Goal: Task Accomplishment & Management: Manage account settings

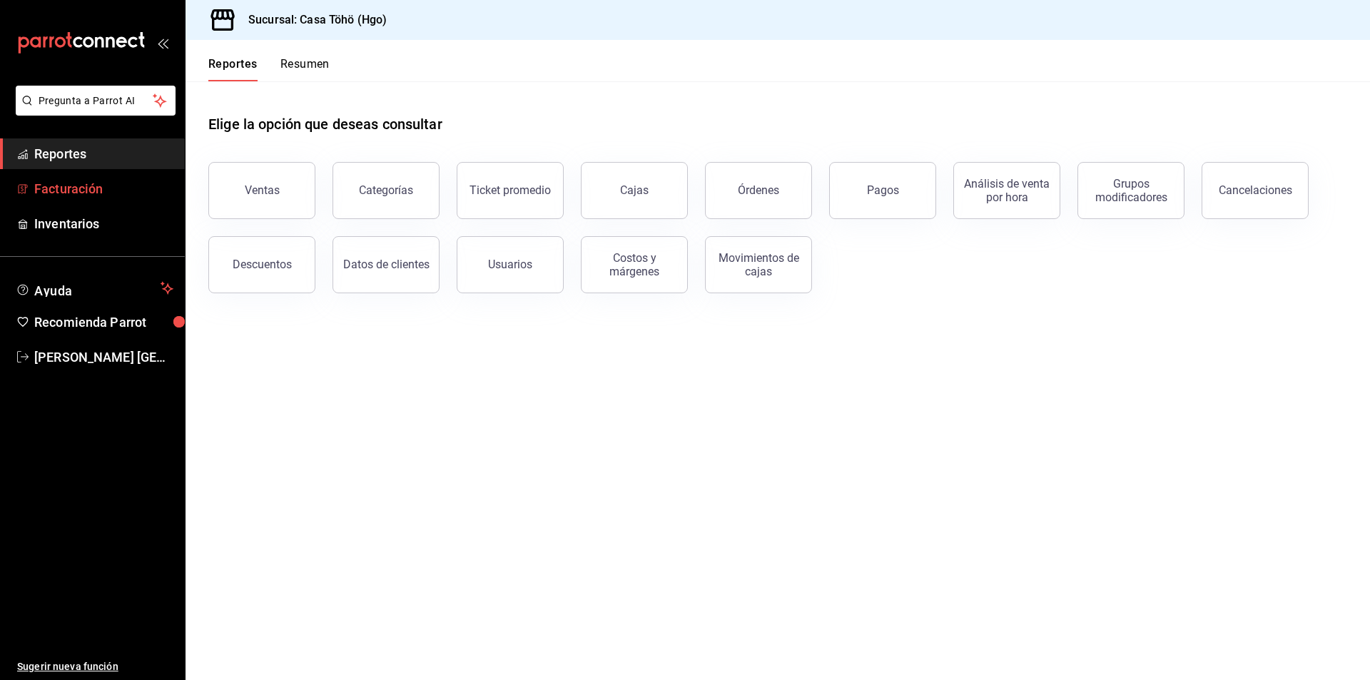
click at [129, 195] on span "Facturación" at bounding box center [103, 188] width 139 height 19
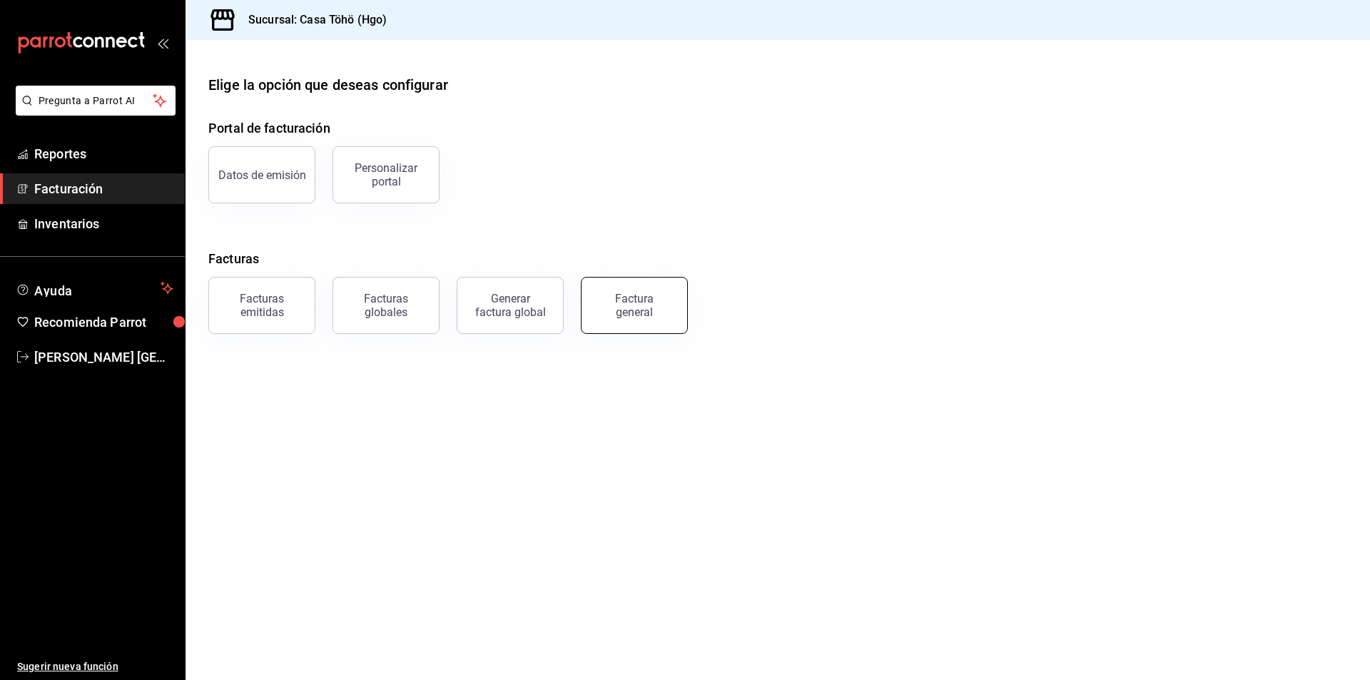
click at [605, 307] on div "Factura general" at bounding box center [633, 305] width 71 height 27
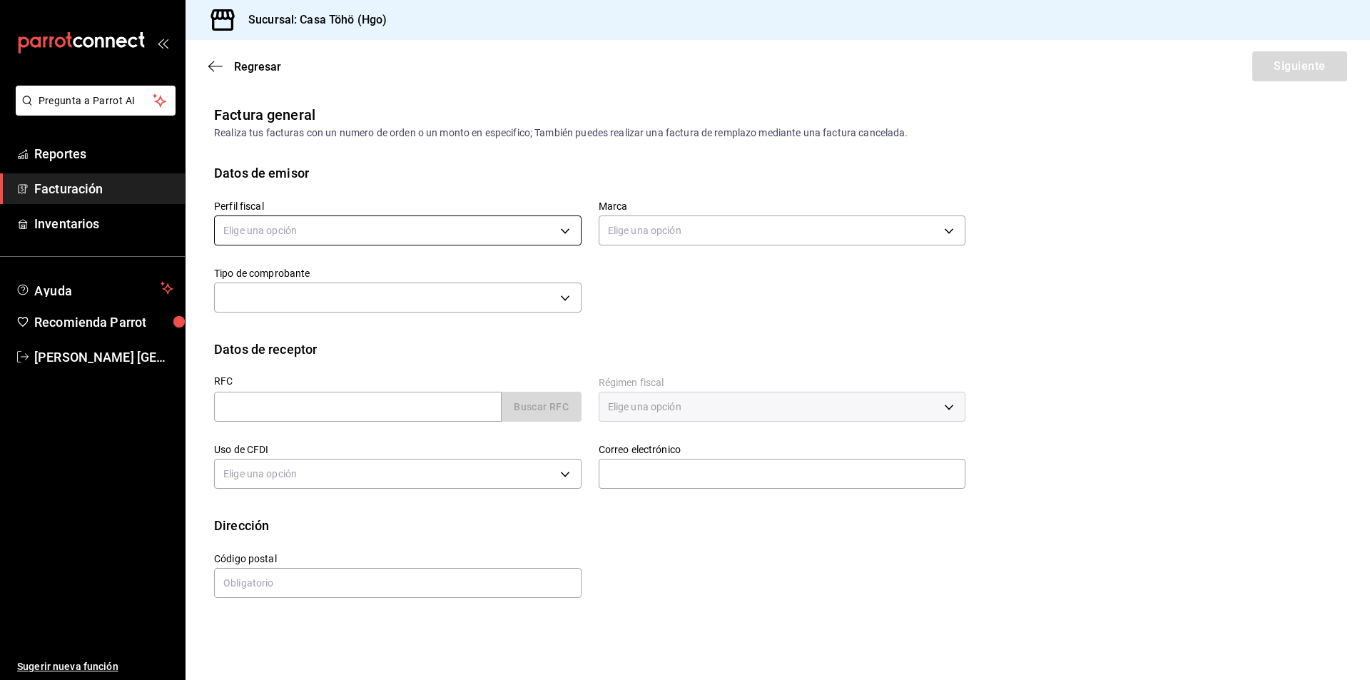
click at [358, 232] on body "Pregunta a Parrot AI Reportes Facturación Inventarios Ayuda Recomienda Parrot […" at bounding box center [685, 340] width 1370 height 680
click at [348, 304] on li "[PERSON_NAME]" at bounding box center [398, 303] width 366 height 26
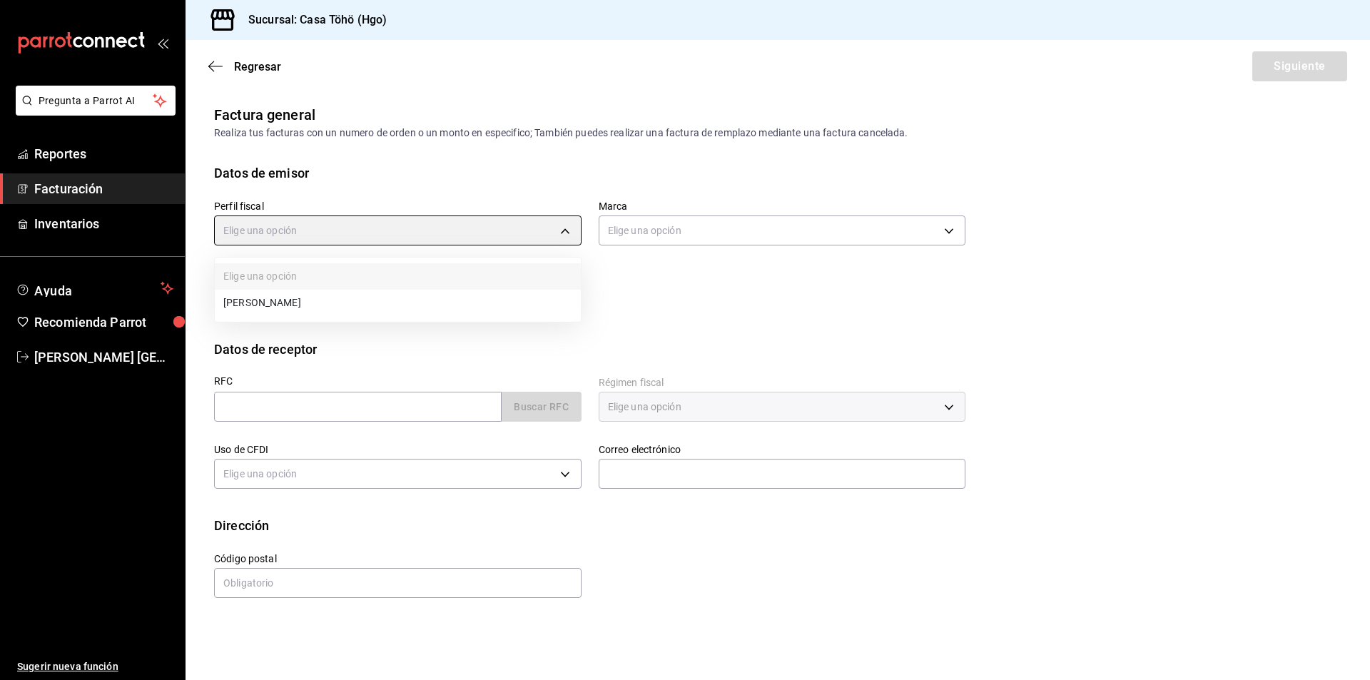
type input "3714fea9-f59b-4145-9474-cc315d4ea63f"
type input "3863094e-80de-4485-9a79-27000a153f73"
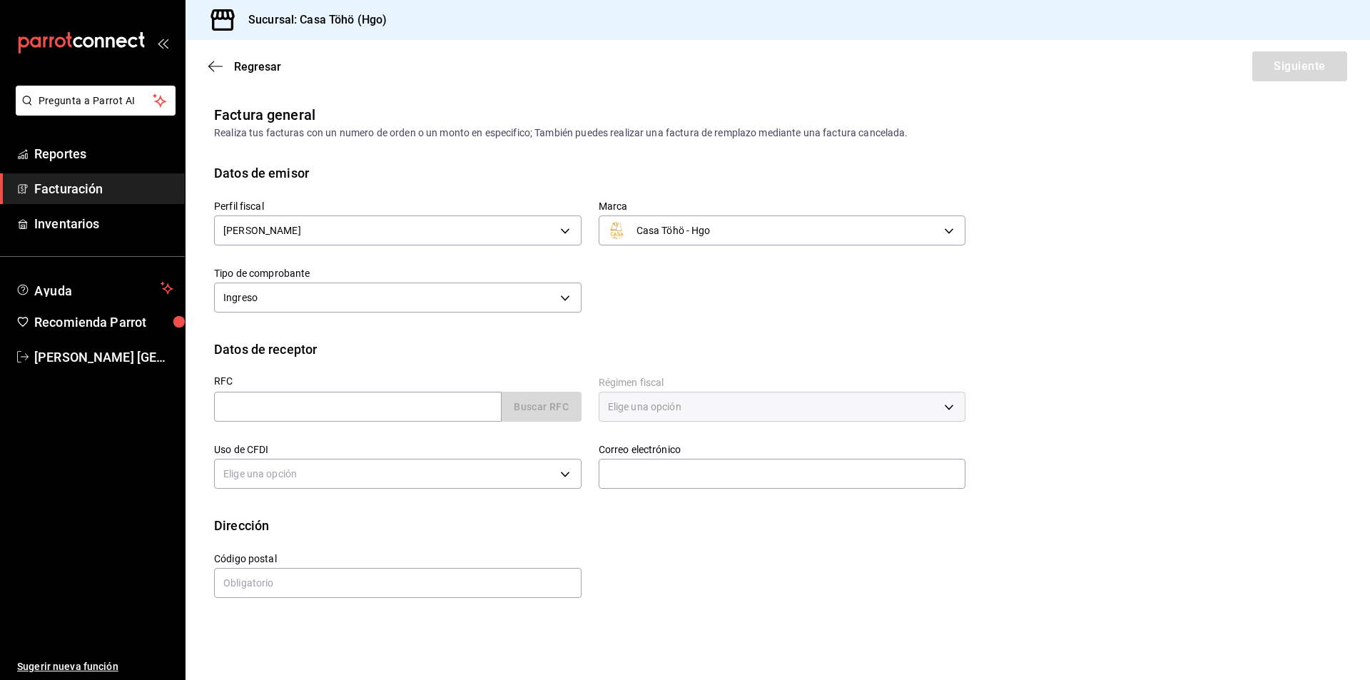
click at [710, 352] on div "Datos de receptor" at bounding box center [777, 349] width 1127 height 19
drag, startPoint x: 370, startPoint y: 397, endPoint x: 373, endPoint y: 417, distance: 20.9
click at [370, 397] on input "text" at bounding box center [357, 407] width 287 height 30
type input "XAXX010101000"
type input "43670"
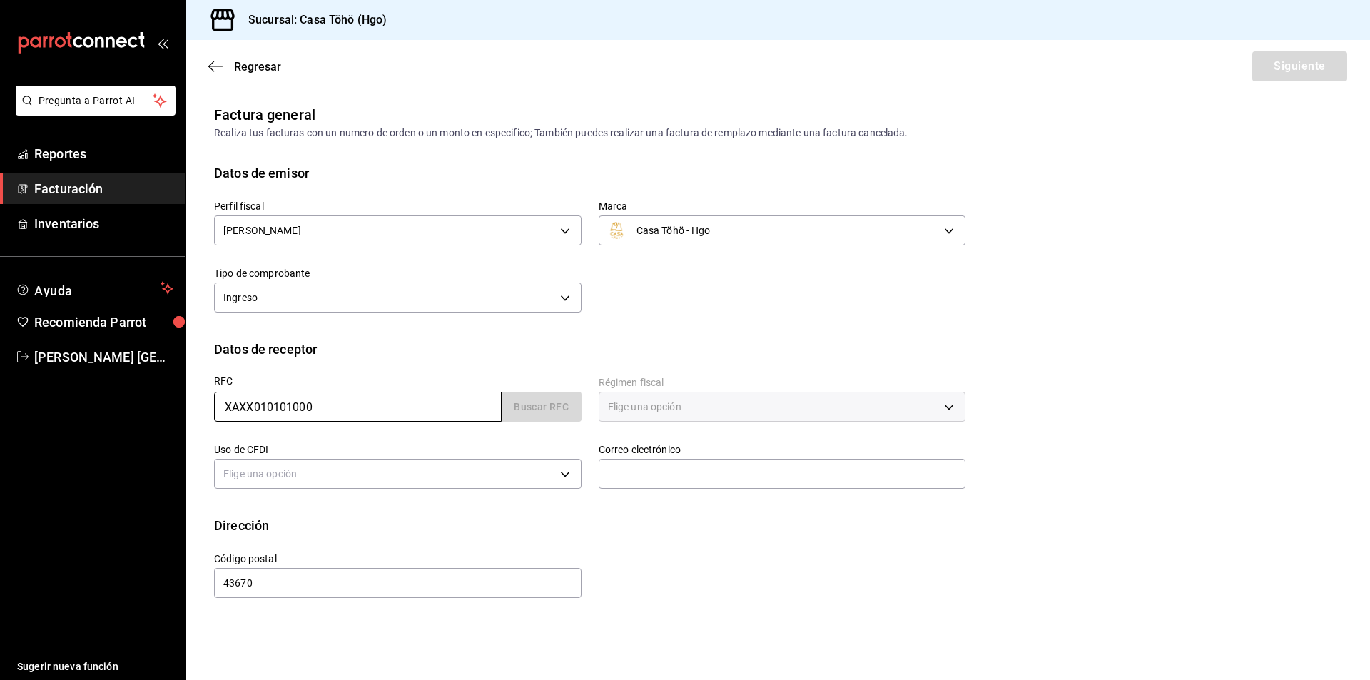
type input "616"
type input "S01"
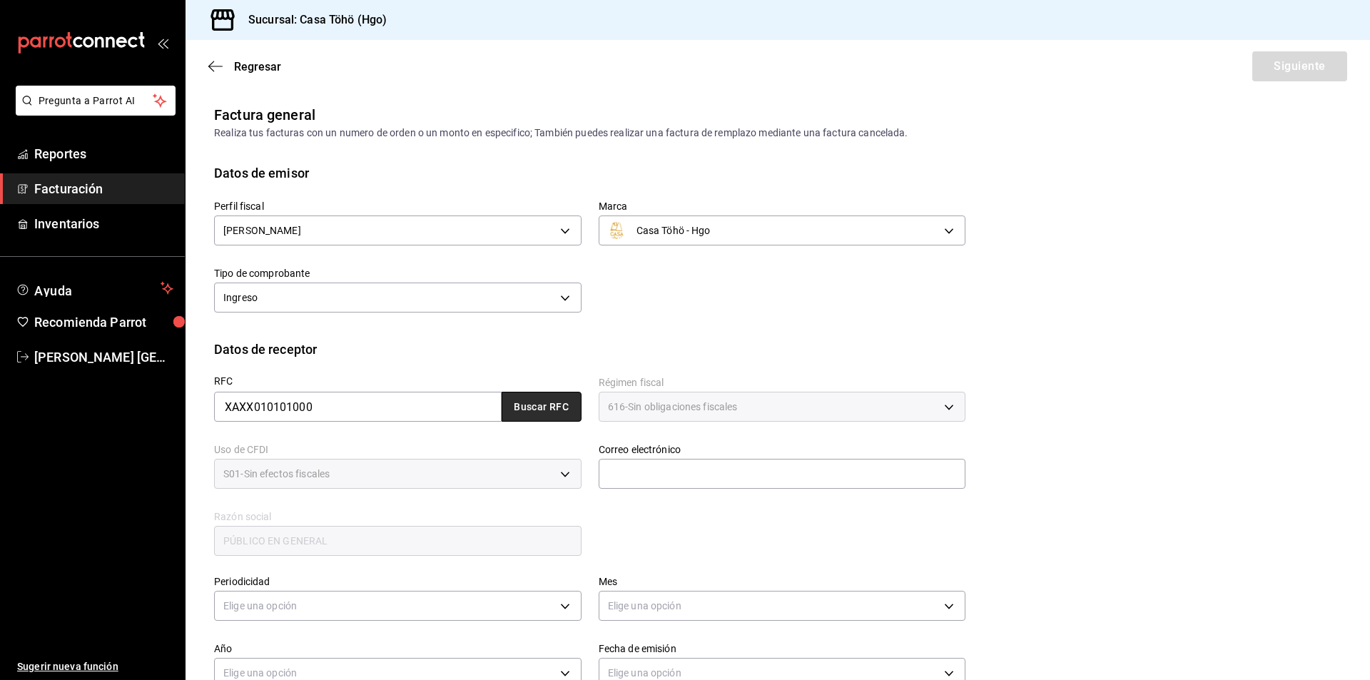
click at [550, 406] on button "Buscar RFC" at bounding box center [541, 407] width 80 height 30
type input "[EMAIL_ADDRESS][DOMAIN_NAME]"
click at [683, 539] on div "RFC XAXX010101000 Buscar RFC Régimen fiscal 616 - Sin obligaciones fiscales 616…" at bounding box center [581, 458] width 768 height 199
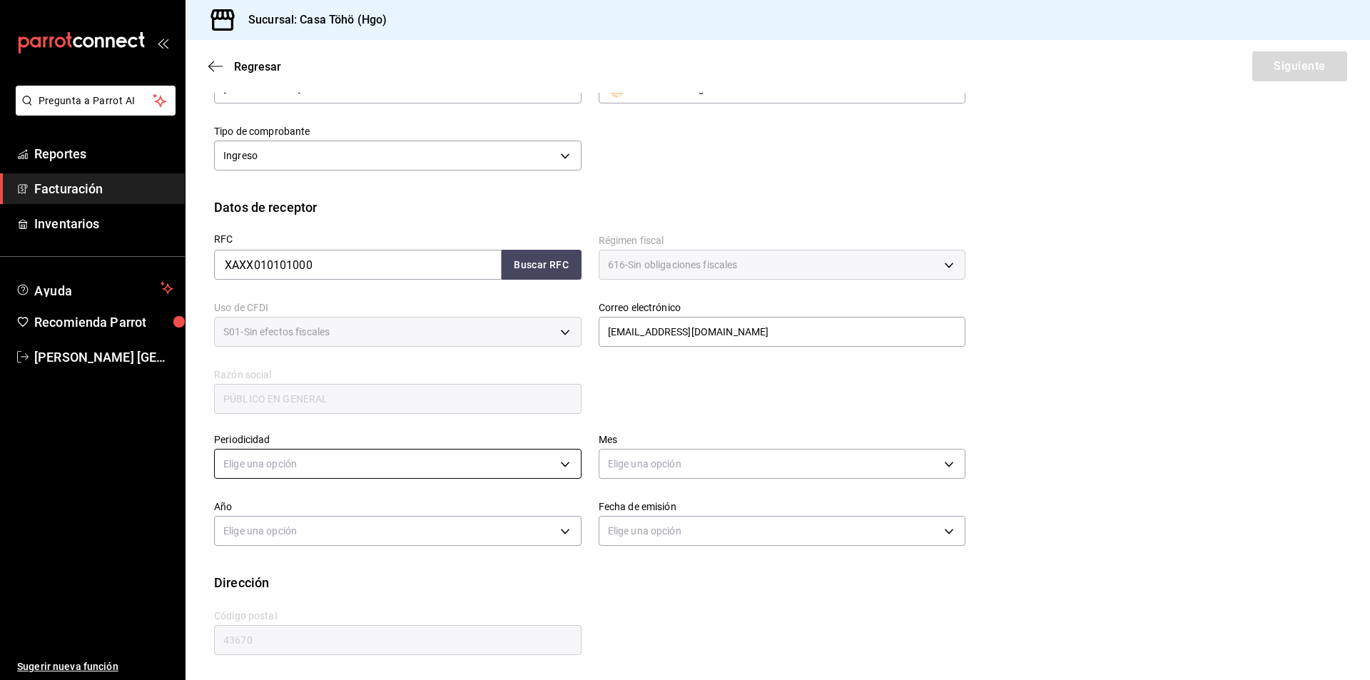
click at [467, 473] on body "Pregunta a Parrot AI Reportes Facturación Inventarios Ayuda Recomienda Parrot […" at bounding box center [685, 340] width 1370 height 680
click at [320, 509] on li "Diario" at bounding box center [396, 508] width 362 height 24
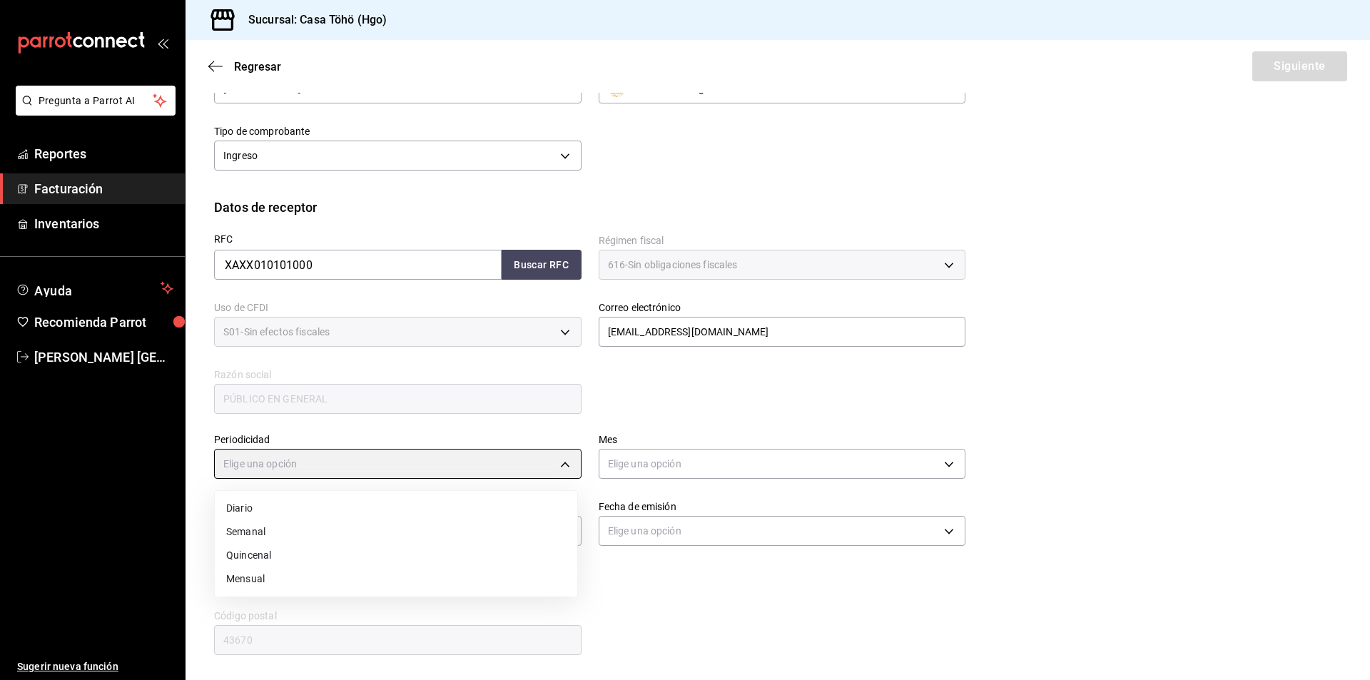
type input "DAILY"
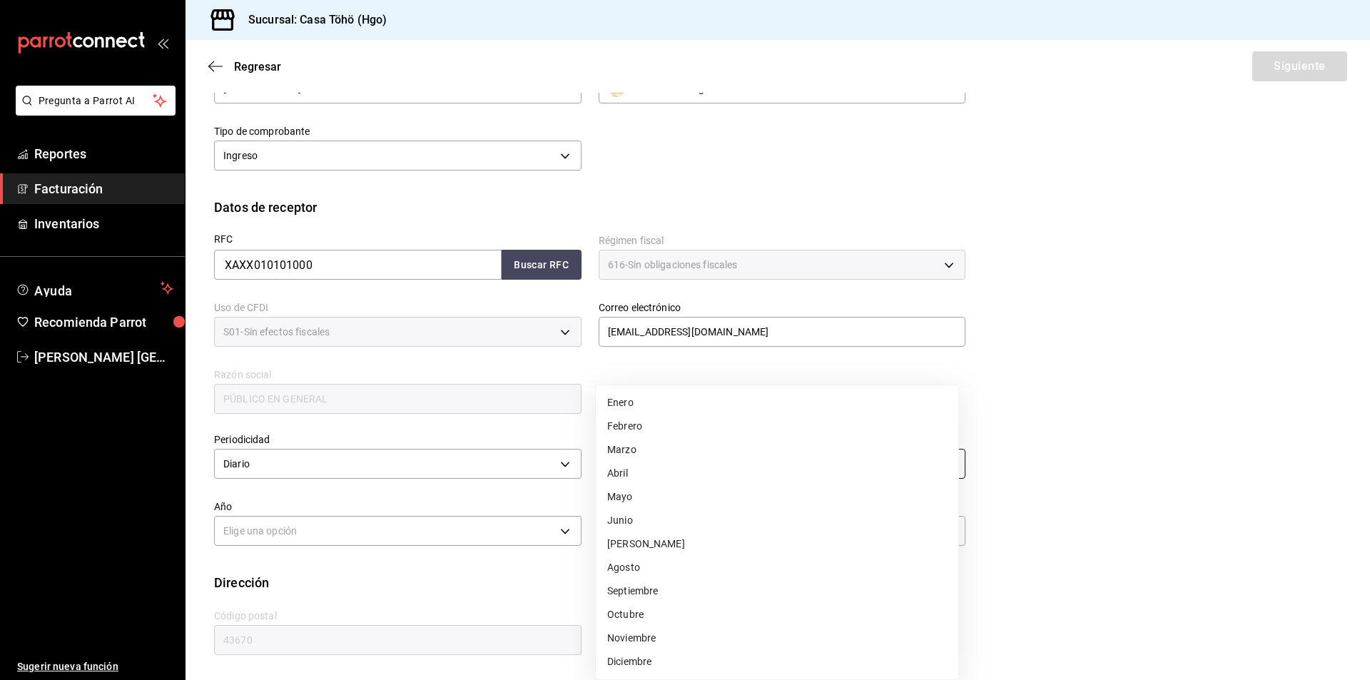
click at [670, 470] on body "Pregunta a Parrot AI Reportes Facturación Inventarios Ayuda Recomienda Parrot […" at bounding box center [685, 340] width 1370 height 680
click at [662, 597] on li "Septiembre" at bounding box center [777, 591] width 362 height 24
type input "9"
click at [482, 534] on body "Pregunta a Parrot AI Reportes Facturación Inventarios Ayuda Recomienda Parrot […" at bounding box center [685, 340] width 1370 height 680
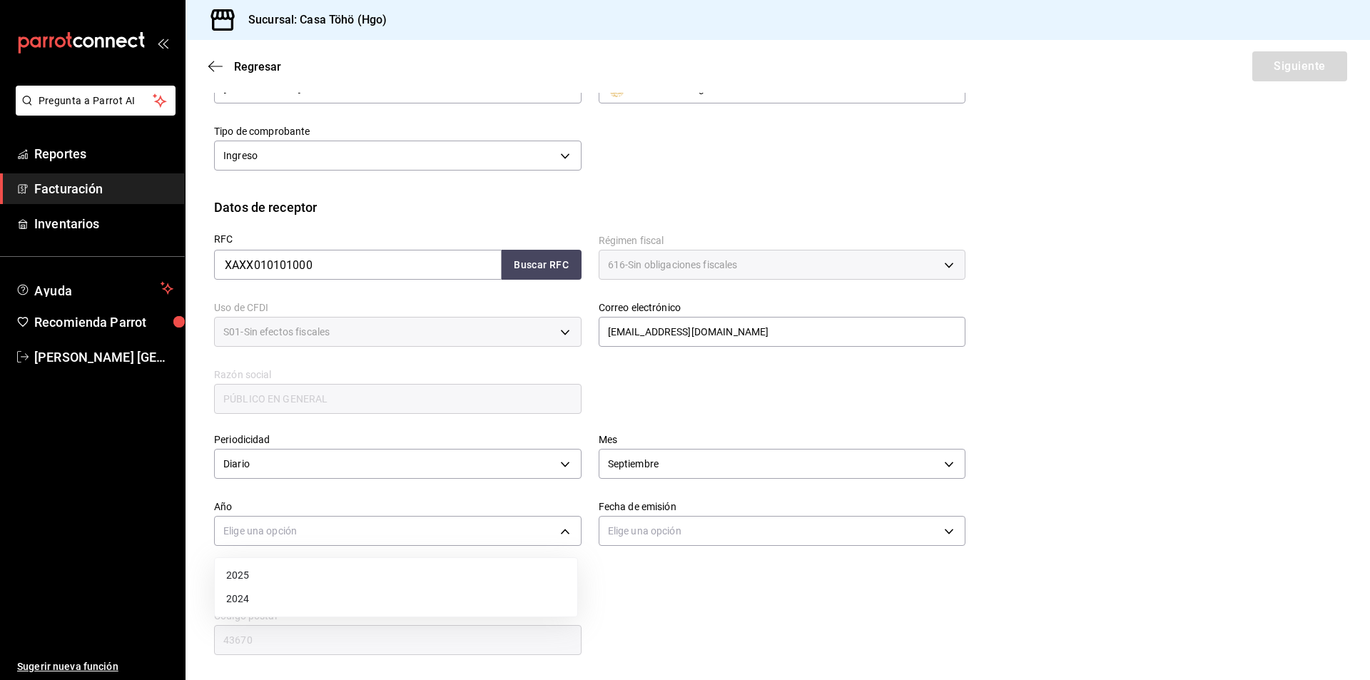
click at [362, 566] on li "2025" at bounding box center [396, 576] width 362 height 24
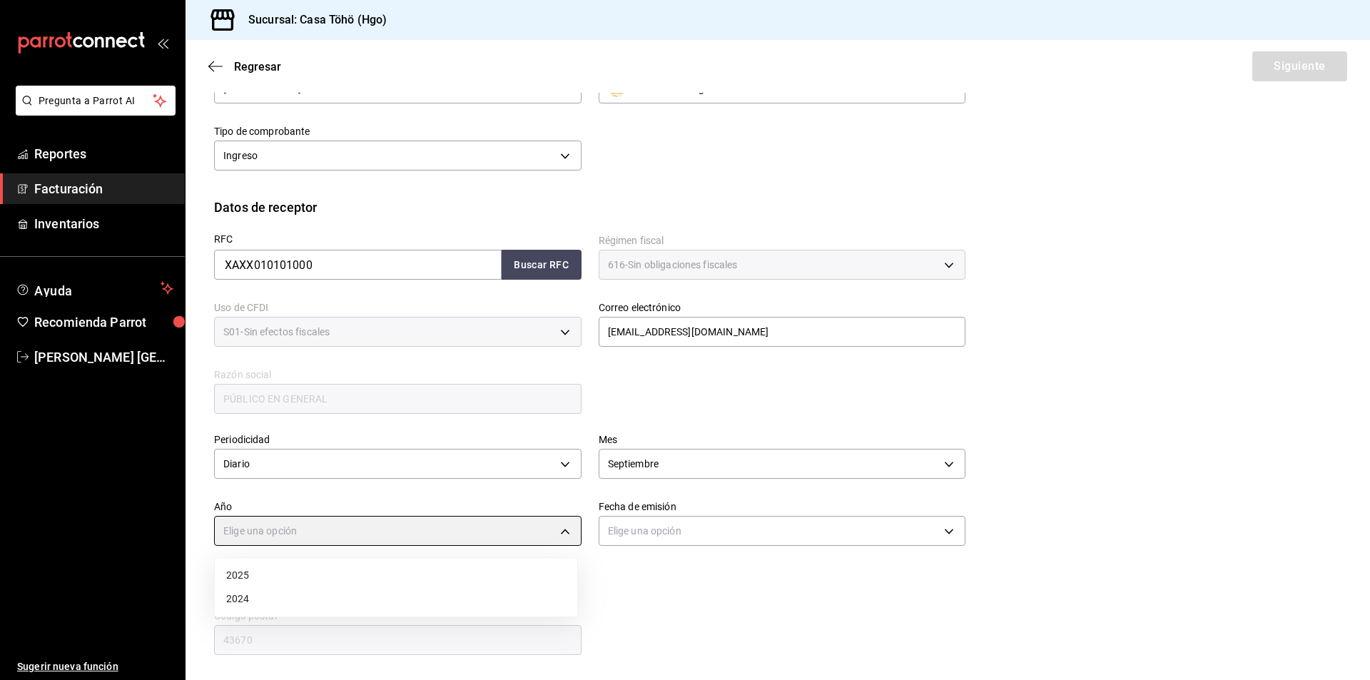
type input "2025"
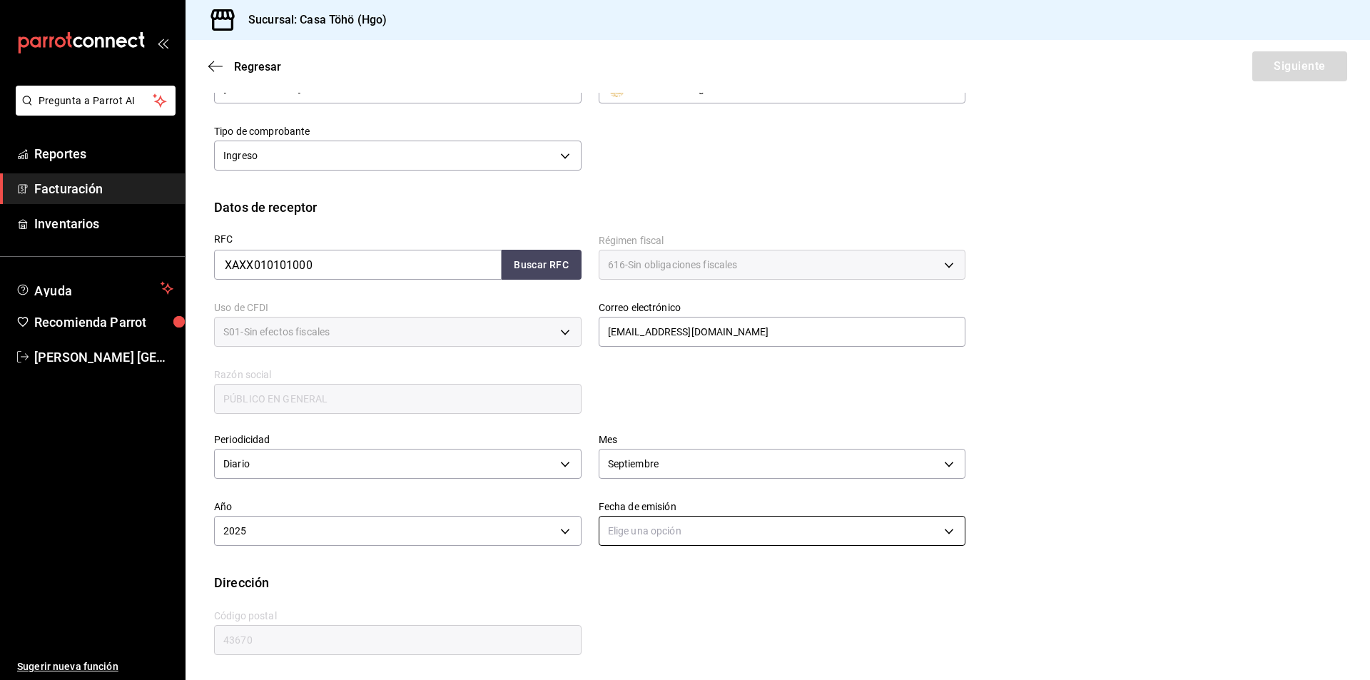
click at [629, 516] on body "Pregunta a Parrot AI Reportes Facturación Inventarios Ayuda Recomienda Parrot […" at bounding box center [685, 340] width 1370 height 680
click at [641, 606] on li "Ayer" at bounding box center [777, 599] width 362 height 24
type input "[DATE]"
click at [1193, 309] on div "RFC XAXX010101000 Buscar RFC Régimen fiscal 616 - Sin obligaciones fiscales 616…" at bounding box center [777, 328] width 1127 height 222
click at [1285, 67] on button "Siguiente" at bounding box center [1299, 66] width 95 height 30
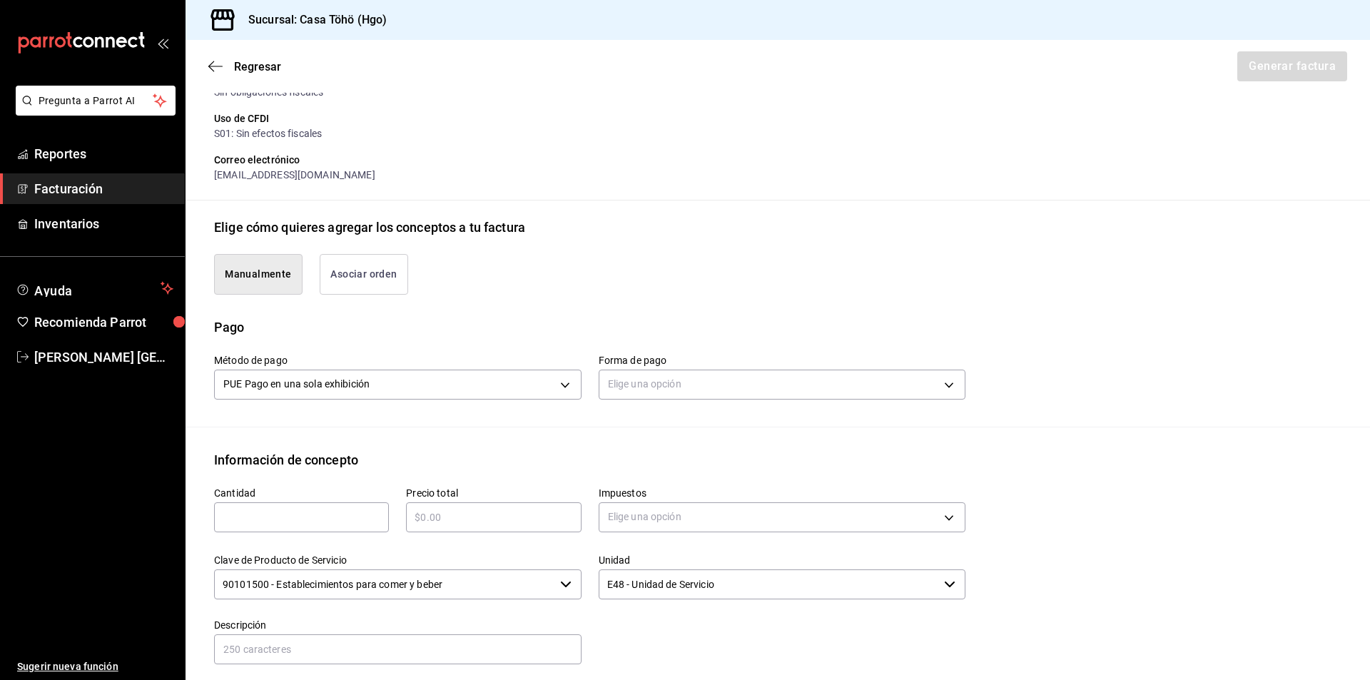
click at [367, 267] on button "Asociar orden" at bounding box center [364, 274] width 88 height 41
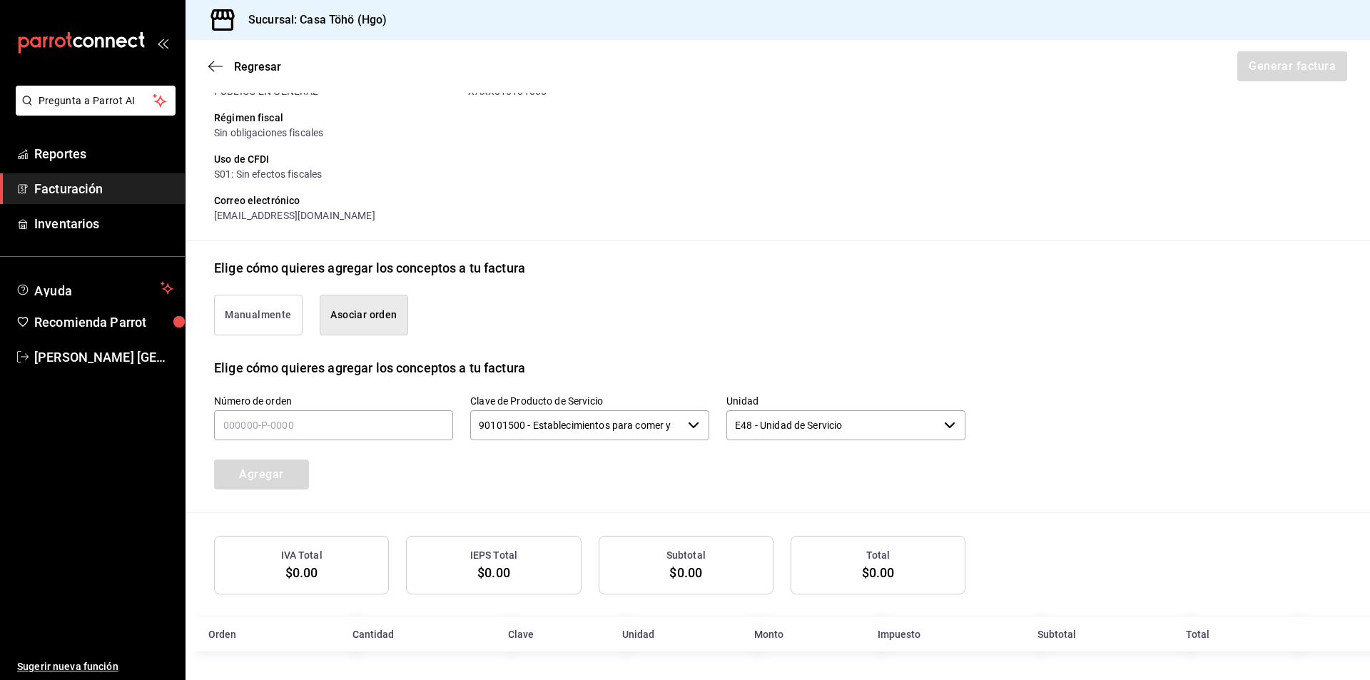
scroll to position [173, 0]
click at [369, 422] on input "text" at bounding box center [333, 425] width 239 height 30
type input "080925-p-0028"
click at [247, 463] on button "Agregar" at bounding box center [261, 474] width 95 height 30
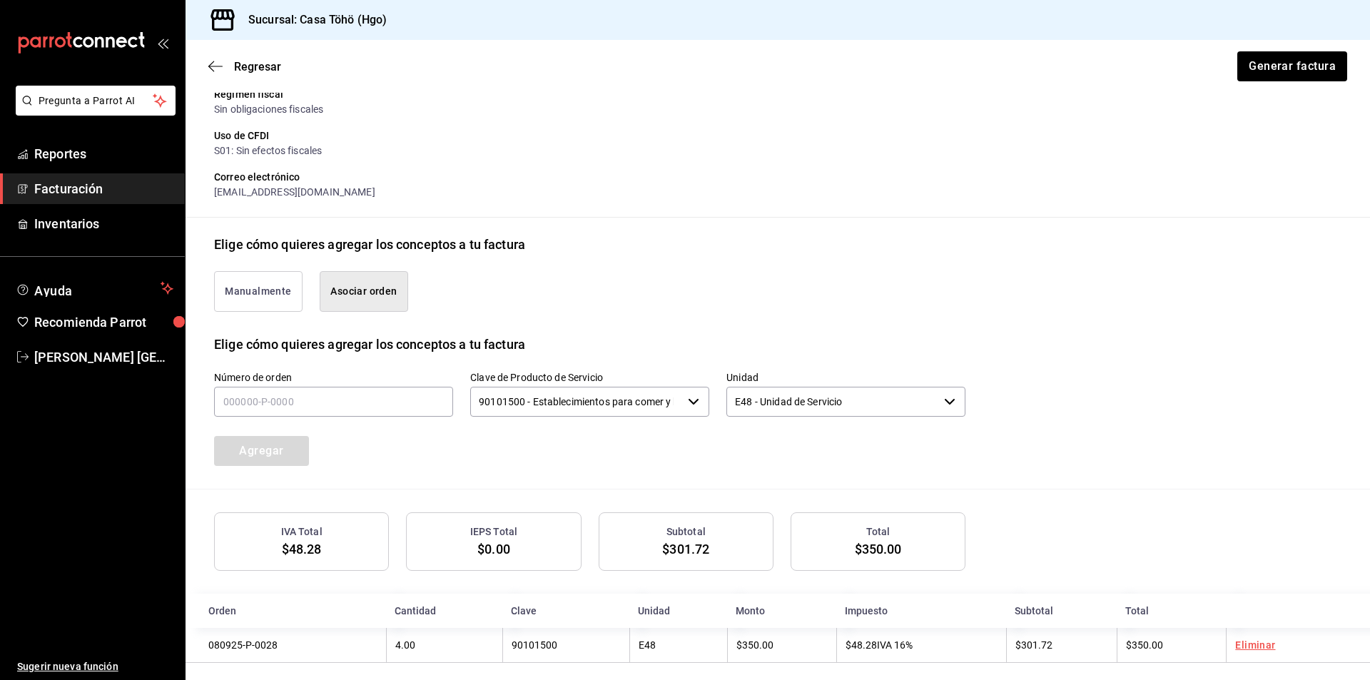
scroll to position [209, 0]
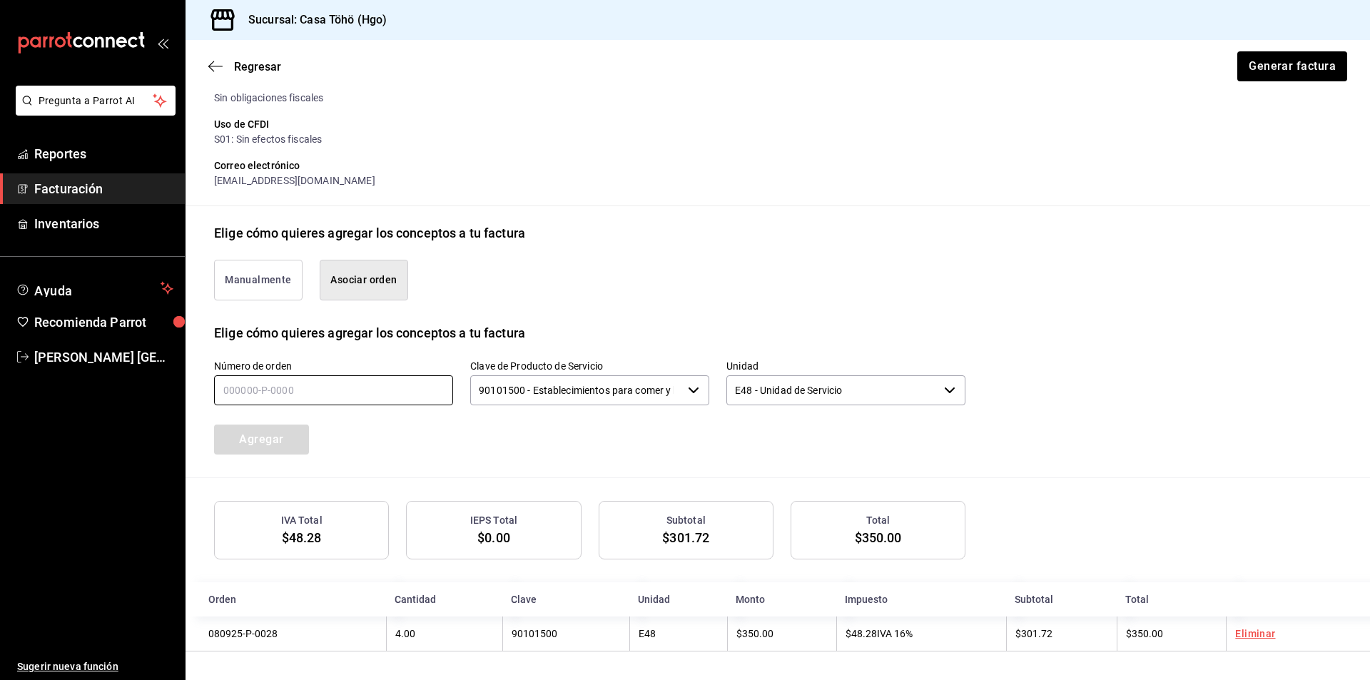
click at [314, 396] on input "text" at bounding box center [333, 390] width 239 height 30
type input "080925-p-0022"
click at [274, 444] on button "Agregar" at bounding box center [261, 439] width 95 height 30
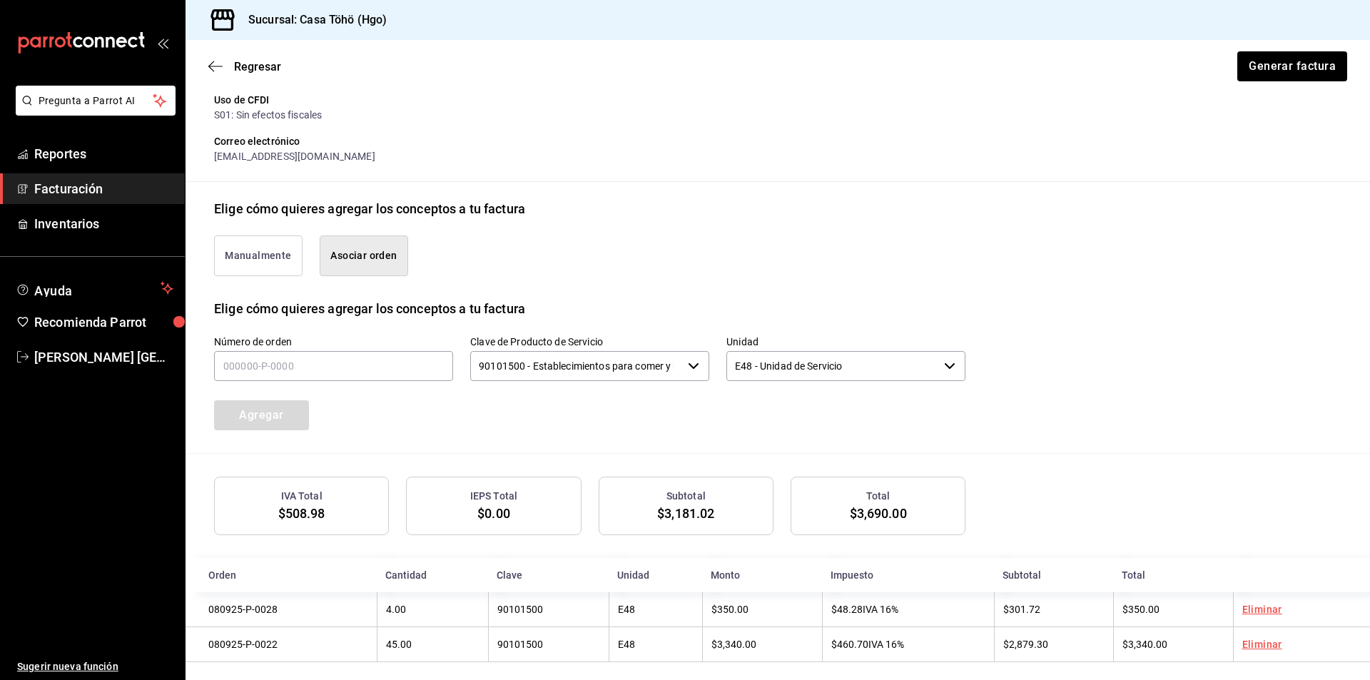
scroll to position [245, 0]
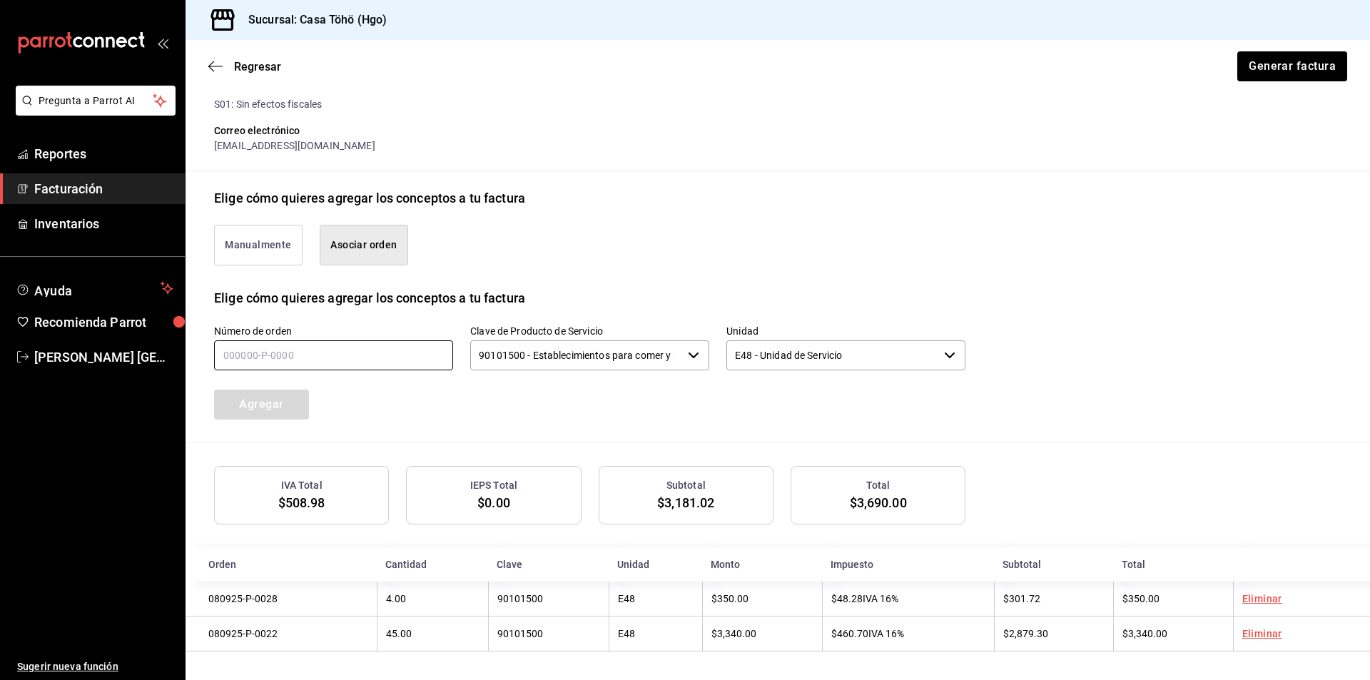
click at [332, 343] on input "text" at bounding box center [333, 355] width 239 height 30
type input "080925-p-0056"
click at [277, 411] on button "Agregar" at bounding box center [261, 404] width 95 height 30
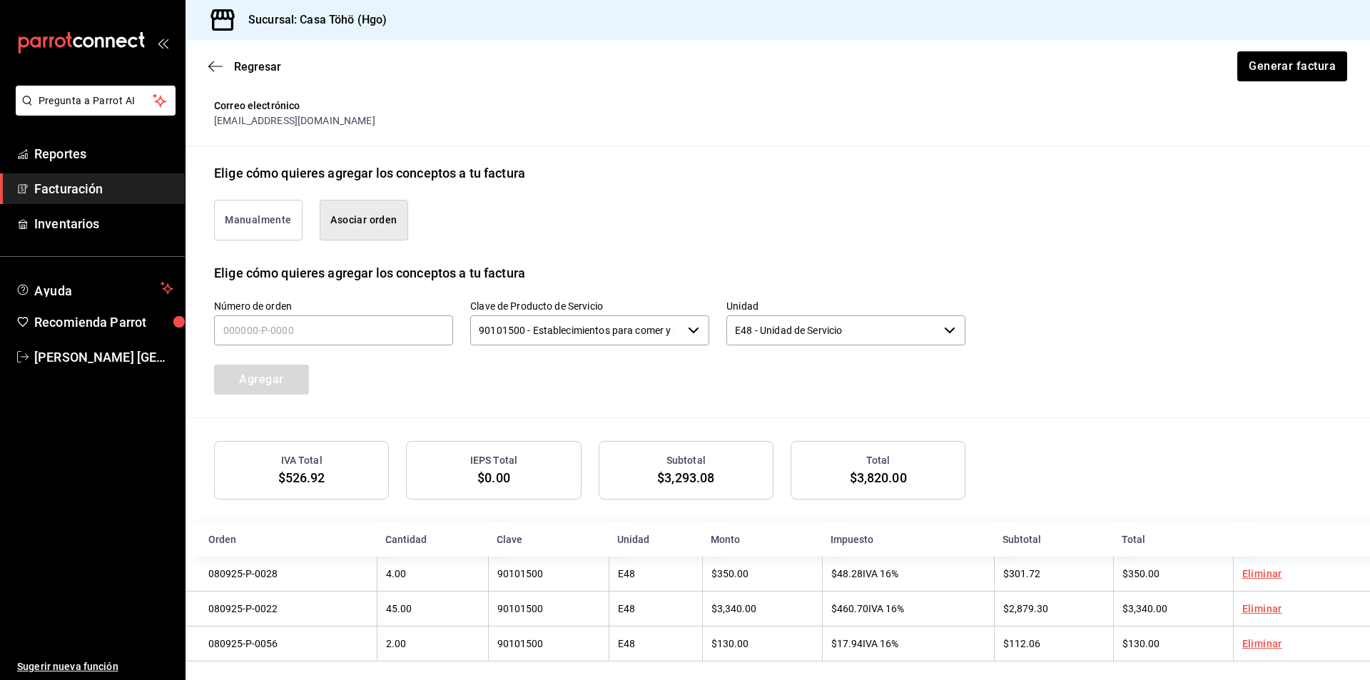
scroll to position [280, 0]
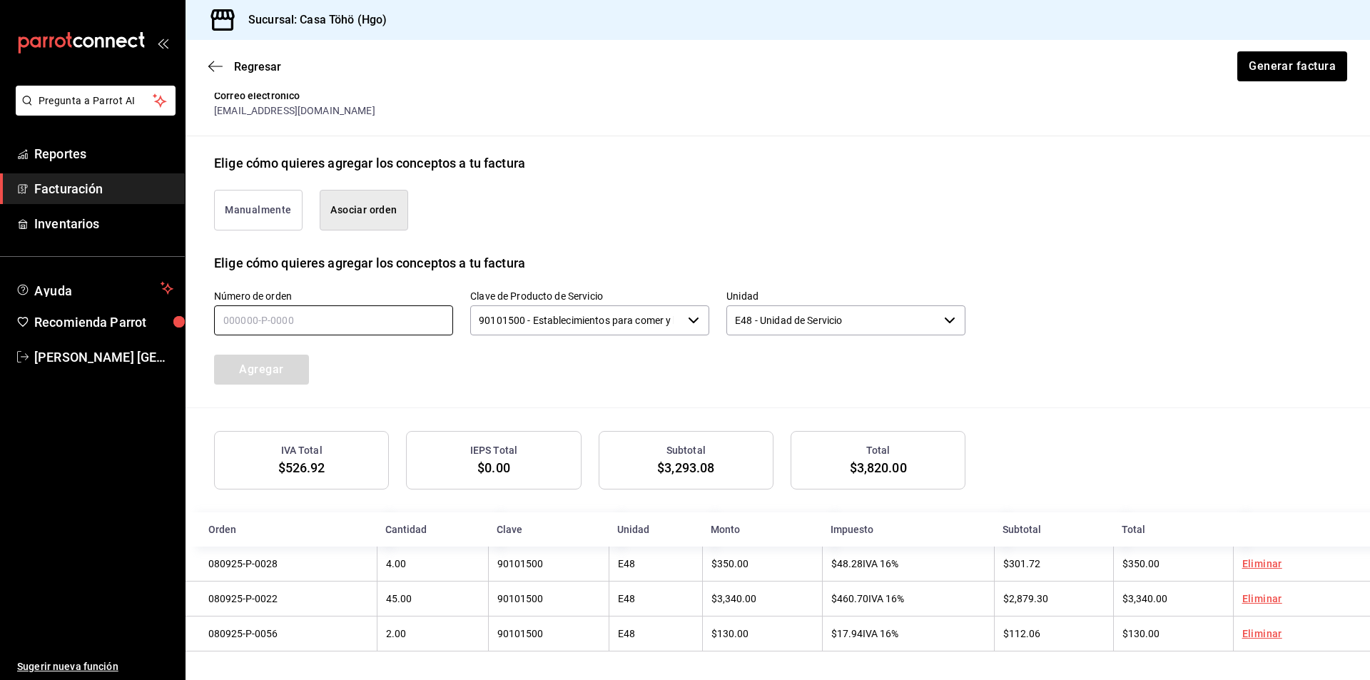
click at [263, 330] on input "text" at bounding box center [333, 320] width 239 height 30
type input "080925-p-0051"
click at [280, 370] on button "Agregar" at bounding box center [261, 370] width 95 height 30
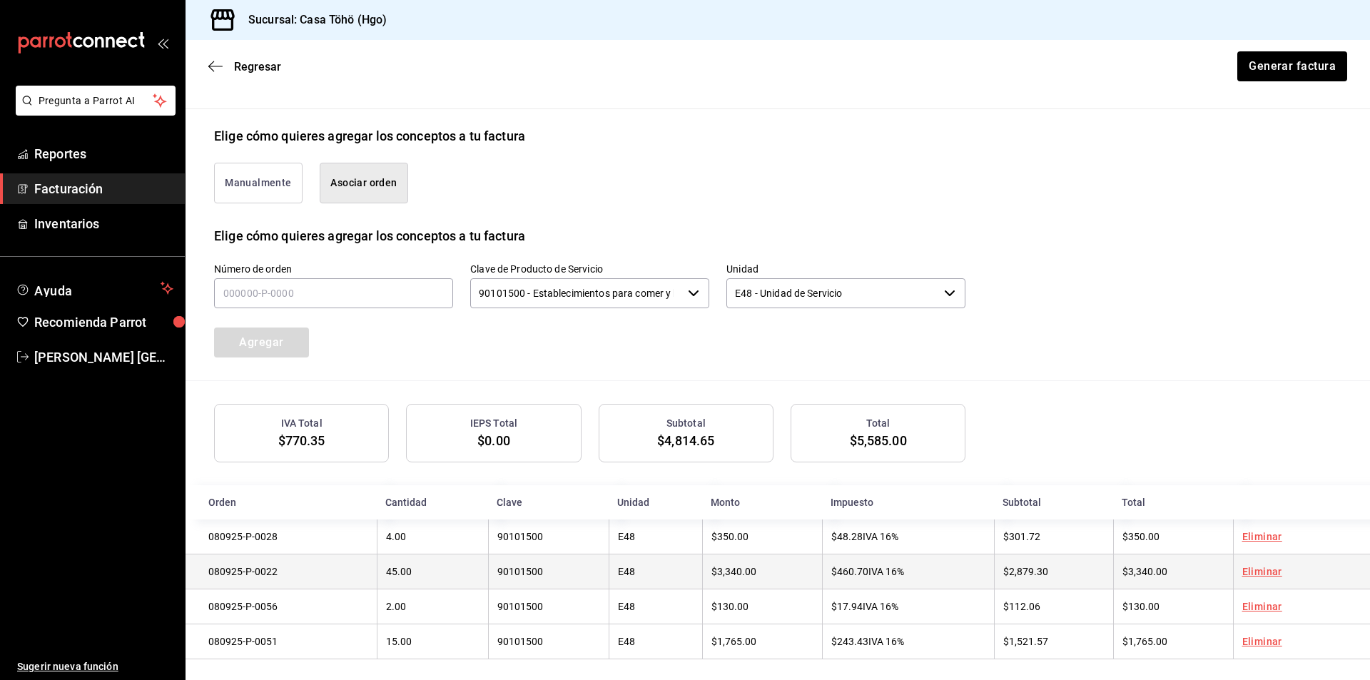
scroll to position [316, 0]
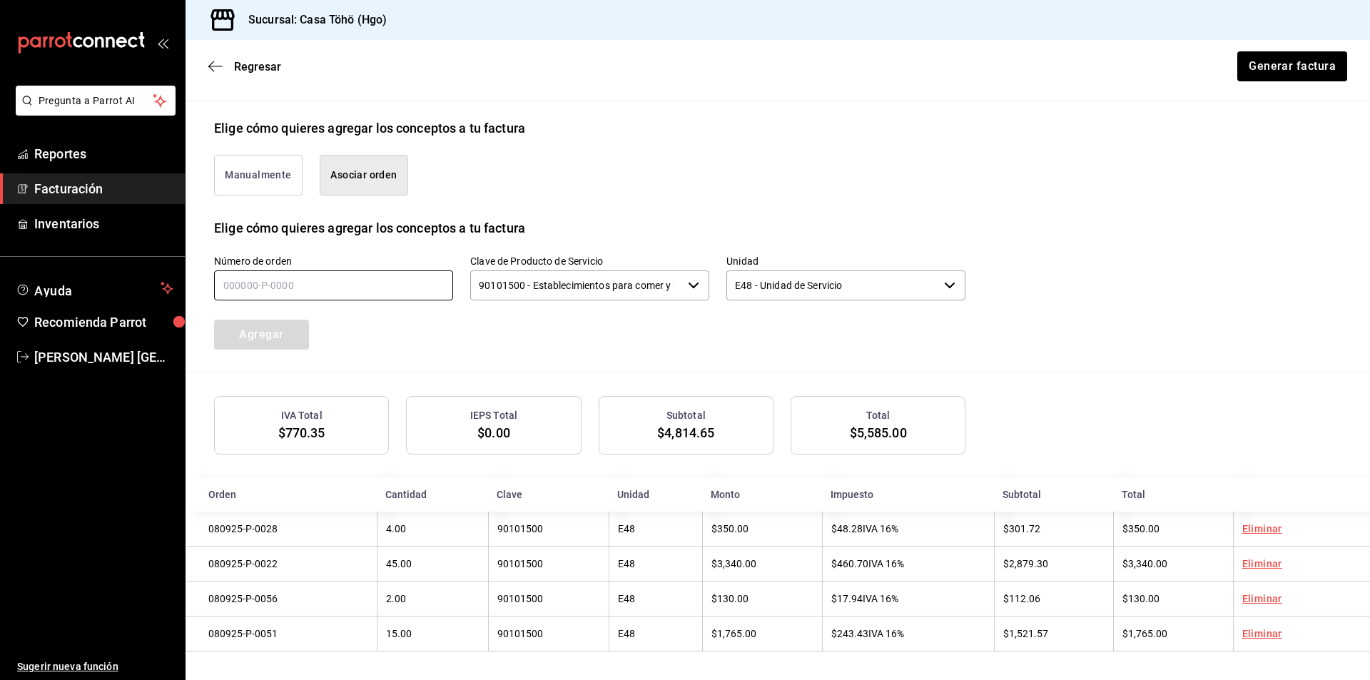
click at [350, 290] on input "text" at bounding box center [333, 285] width 239 height 30
type input "080925-p-0068"
click at [285, 329] on button "Agregar" at bounding box center [261, 335] width 95 height 30
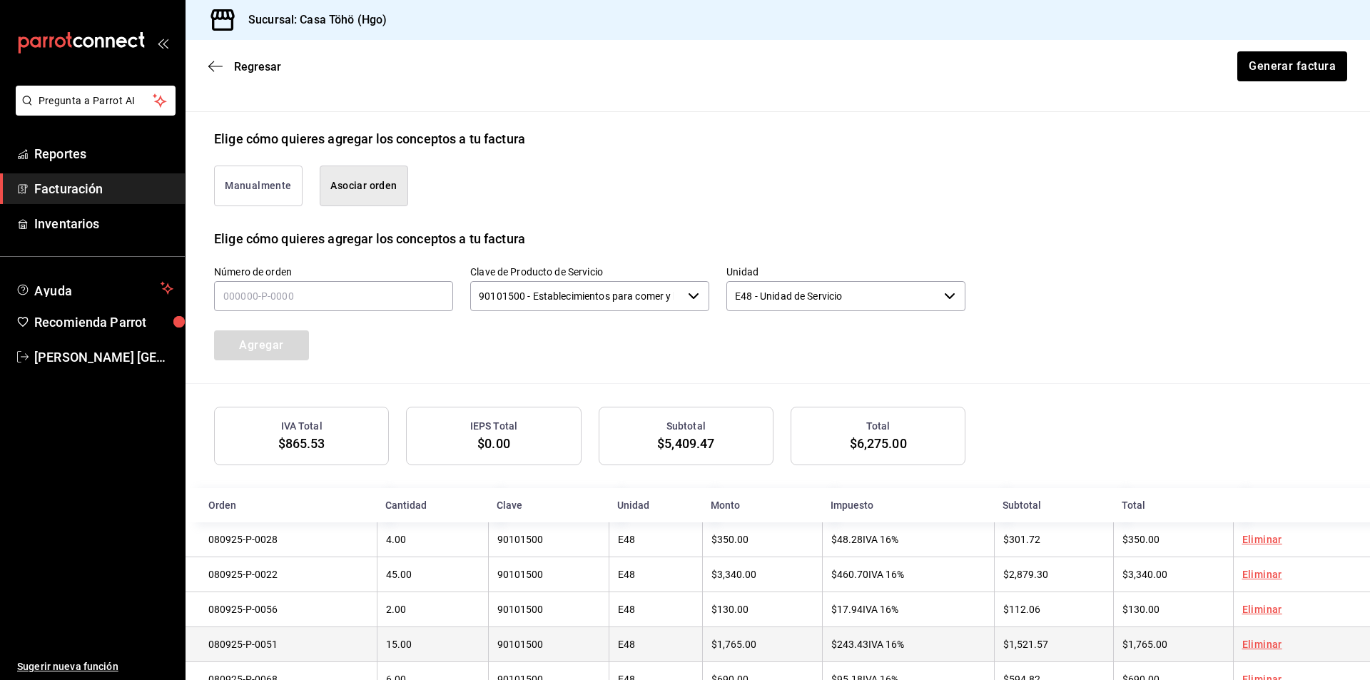
scroll to position [280, 0]
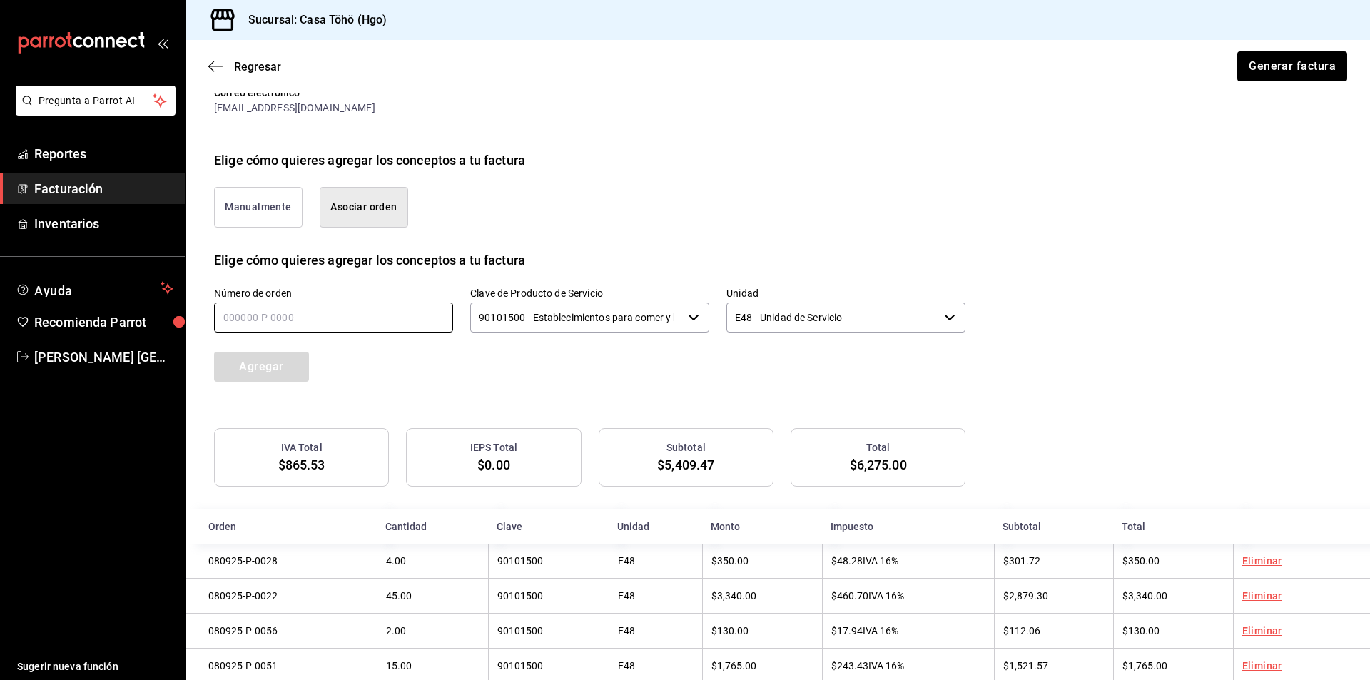
click at [317, 322] on input "text" at bounding box center [333, 317] width 239 height 30
type input "080925-p-0061"
click at [288, 371] on button "Agregar" at bounding box center [261, 367] width 95 height 30
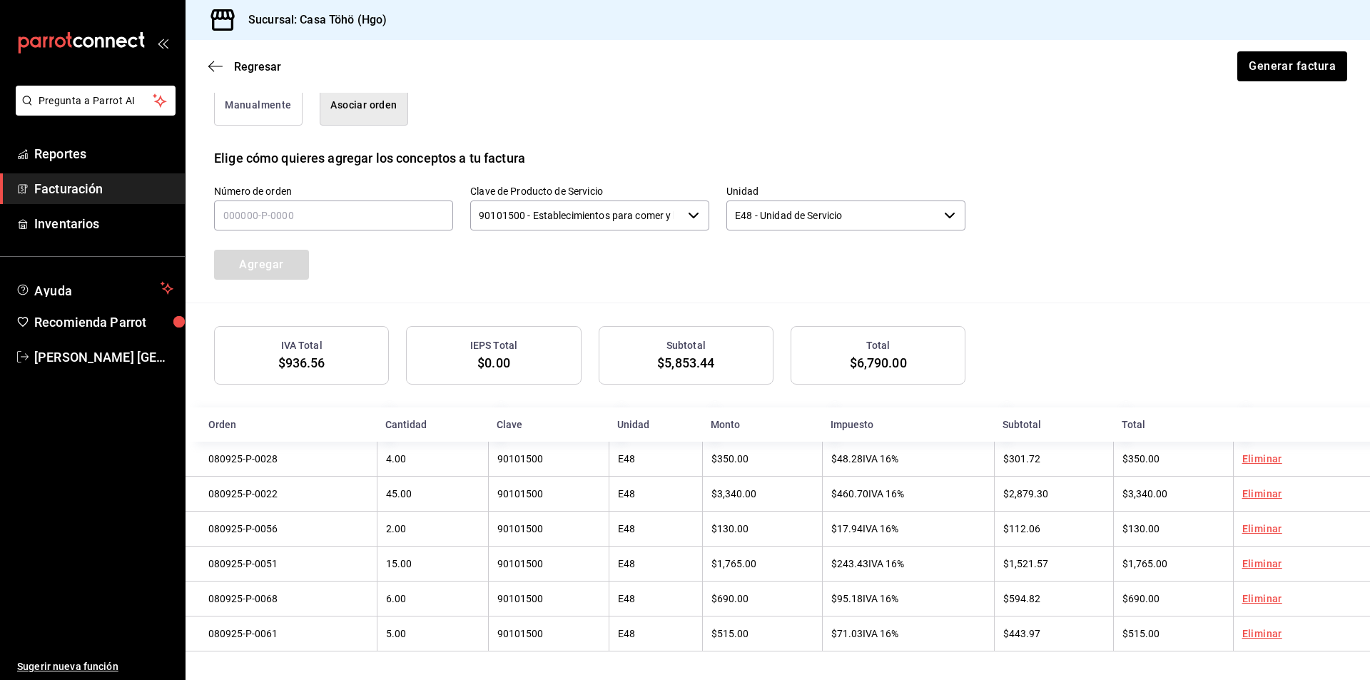
scroll to position [245, 0]
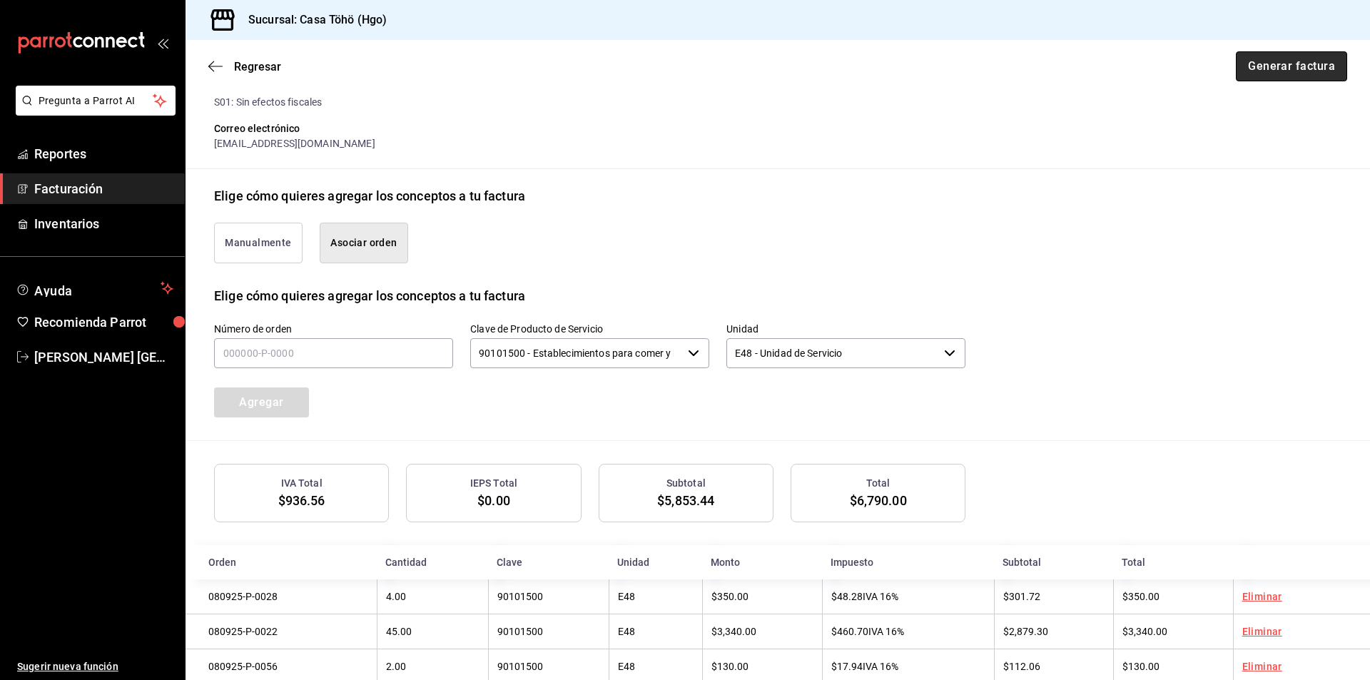
click at [1257, 79] on button "Generar factura" at bounding box center [1290, 66] width 111 height 30
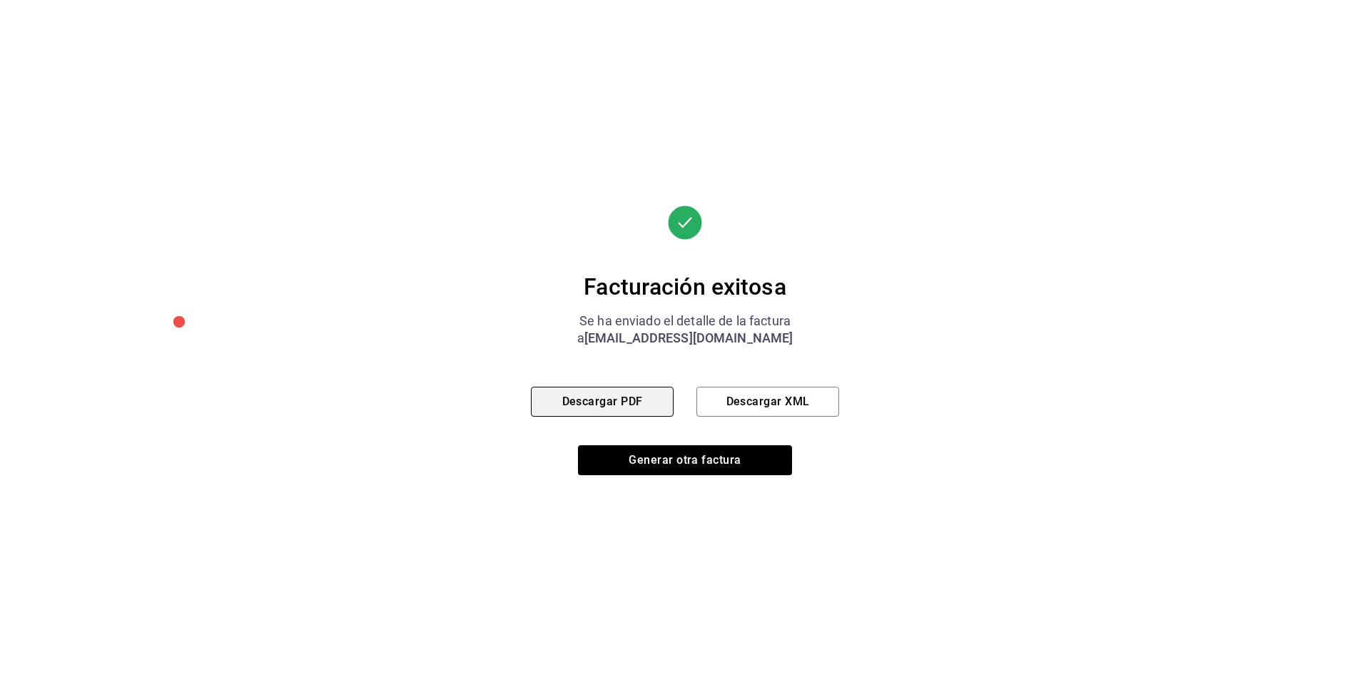
click at [583, 394] on button "Descargar PDF" at bounding box center [602, 402] width 143 height 30
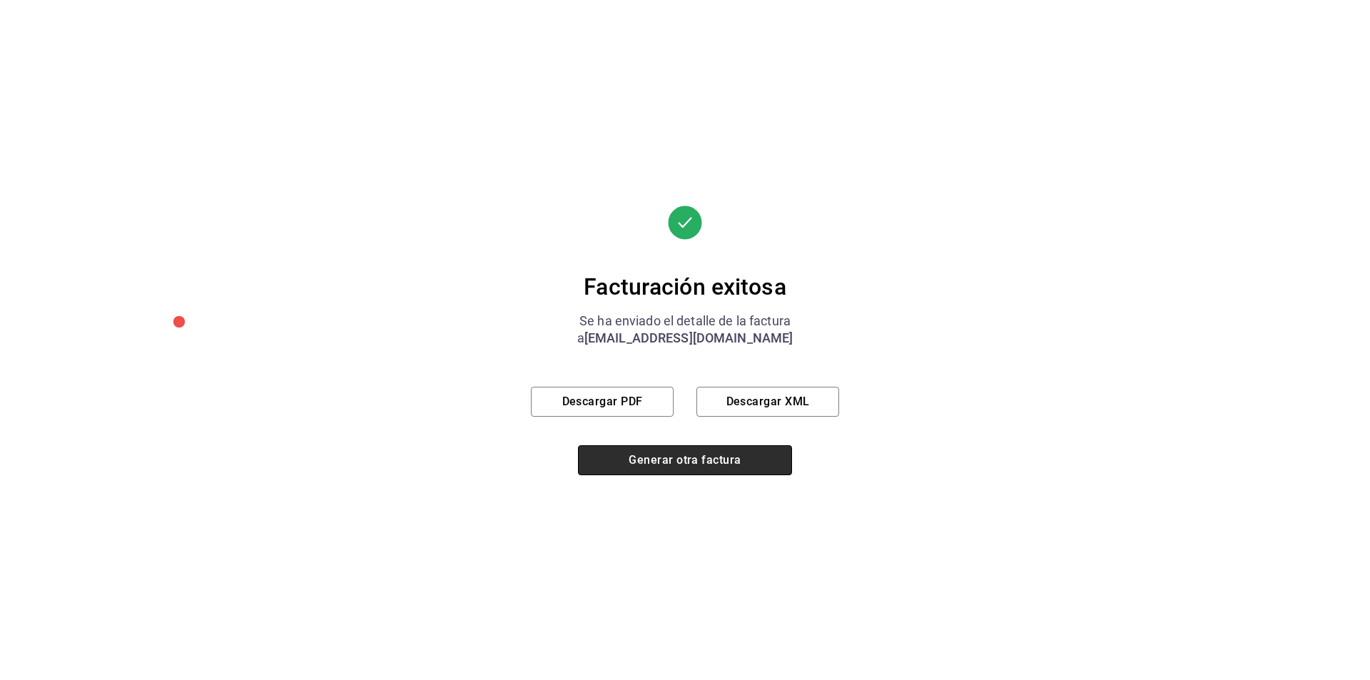
click at [661, 464] on button "Generar otra factura" at bounding box center [685, 460] width 214 height 30
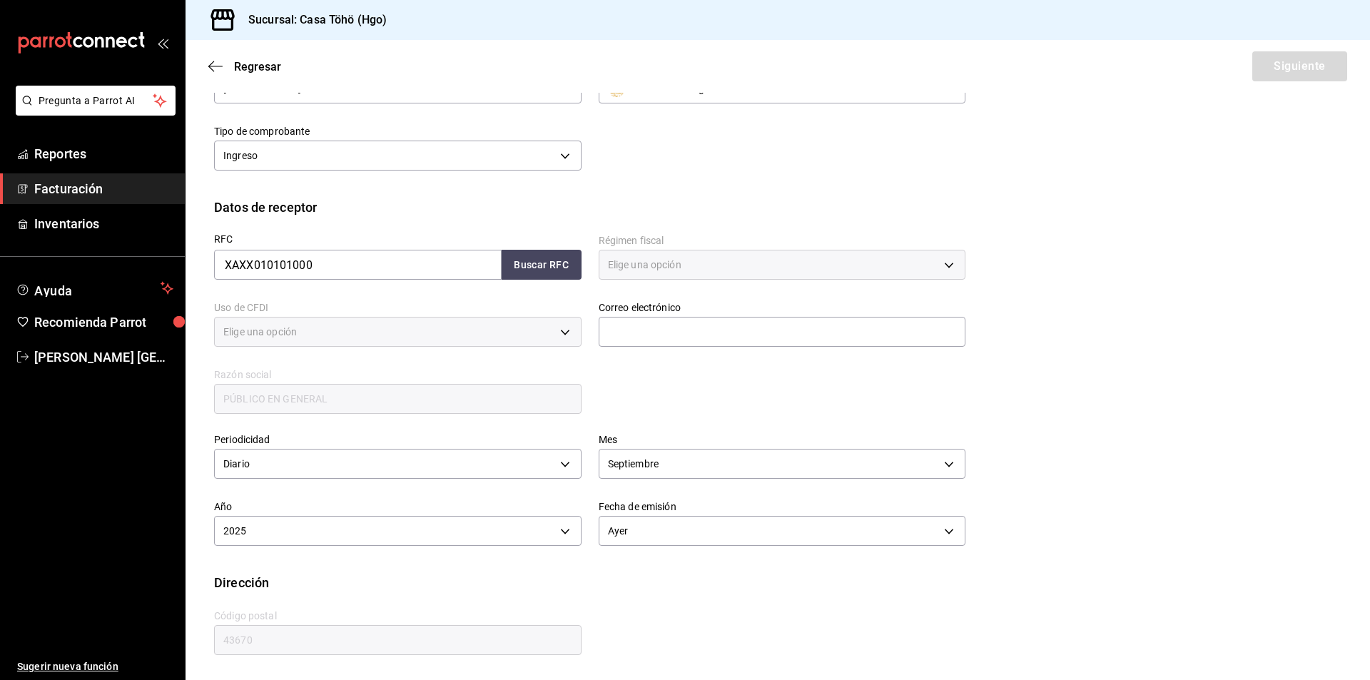
type input "616"
type input "S01"
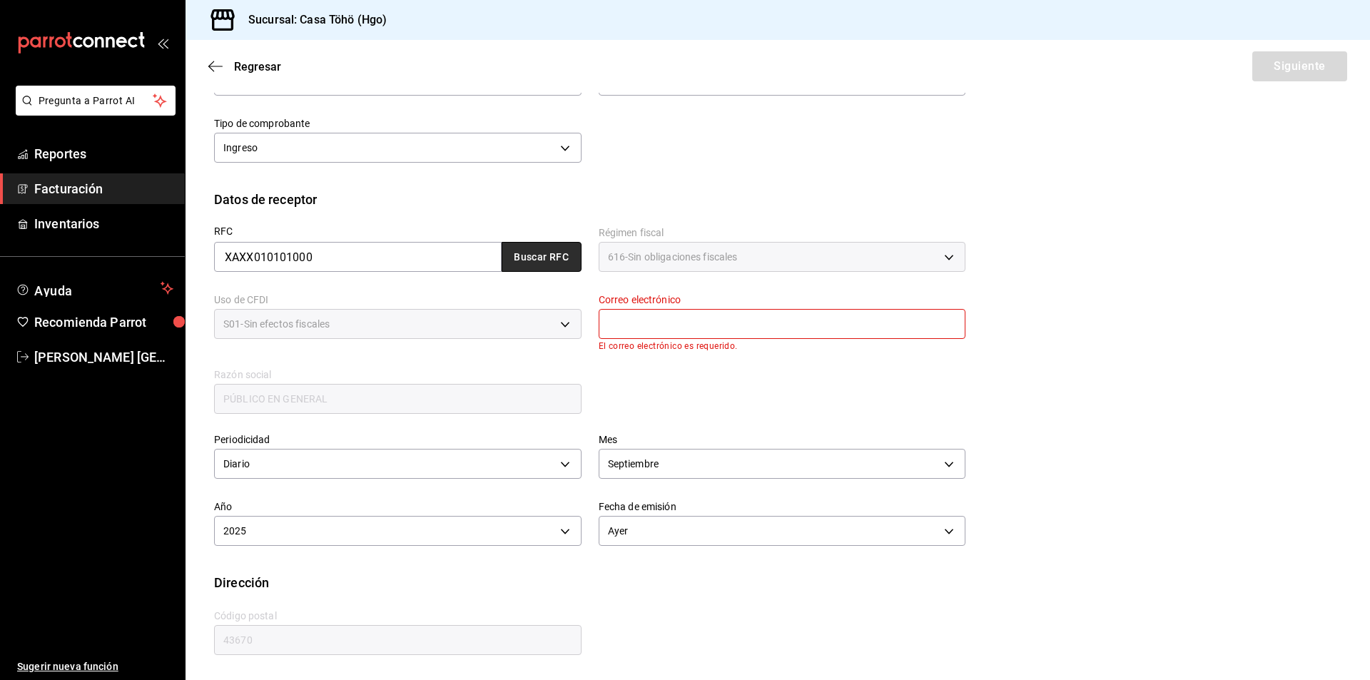
click at [548, 255] on button "Buscar RFC" at bounding box center [541, 257] width 80 height 30
type input "[EMAIL_ADDRESS][DOMAIN_NAME]"
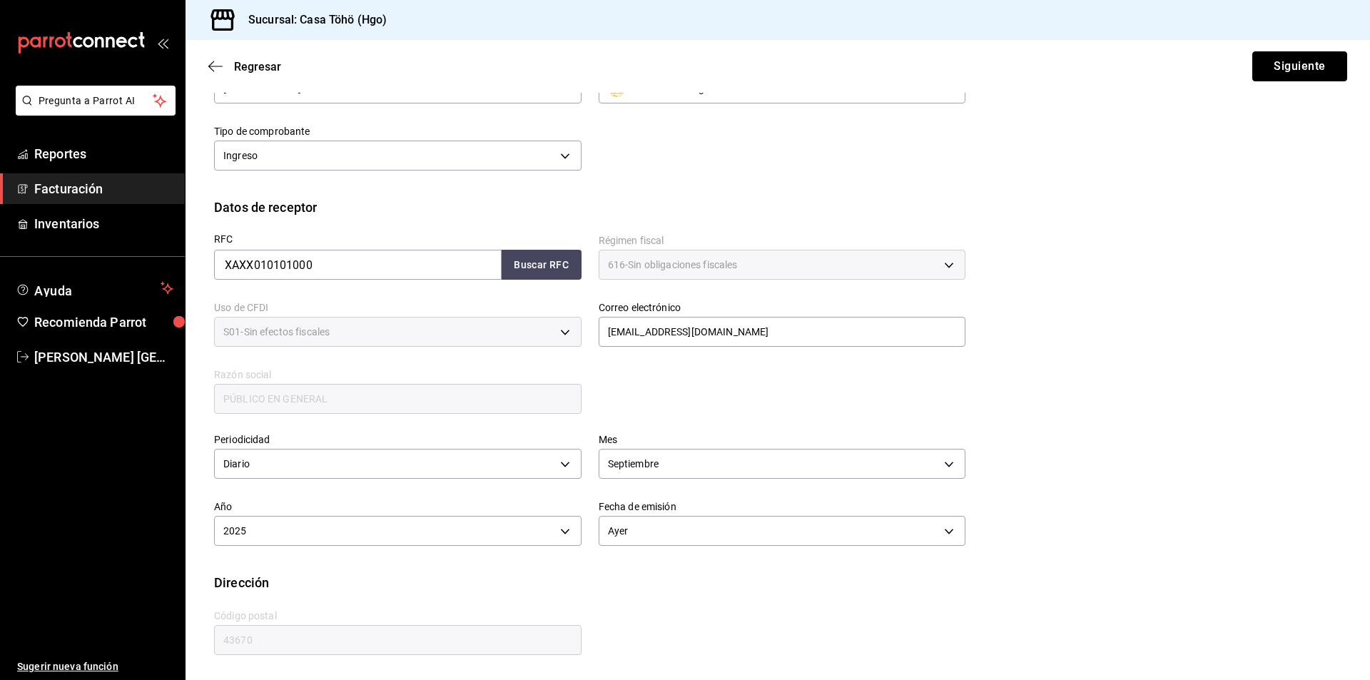
click at [1263, 73] on button "Siguiente" at bounding box center [1299, 66] width 95 height 30
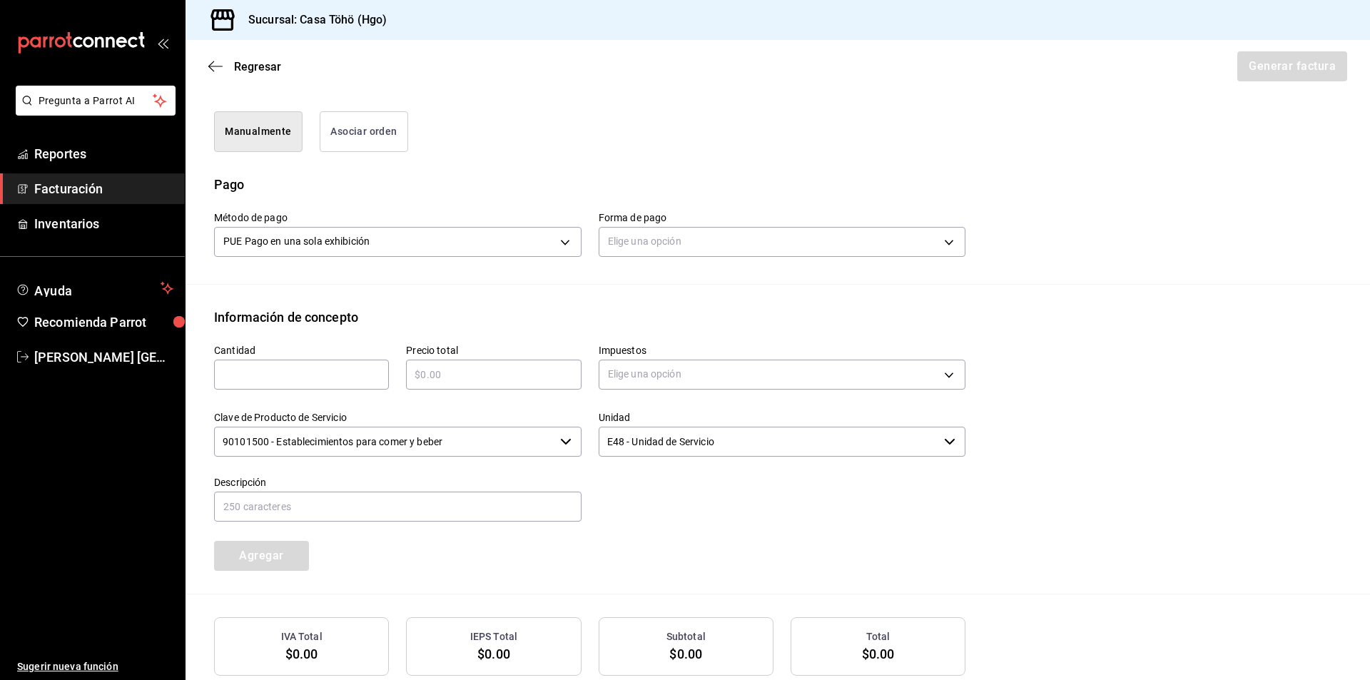
click at [352, 122] on button "Asociar orden" at bounding box center [364, 131] width 88 height 41
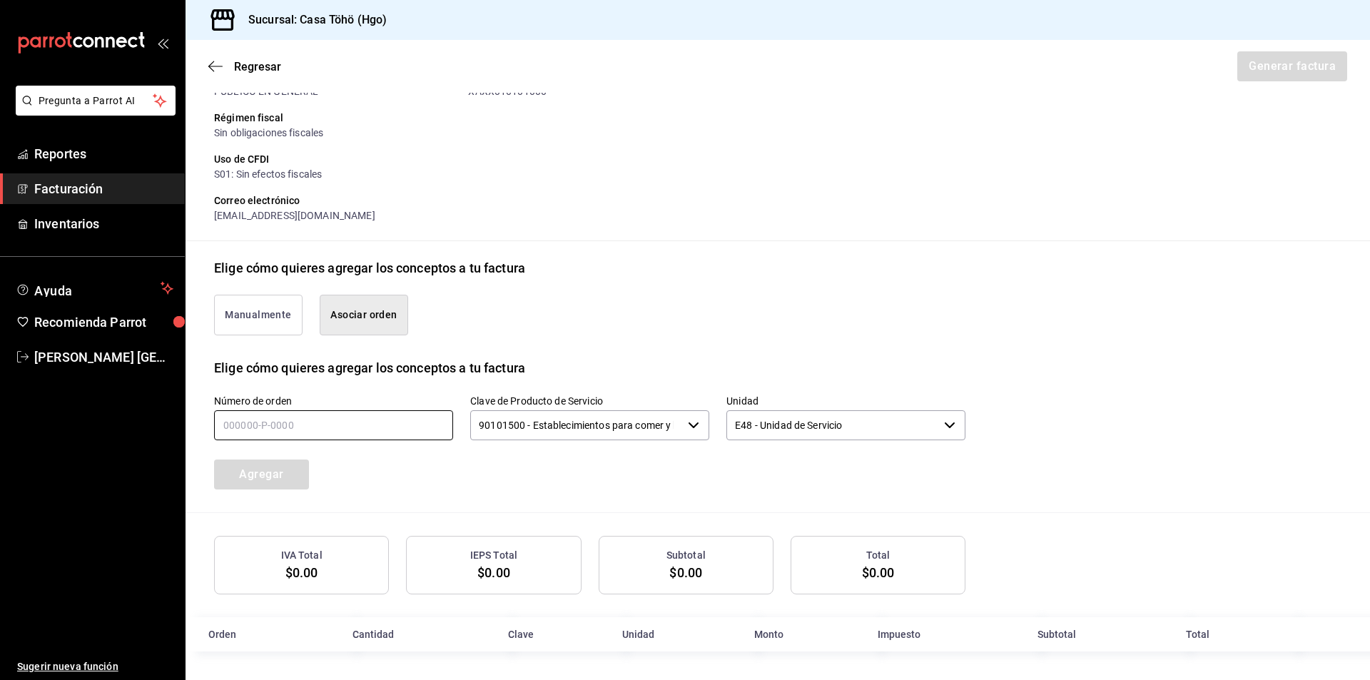
click at [295, 413] on input "text" at bounding box center [333, 425] width 239 height 30
type input "080925-p-0010"
click at [270, 471] on button "Agregar" at bounding box center [261, 474] width 95 height 30
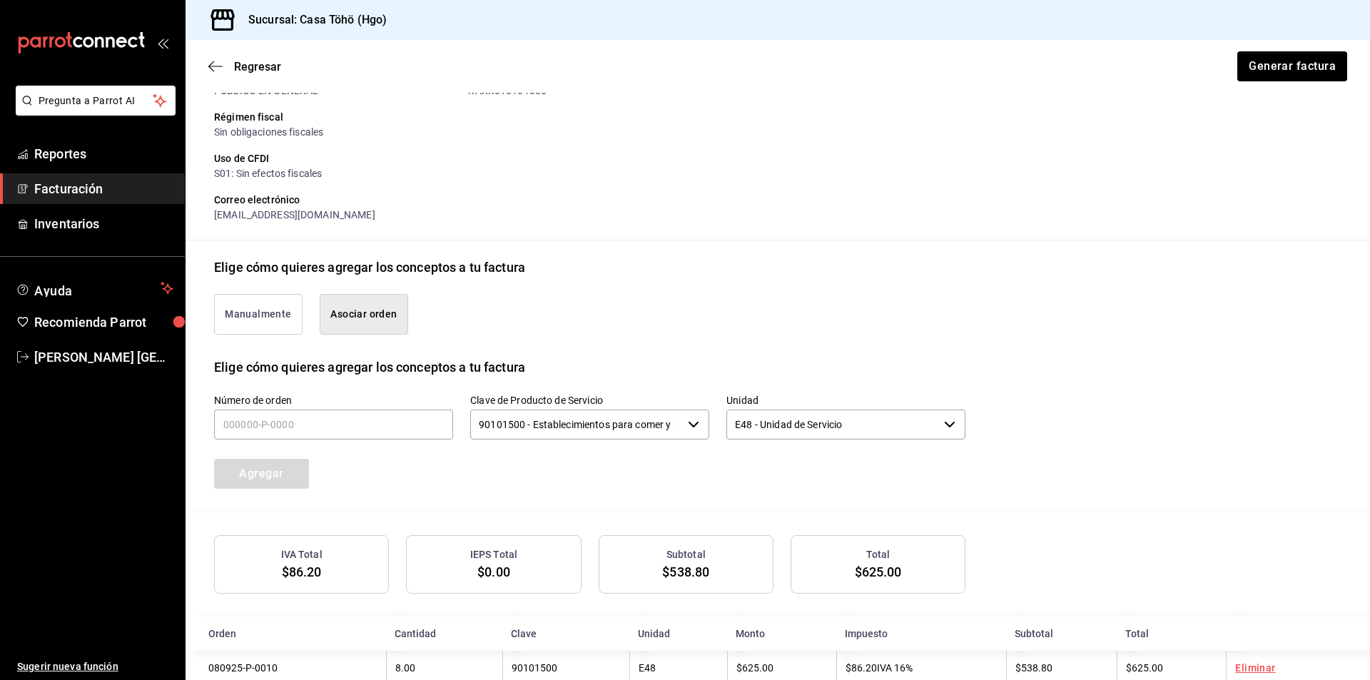
scroll to position [209, 0]
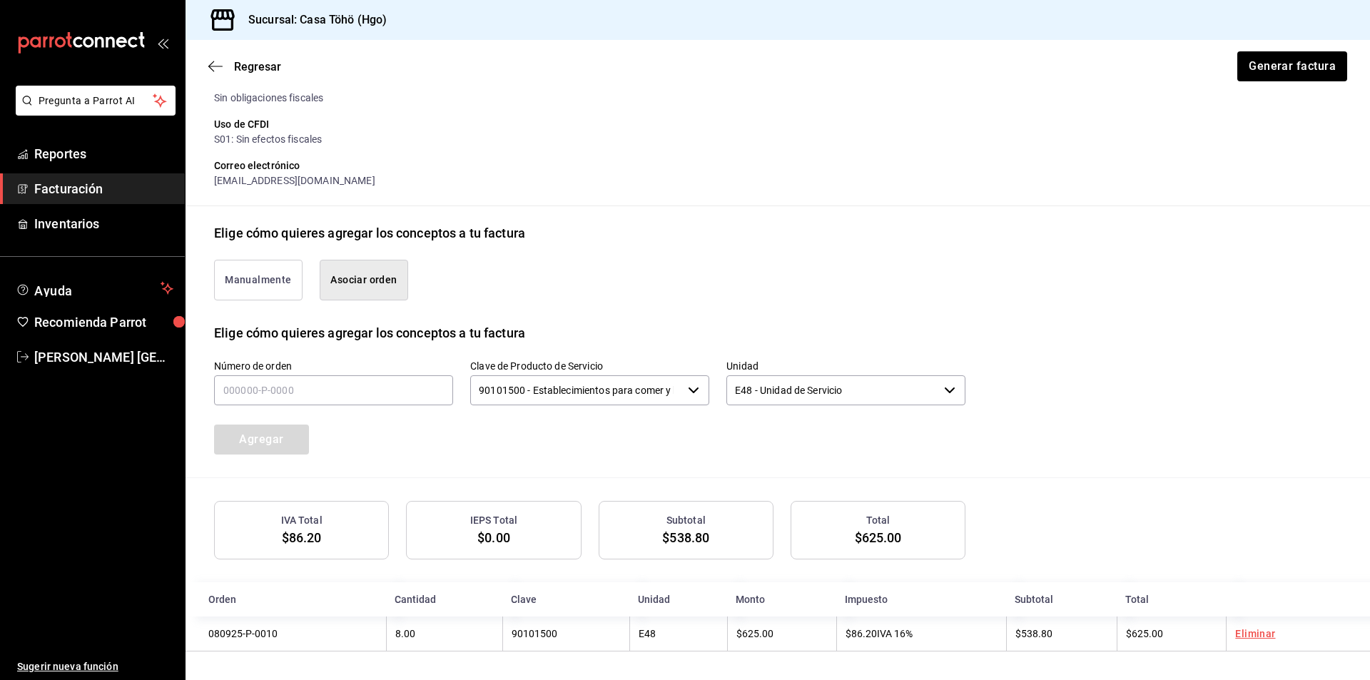
click at [250, 404] on div "Número de orden" at bounding box center [333, 384] width 239 height 48
click at [255, 392] on input "text" at bounding box center [333, 390] width 239 height 30
type input "080925-p-0012"
click at [1089, 504] on div "IVA Total $86.20 IEPS Total $0.00 Subtotal $538.80 Total $625.00" at bounding box center [777, 530] width 1127 height 58
click at [328, 398] on input "080925-p-0012" at bounding box center [333, 390] width 239 height 30
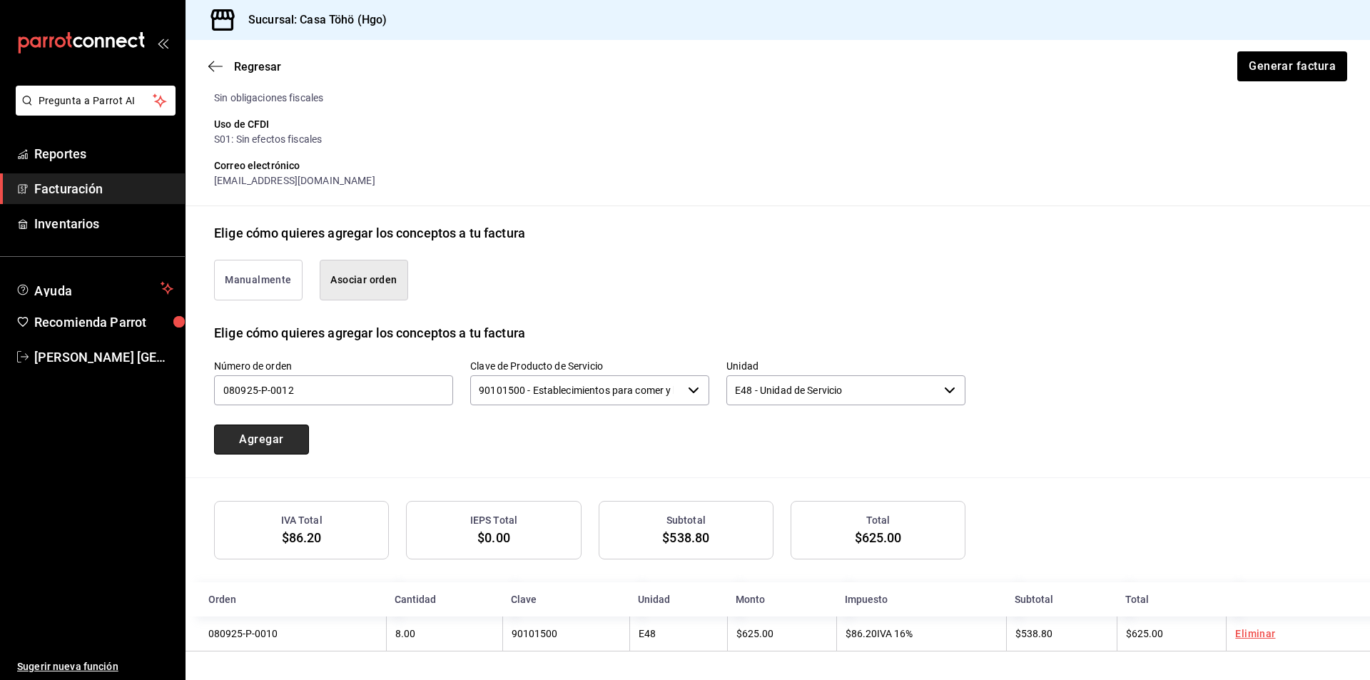
click at [285, 434] on button "Agregar" at bounding box center [261, 439] width 95 height 30
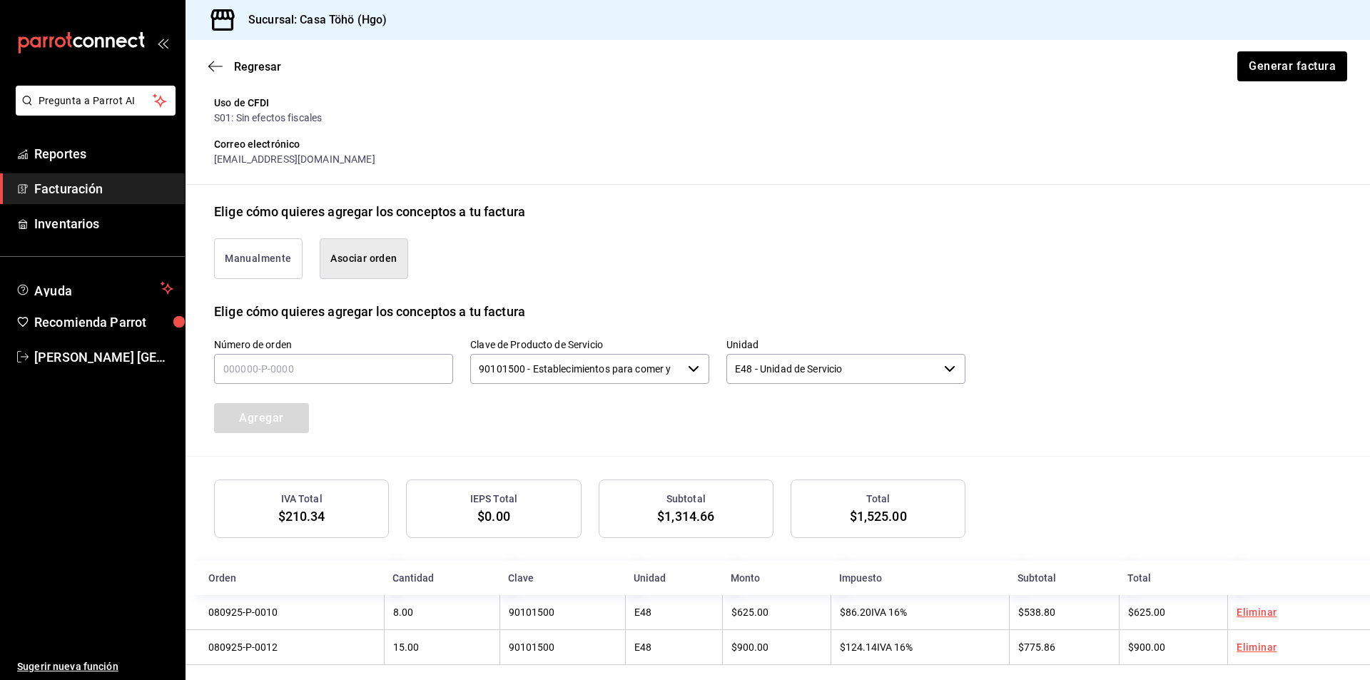
scroll to position [245, 0]
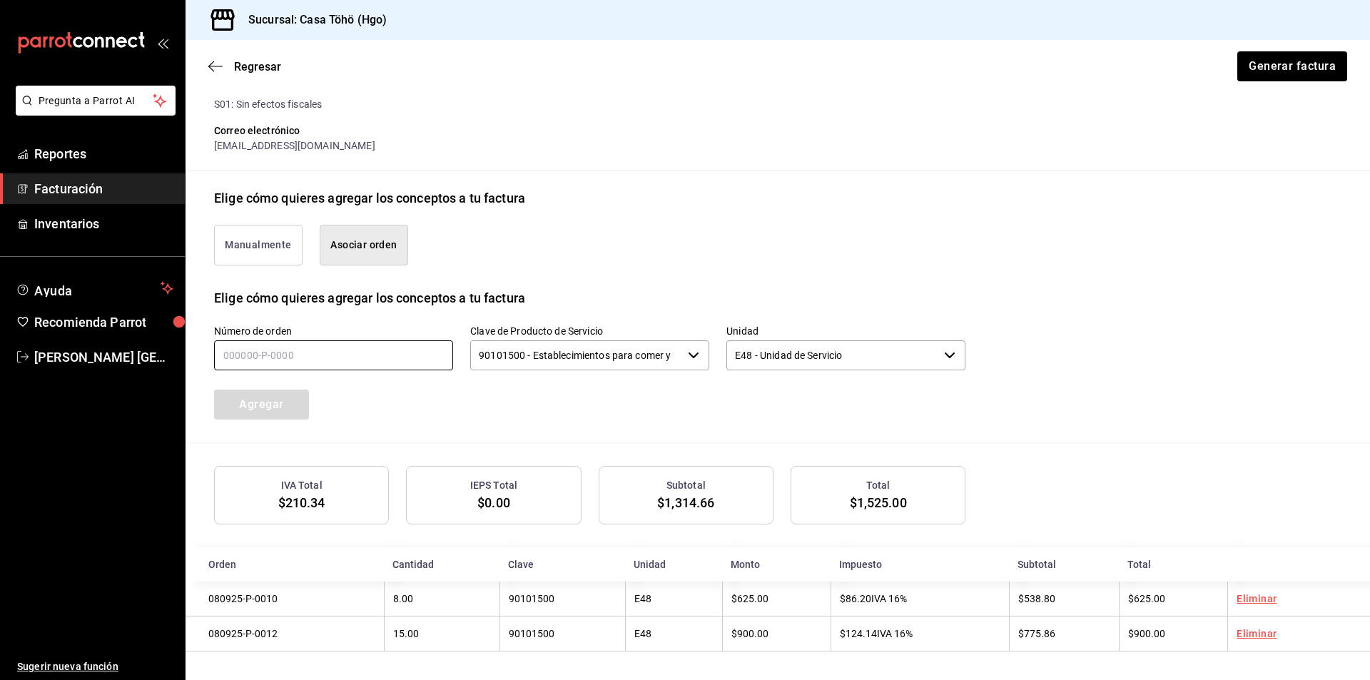
click at [322, 347] on input "text" at bounding box center [333, 355] width 239 height 30
type input "080925-p-0013"
click at [258, 390] on button "Agregar" at bounding box center [261, 404] width 95 height 30
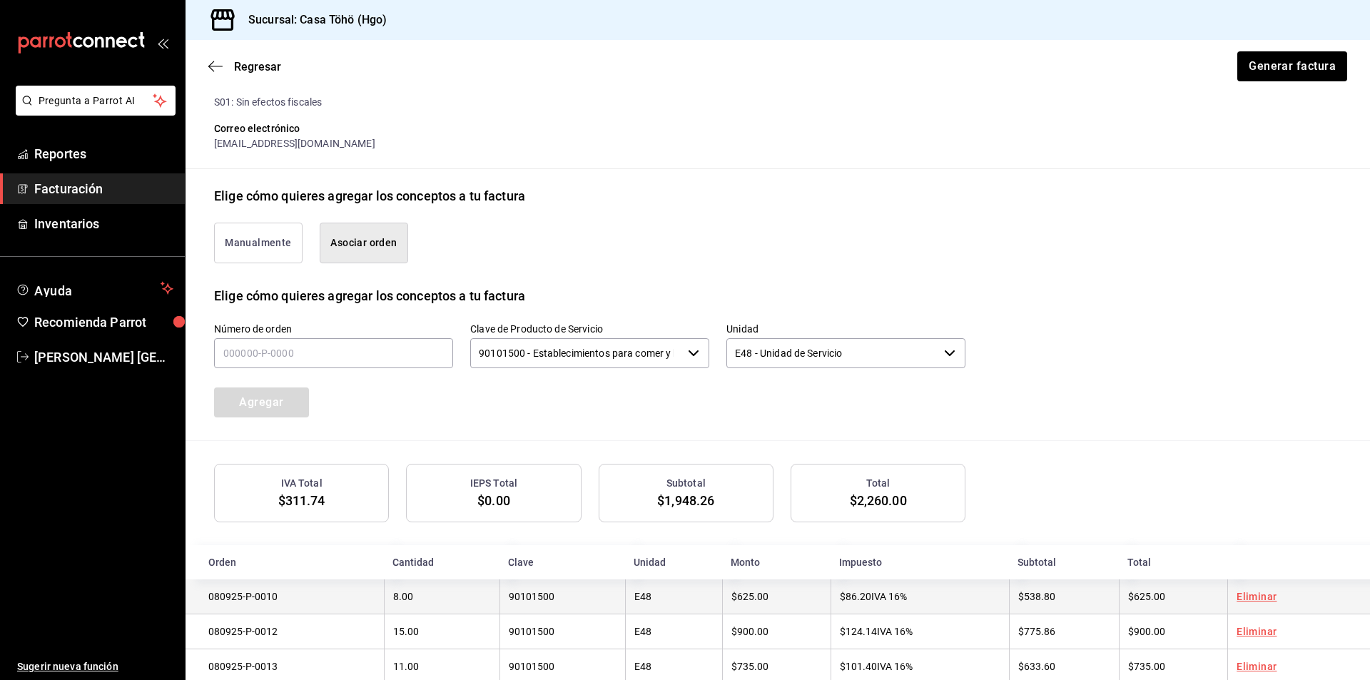
scroll to position [280, 0]
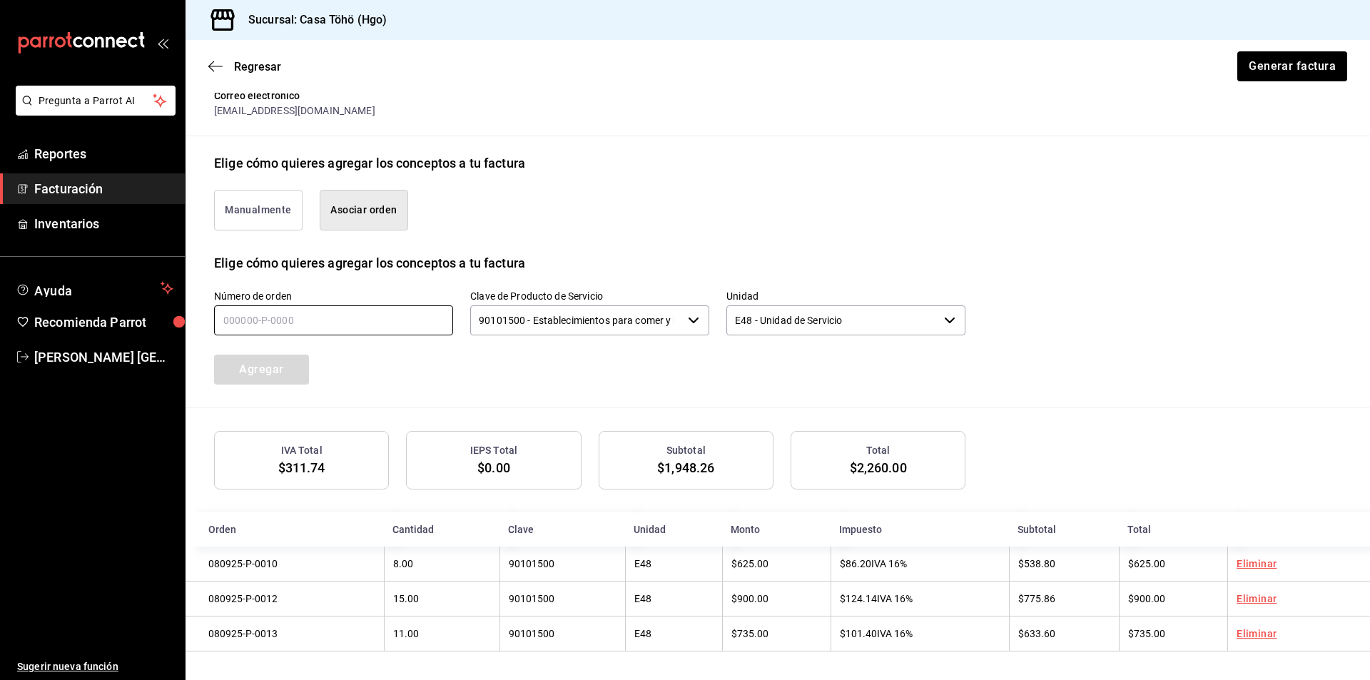
click at [350, 324] on input "text" at bounding box center [333, 320] width 239 height 30
type input "080925-p-0036"
click at [253, 379] on button "Agregar" at bounding box center [261, 370] width 95 height 30
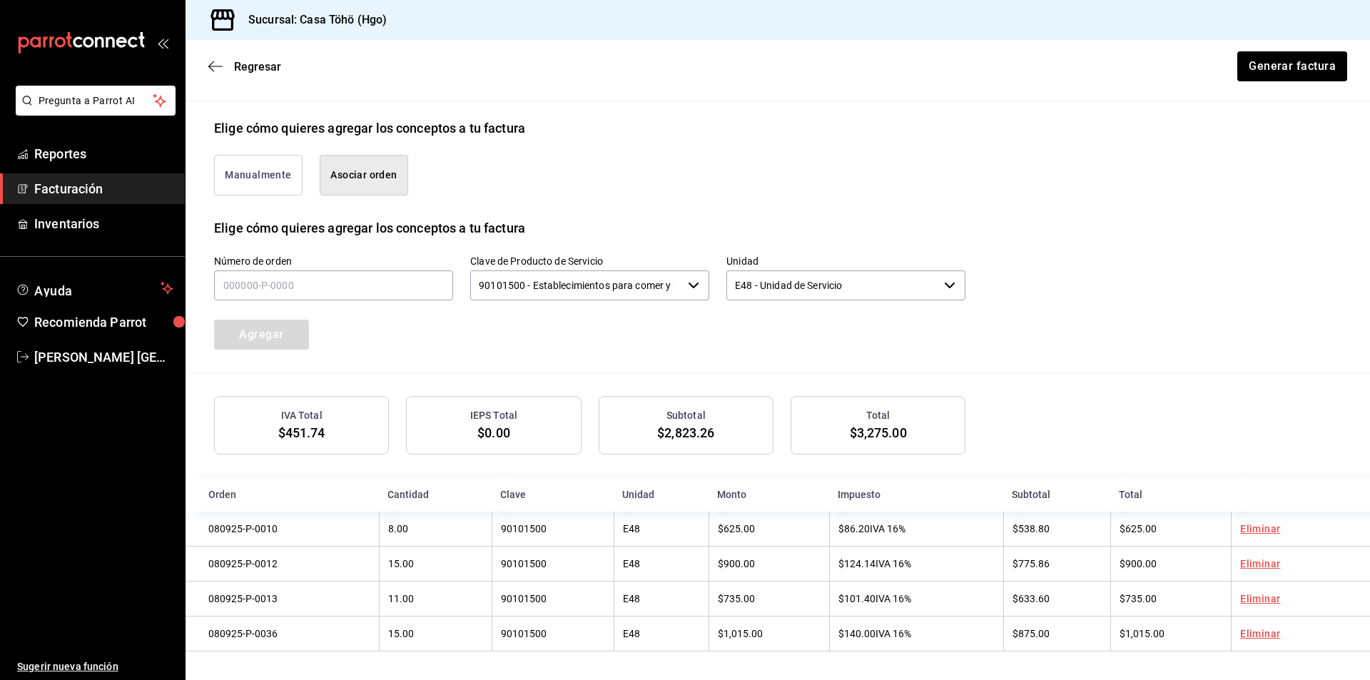
scroll to position [245, 0]
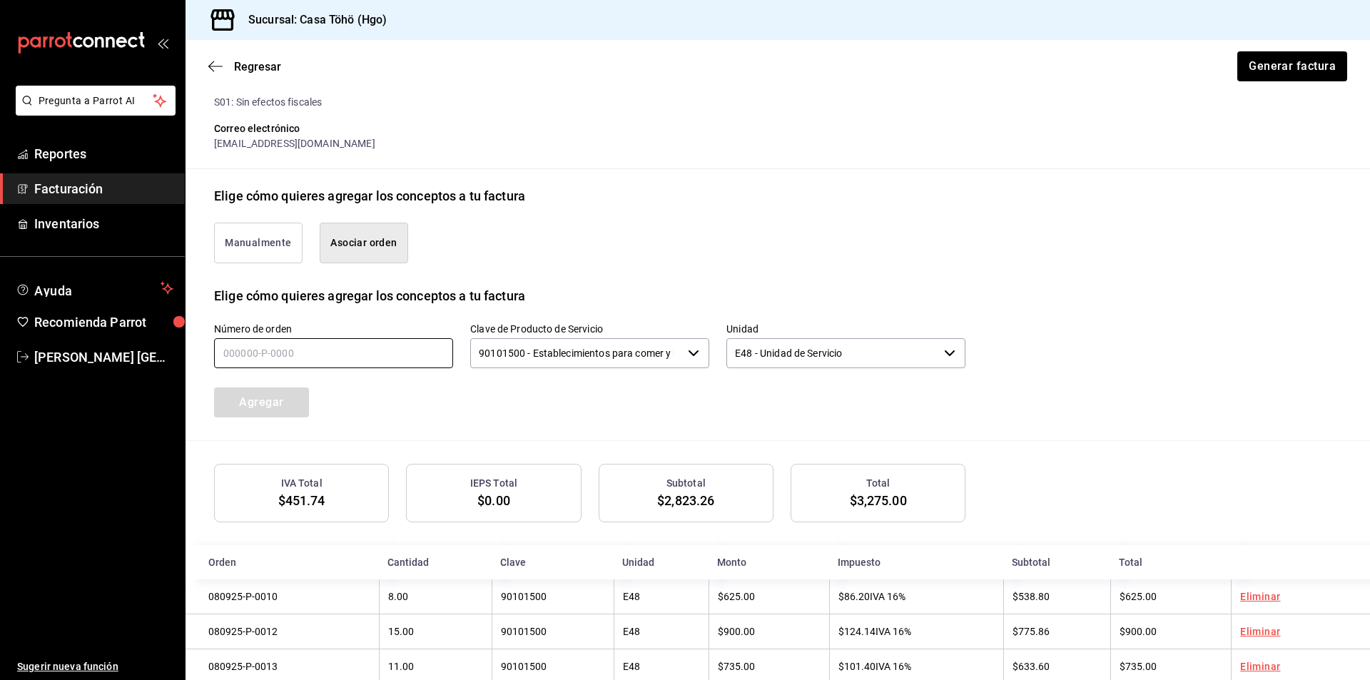
click at [396, 354] on input "text" at bounding box center [333, 353] width 239 height 30
type input "080925-p-0034"
click at [282, 398] on button "Agregar" at bounding box center [261, 402] width 95 height 30
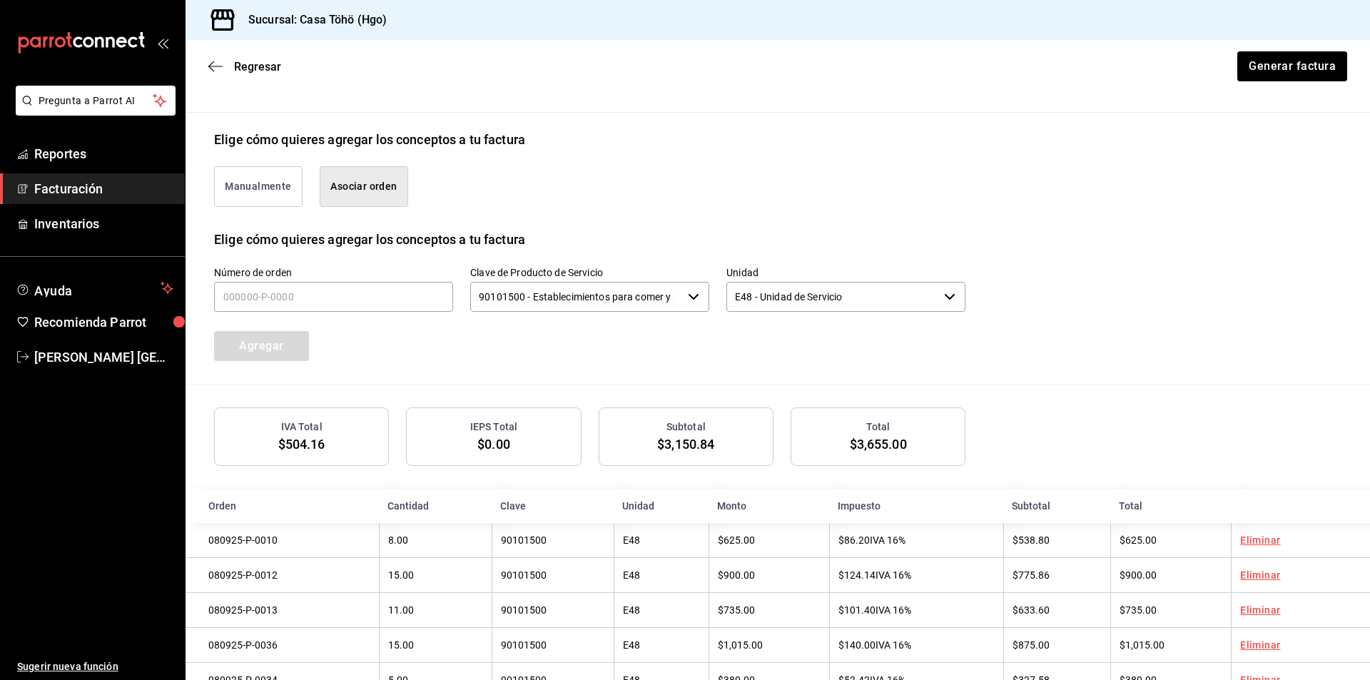
scroll to position [352, 0]
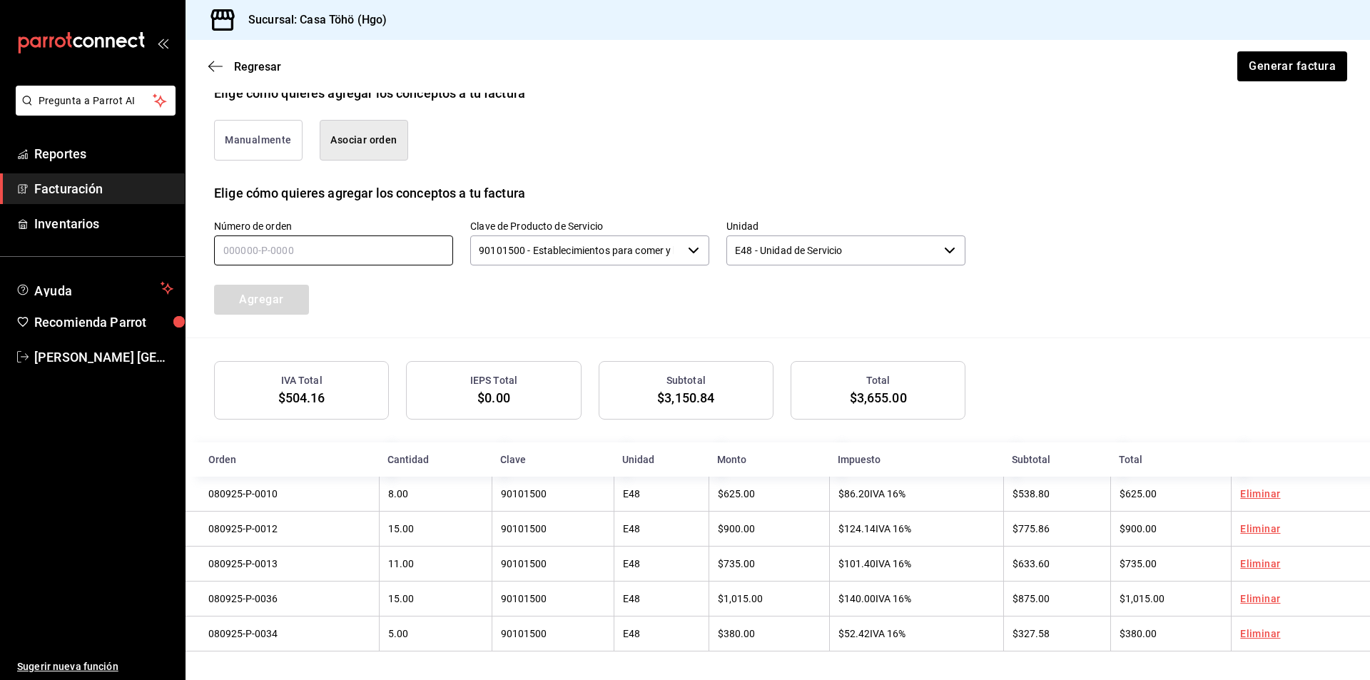
click at [294, 251] on input "text" at bounding box center [333, 250] width 239 height 30
type input "080925-p-0007"
click at [287, 287] on button "Agregar" at bounding box center [261, 300] width 95 height 30
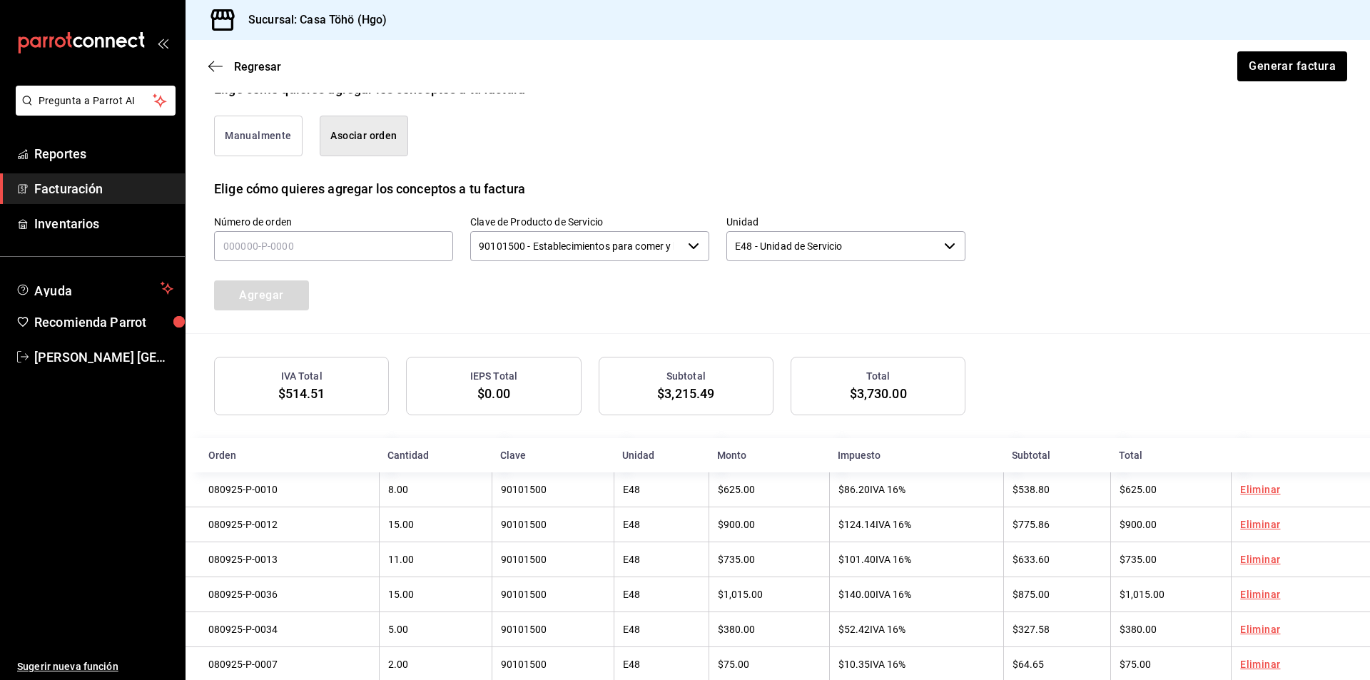
scroll to position [387, 0]
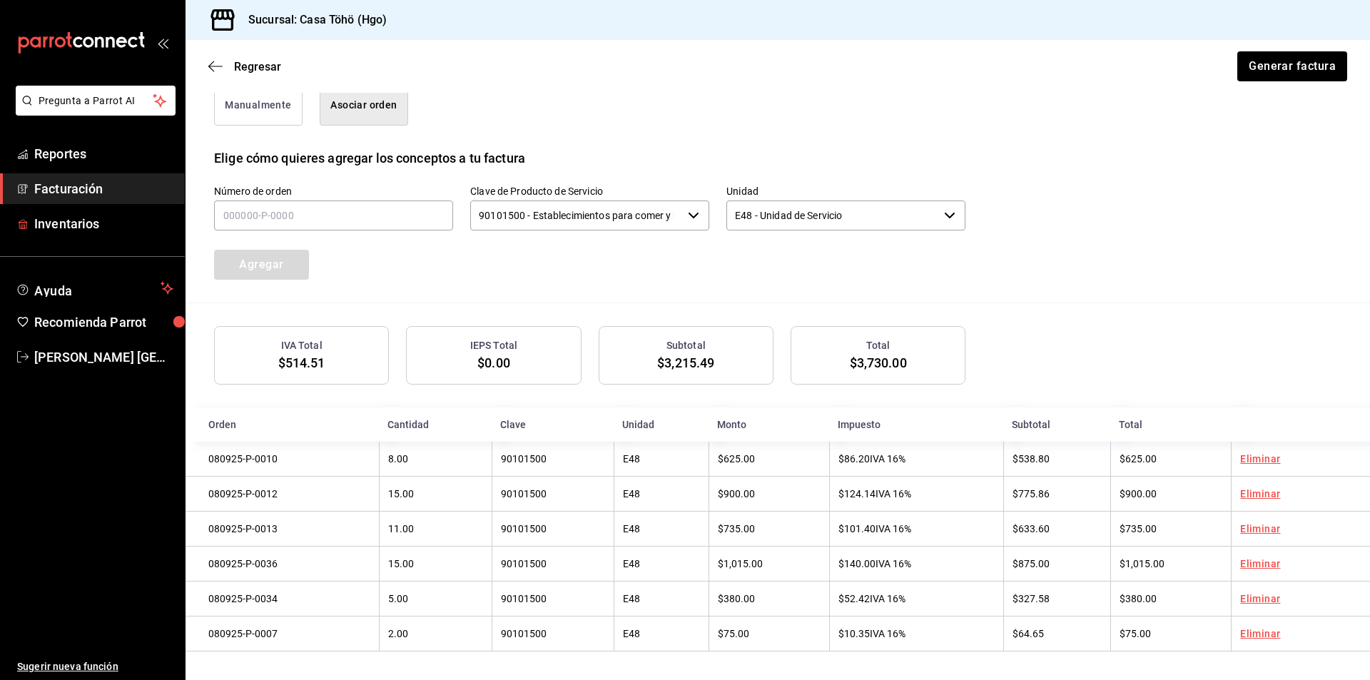
click at [191, 203] on div "Número de orden Clave de Producto de Servicio 90101500 - Establecimientos para …" at bounding box center [572, 215] width 785 height 129
click at [283, 203] on input "text" at bounding box center [333, 215] width 239 height 30
type input "080925-p-0025"
click at [279, 250] on button "Agregar" at bounding box center [261, 265] width 95 height 30
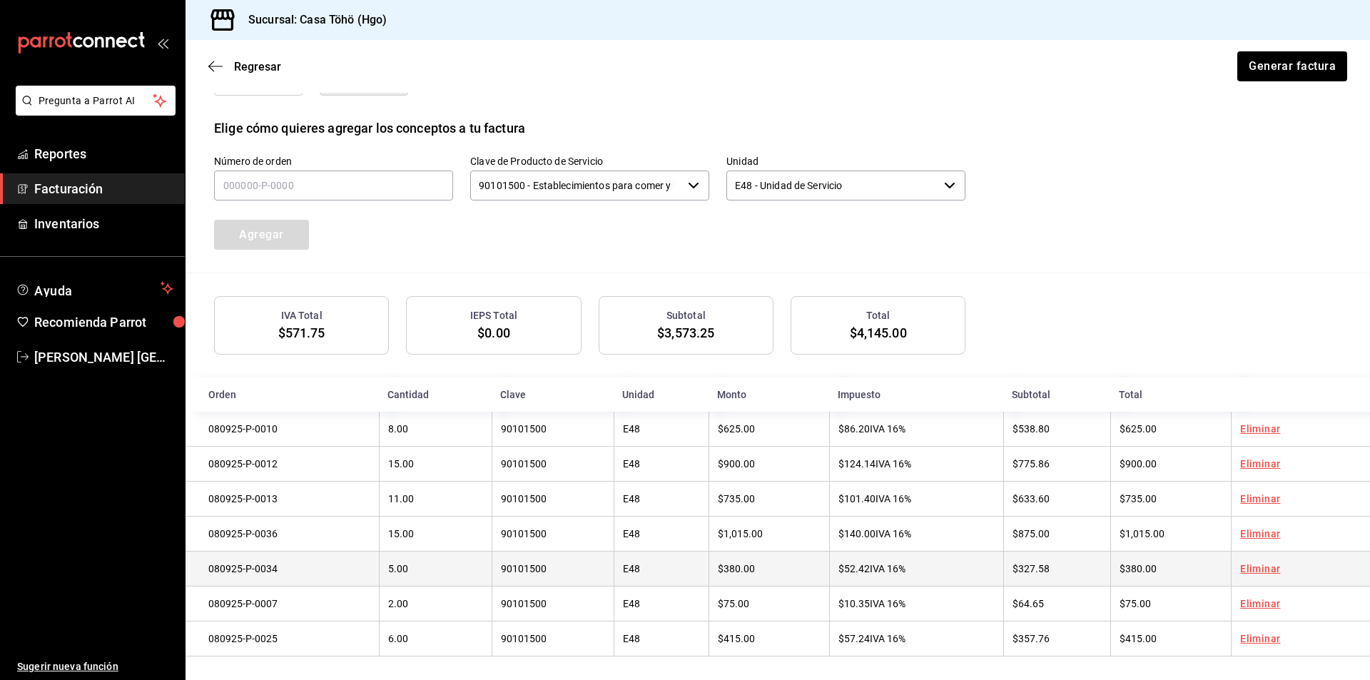
scroll to position [423, 0]
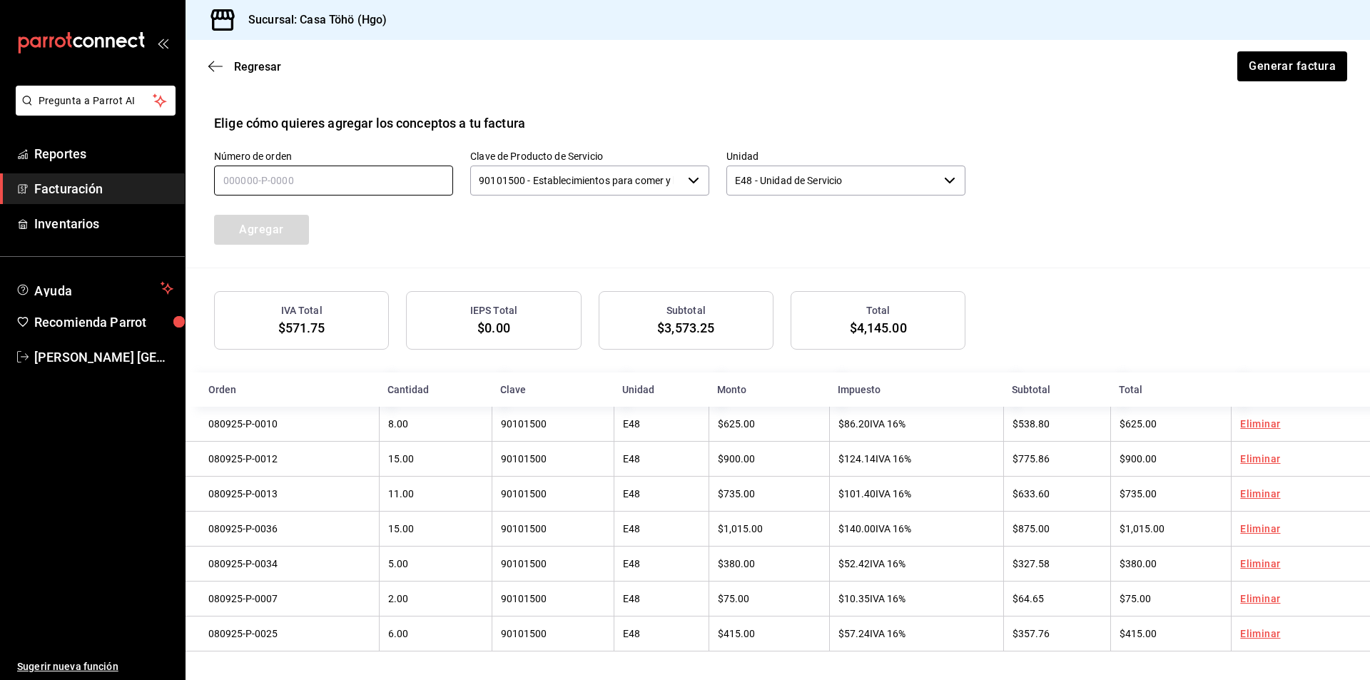
click at [251, 180] on input "text" at bounding box center [333, 180] width 239 height 30
type input "080925-p-0004"
drag, startPoint x: 272, startPoint y: 213, endPoint x: 359, endPoint y: 238, distance: 89.7
click at [272, 215] on button "Agregar" at bounding box center [261, 230] width 95 height 30
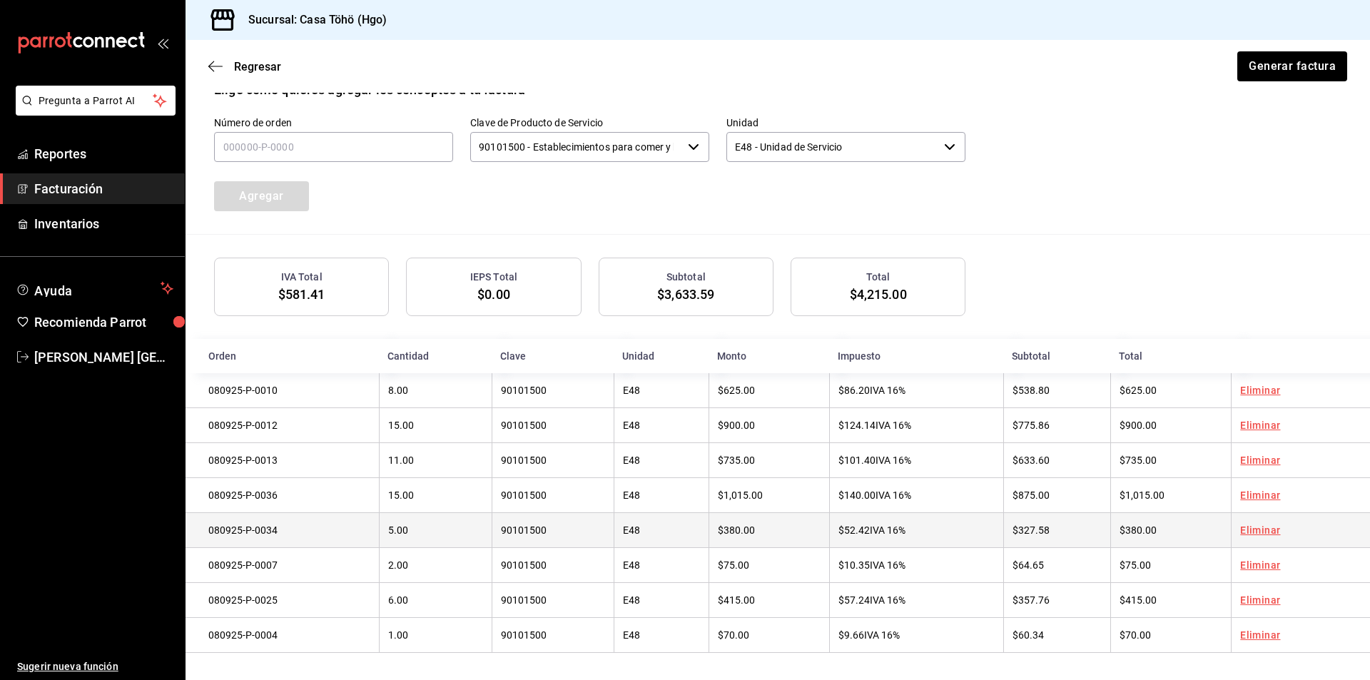
scroll to position [459, 0]
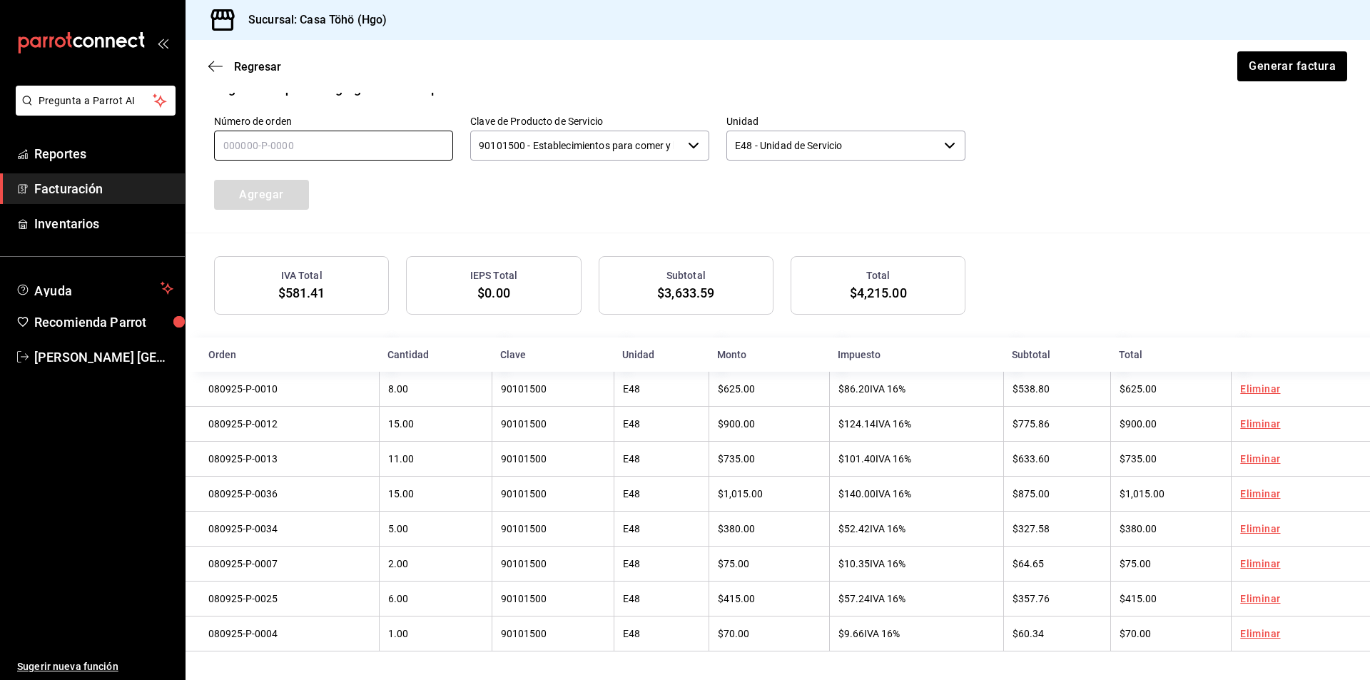
click at [337, 140] on input "text" at bounding box center [333, 146] width 239 height 30
type input "080925-p-0003"
click at [246, 183] on button "Agregar" at bounding box center [261, 195] width 95 height 30
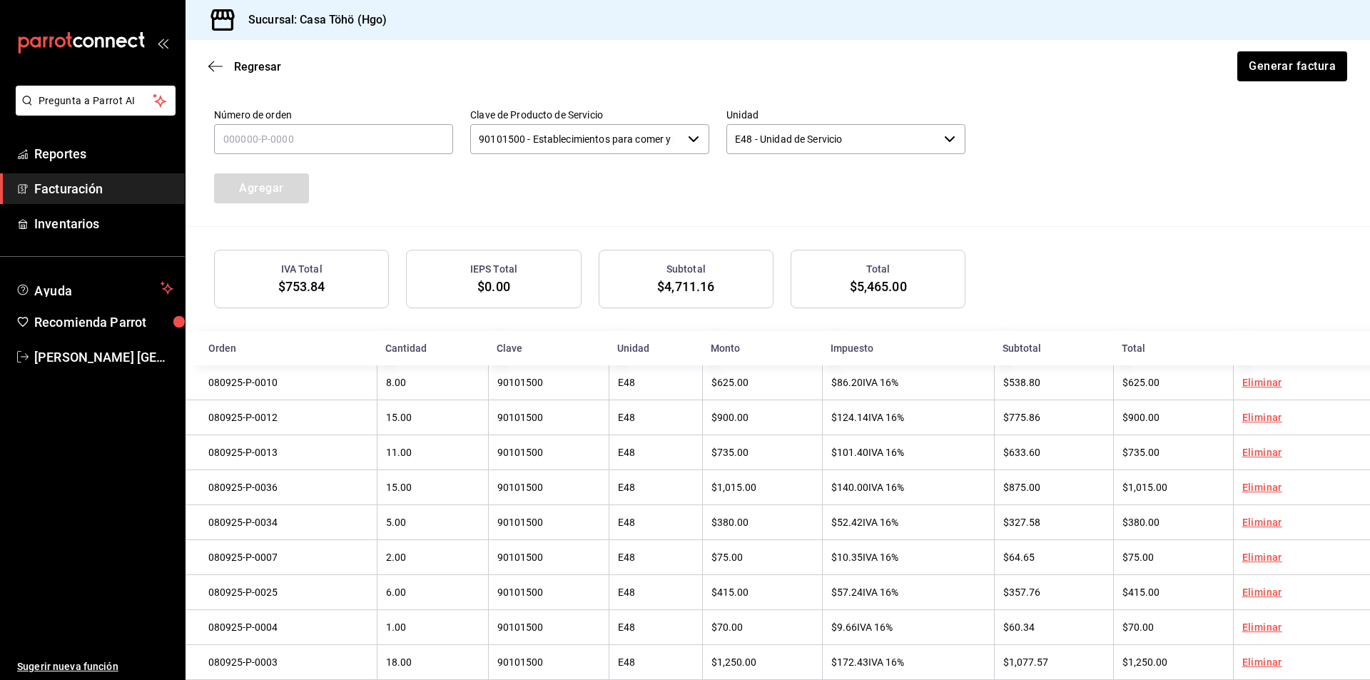
scroll to position [494, 0]
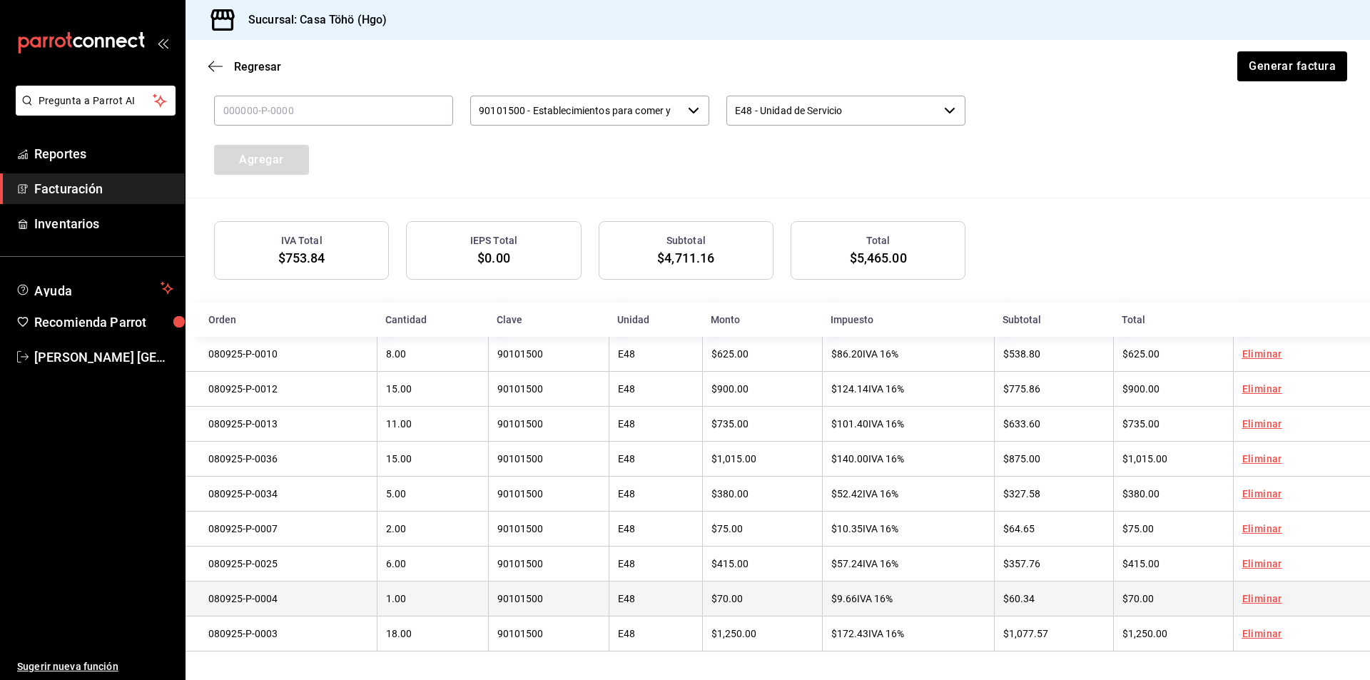
click at [1254, 630] on link "Eliminar" at bounding box center [1262, 633] width 40 height 11
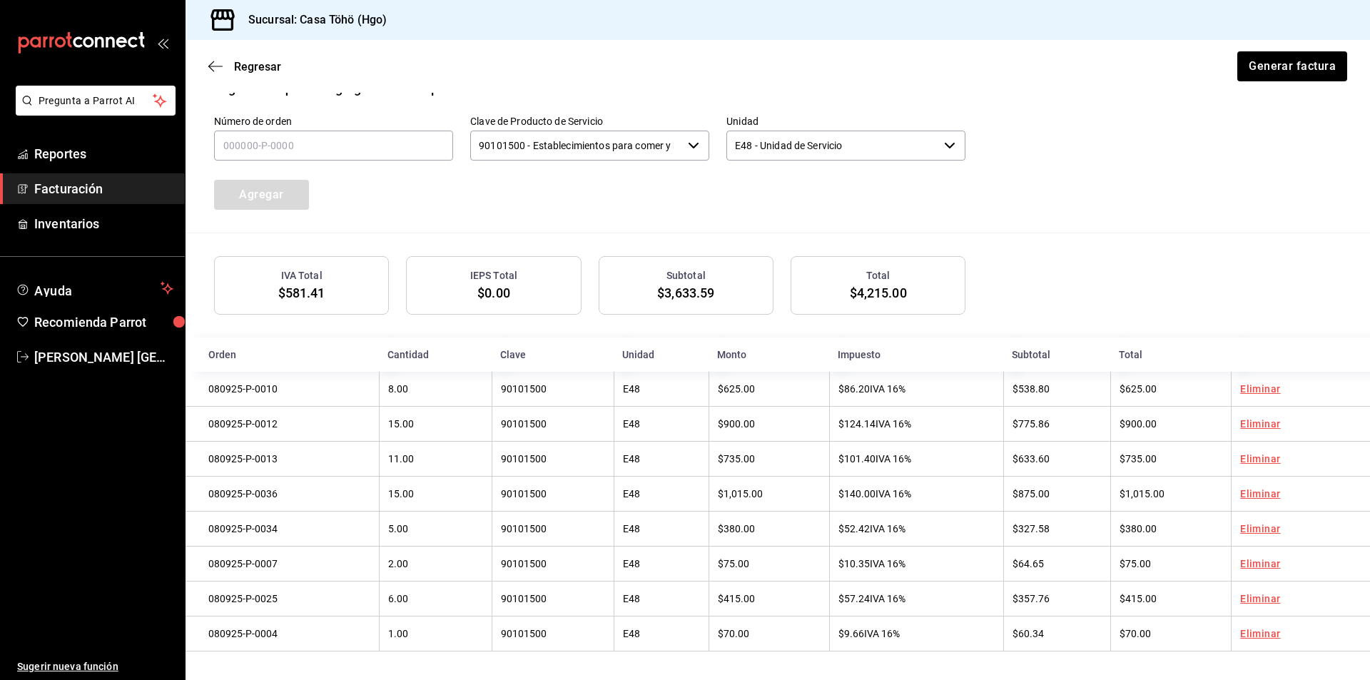
scroll to position [459, 0]
click at [355, 139] on input "text" at bounding box center [333, 146] width 239 height 30
type input "080925-p-0064"
click at [266, 203] on button "Agregar" at bounding box center [261, 195] width 95 height 30
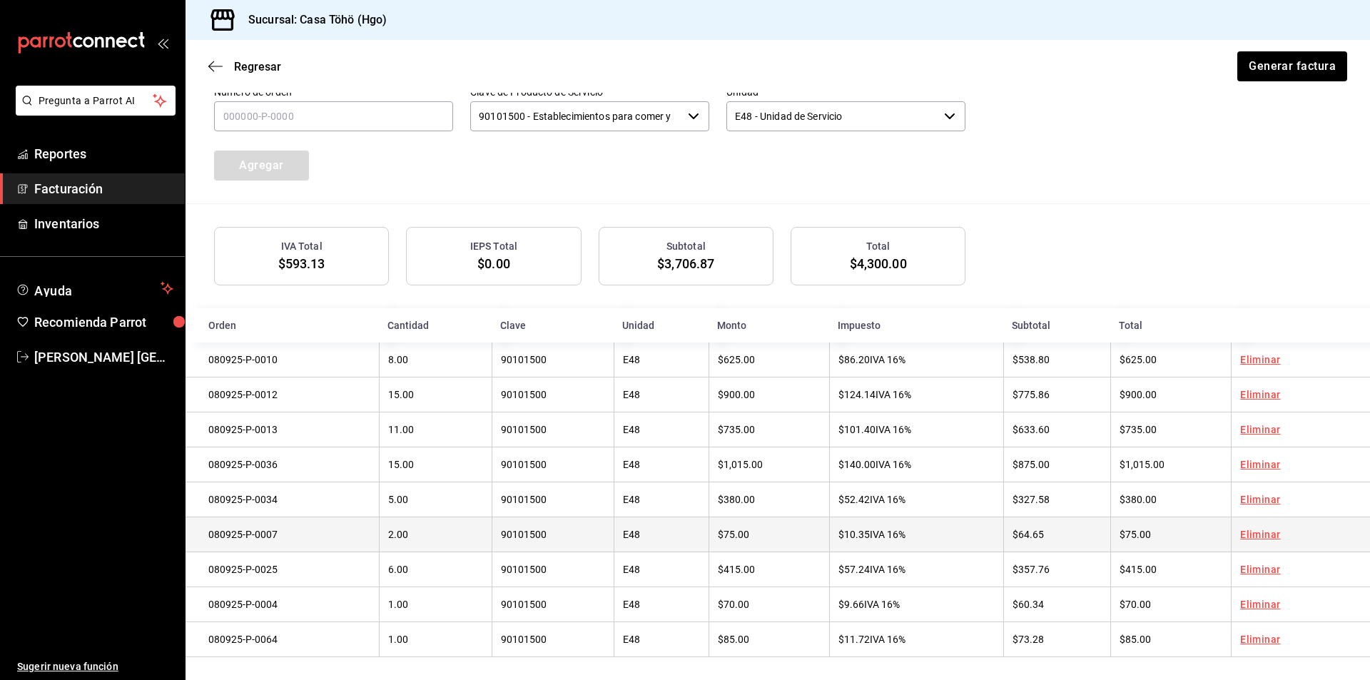
scroll to position [494, 0]
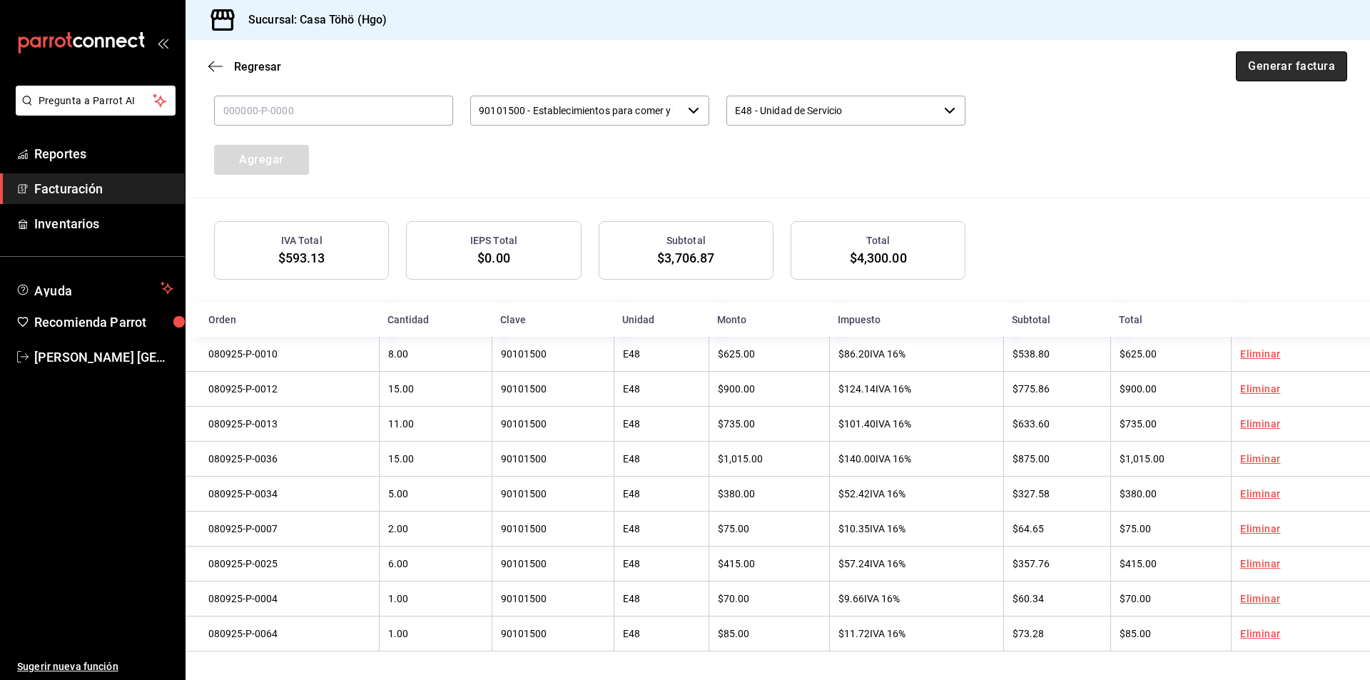
click at [1268, 71] on button "Generar factura" at bounding box center [1290, 66] width 111 height 30
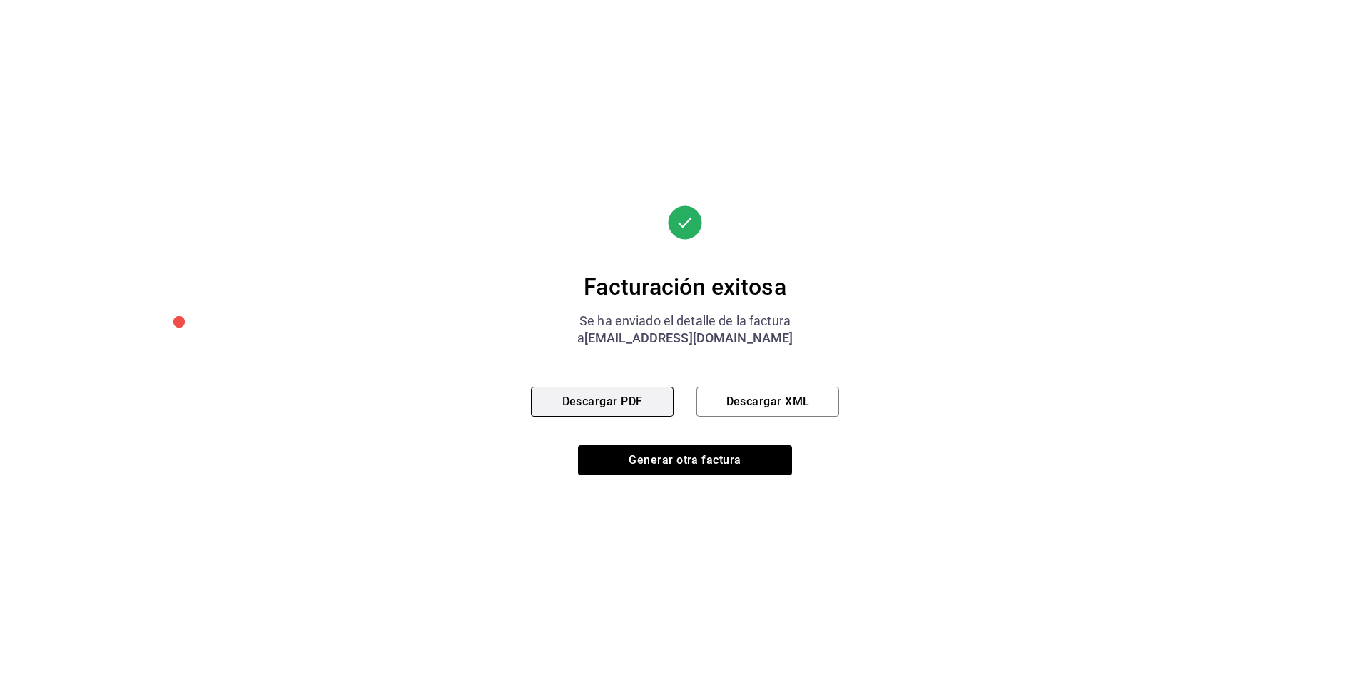
click at [622, 397] on button "Descargar PDF" at bounding box center [602, 402] width 143 height 30
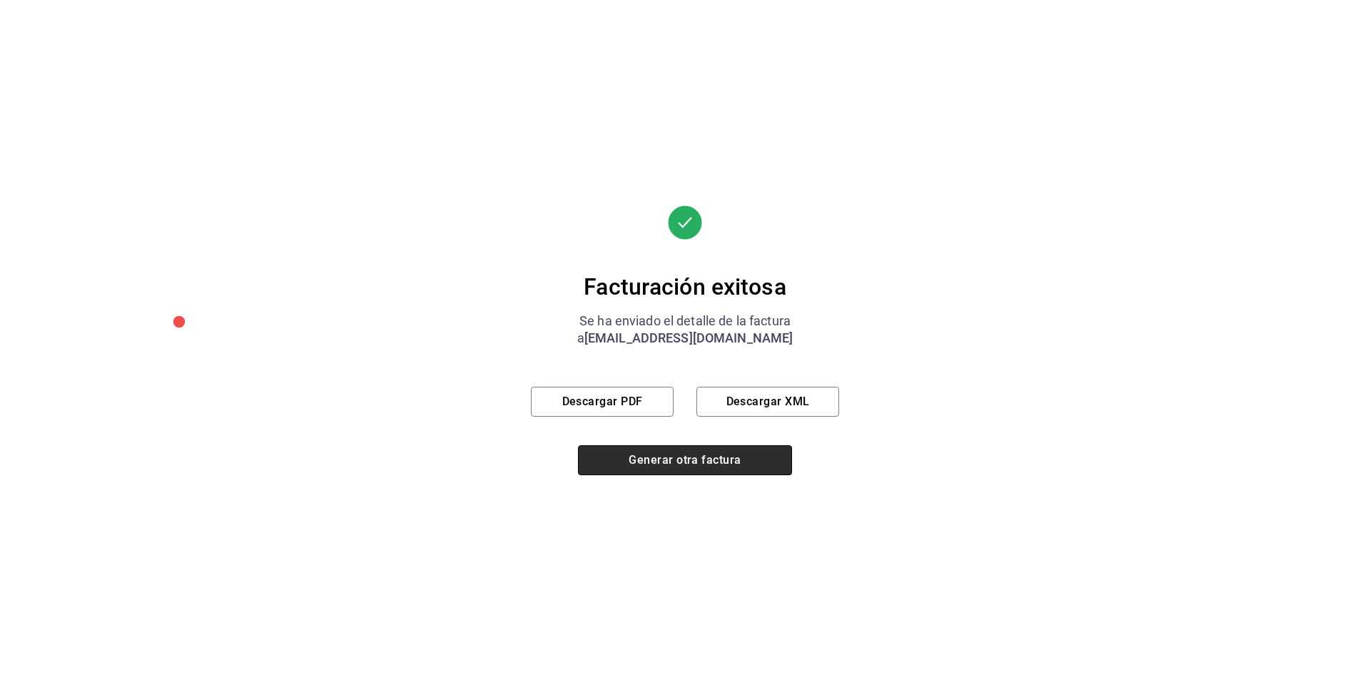
click at [676, 454] on button "Generar otra factura" at bounding box center [685, 460] width 214 height 30
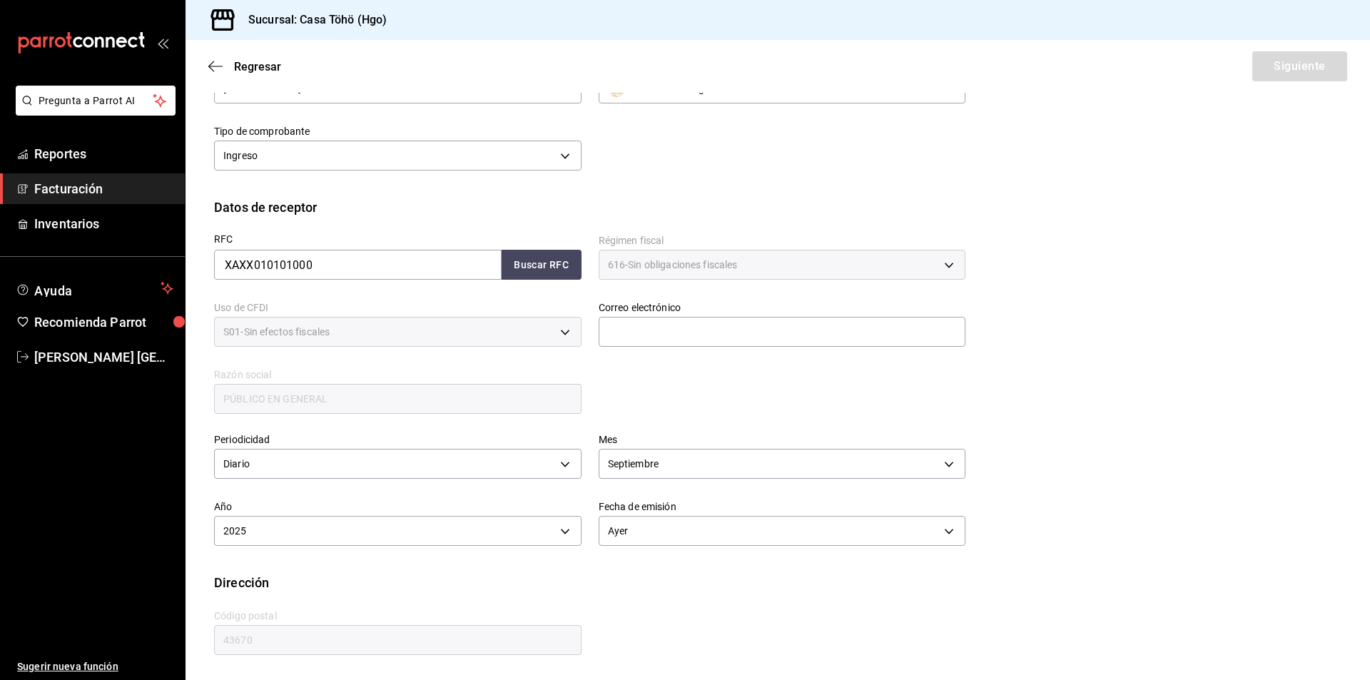
scroll to position [77, 0]
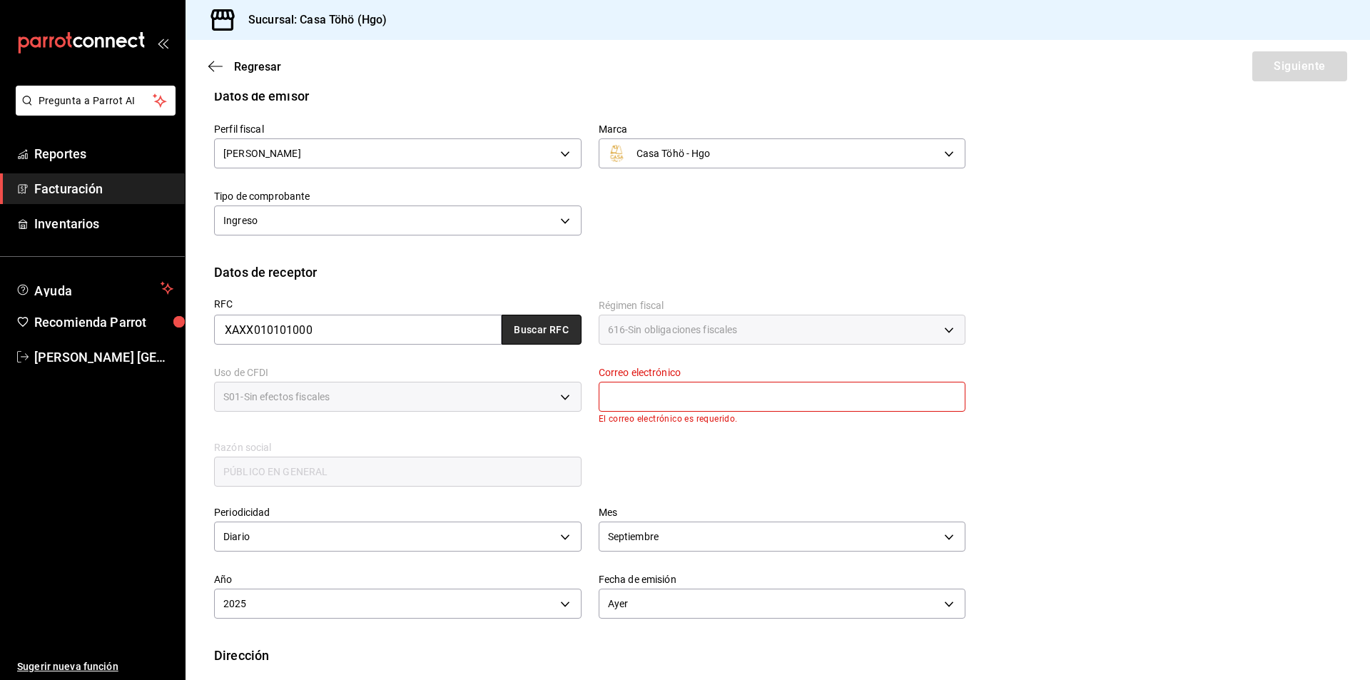
drag, startPoint x: 506, startPoint y: 330, endPoint x: 539, endPoint y: 366, distance: 49.5
click at [506, 330] on button "Buscar RFC" at bounding box center [541, 330] width 80 height 30
type input "[EMAIL_ADDRESS][DOMAIN_NAME]"
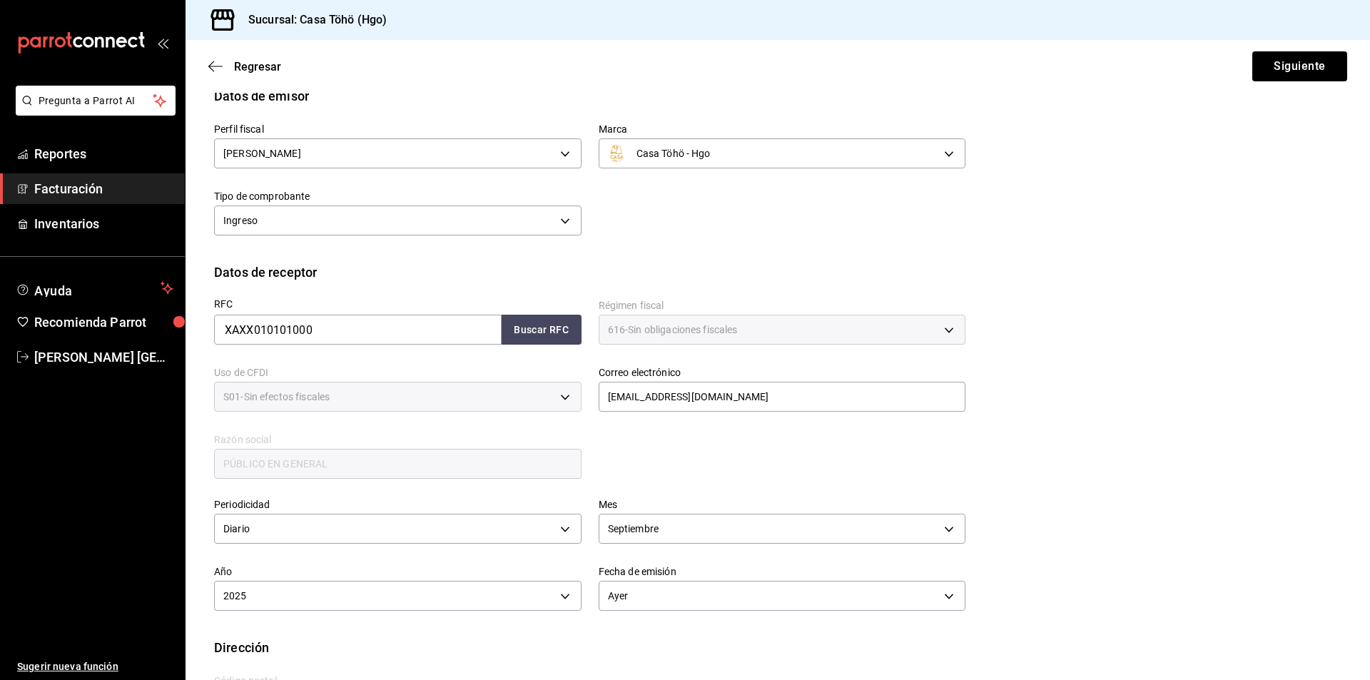
click at [706, 484] on div "Mes [DATE]" at bounding box center [773, 514] width 384 height 67
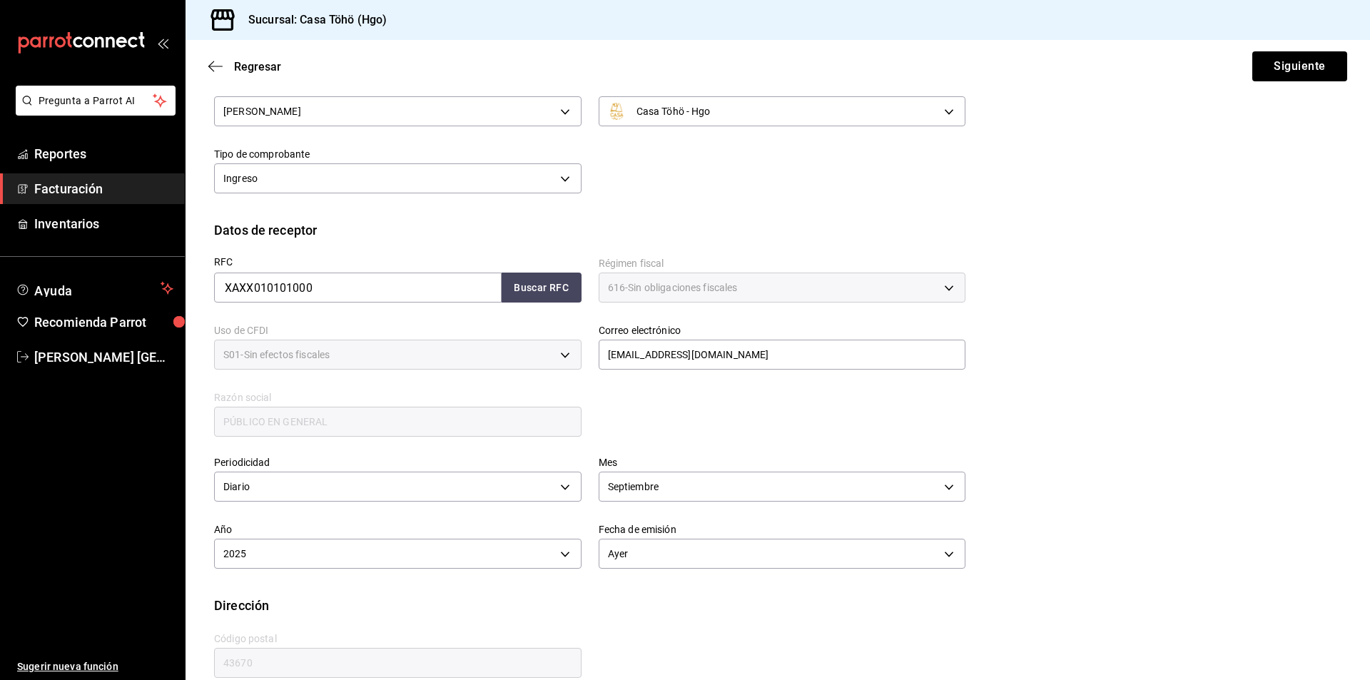
scroll to position [142, 0]
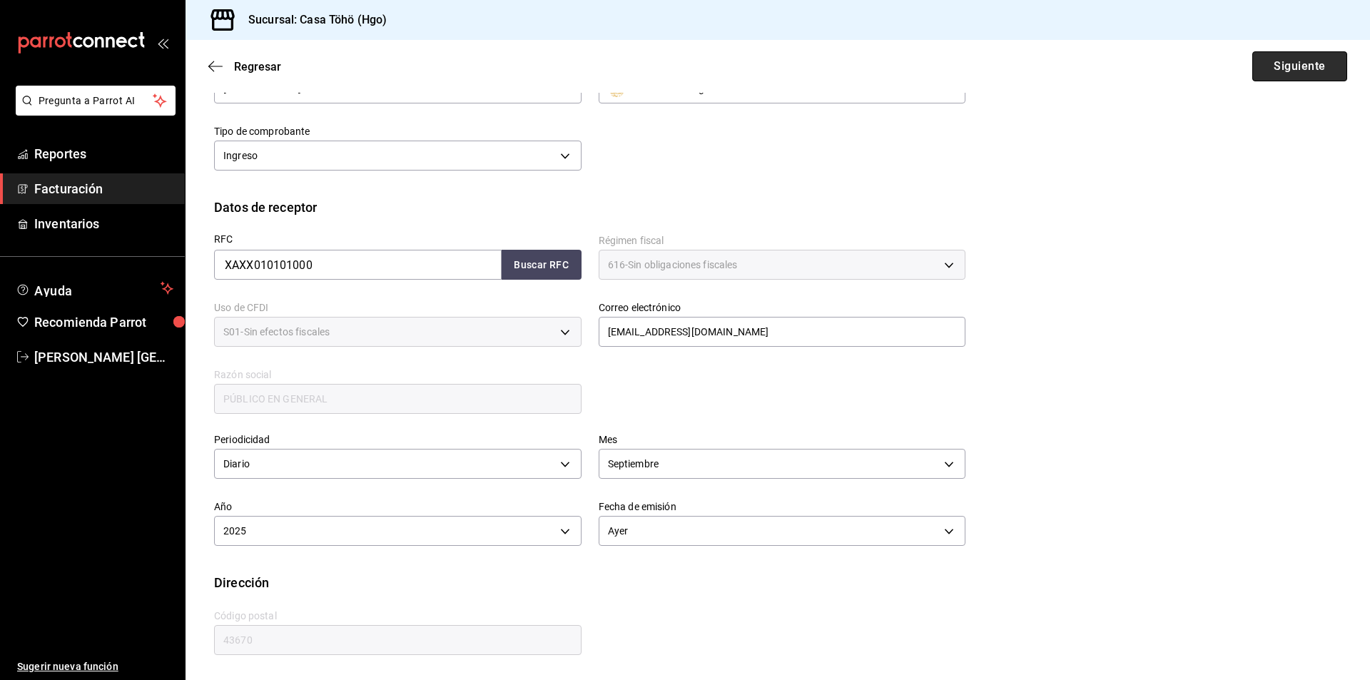
click at [1281, 71] on button "Siguiente" at bounding box center [1299, 66] width 95 height 30
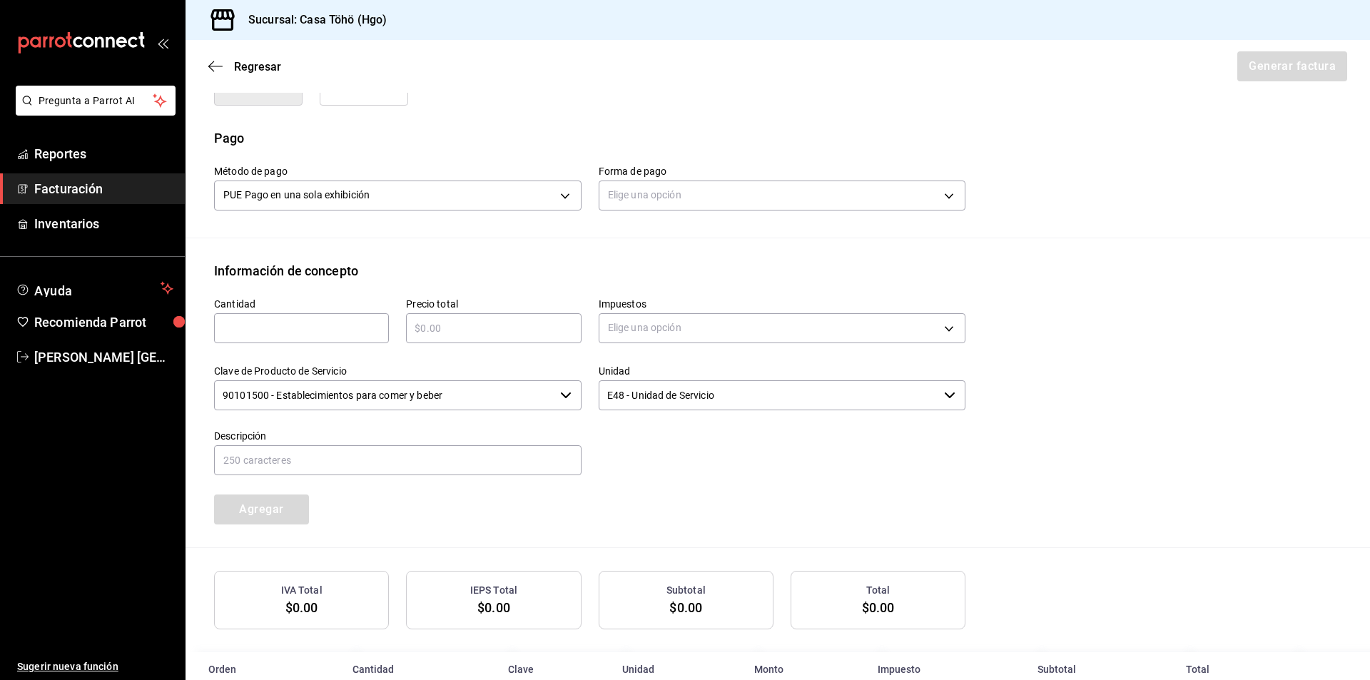
scroll to position [427, 0]
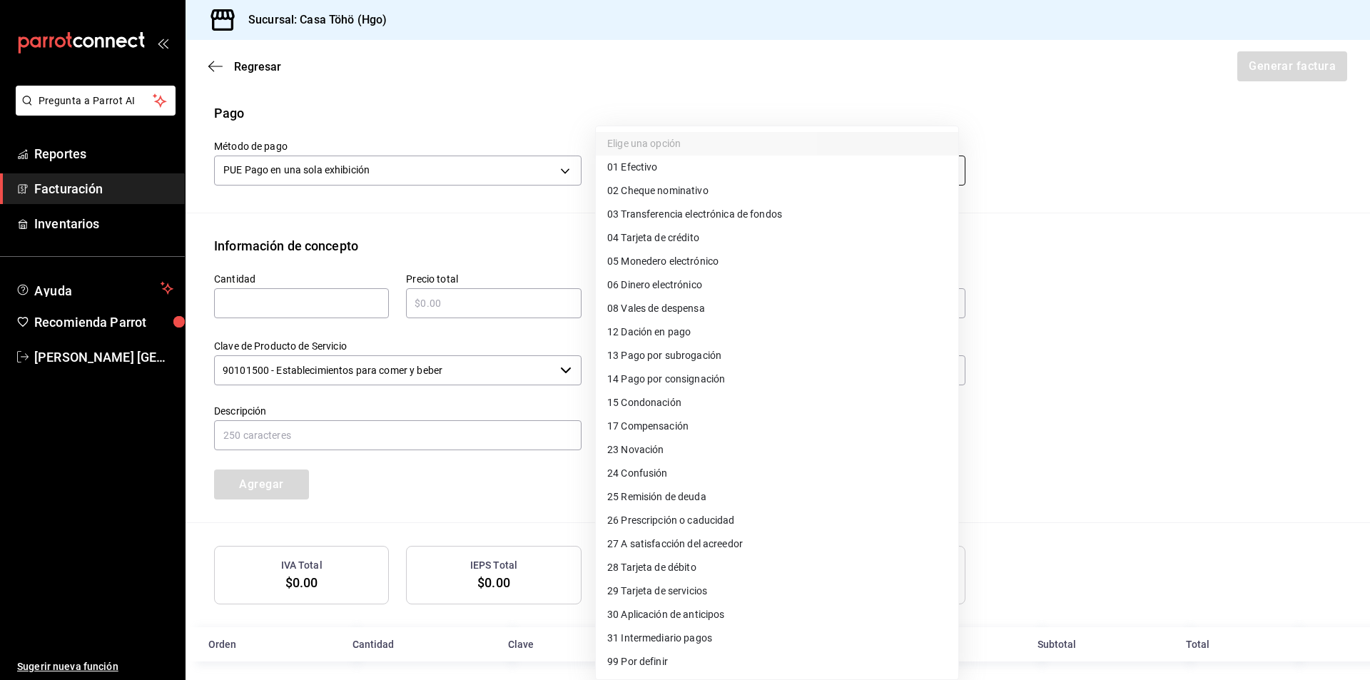
click at [614, 173] on body "Pregunta a Parrot AI Reportes Facturación Inventarios Ayuda Recomienda Parrot […" at bounding box center [685, 340] width 1370 height 680
click at [668, 574] on span "28 Tarjeta de débito" at bounding box center [651, 567] width 89 height 15
type input "28"
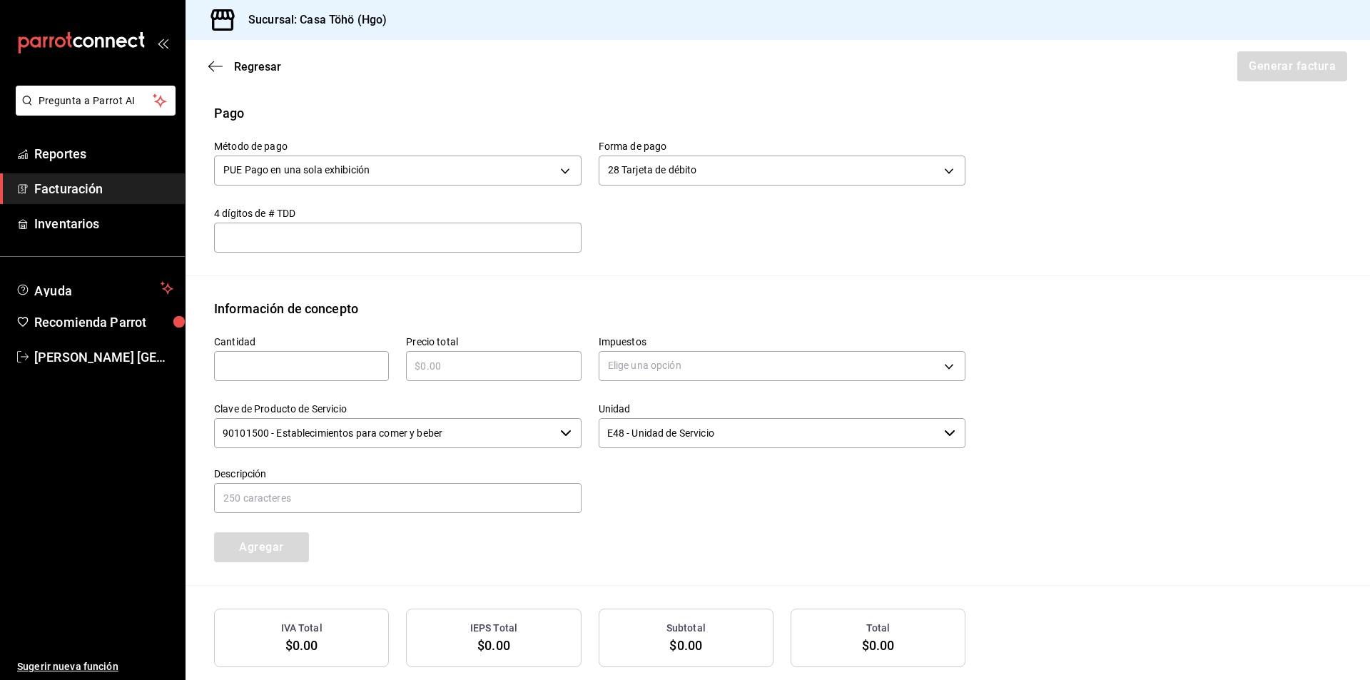
click at [326, 375] on div "​" at bounding box center [301, 366] width 175 height 30
type input "1"
click at [452, 357] on input "text" at bounding box center [493, 365] width 175 height 17
type input "$400"
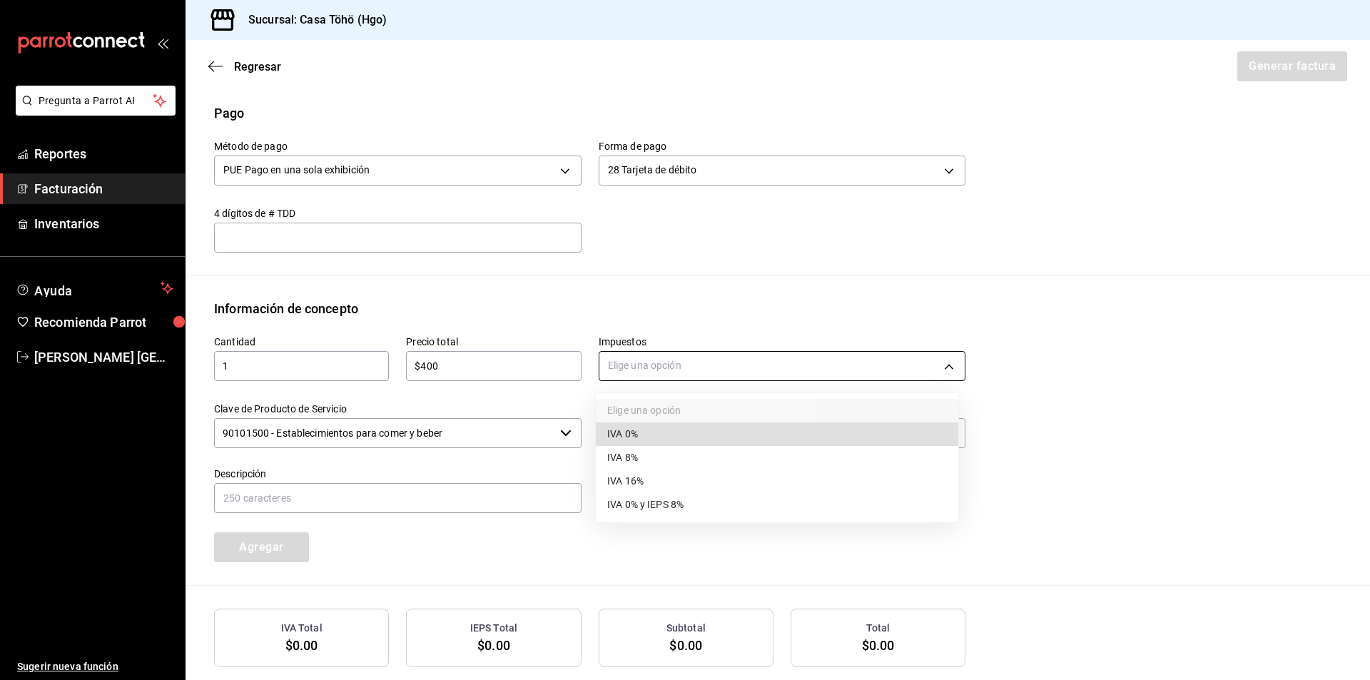
click at [674, 365] on body "Pregunta a Parrot AI Reportes Facturación Inventarios Ayuda Recomienda Parrot […" at bounding box center [685, 340] width 1370 height 680
click at [611, 482] on span "IVA 16%" at bounding box center [625, 481] width 36 height 15
type input "IVA_16"
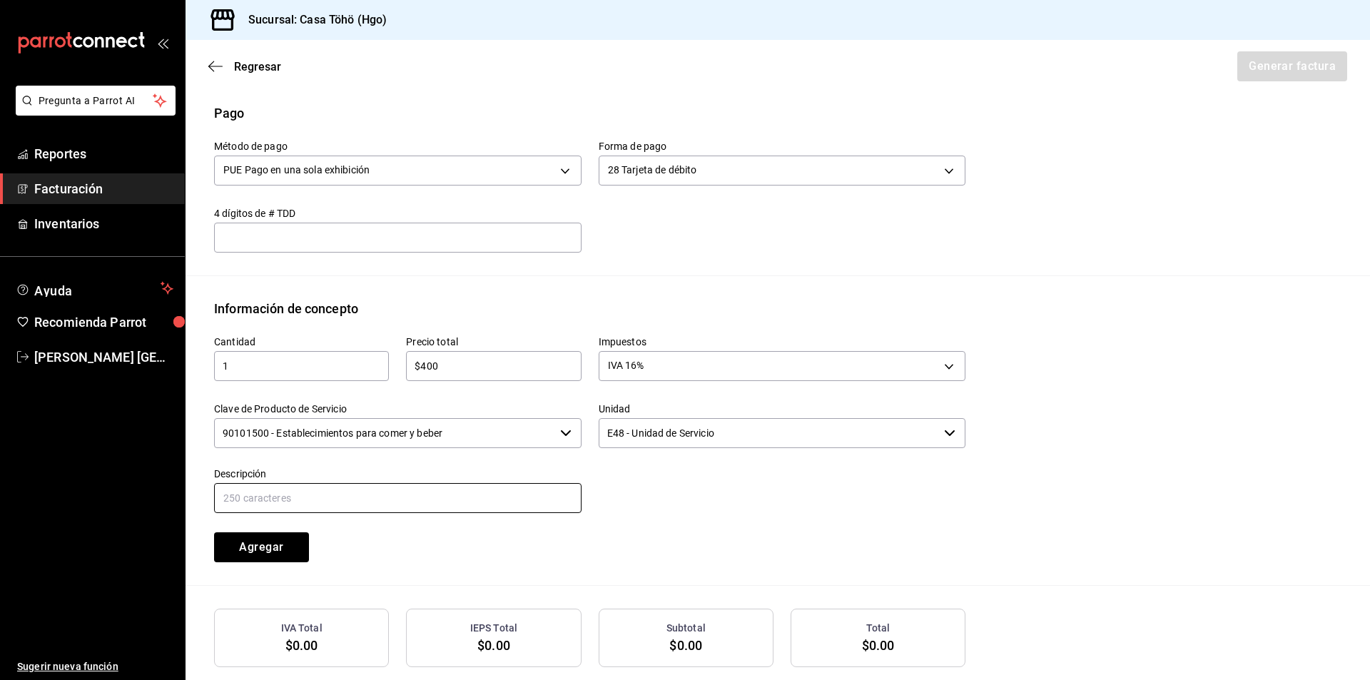
click at [432, 504] on input "text" at bounding box center [397, 498] width 367 height 30
click at [374, 498] on input "VENTA PUBLICO EN GENERAL [DATE][PERSON_NAME]" at bounding box center [397, 498] width 367 height 30
type input "VENTA PUBLICO EN GENERAL [DATE]"
click at [486, 545] on div "Cantidad 1 ​ Precio total $400 ​ Impuestos IVA 16% IVA_16 Clave de Producto de …" at bounding box center [581, 440] width 768 height 244
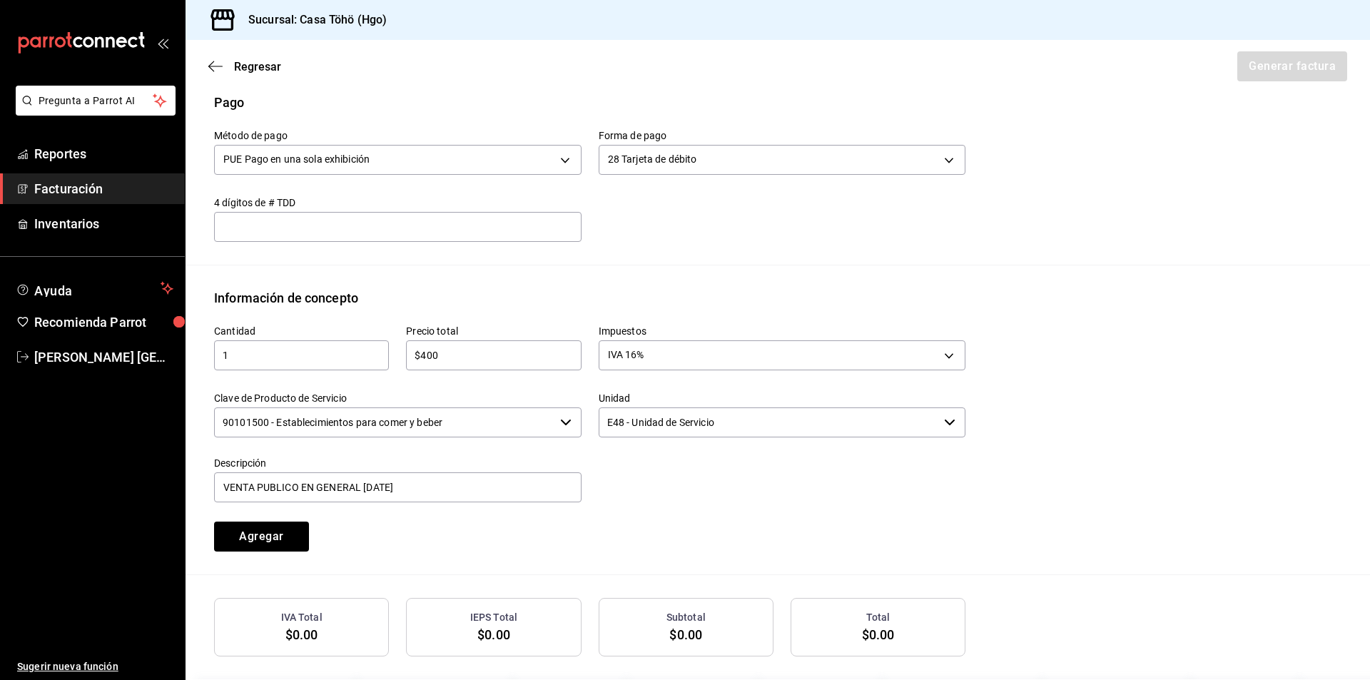
scroll to position [501, 0]
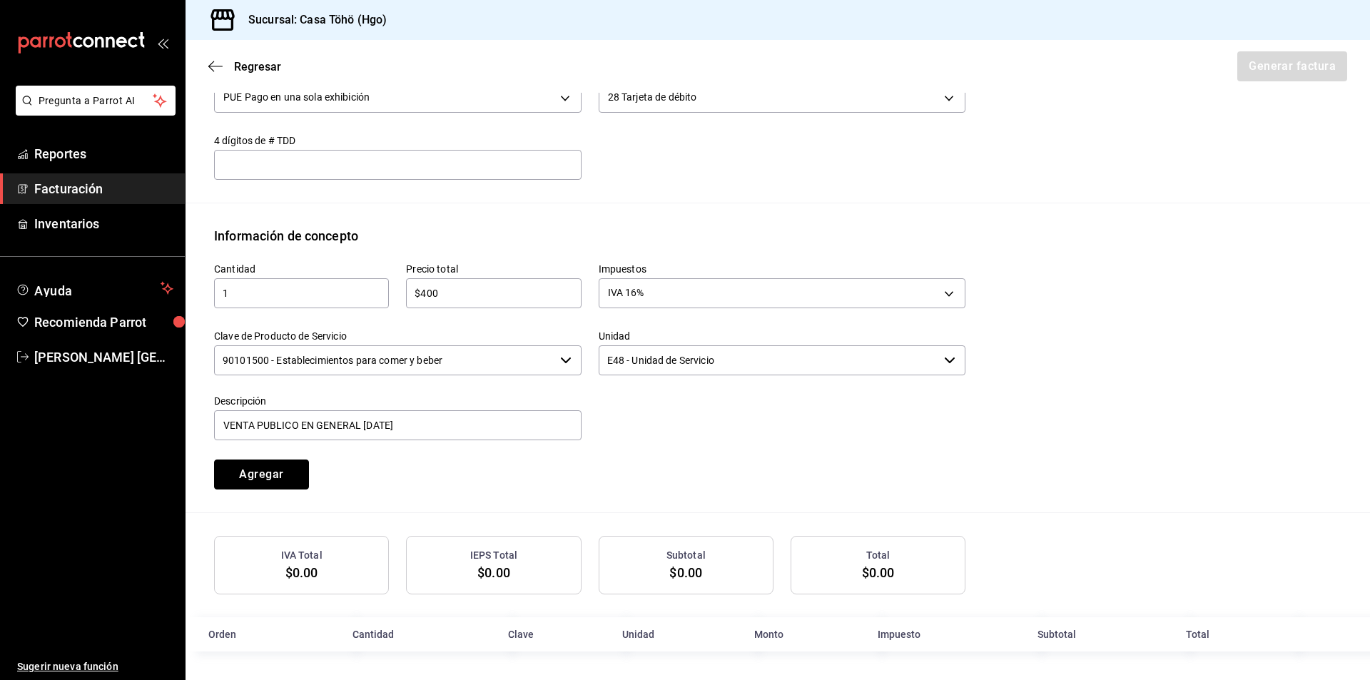
click at [231, 472] on button "Agregar" at bounding box center [261, 474] width 95 height 30
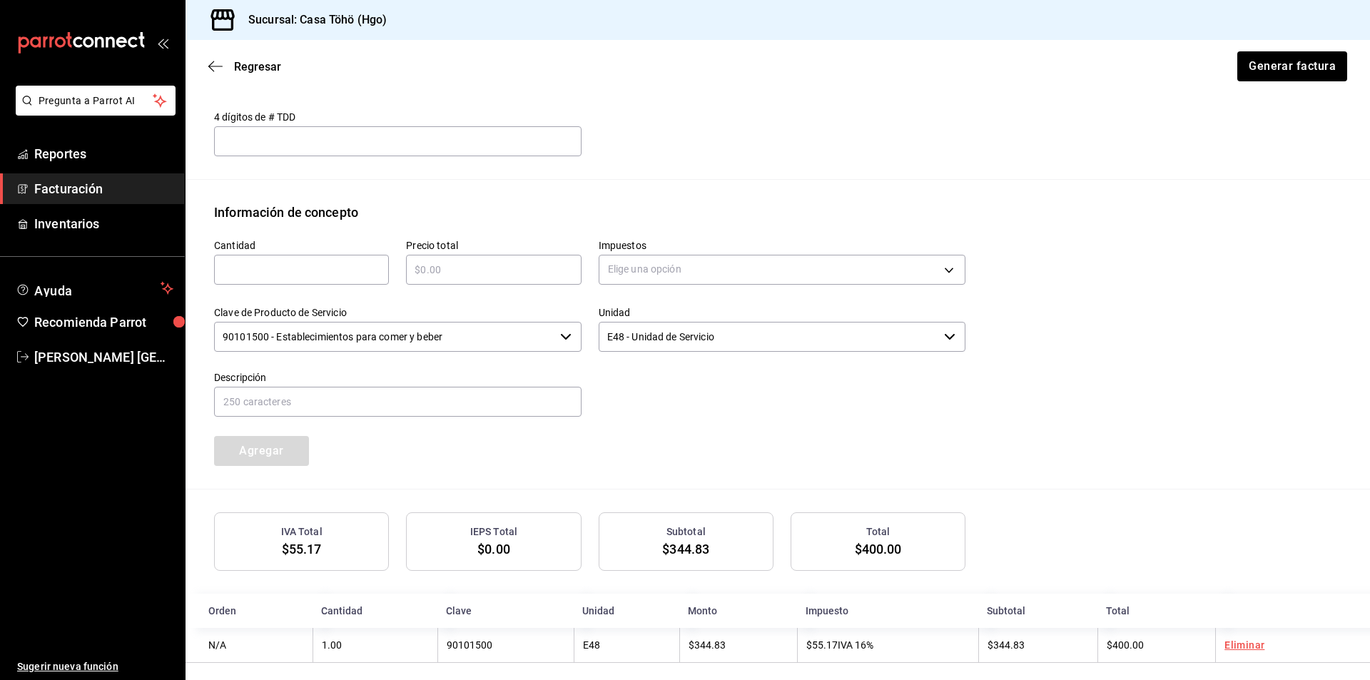
scroll to position [536, 0]
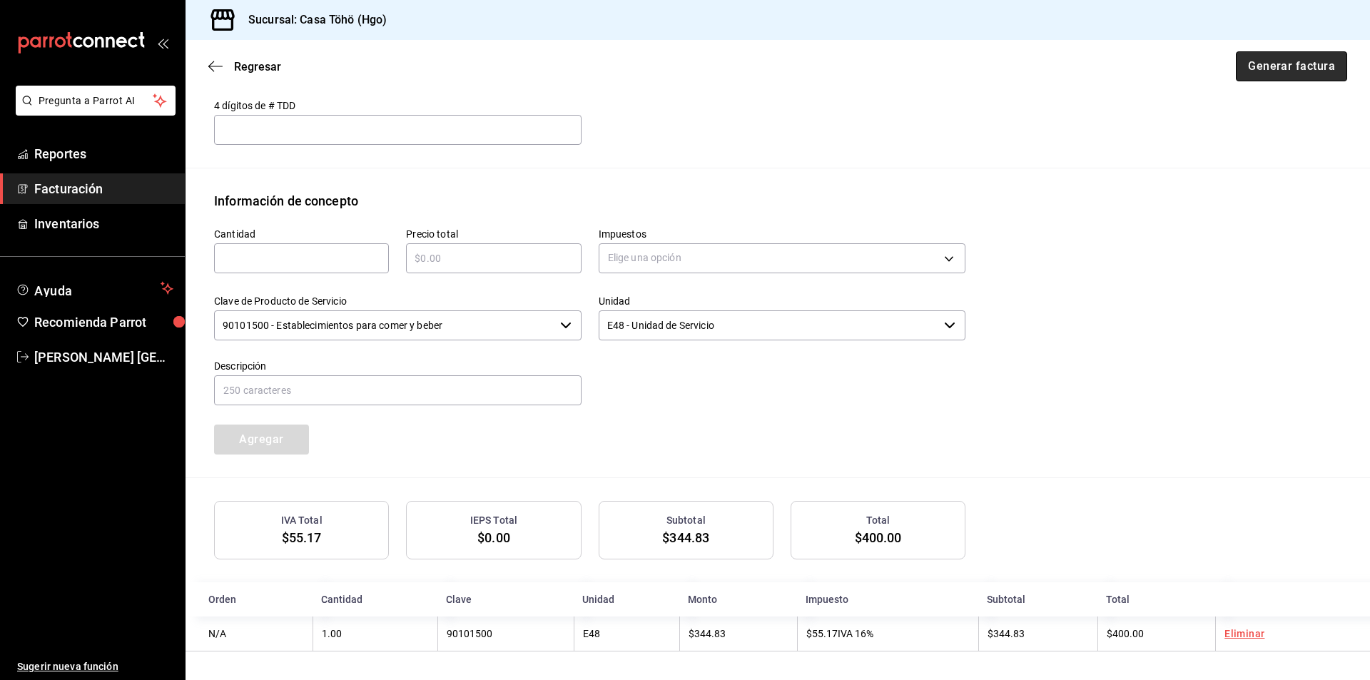
click at [1296, 70] on button "Generar factura" at bounding box center [1290, 66] width 111 height 30
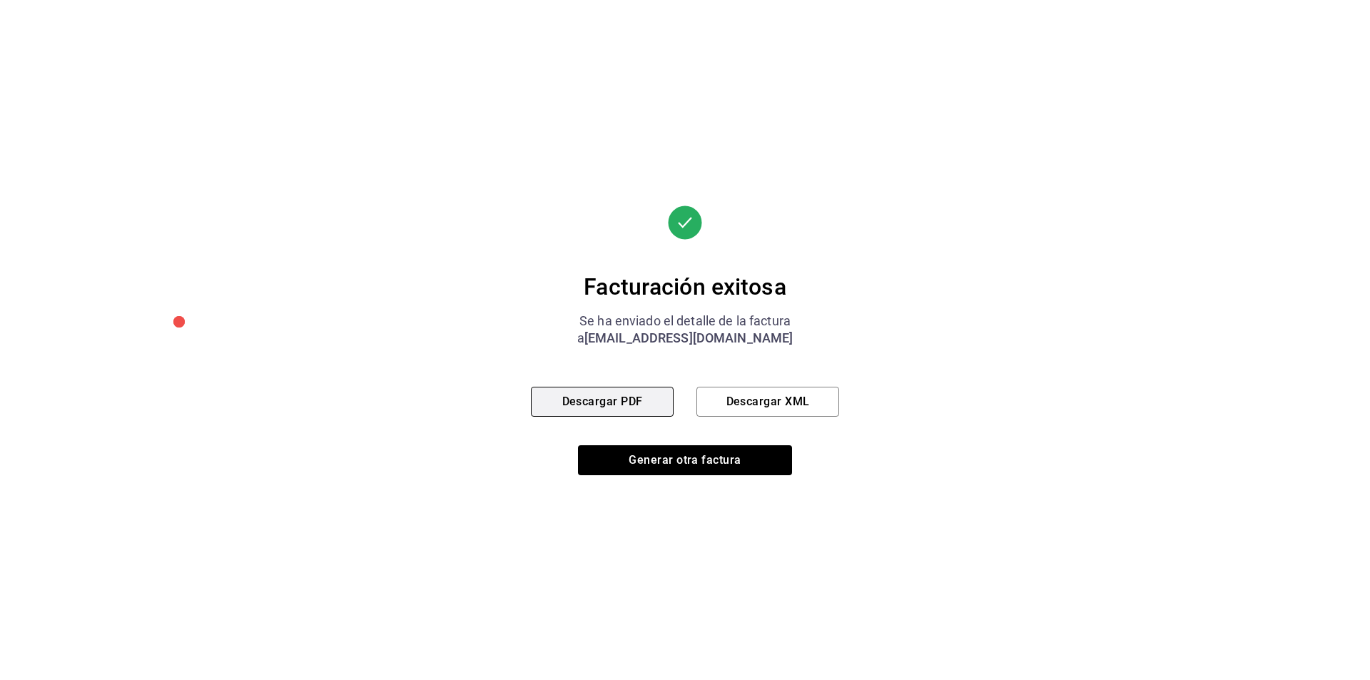
click at [622, 406] on button "Descargar PDF" at bounding box center [602, 402] width 143 height 30
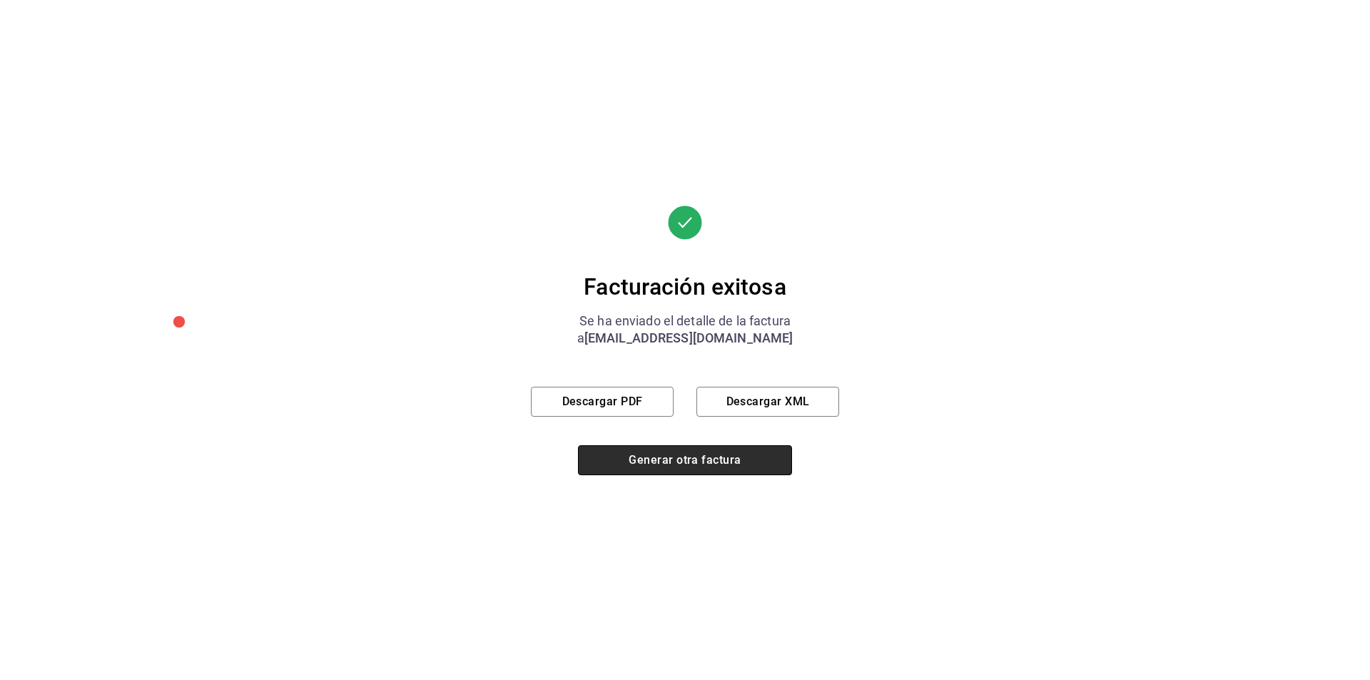
click at [681, 452] on button "Generar otra factura" at bounding box center [685, 460] width 214 height 30
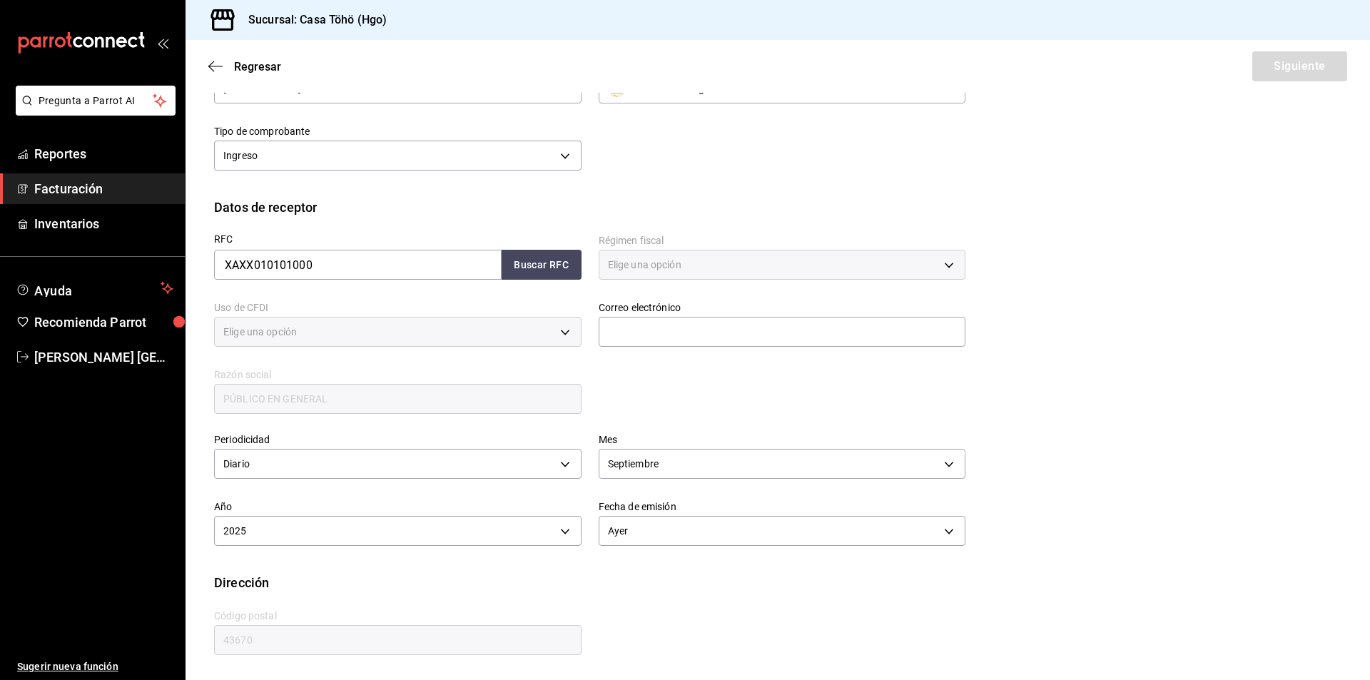
type input "616"
type input "S01"
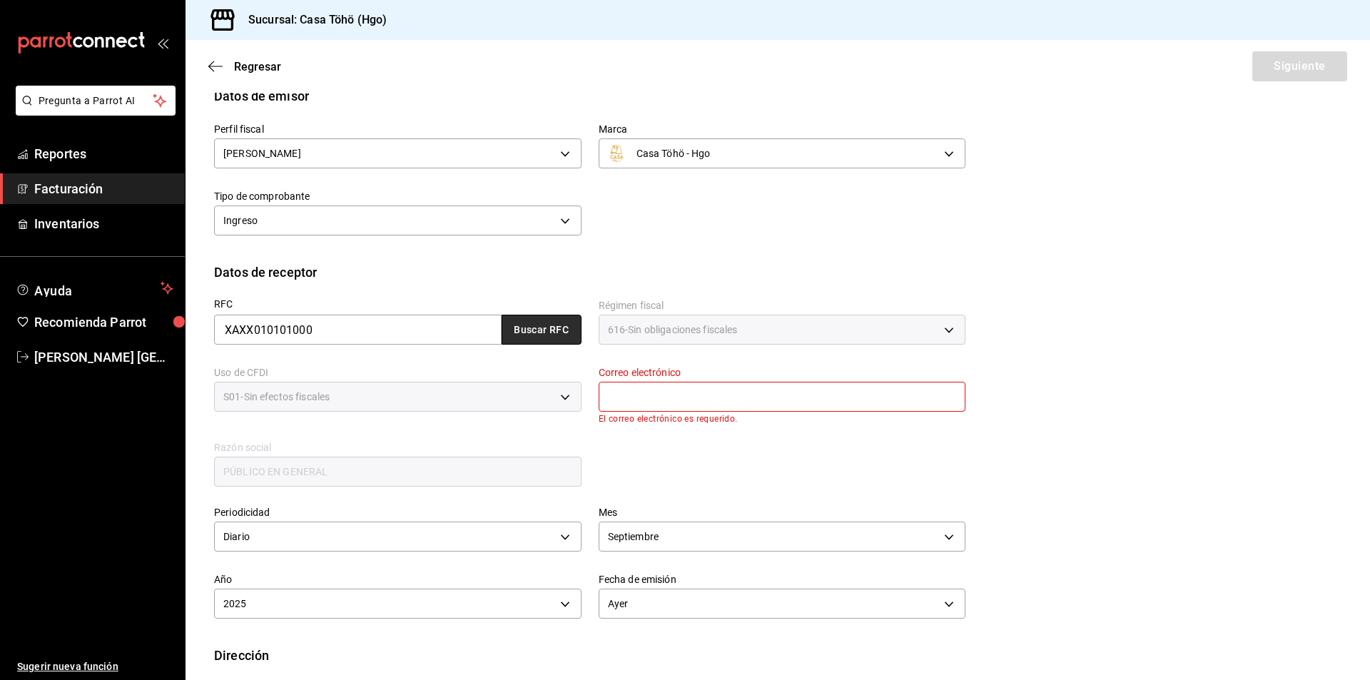
click at [529, 332] on button "Buscar RFC" at bounding box center [541, 330] width 80 height 30
type input "[EMAIL_ADDRESS][DOMAIN_NAME]"
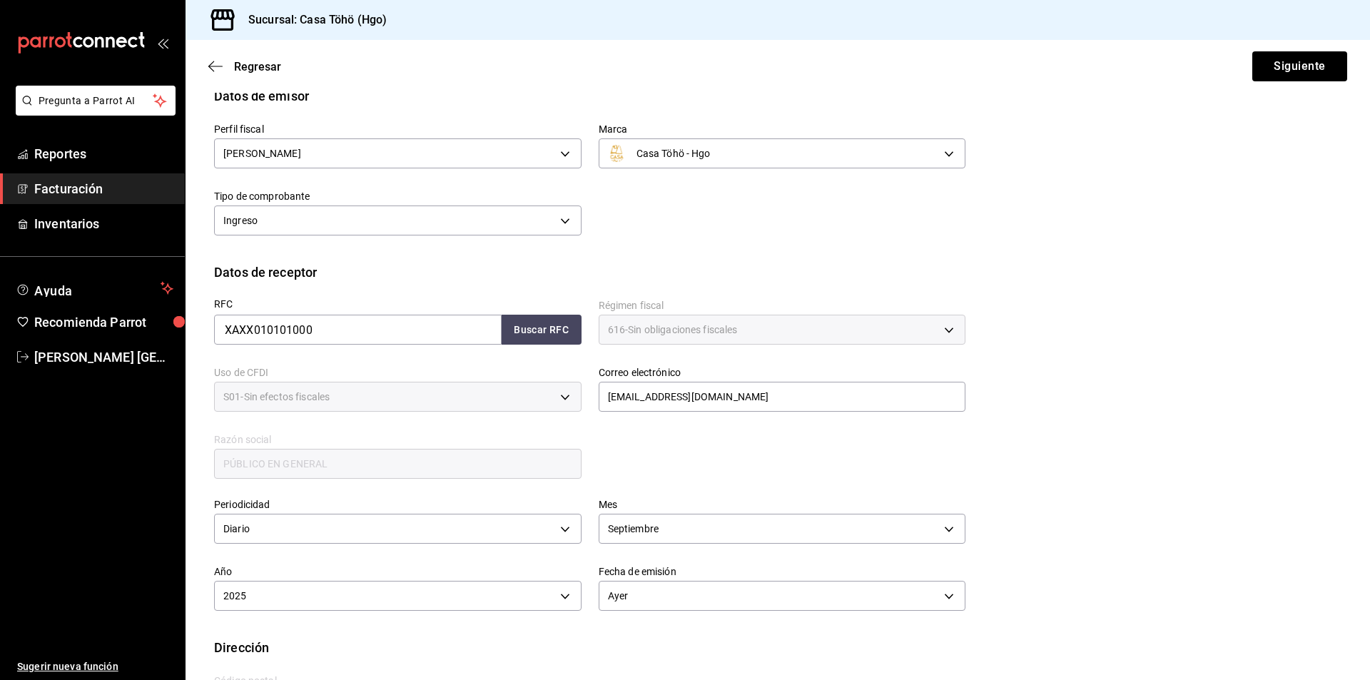
click at [669, 465] on div "RFC XAXX010101000 Buscar RFC Régimen fiscal 616 - Sin obligaciones fiscales 616…" at bounding box center [581, 381] width 768 height 199
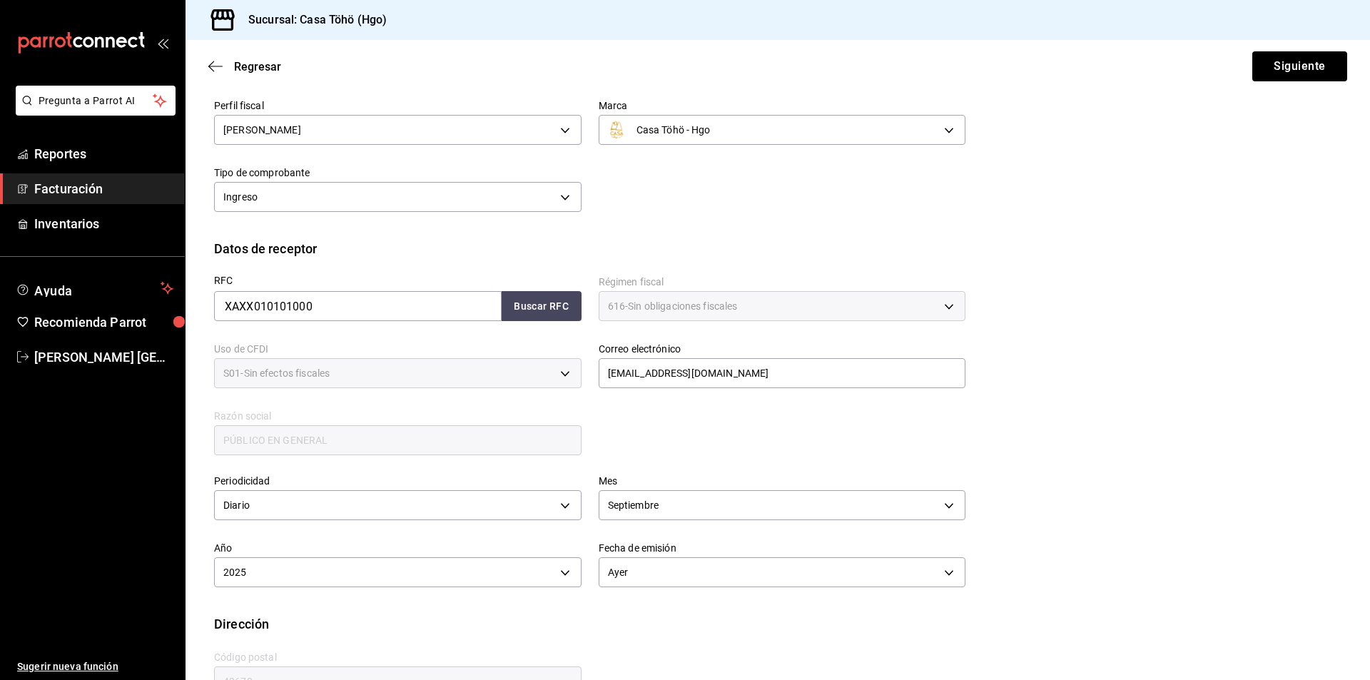
scroll to position [142, 0]
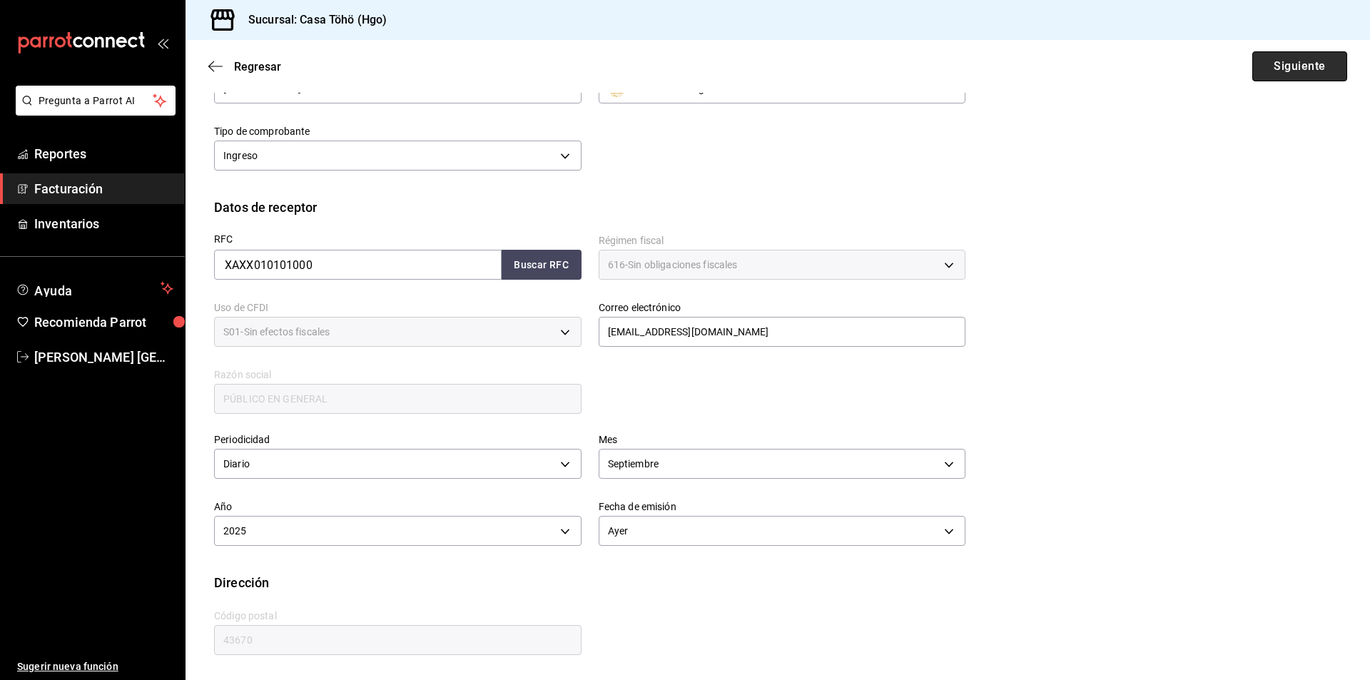
click at [1306, 71] on button "Siguiente" at bounding box center [1299, 66] width 95 height 30
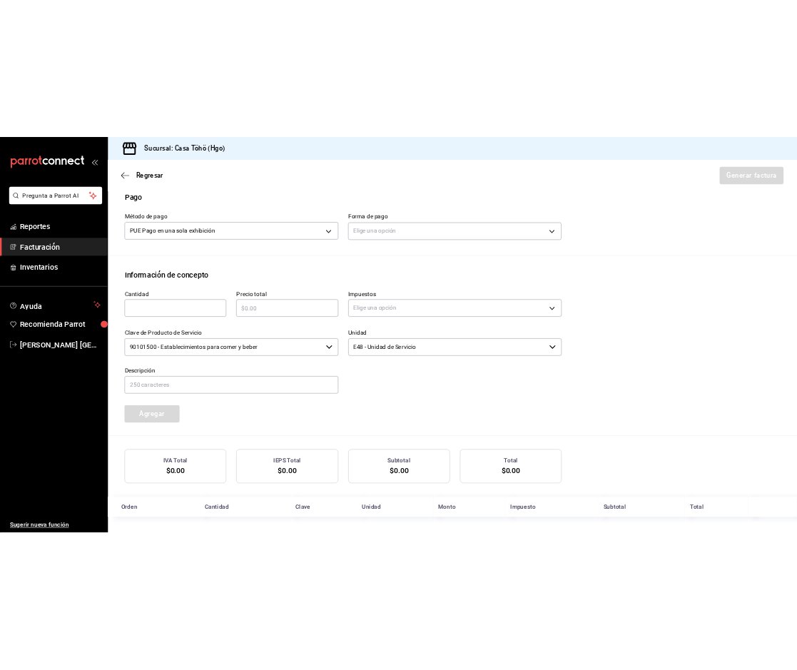
scroll to position [438, 0]
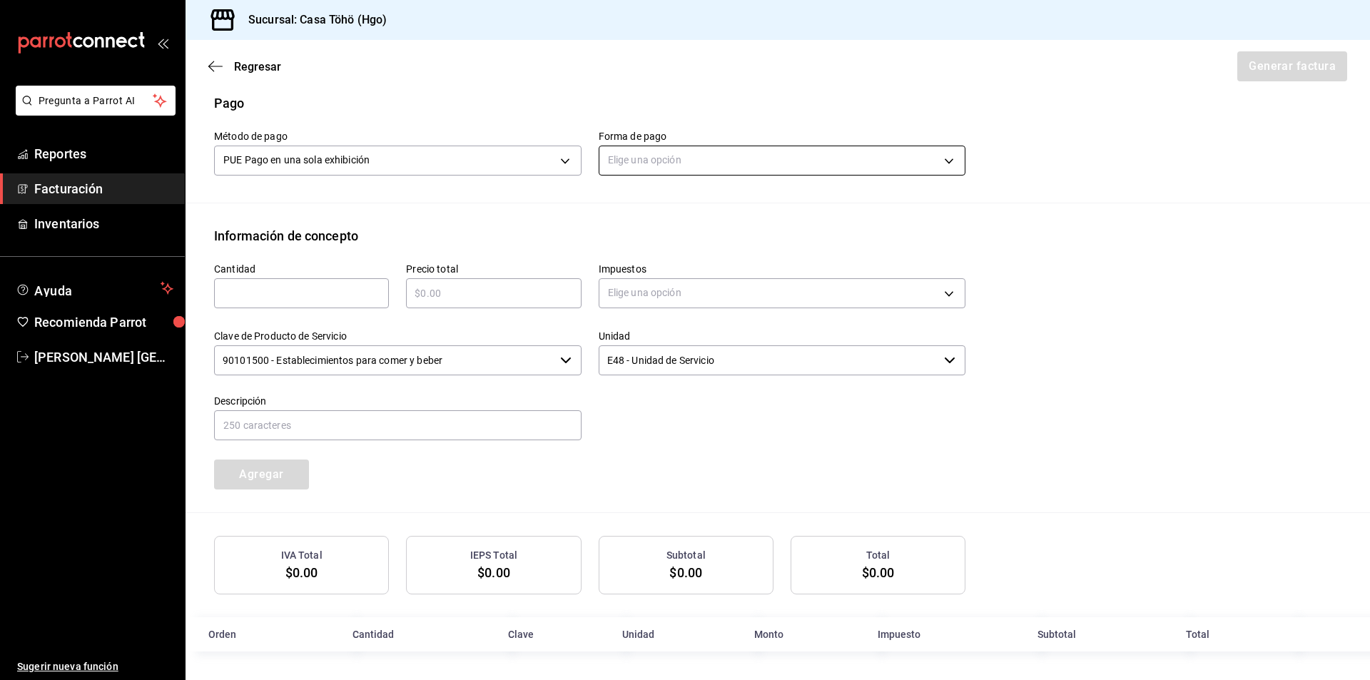
click at [688, 155] on body "Pregunta a Parrot AI Reportes Facturación Inventarios Ayuda Recomienda Parrot […" at bounding box center [685, 340] width 1370 height 680
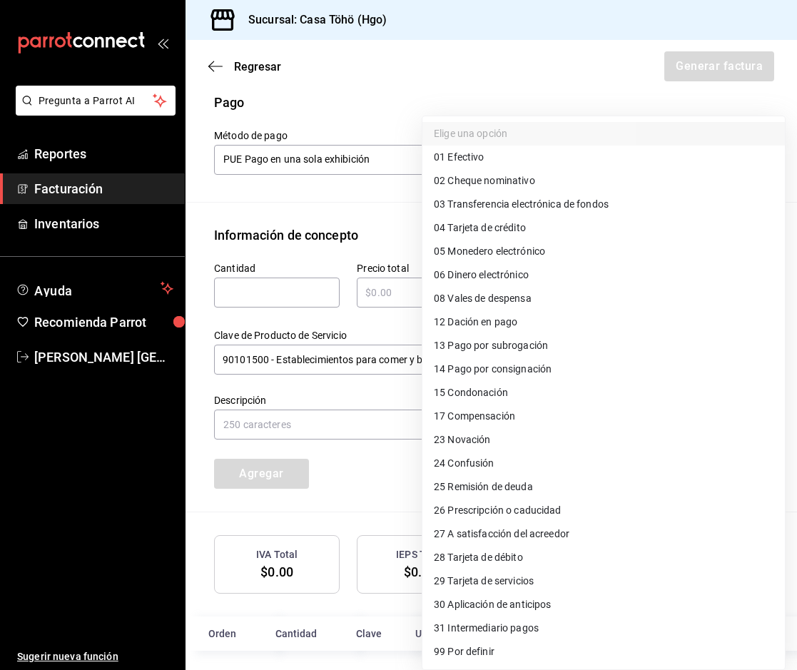
click at [507, 233] on span "04 Tarjeta de crédito" at bounding box center [480, 227] width 92 height 15
type input "04"
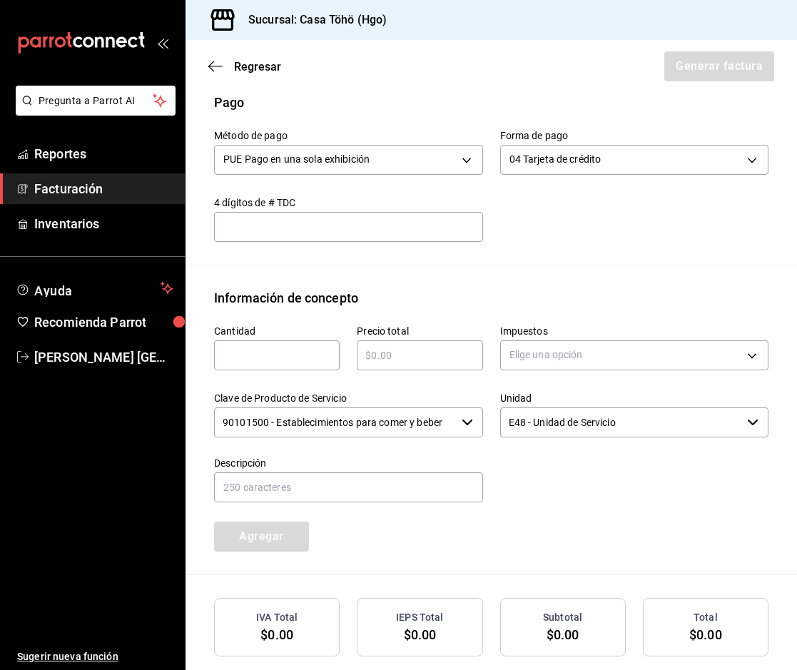
click at [515, 315] on div "Impuestos Elige una opción" at bounding box center [626, 340] width 286 height 67
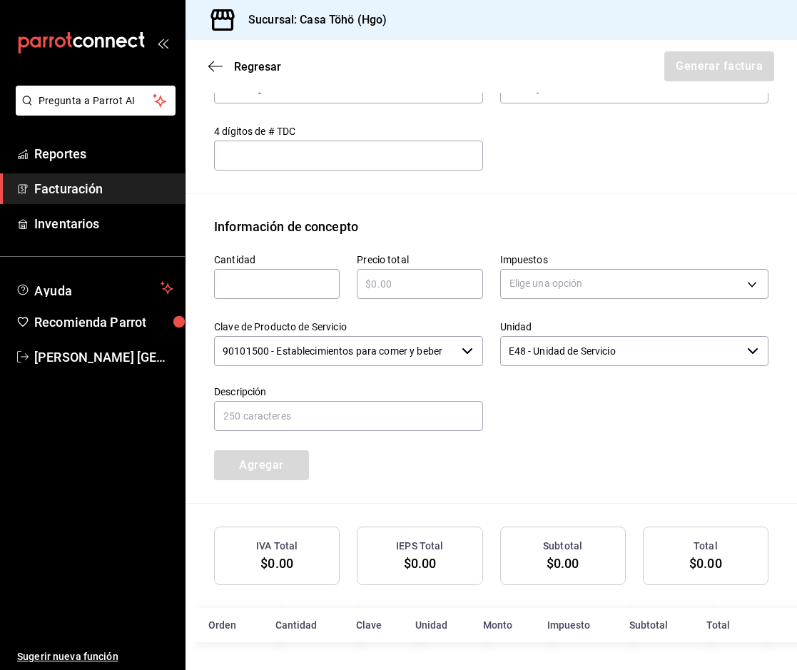
scroll to position [511, 0]
click at [318, 282] on input "text" at bounding box center [277, 283] width 126 height 17
type input "1"
click at [413, 279] on input "text" at bounding box center [420, 283] width 126 height 17
type input "$589.50"
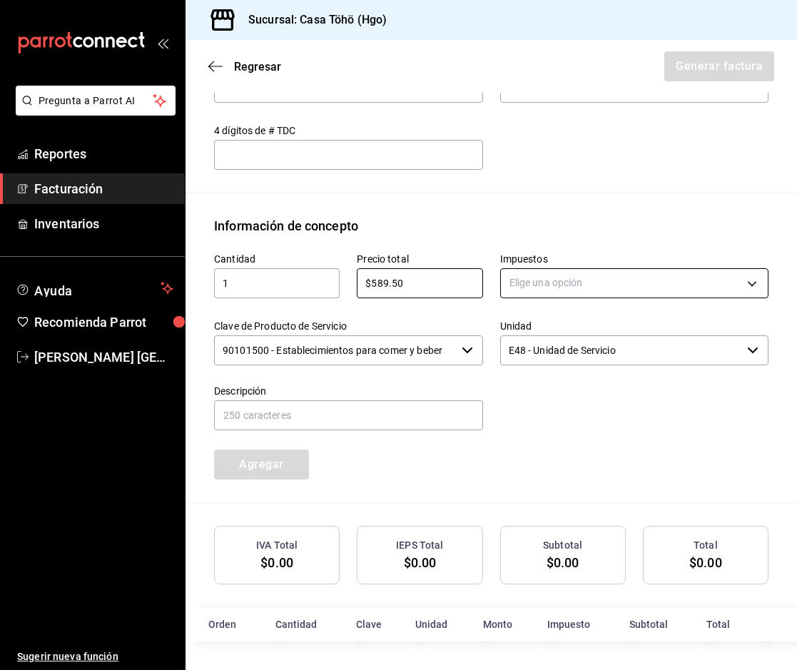
click at [567, 277] on body "Pregunta a Parrot AI Reportes Facturación Inventarios Ayuda Recomienda Parrot […" at bounding box center [398, 335] width 797 height 670
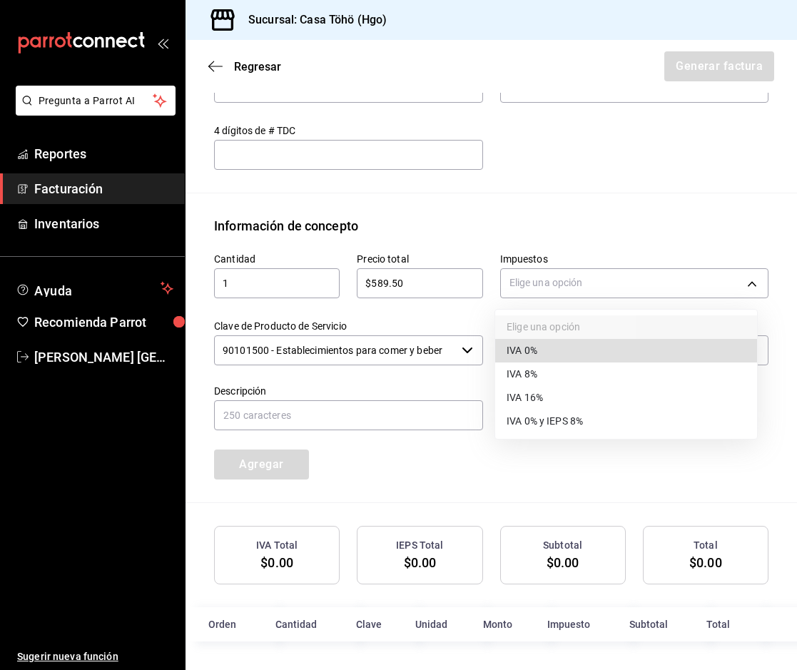
click at [529, 402] on span "IVA 16%" at bounding box center [524, 397] width 36 height 15
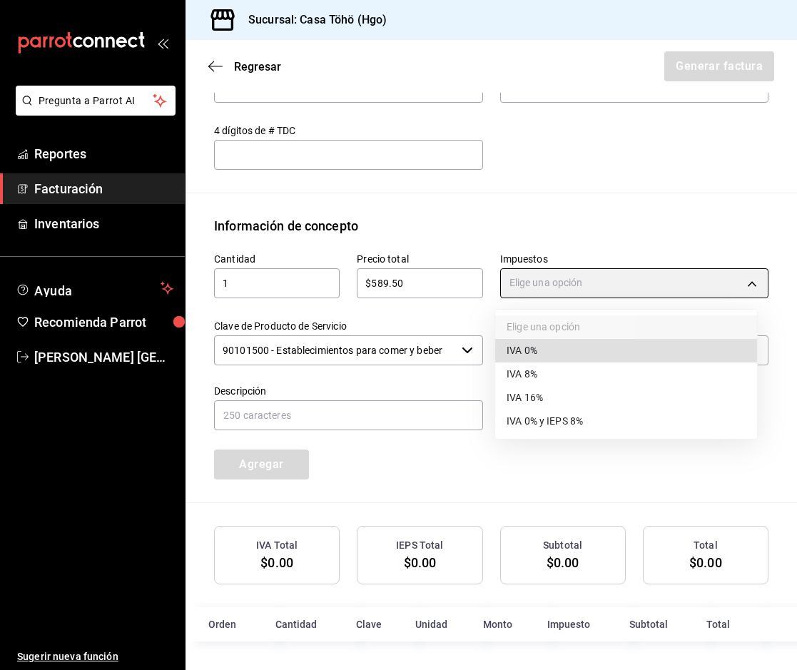
type input "IVA_16"
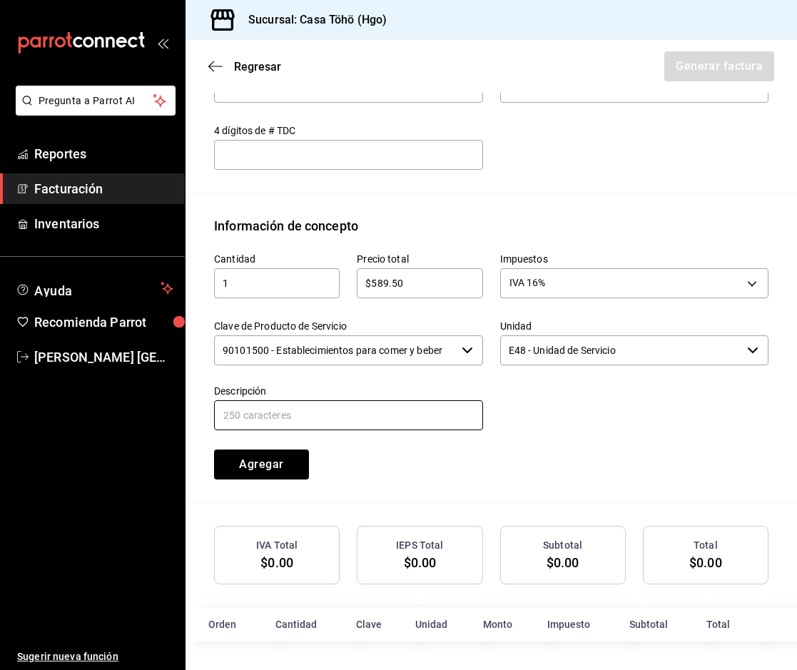
click at [372, 420] on input "text" at bounding box center [348, 415] width 269 height 30
drag, startPoint x: 362, startPoint y: 410, endPoint x: 514, endPoint y: 417, distance: 152.1
click at [514, 417] on div "Cantidad 1 ​ Precio total $589.50 ​ Impuestos IVA 16% IVA_16 Clave de Producto …" at bounding box center [482, 357] width 571 height 244
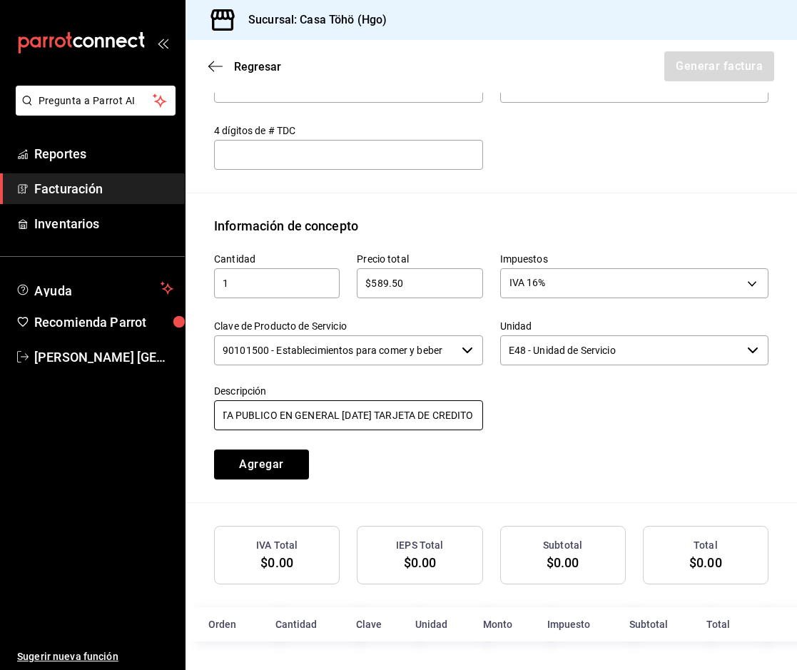
type input "VENTA PUBLICO EN GENERAL [DATE] TARJETA DE CREDITO"
click at [631, 427] on div at bounding box center [626, 399] width 286 height 65
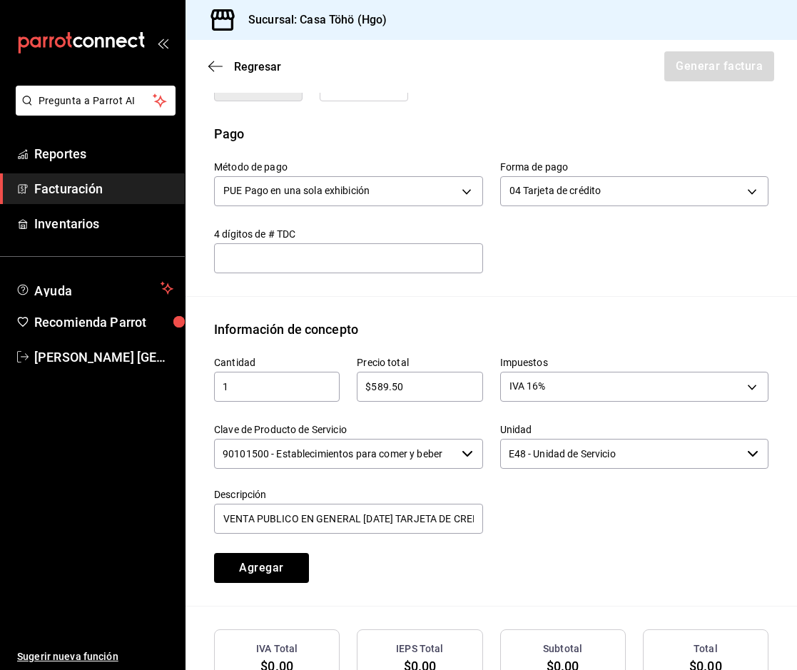
scroll to position [439, 0]
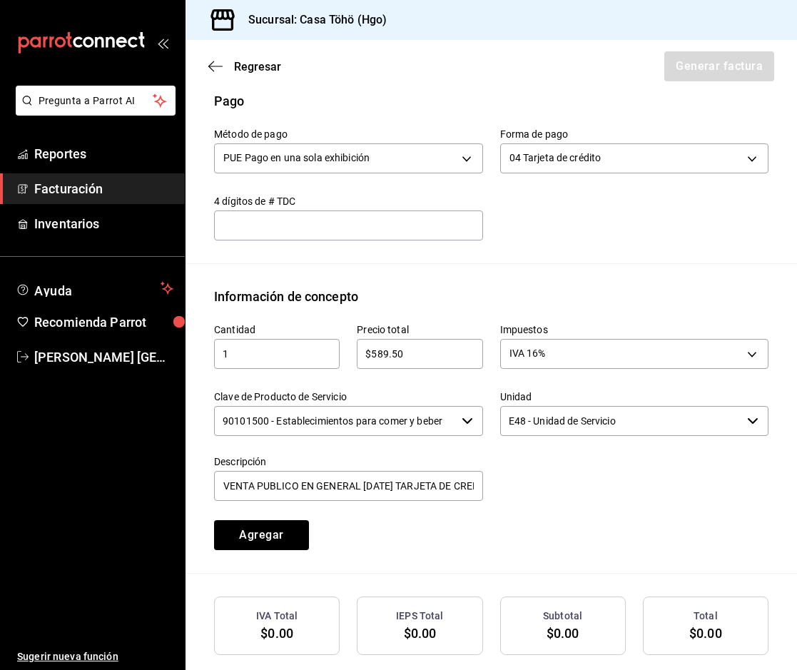
drag, startPoint x: 500, startPoint y: 458, endPoint x: 535, endPoint y: 505, distance: 58.6
click at [535, 505] on div "Cantidad 1 ​ Precio total $589.50 ​ Impuestos IVA 16% IVA_16 Clave de Producto …" at bounding box center [482, 428] width 571 height 244
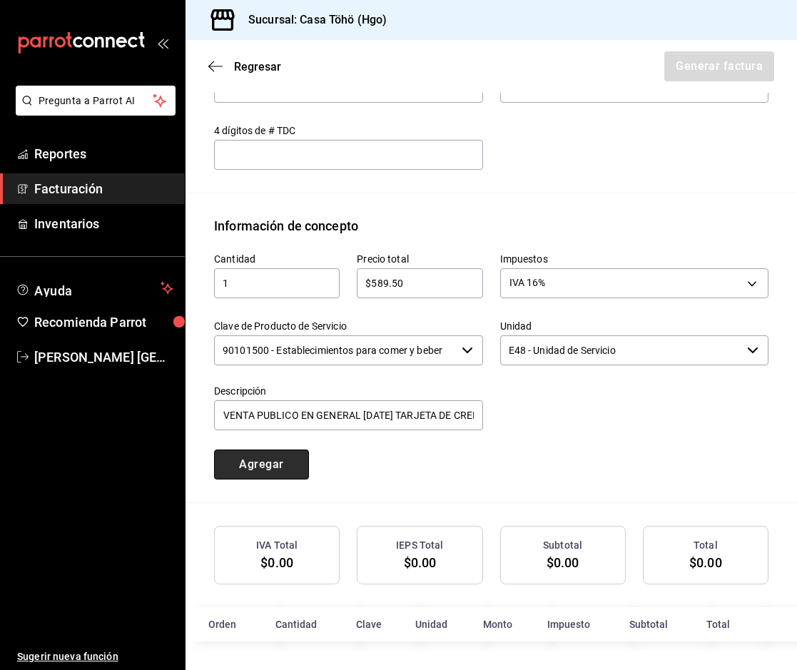
click at [299, 467] on button "Agregar" at bounding box center [261, 464] width 95 height 30
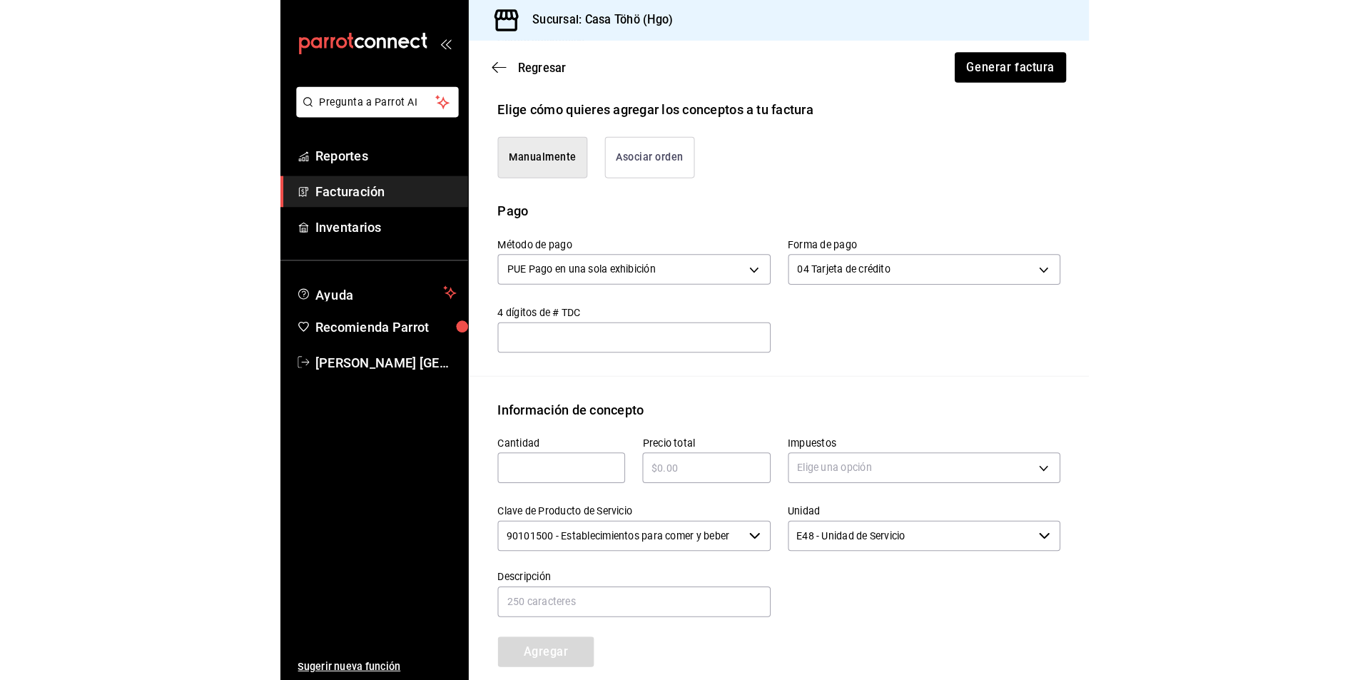
scroll to position [404, 0]
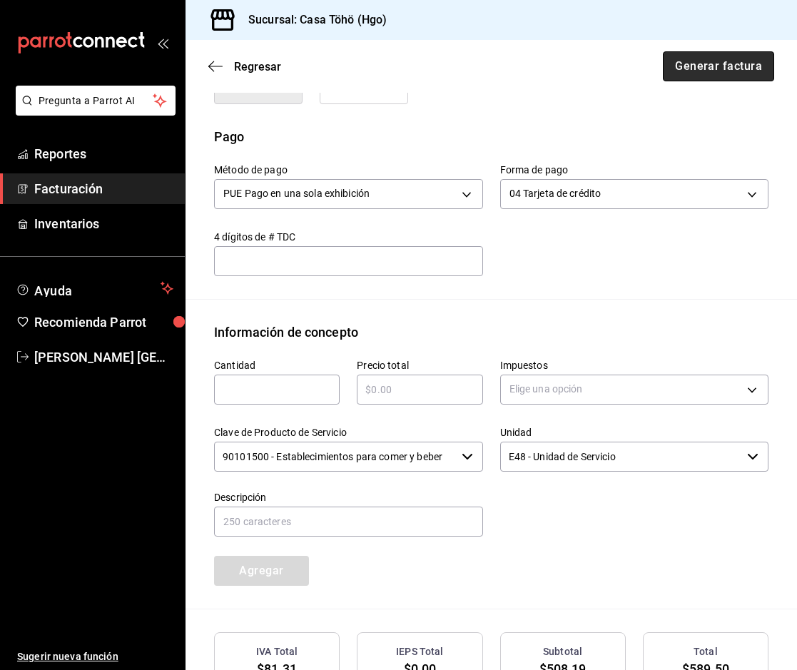
click at [688, 63] on button "Generar factura" at bounding box center [718, 66] width 111 height 30
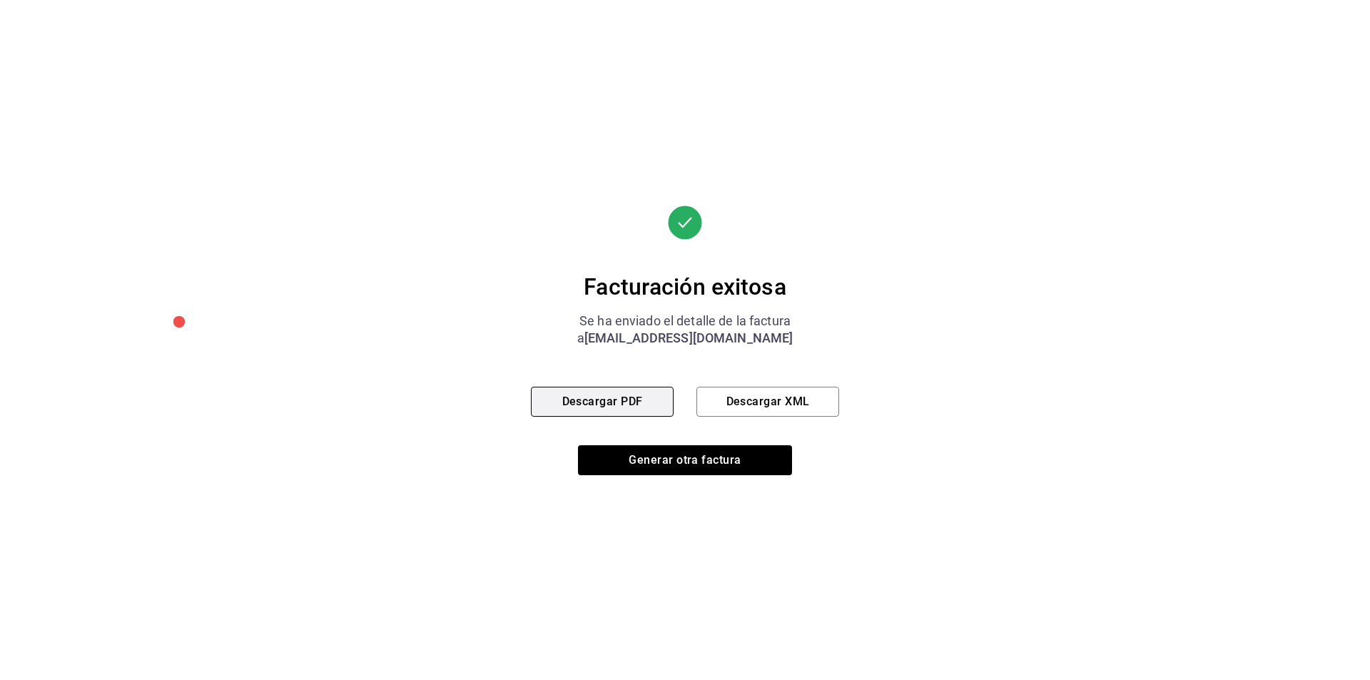
click at [648, 408] on button "Descargar PDF" at bounding box center [602, 402] width 143 height 30
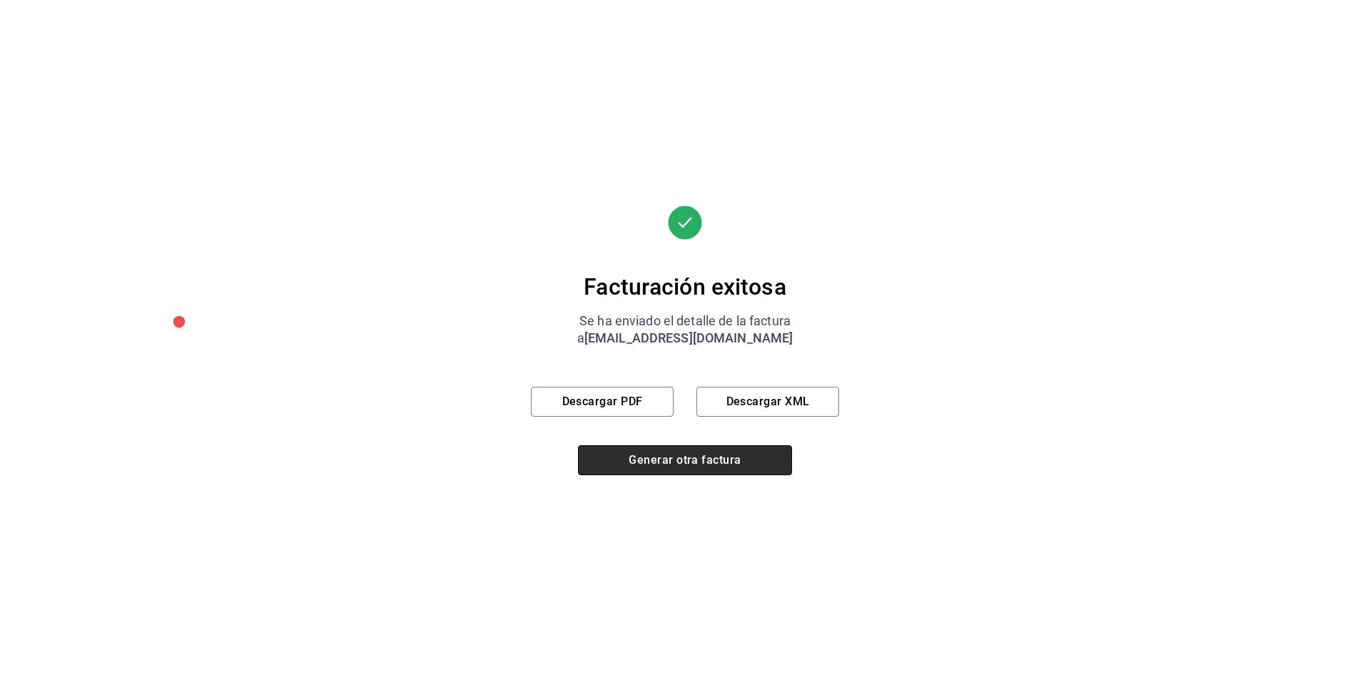
click at [665, 473] on button "Generar otra factura" at bounding box center [685, 460] width 214 height 30
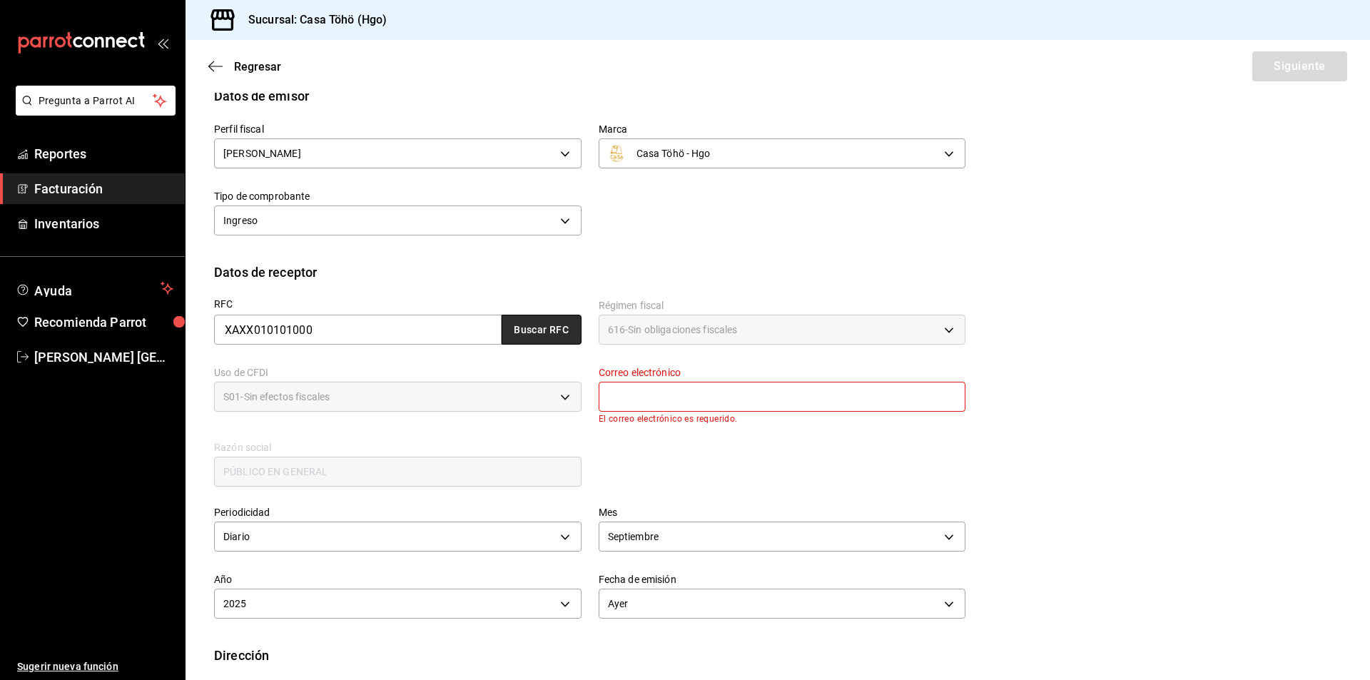
click at [552, 337] on button "Buscar RFC" at bounding box center [541, 330] width 80 height 30
type input "[EMAIL_ADDRESS][DOMAIN_NAME]"
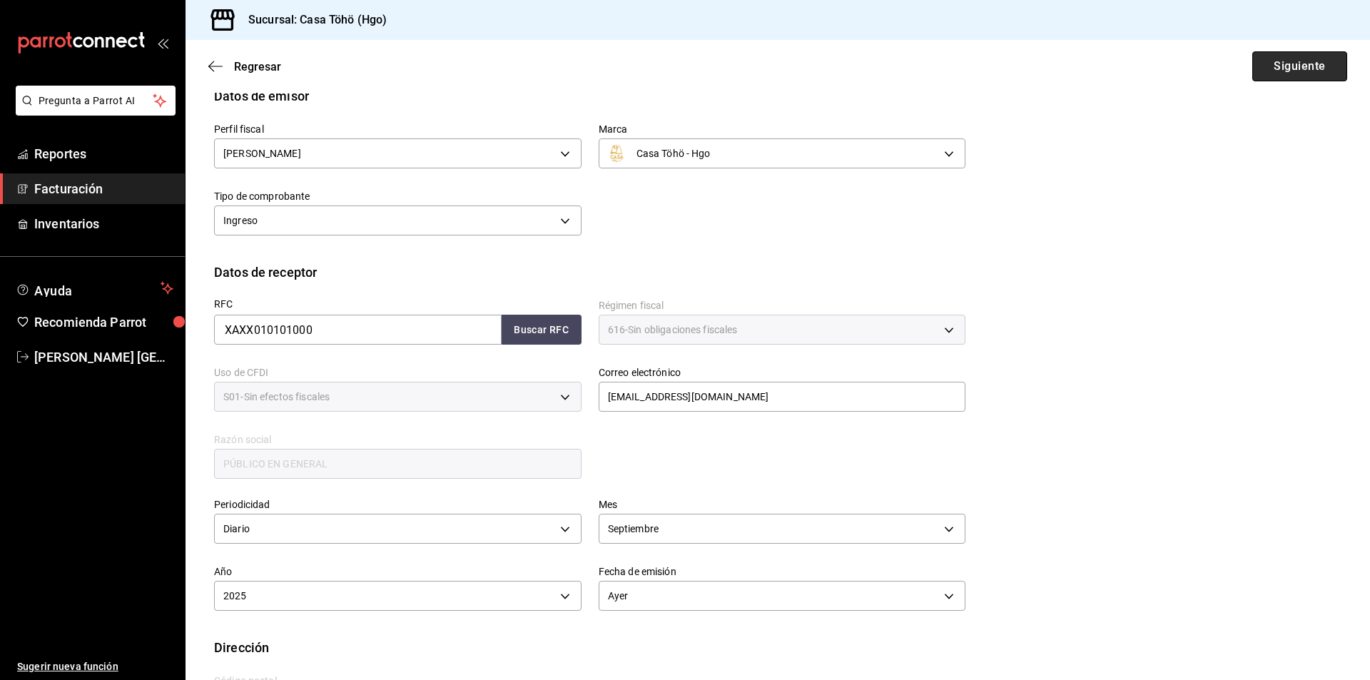
click at [1265, 67] on button "Siguiente" at bounding box center [1299, 66] width 95 height 30
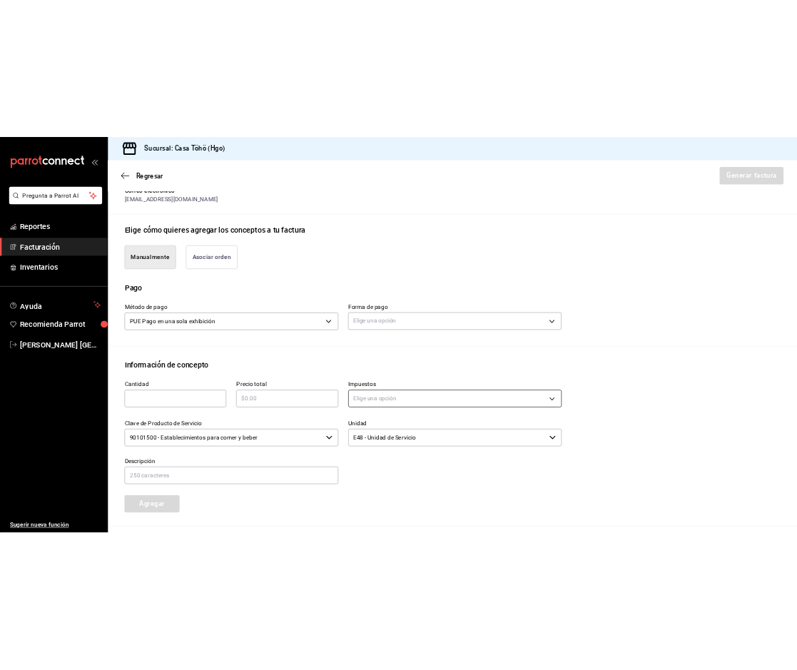
scroll to position [362, 0]
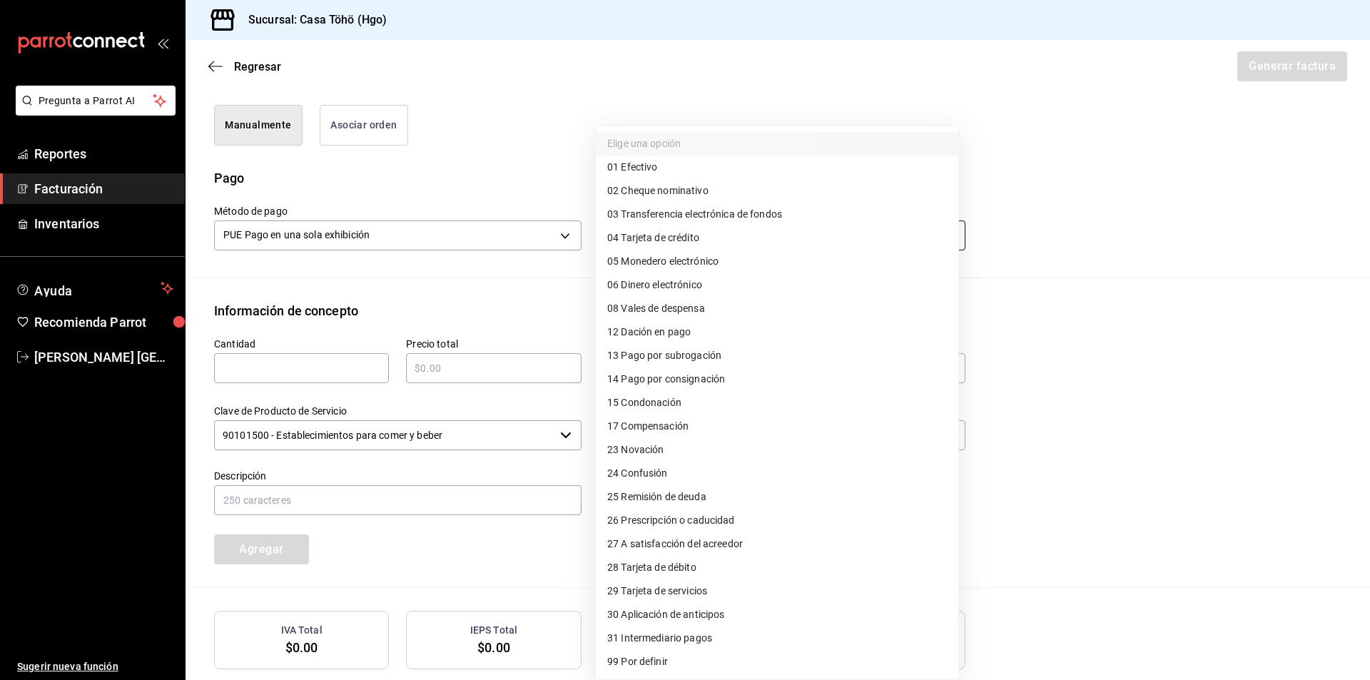
click at [677, 238] on body "Pregunta a Parrot AI Reportes Facturación Inventarios Ayuda Recomienda Parrot […" at bounding box center [685, 340] width 1370 height 680
click at [666, 569] on span "28 Tarjeta de débito" at bounding box center [651, 567] width 89 height 15
type input "28"
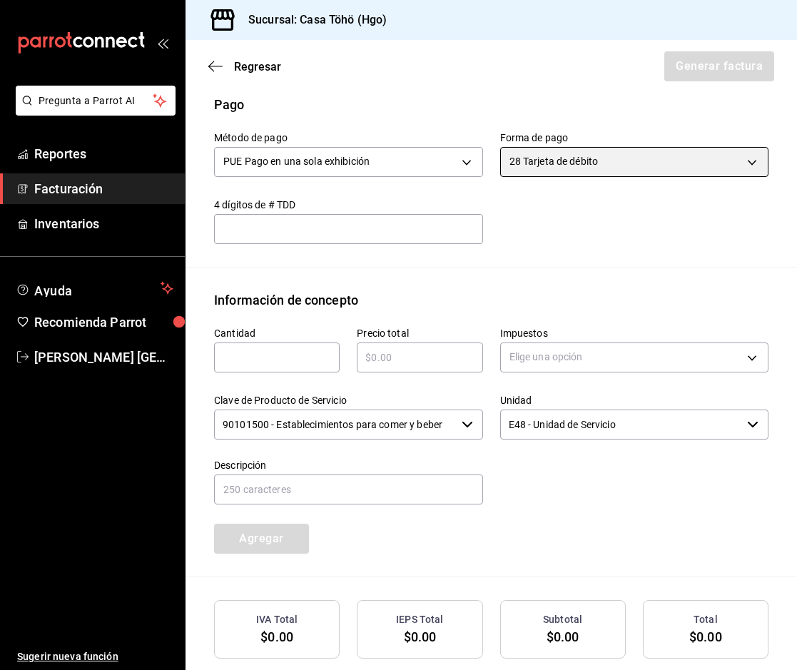
scroll to position [511, 0]
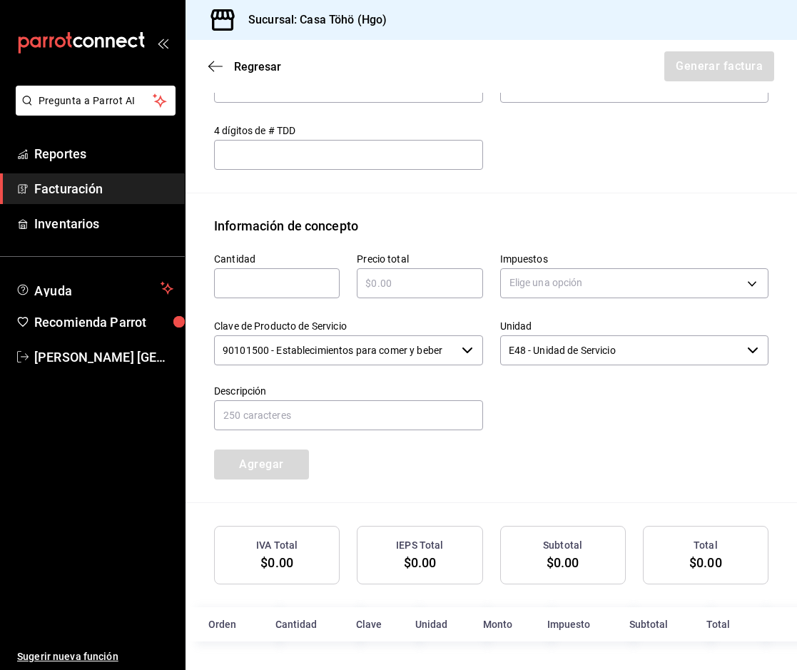
click at [275, 291] on div "​" at bounding box center [277, 283] width 126 height 30
type input "1"
click at [397, 271] on div "​" at bounding box center [420, 283] width 126 height 30
type input "$390.25"
click at [544, 280] on body "Pregunta a Parrot AI Reportes Facturación Inventarios Ayuda Recomienda Parrot […" at bounding box center [398, 335] width 797 height 670
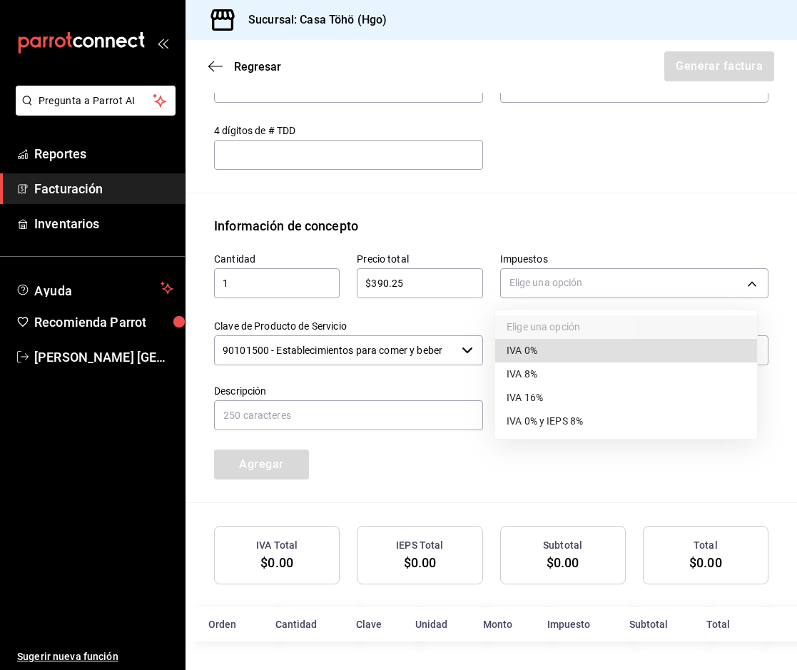
click at [530, 399] on span "IVA 16%" at bounding box center [524, 397] width 36 height 15
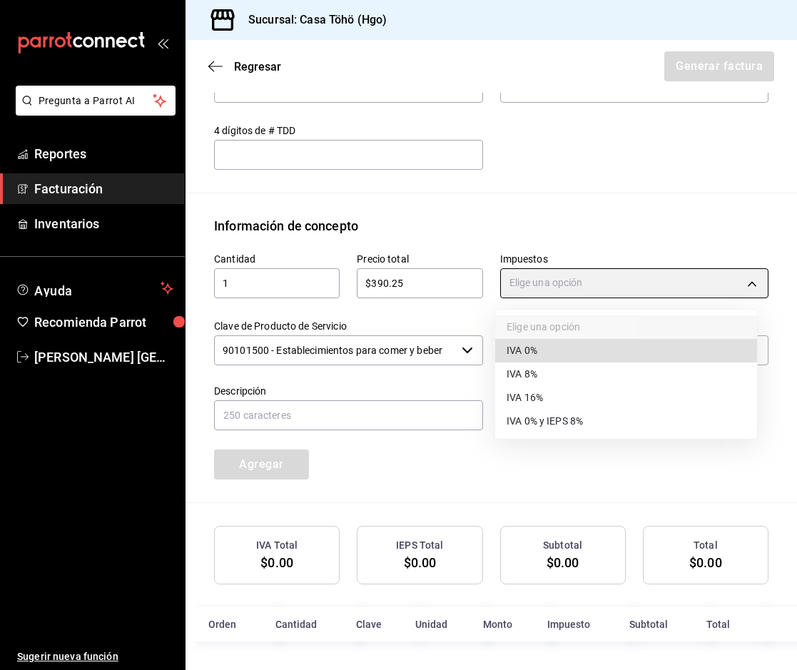
type input "IVA_16"
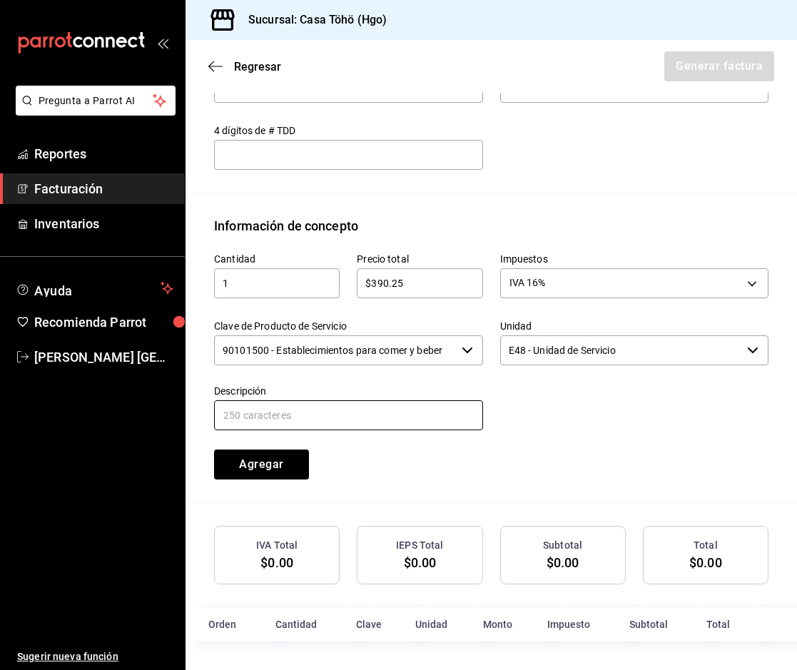
click at [388, 422] on input "text" at bounding box center [348, 415] width 269 height 30
drag, startPoint x: 365, startPoint y: 417, endPoint x: 487, endPoint y: 421, distance: 122.8
click at [487, 421] on div "Cantidad 1 ​ Precio total $390.25 ​ Impuestos IVA 16% IVA_16 Clave de Producto …" at bounding box center [482, 357] width 571 height 244
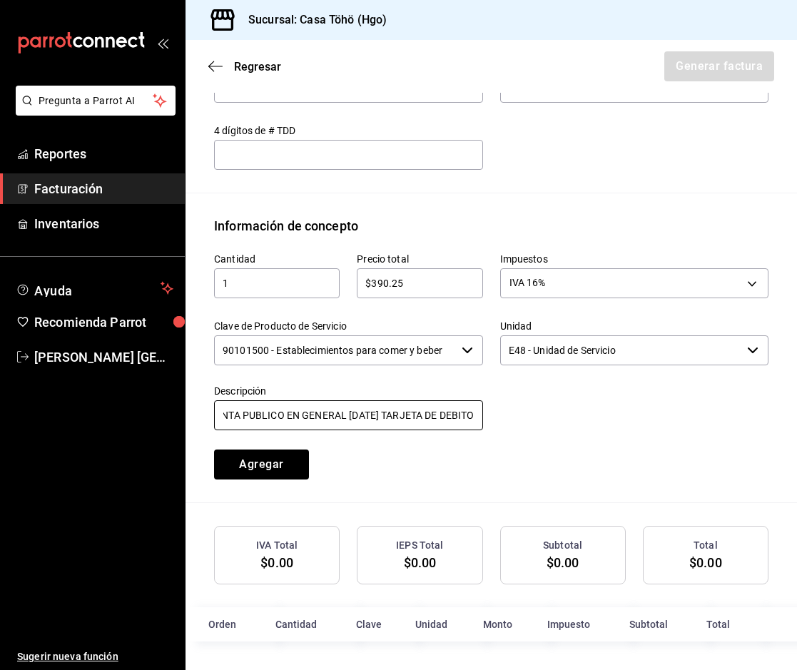
type input "VENTA PUBLICO EN GENERAL [DATE] TARJETA DE DEBITO"
click at [409, 434] on div "Cantidad 1 ​ Precio total $390.25 ​ Impuestos IVA 16% IVA_16 Clave de Producto …" at bounding box center [482, 357] width 571 height 244
click at [252, 457] on button "Agregar" at bounding box center [261, 464] width 95 height 30
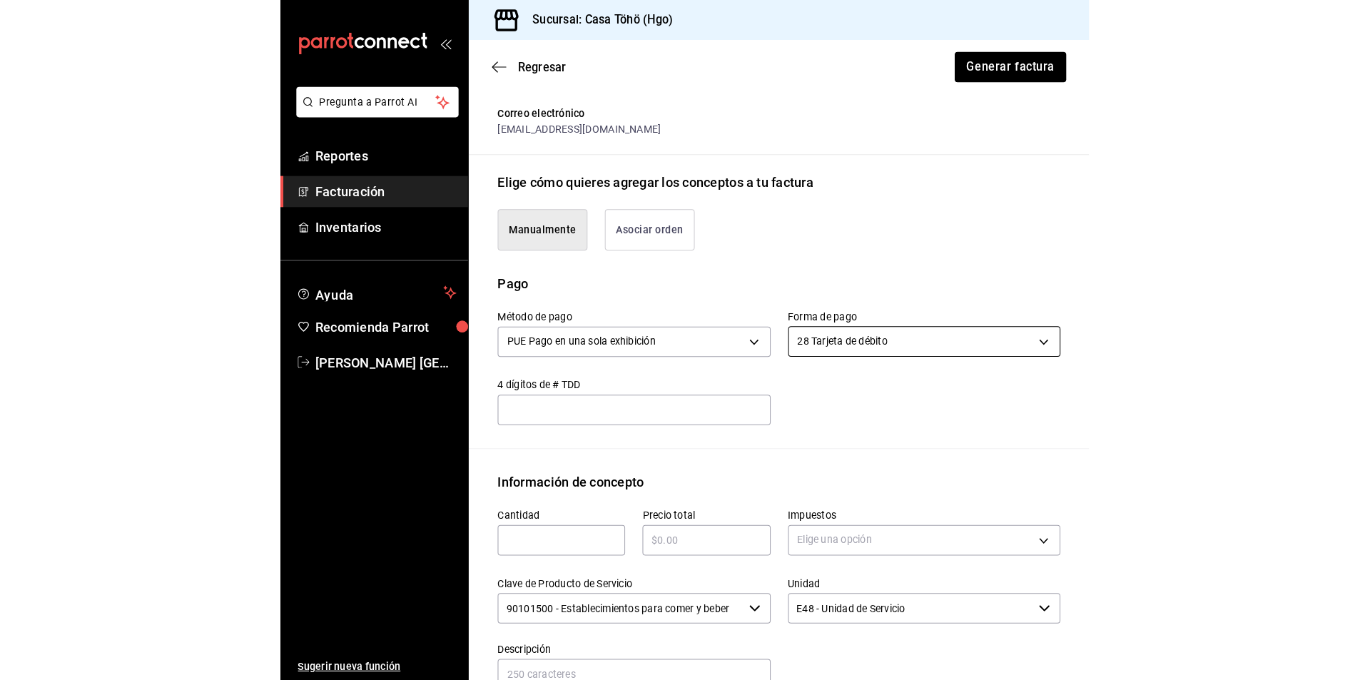
scroll to position [546, 0]
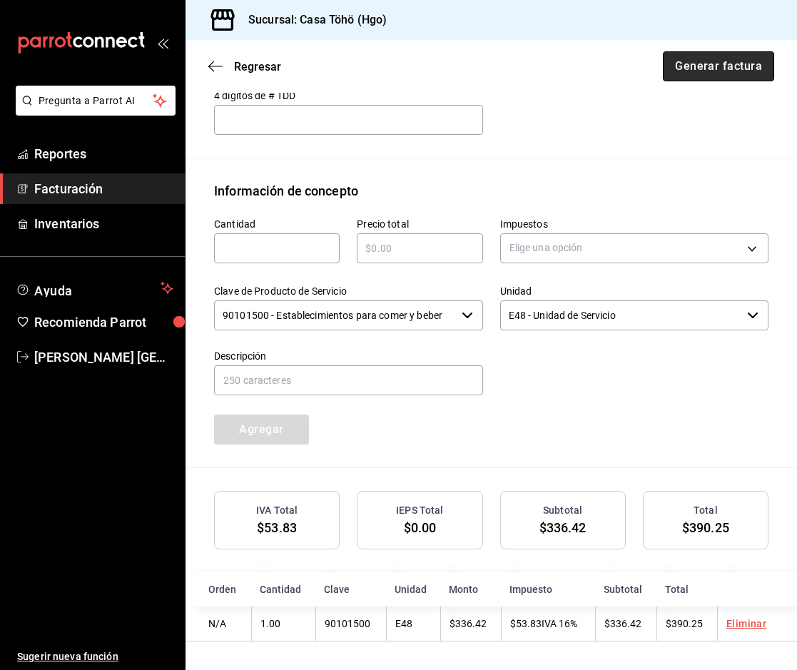
click at [689, 72] on button "Generar factura" at bounding box center [718, 66] width 111 height 30
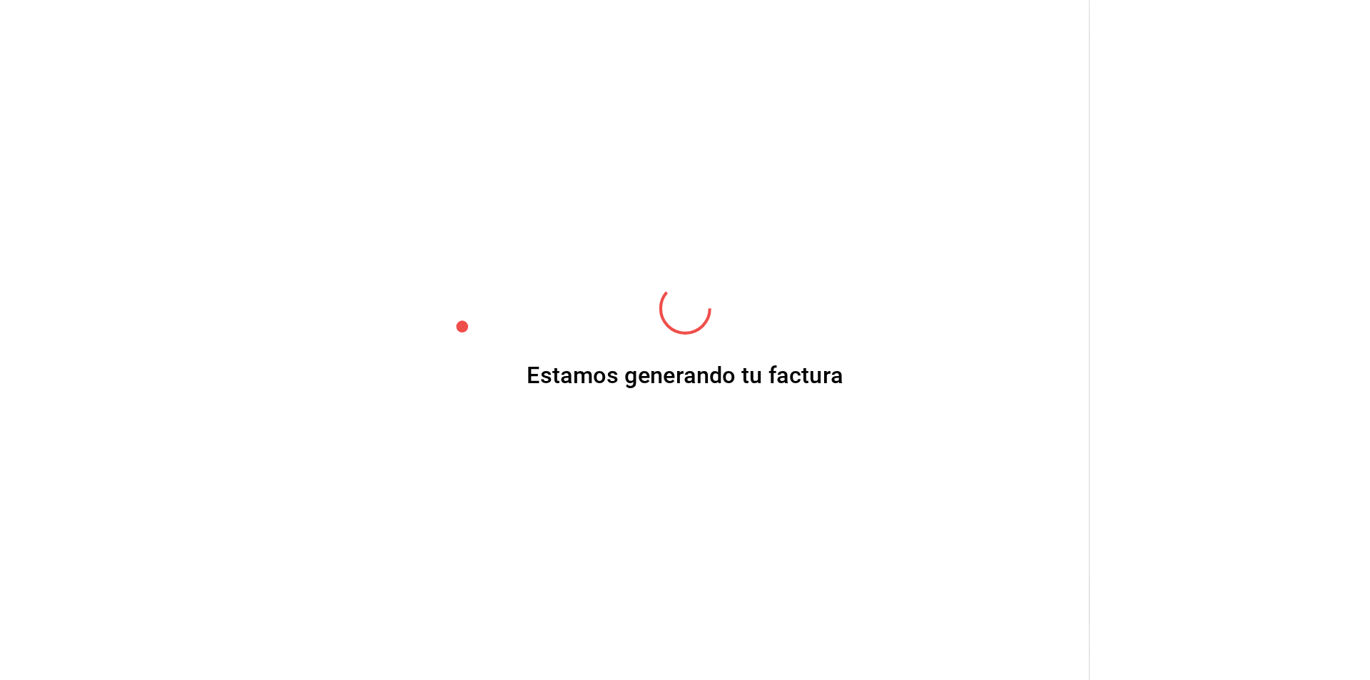
scroll to position [536, 0]
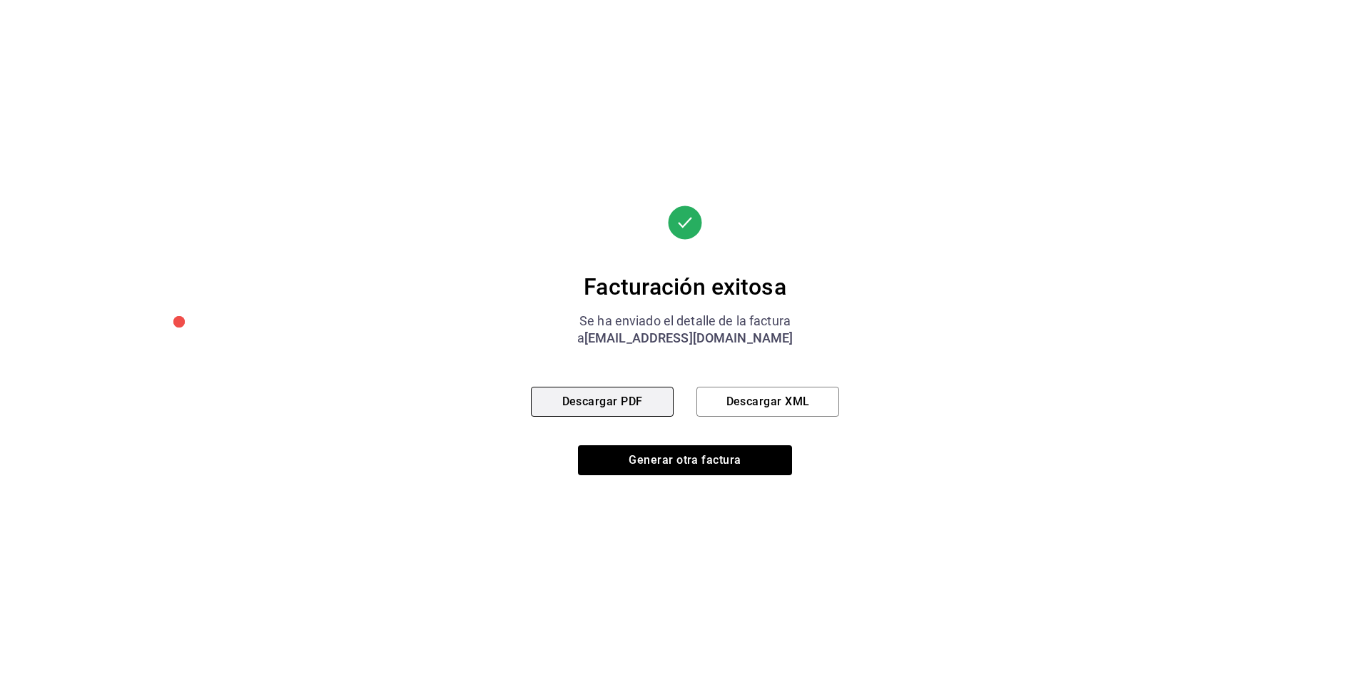
click at [636, 406] on button "Descargar PDF" at bounding box center [602, 402] width 143 height 30
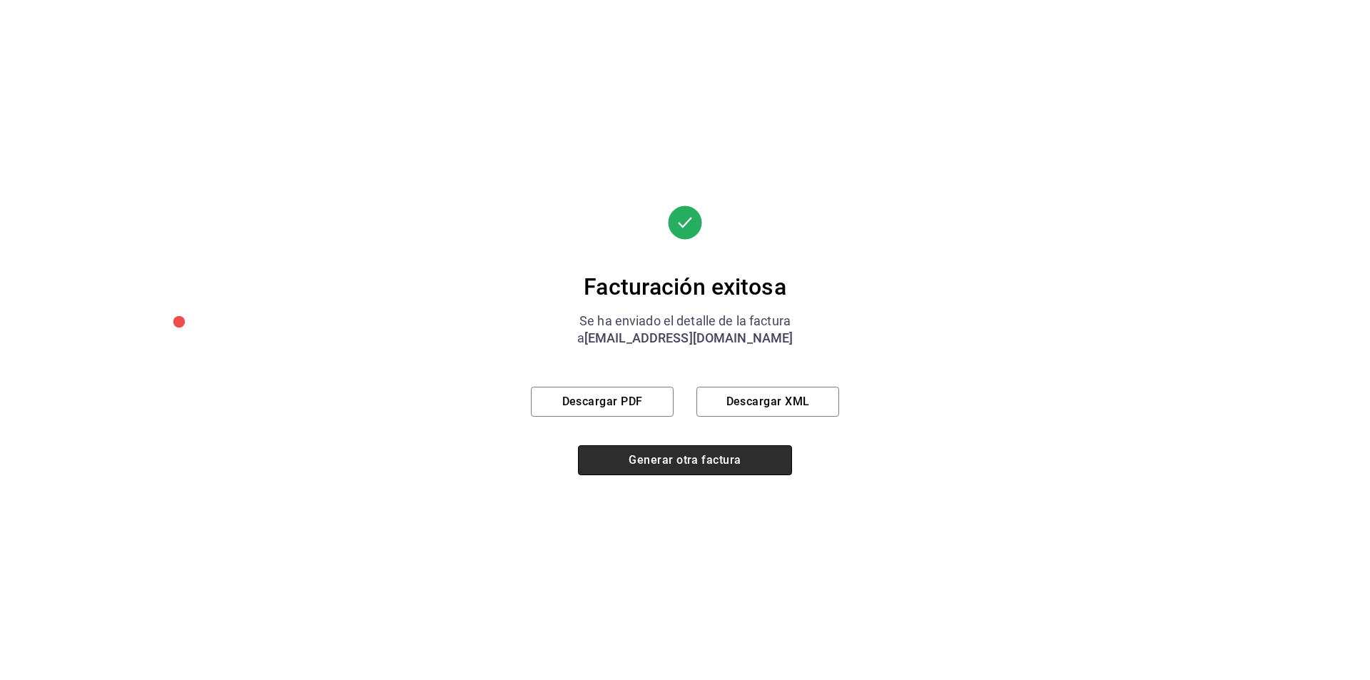
click at [674, 466] on button "Generar otra factura" at bounding box center [685, 460] width 214 height 30
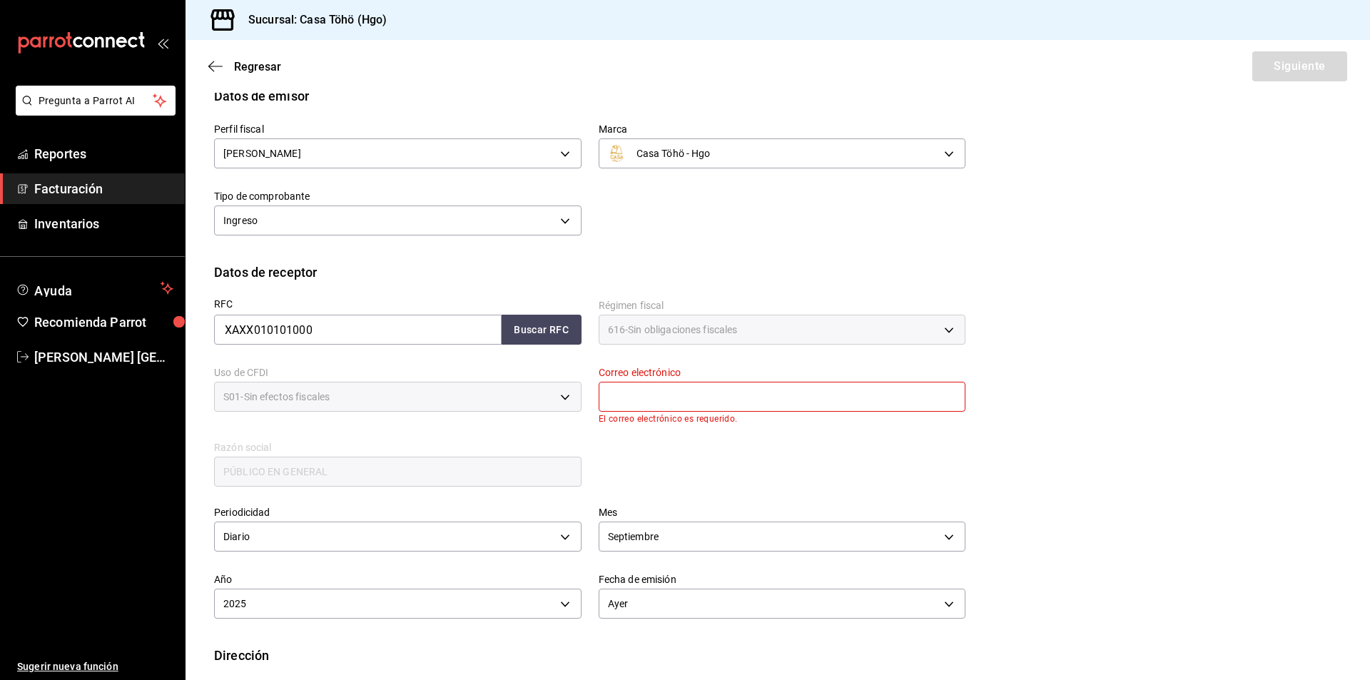
click at [710, 270] on div "Datos de receptor" at bounding box center [777, 271] width 1127 height 19
click at [93, 160] on span "Reportes" at bounding box center [103, 153] width 139 height 19
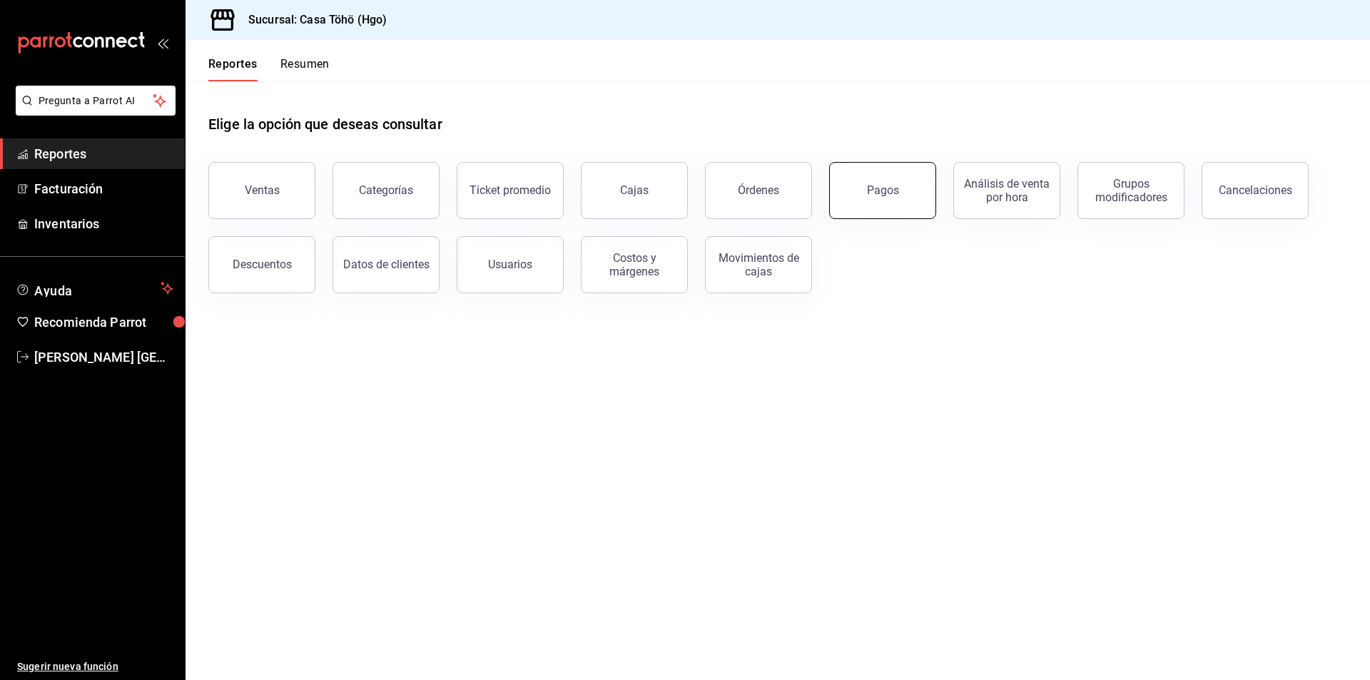
click at [878, 185] on div "Pagos" at bounding box center [883, 190] width 32 height 14
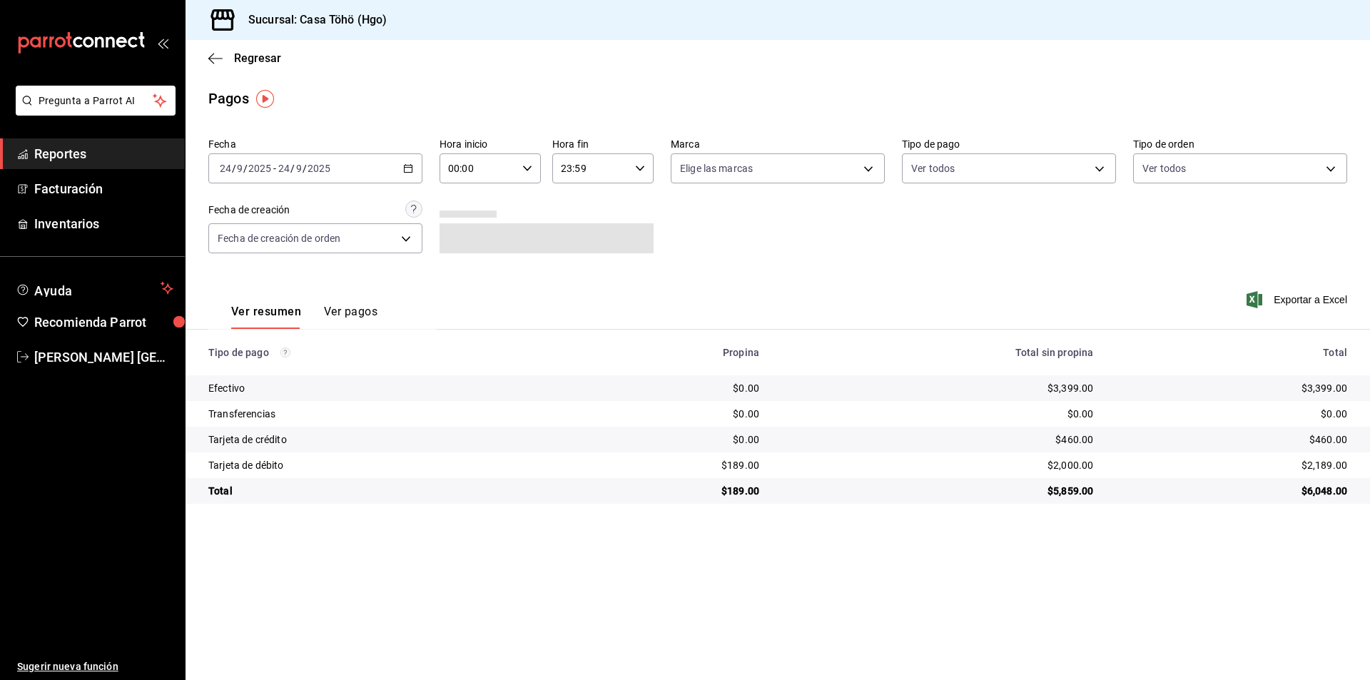
click at [415, 170] on div "[DATE] [DATE] - [DATE] [DATE]" at bounding box center [315, 168] width 214 height 30
click at [258, 376] on span "Rango de fechas" at bounding box center [275, 372] width 111 height 15
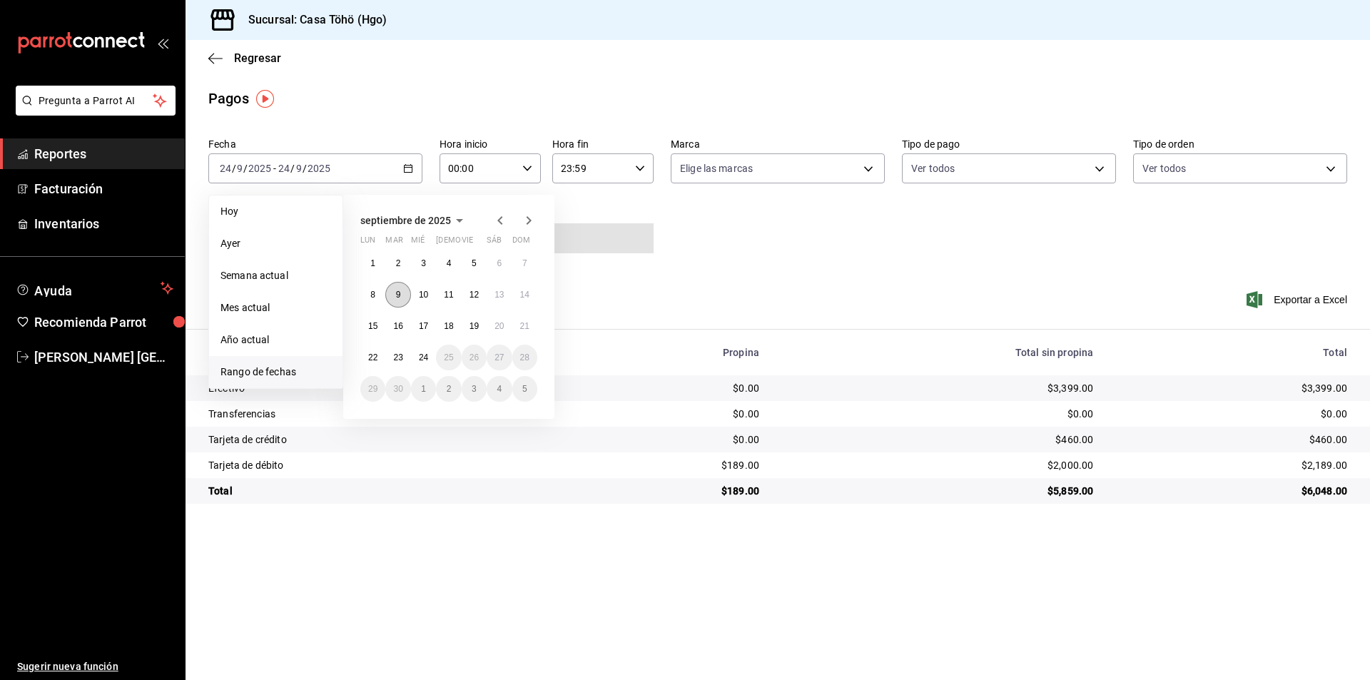
click at [398, 290] on abbr "9" at bounding box center [398, 295] width 5 height 10
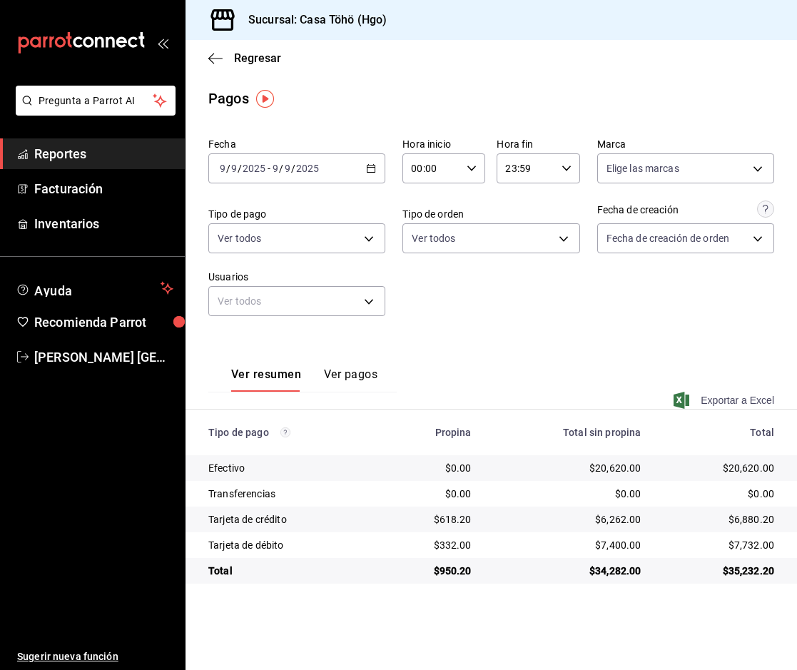
click at [713, 394] on span "Exportar a Excel" at bounding box center [725, 400] width 98 height 17
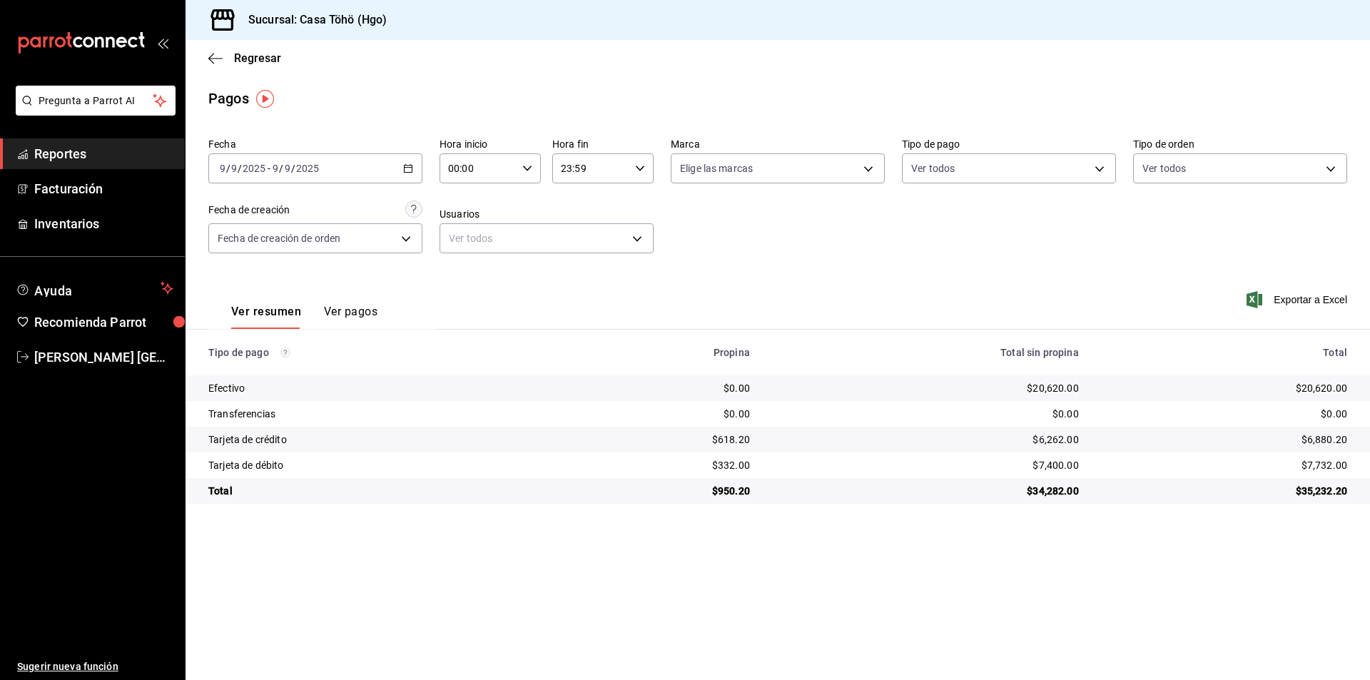
click at [342, 307] on button "Ver pagos" at bounding box center [350, 317] width 53 height 24
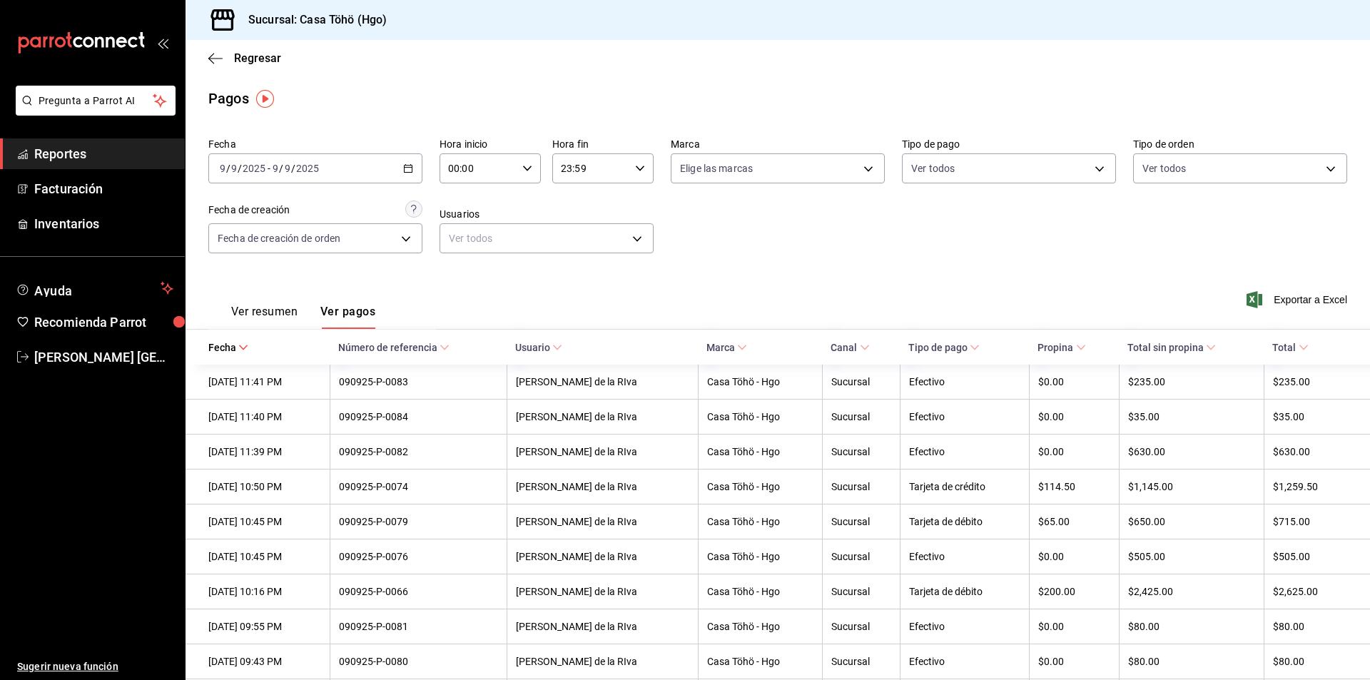
click at [297, 315] on button "Ver resumen" at bounding box center [264, 317] width 66 height 24
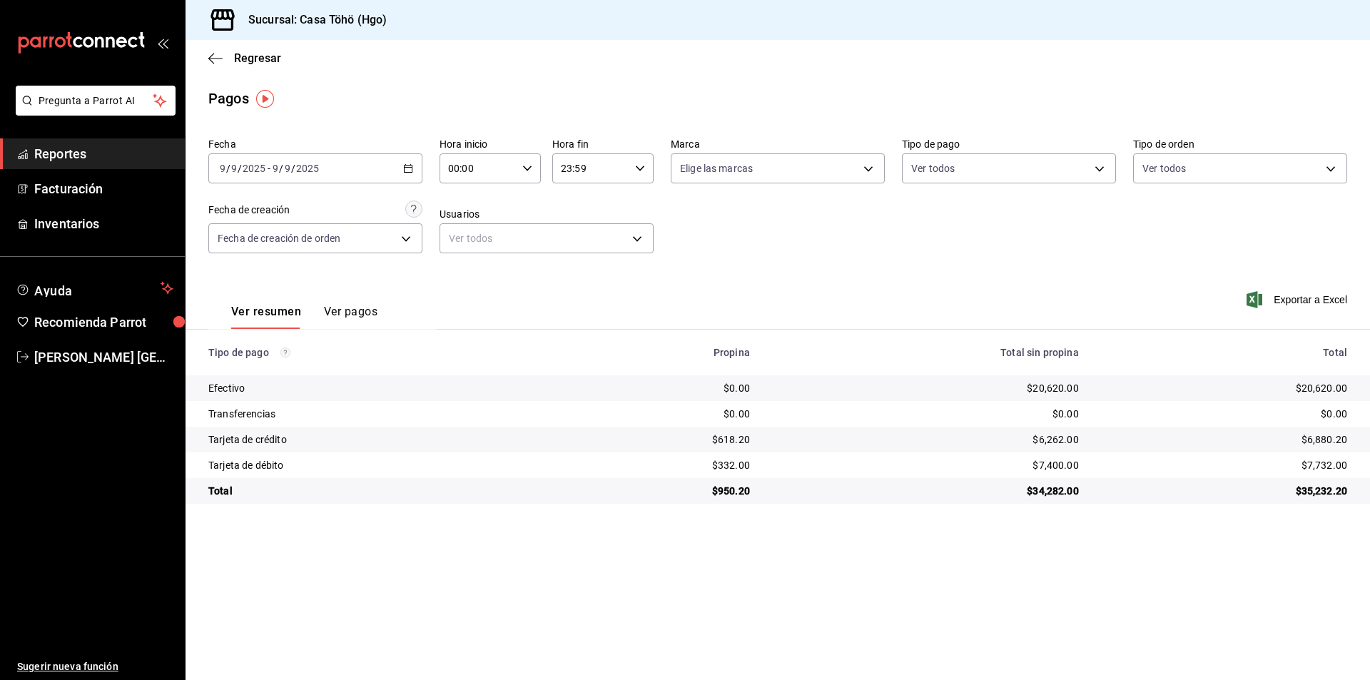
click at [482, 435] on div "Tarjeta de crédito" at bounding box center [380, 439] width 344 height 14
click at [78, 185] on span "Facturación" at bounding box center [103, 188] width 139 height 19
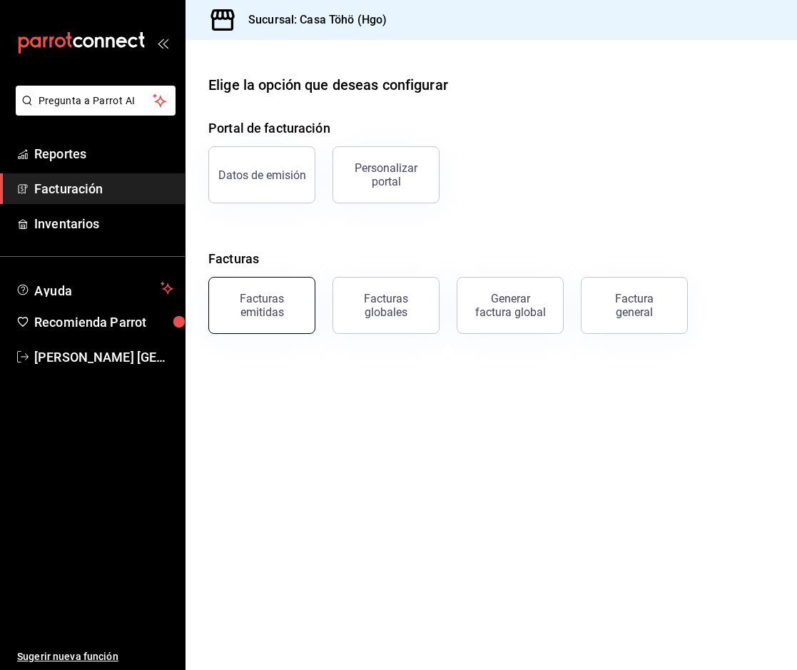
click at [287, 300] on div "Facturas emitidas" at bounding box center [262, 305] width 88 height 27
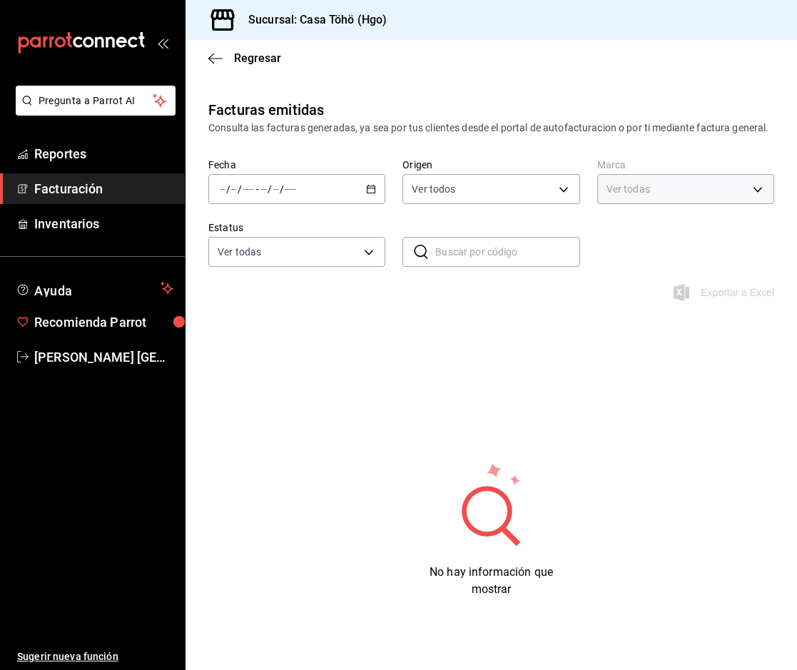
type input "3863094e-80de-4485-9a79-27000a153f73"
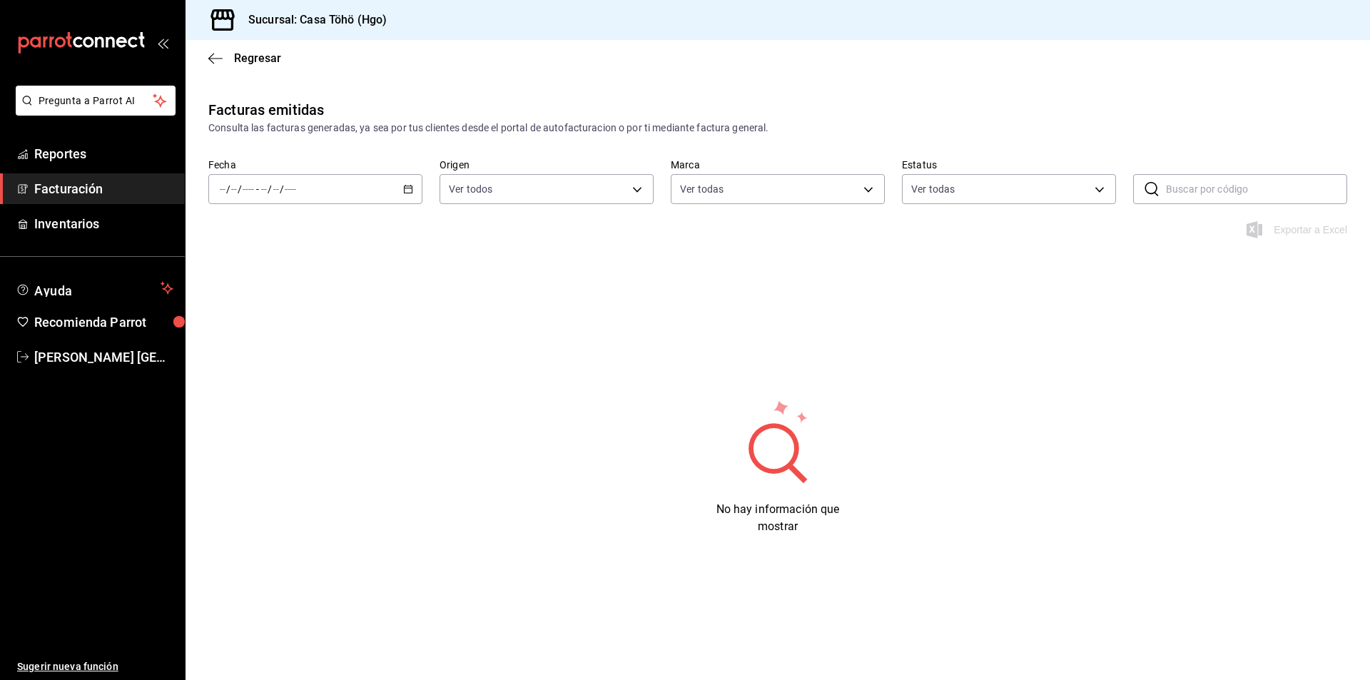
click at [76, 196] on span "Facturación" at bounding box center [103, 188] width 139 height 19
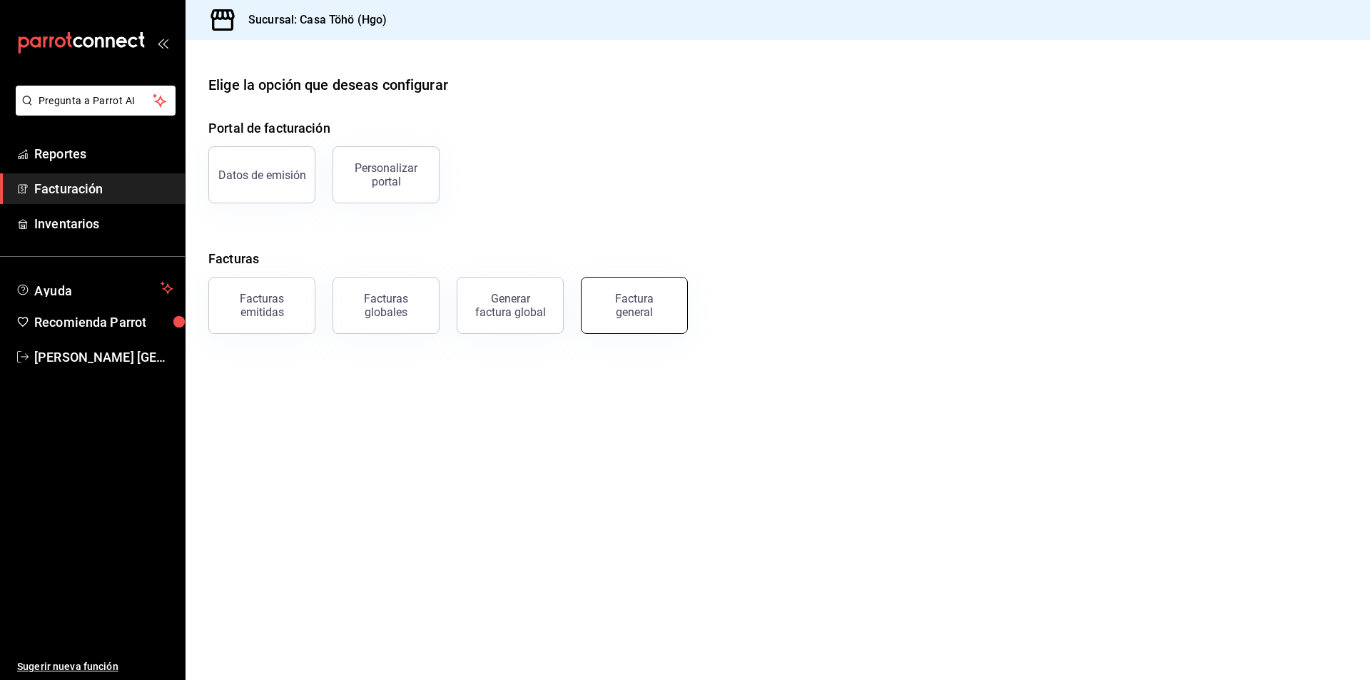
click at [653, 307] on div "Factura general" at bounding box center [633, 305] width 71 height 27
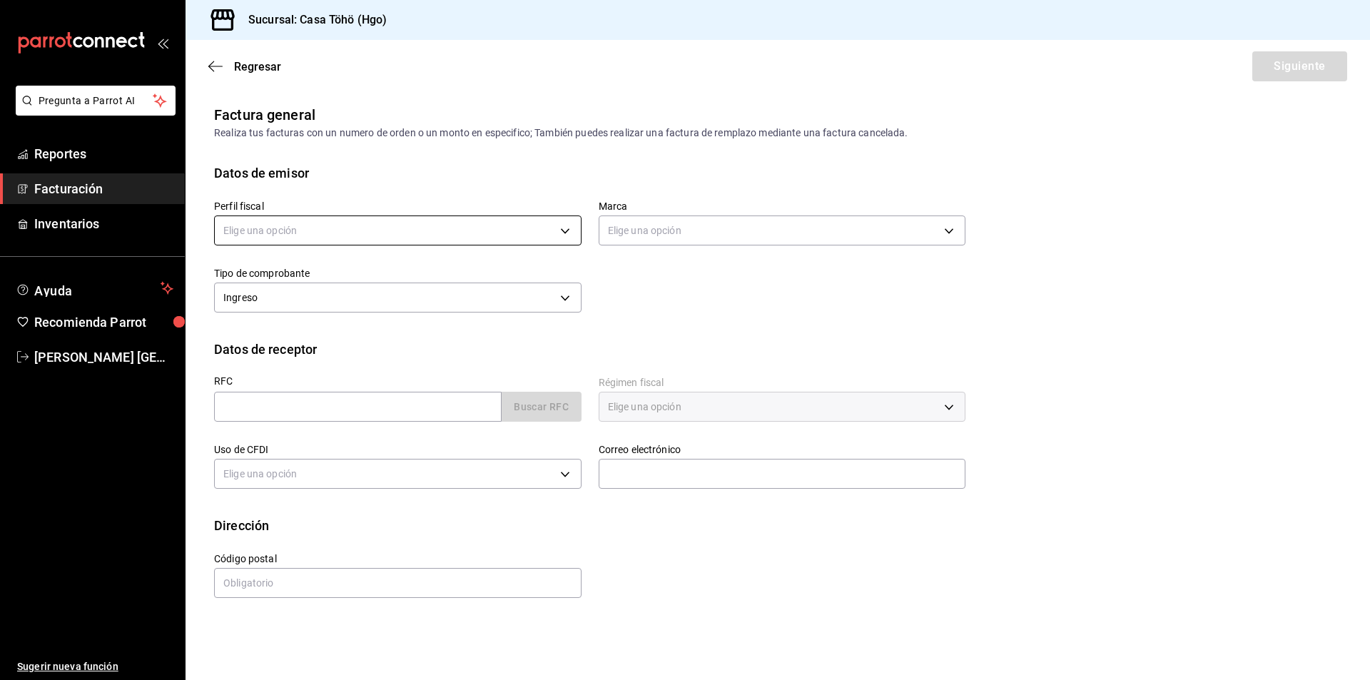
click at [353, 232] on body "Pregunta a Parrot AI Reportes Facturación Inventarios Ayuda Recomienda Parrot […" at bounding box center [685, 340] width 1370 height 680
click at [340, 298] on li "[PERSON_NAME]" at bounding box center [398, 303] width 366 height 26
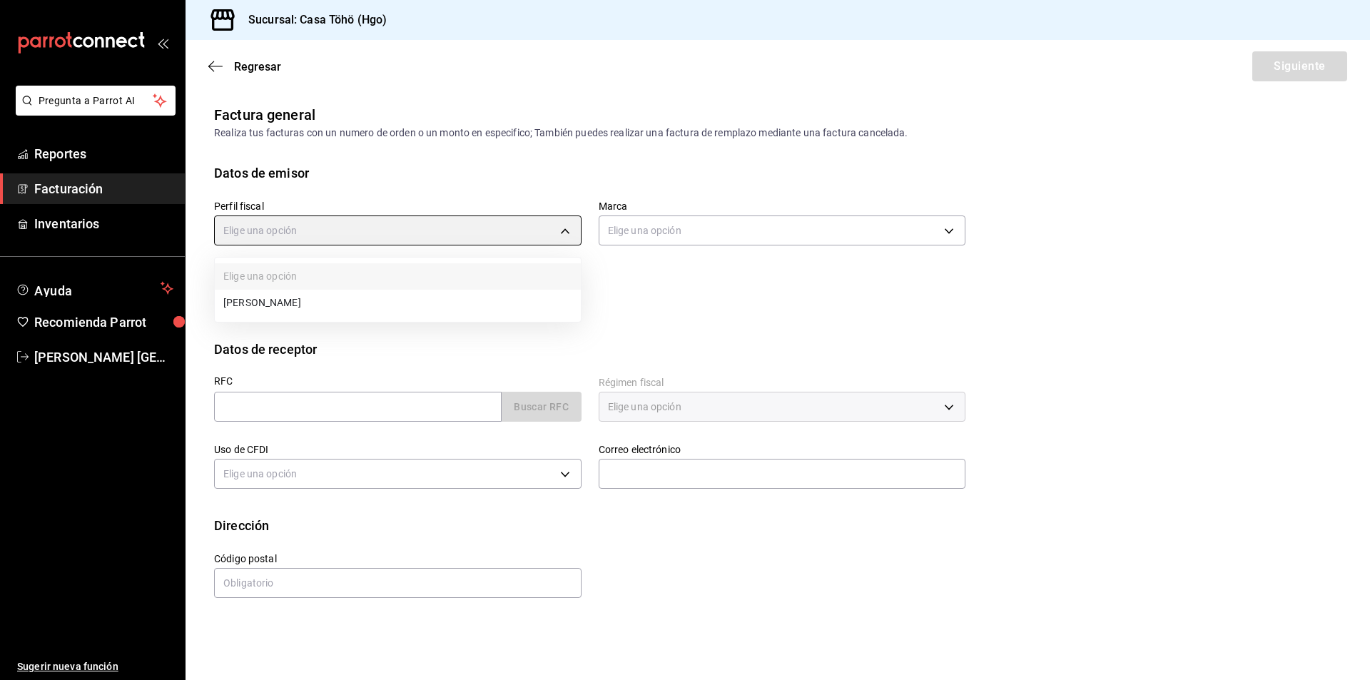
type input "3714fea9-f59b-4145-9474-cc315d4ea63f"
type input "3863094e-80de-4485-9a79-27000a153f73"
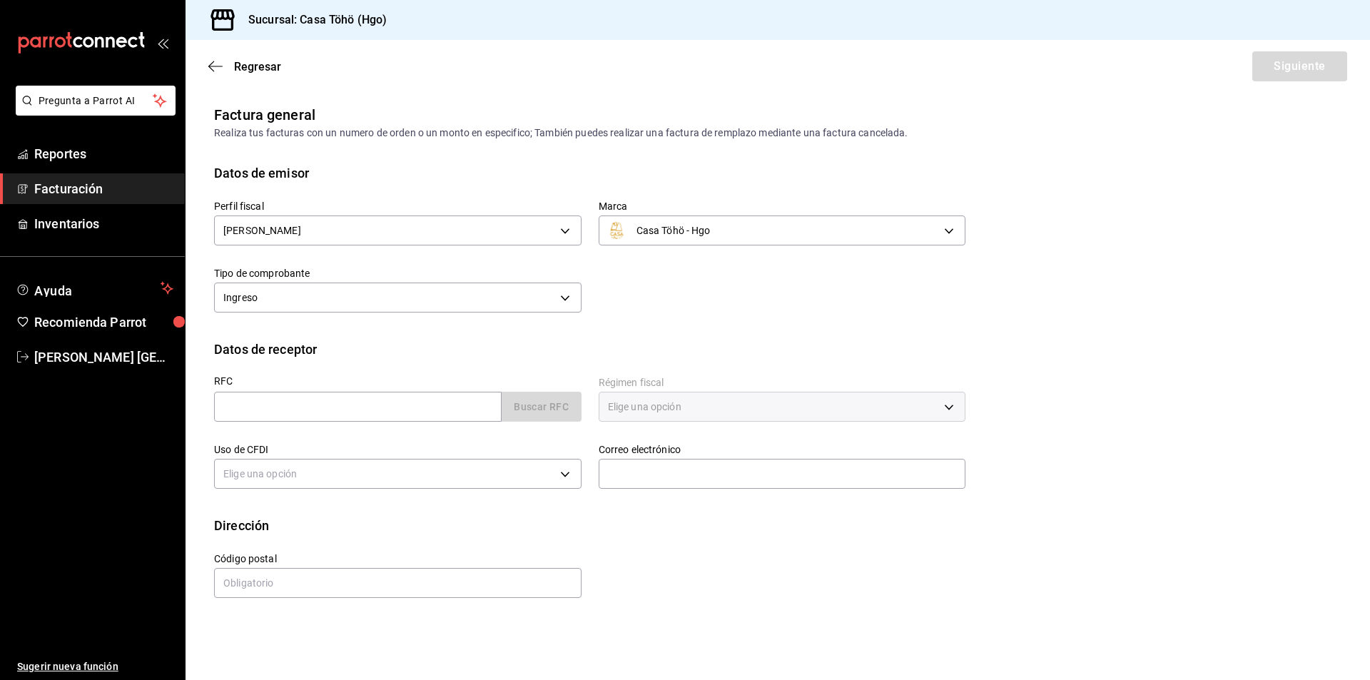
click at [673, 320] on div "Perfil fiscal [PERSON_NAME] 3714fea9-f59b-4145-9474-cc315d4ea63f Marca Casa Töh…" at bounding box center [777, 261] width 1127 height 157
click at [401, 410] on input "text" at bounding box center [357, 407] width 287 height 30
type input "XAXX010101000"
type input "43670"
type input "616"
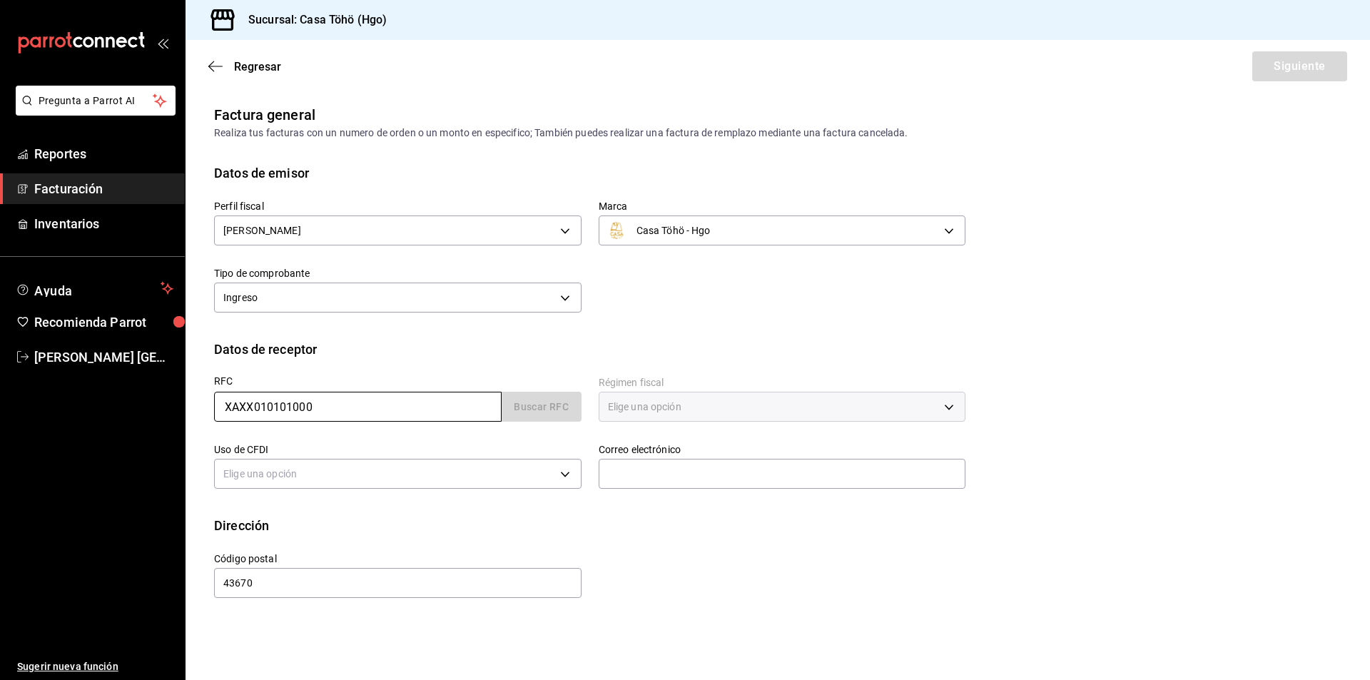
type input "S01"
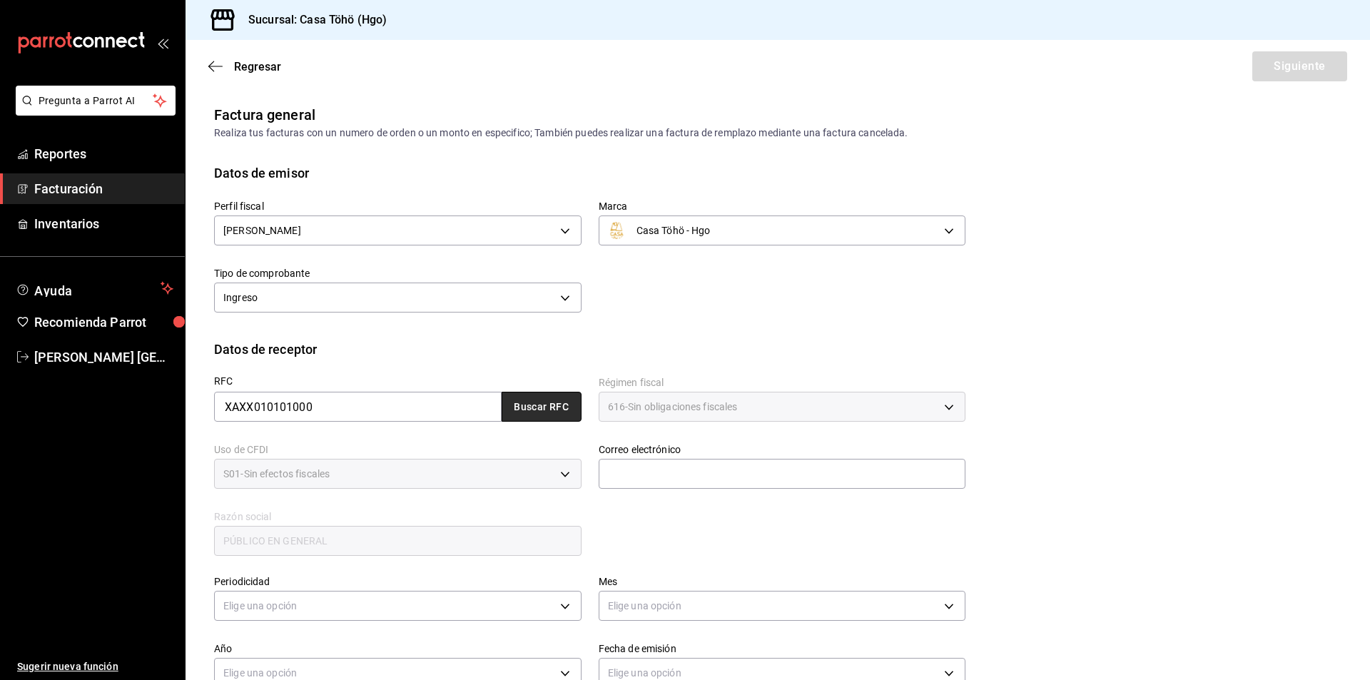
click at [536, 409] on button "Buscar RFC" at bounding box center [541, 407] width 80 height 30
type input "[EMAIL_ADDRESS][DOMAIN_NAME]"
click at [700, 554] on div "RFC XAXX010101000 Buscar RFC Régimen fiscal 616 - Sin obligaciones fiscales 616…" at bounding box center [581, 458] width 768 height 199
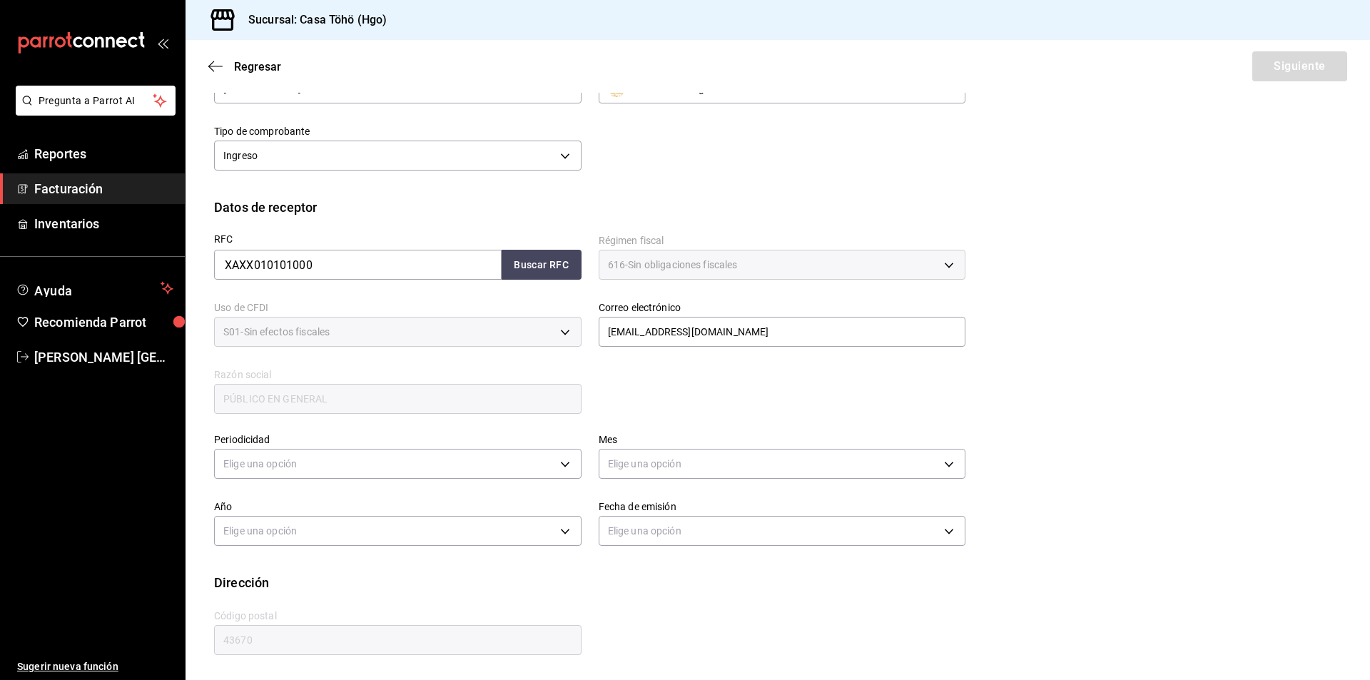
click at [297, 444] on div "Elige una opción" at bounding box center [397, 462] width 367 height 38
click at [296, 461] on body "Pregunta a Parrot AI Reportes Facturación Inventarios Ayuda Recomienda Parrot […" at bounding box center [685, 340] width 1370 height 680
click at [253, 500] on li "Diario" at bounding box center [396, 508] width 362 height 24
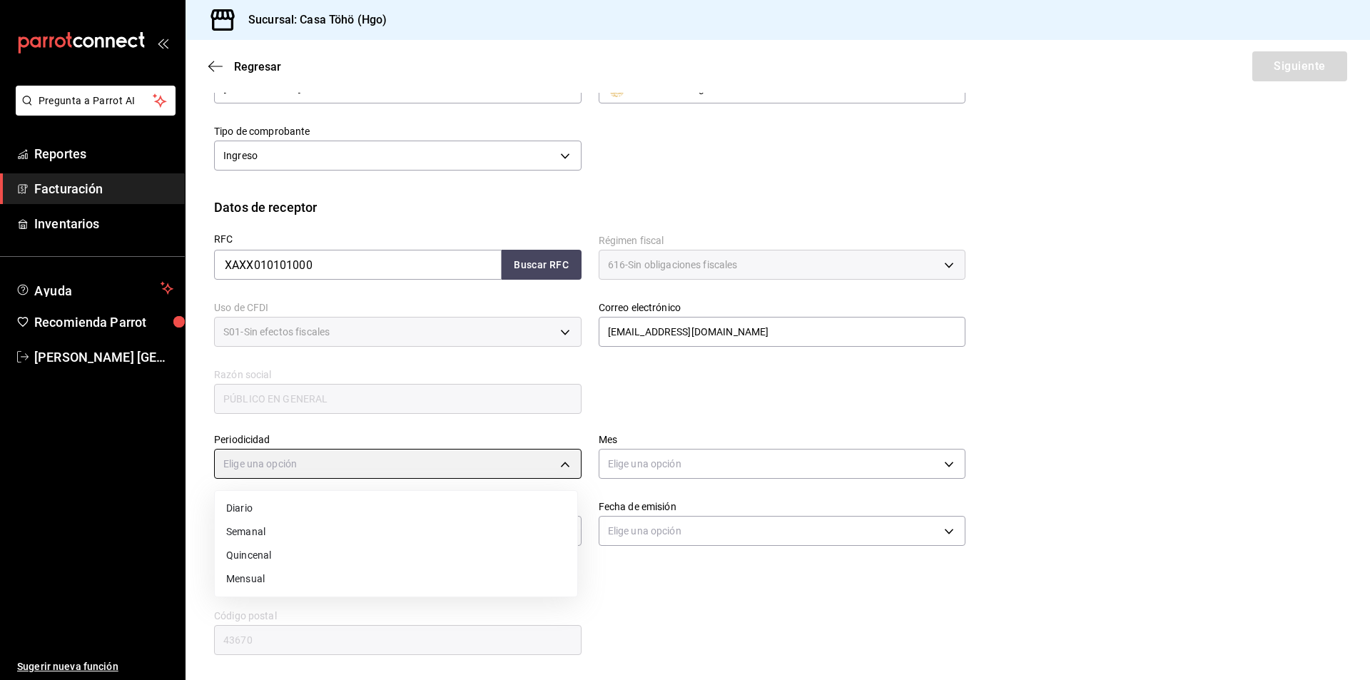
type input "DAILY"
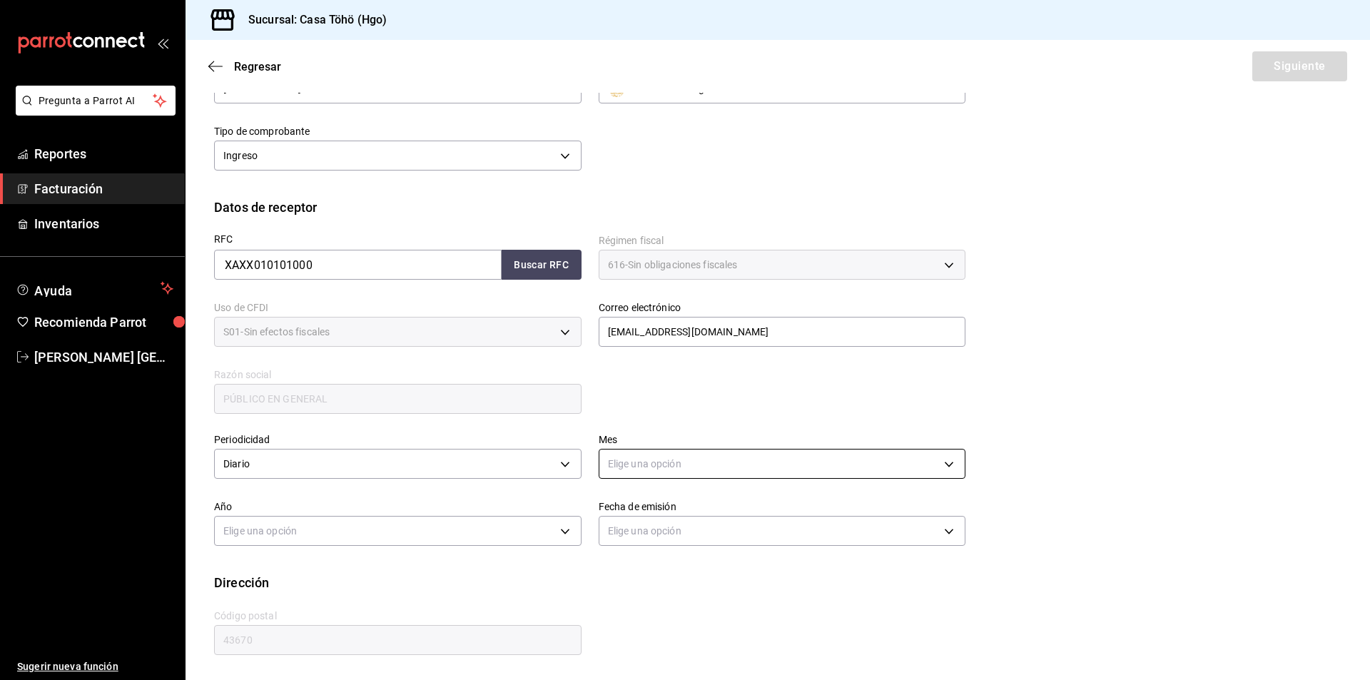
click at [663, 458] on body "Pregunta a Parrot AI Reportes Facturación Inventarios Ayuda Recomienda Parrot […" at bounding box center [685, 340] width 1370 height 680
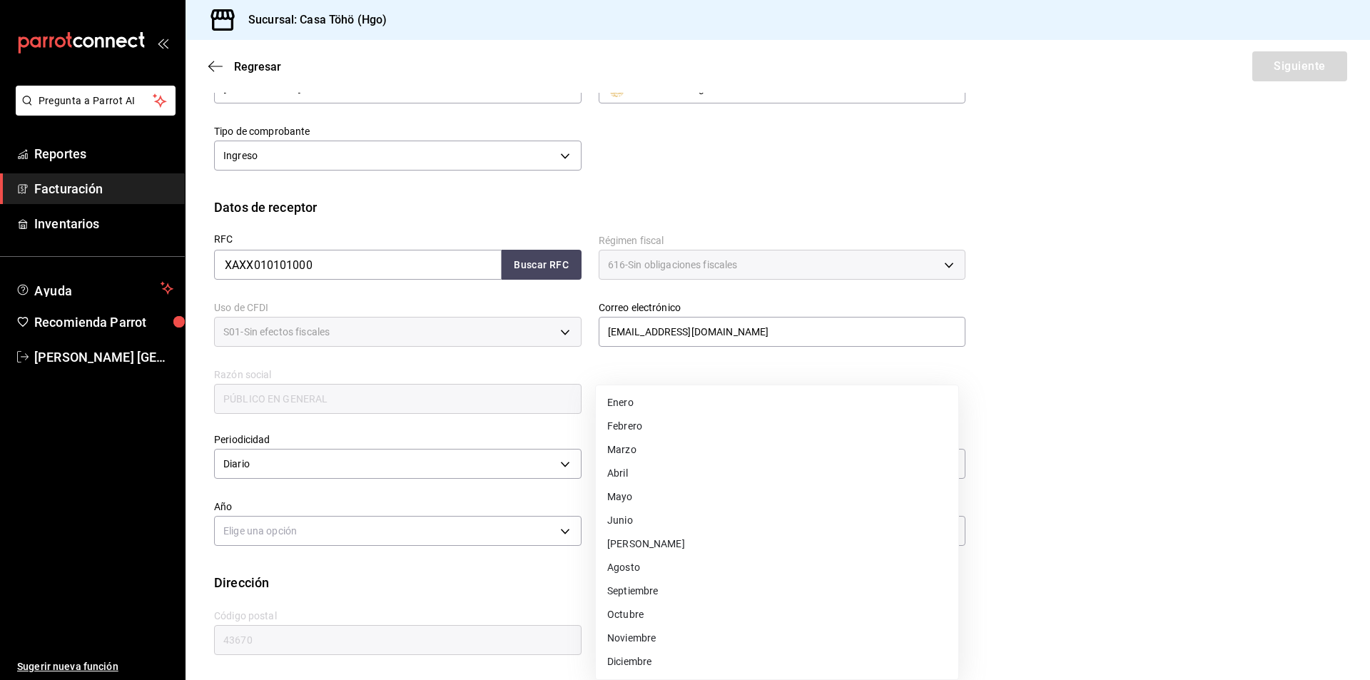
click at [676, 593] on li "Septiembre" at bounding box center [777, 591] width 362 height 24
type input "9"
click at [455, 536] on body "Pregunta a Parrot AI Reportes Facturación Inventarios Ayuda Recomienda Parrot […" at bounding box center [685, 340] width 1370 height 680
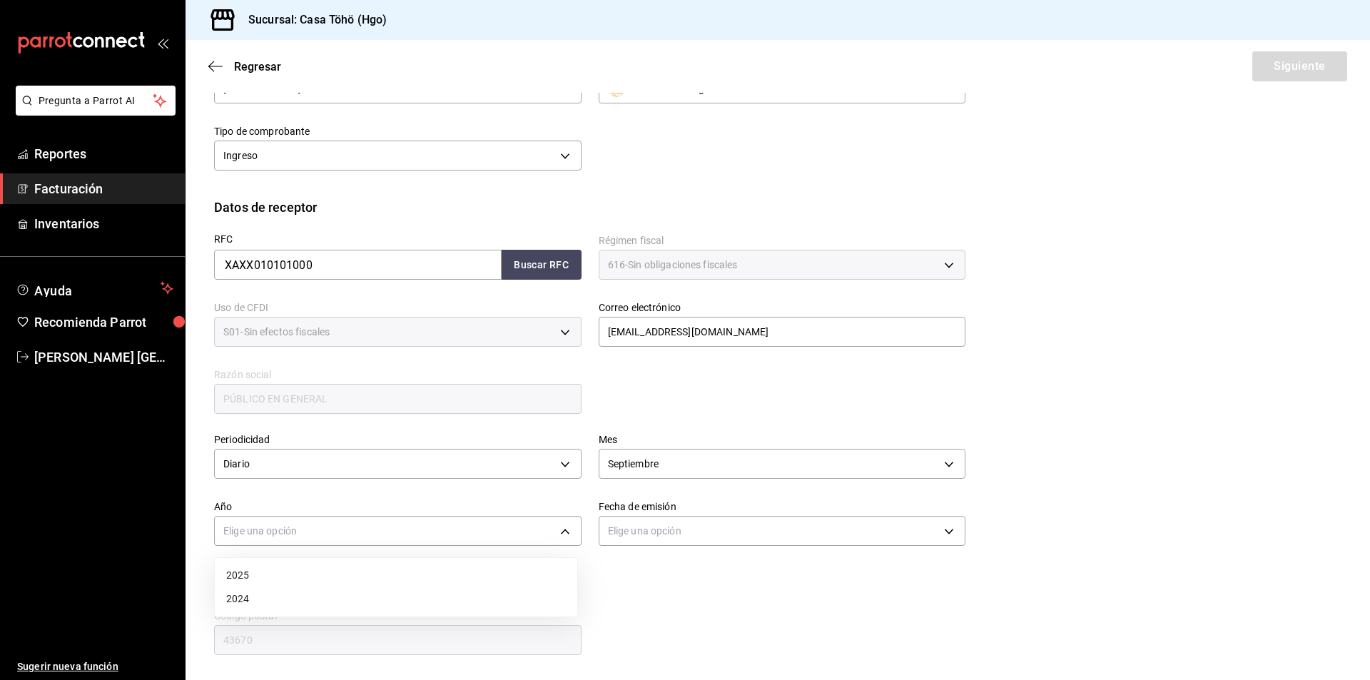
click at [346, 583] on li "2025" at bounding box center [396, 576] width 362 height 24
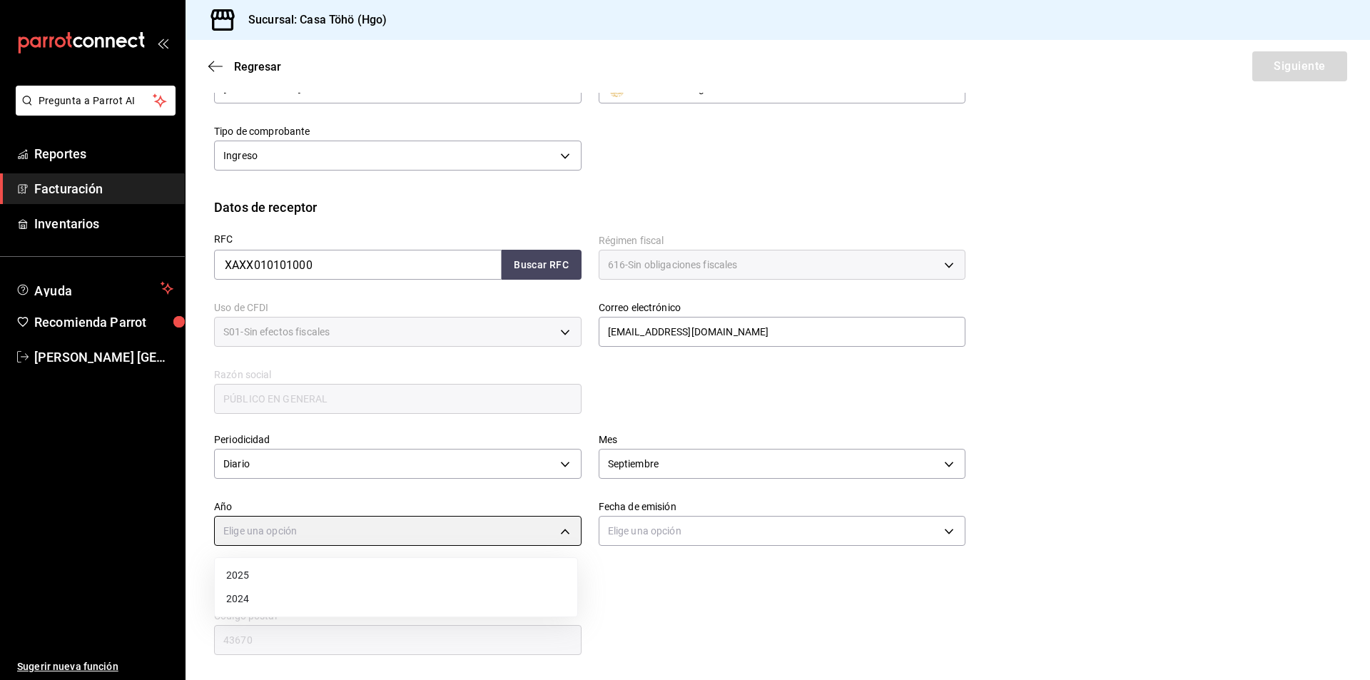
type input "2025"
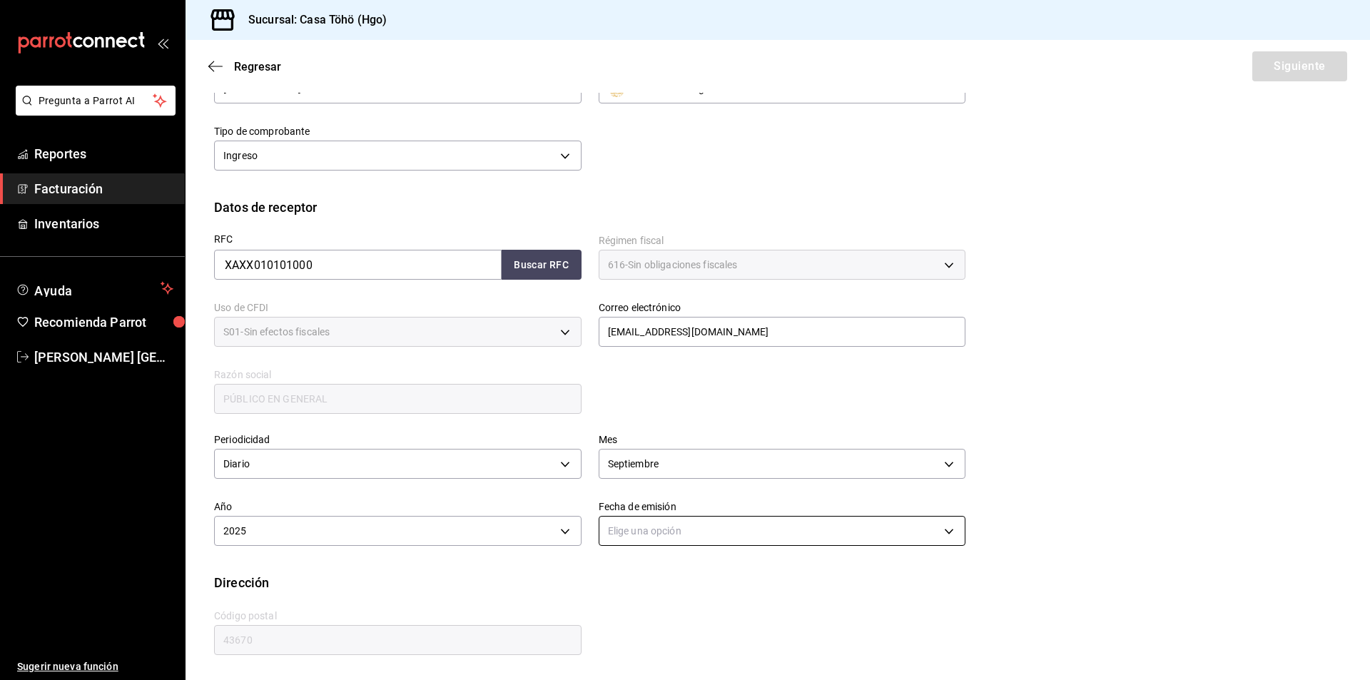
click at [646, 517] on body "Pregunta a Parrot AI Reportes Facturación Inventarios Ayuda Recomienda Parrot […" at bounding box center [685, 340] width 1370 height 680
click at [643, 606] on li "Ayer" at bounding box center [777, 599] width 362 height 24
type input "[DATE]"
click at [1087, 345] on div "RFC XAXX010101000 Buscar RFC Régimen fiscal 616 - Sin obligaciones fiscales 616…" at bounding box center [777, 328] width 1127 height 222
click at [1300, 66] on button "Siguiente" at bounding box center [1299, 66] width 95 height 30
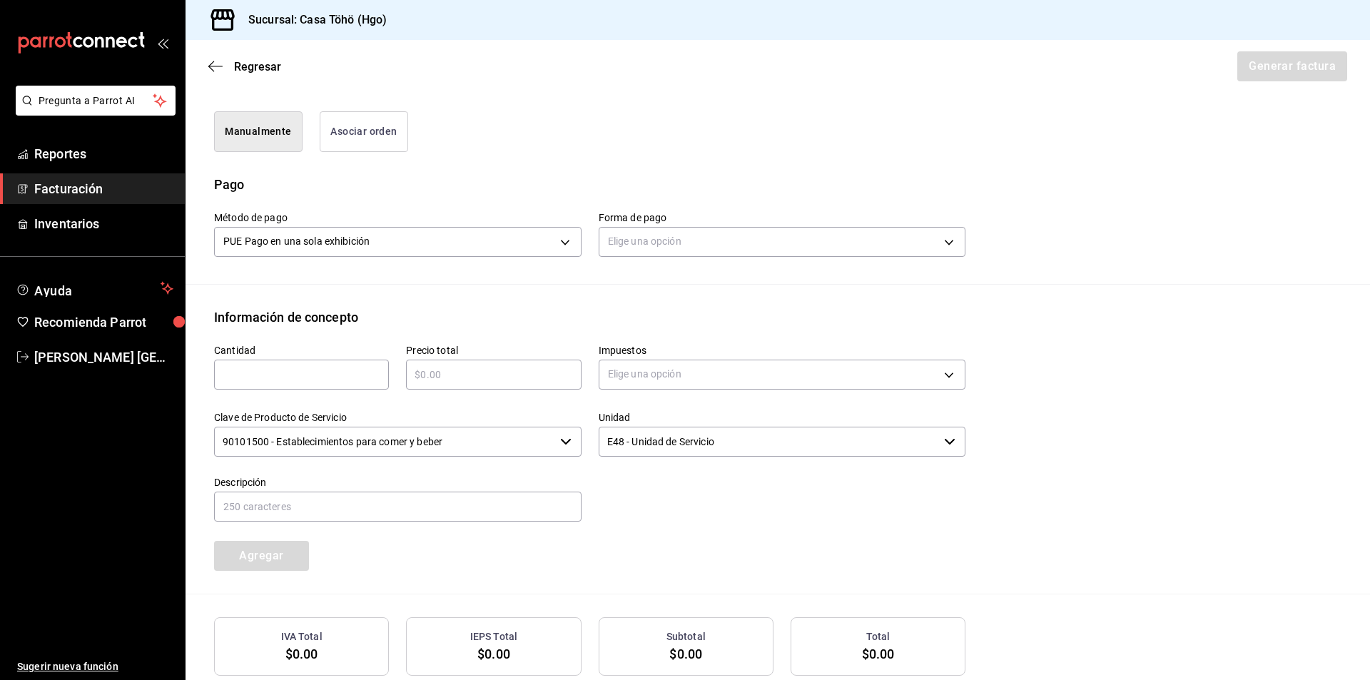
click at [367, 130] on button "Asociar orden" at bounding box center [364, 131] width 88 height 41
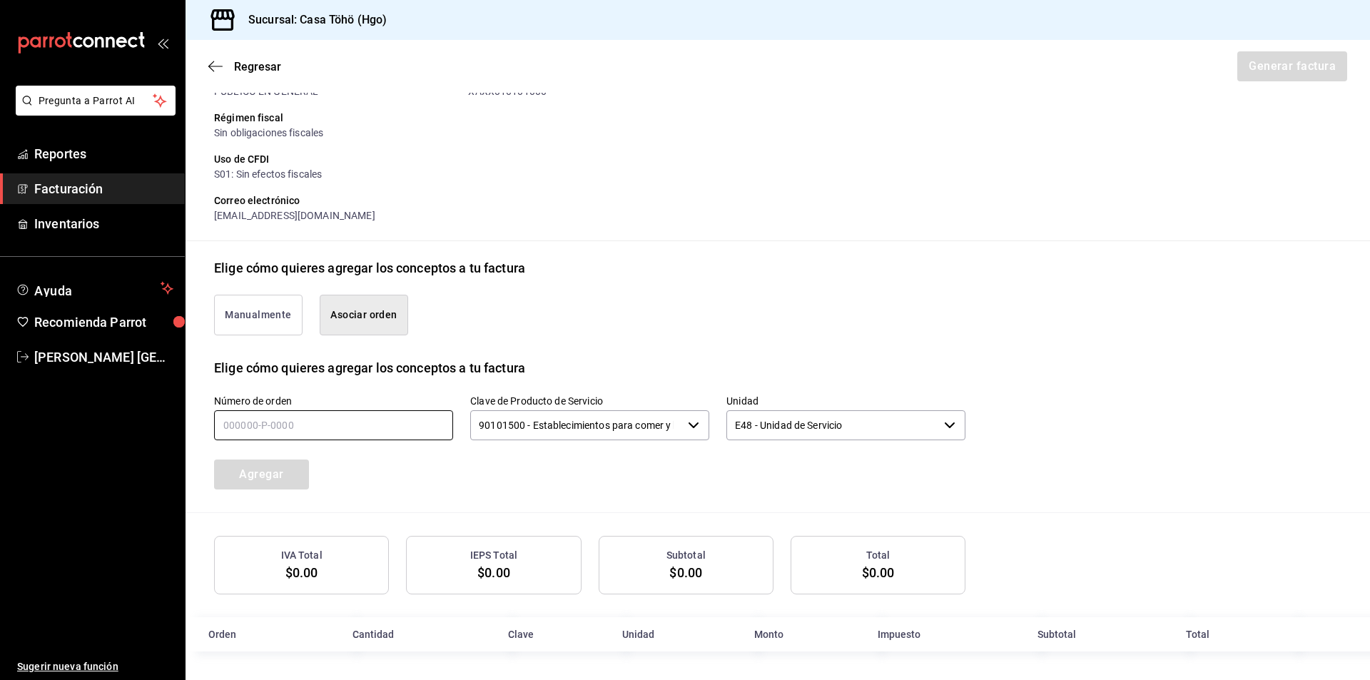
click at [250, 421] on input "text" at bounding box center [333, 425] width 239 height 30
type input "090925-P-0074"
click at [295, 462] on button "Agregar" at bounding box center [261, 474] width 95 height 30
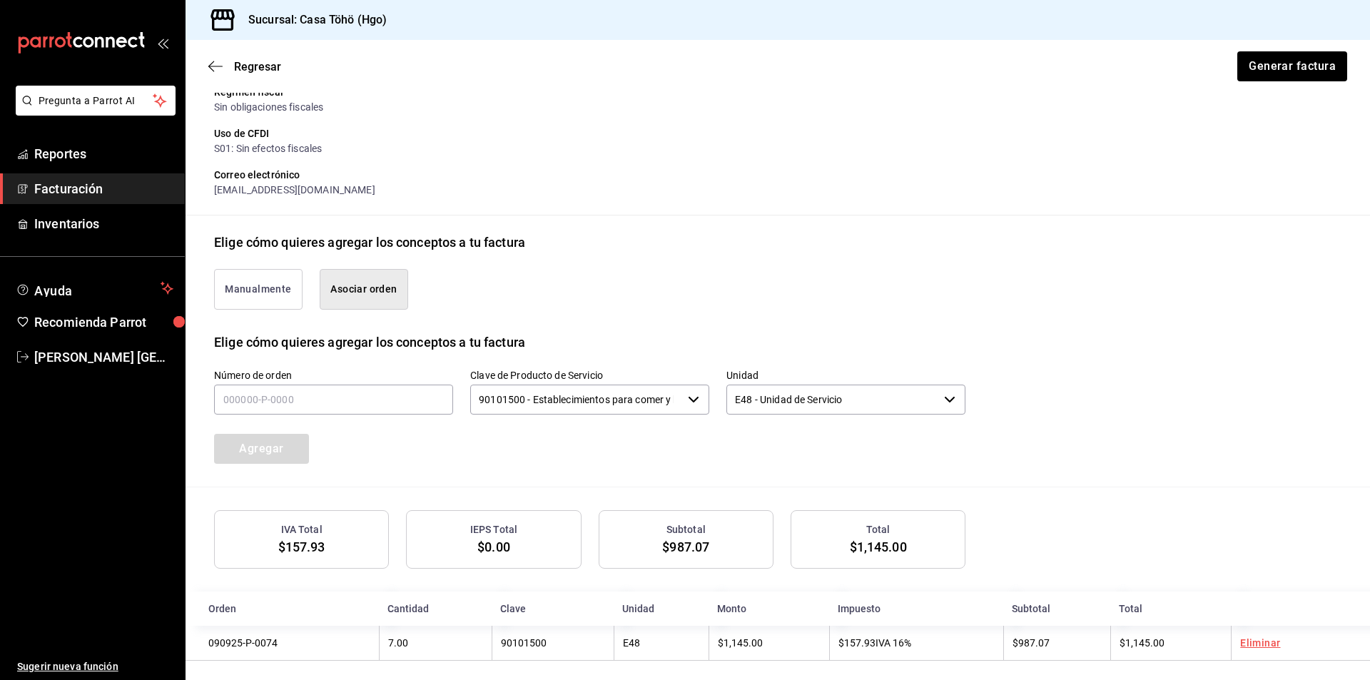
scroll to position [209, 0]
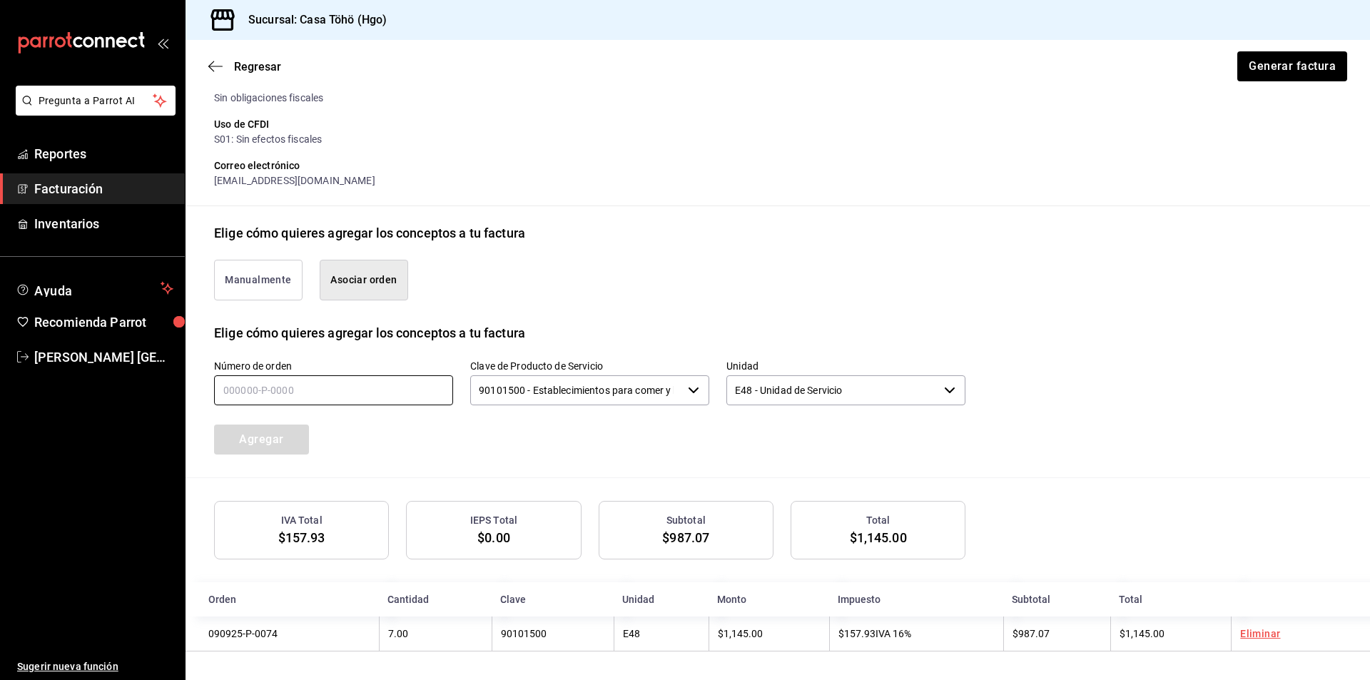
click at [282, 386] on input "text" at bounding box center [333, 390] width 239 height 30
type input "090925-P-0018"
click at [286, 425] on button "Agregar" at bounding box center [261, 439] width 95 height 30
click at [339, 383] on input "text" at bounding box center [333, 390] width 239 height 30
type input "090925-P-0018"
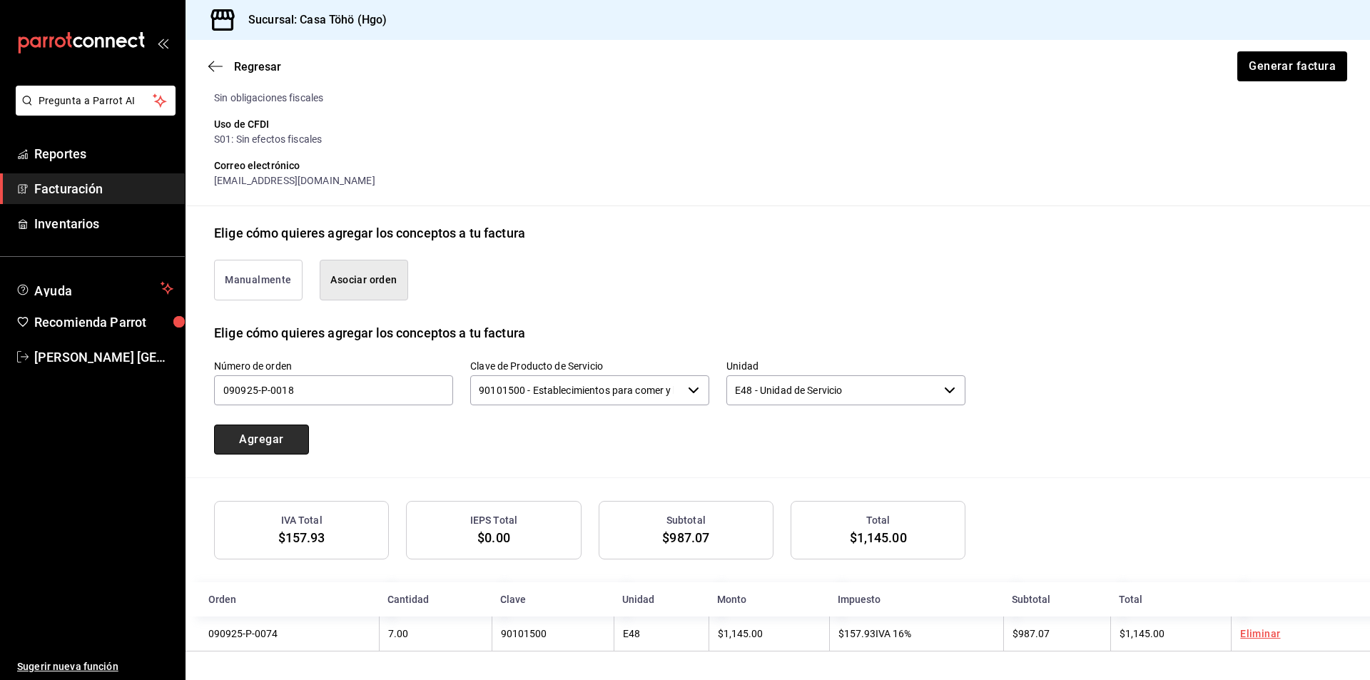
click at [290, 450] on button "Agregar" at bounding box center [261, 439] width 95 height 30
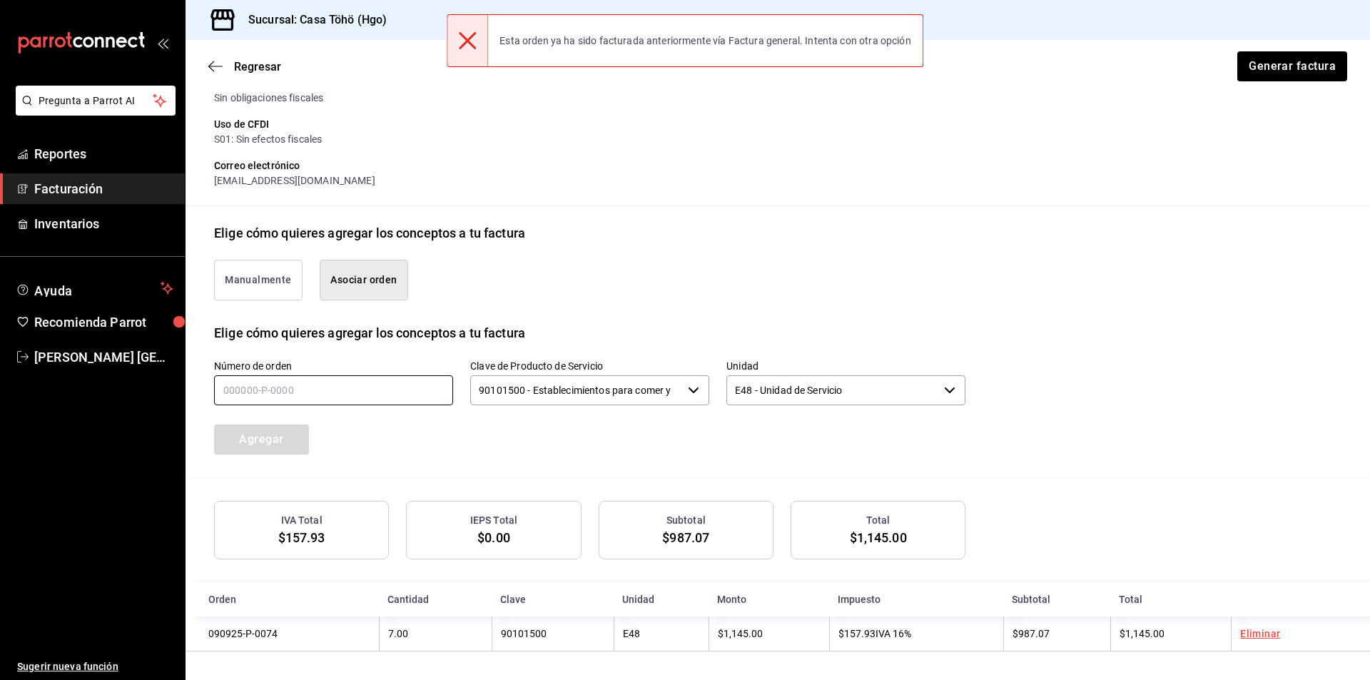
click at [390, 390] on input "text" at bounding box center [333, 390] width 239 height 30
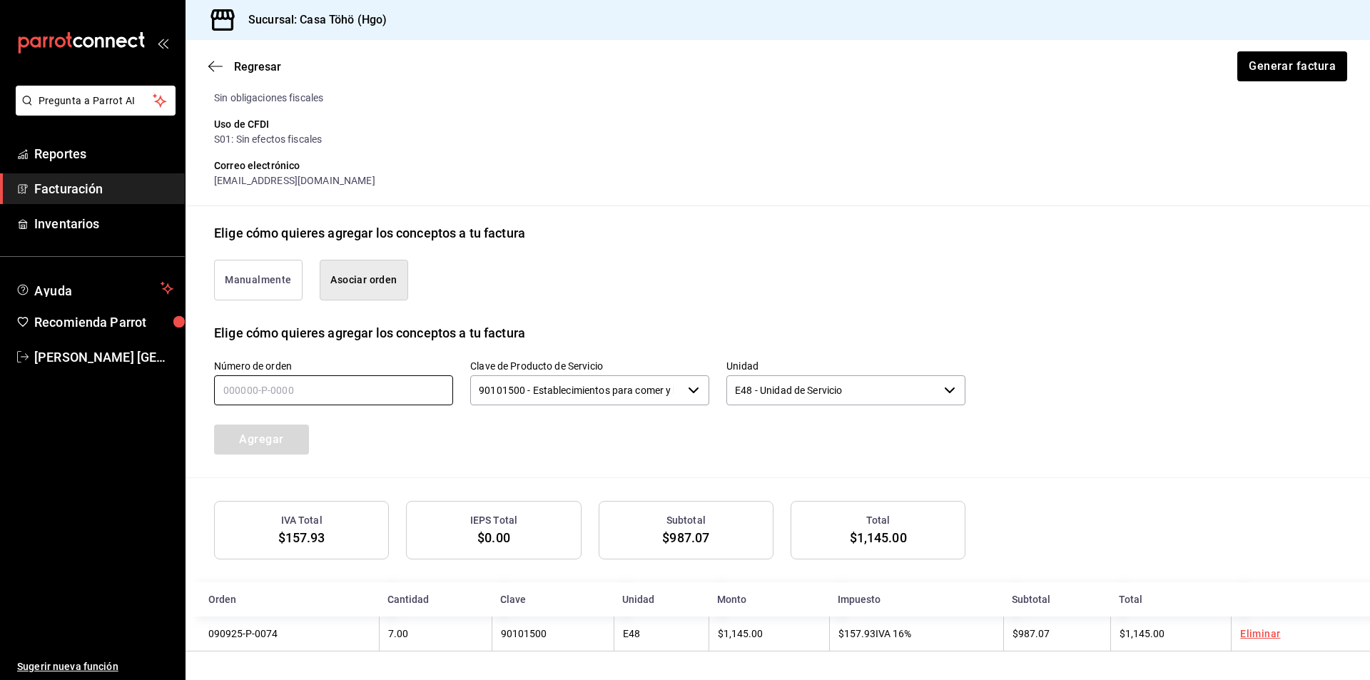
click at [332, 386] on input "text" at bounding box center [333, 390] width 239 height 30
type input "090925-P-0002"
click at [286, 424] on button "Agregar" at bounding box center [261, 439] width 95 height 30
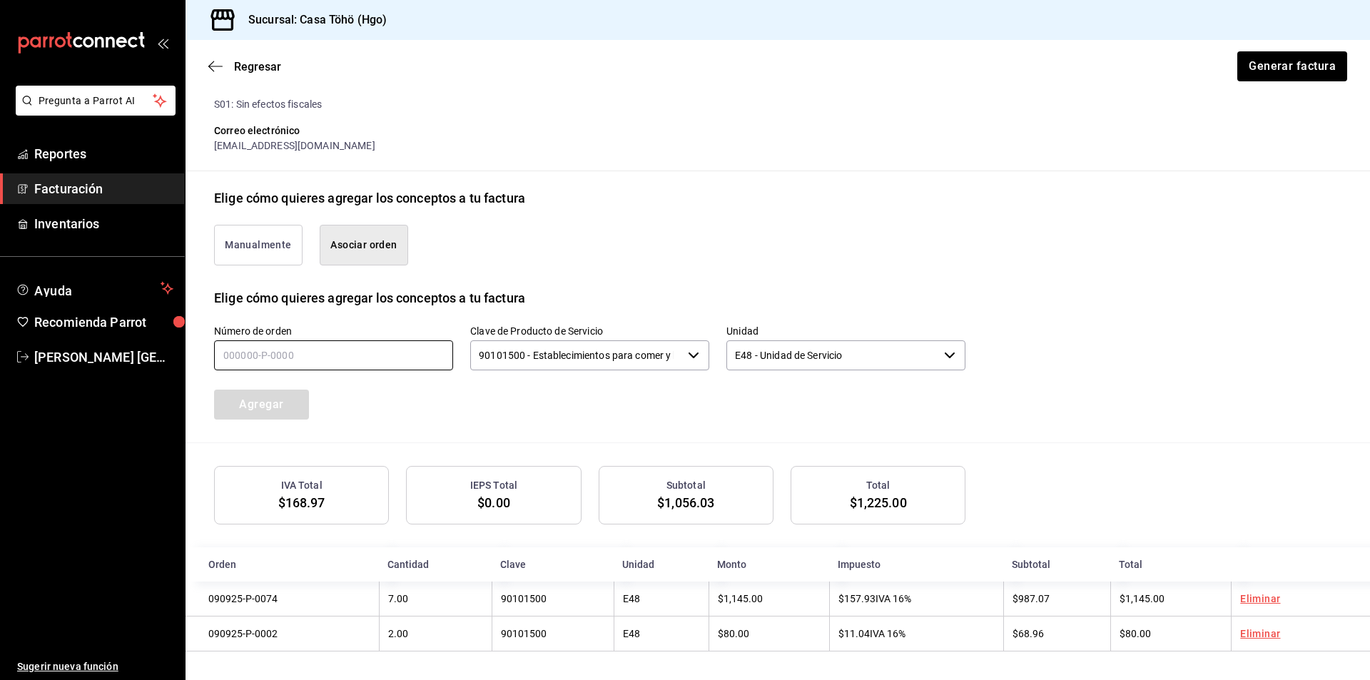
click at [288, 357] on input "text" at bounding box center [333, 355] width 239 height 30
type input "090925-P-0048"
drag, startPoint x: 285, startPoint y: 384, endPoint x: 285, endPoint y: 396, distance: 11.4
click at [285, 386] on div "Agregar" at bounding box center [293, 395] width 192 height 47
click at [285, 402] on button "Agregar" at bounding box center [261, 404] width 95 height 30
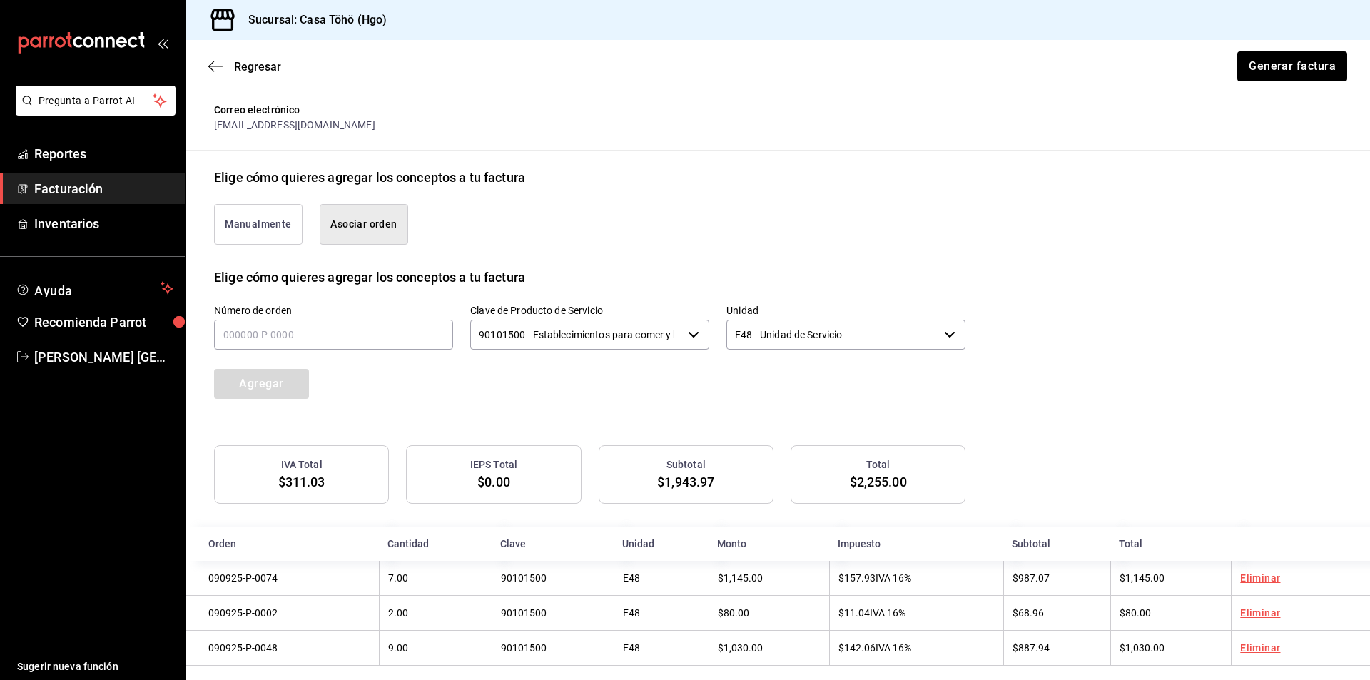
scroll to position [280, 0]
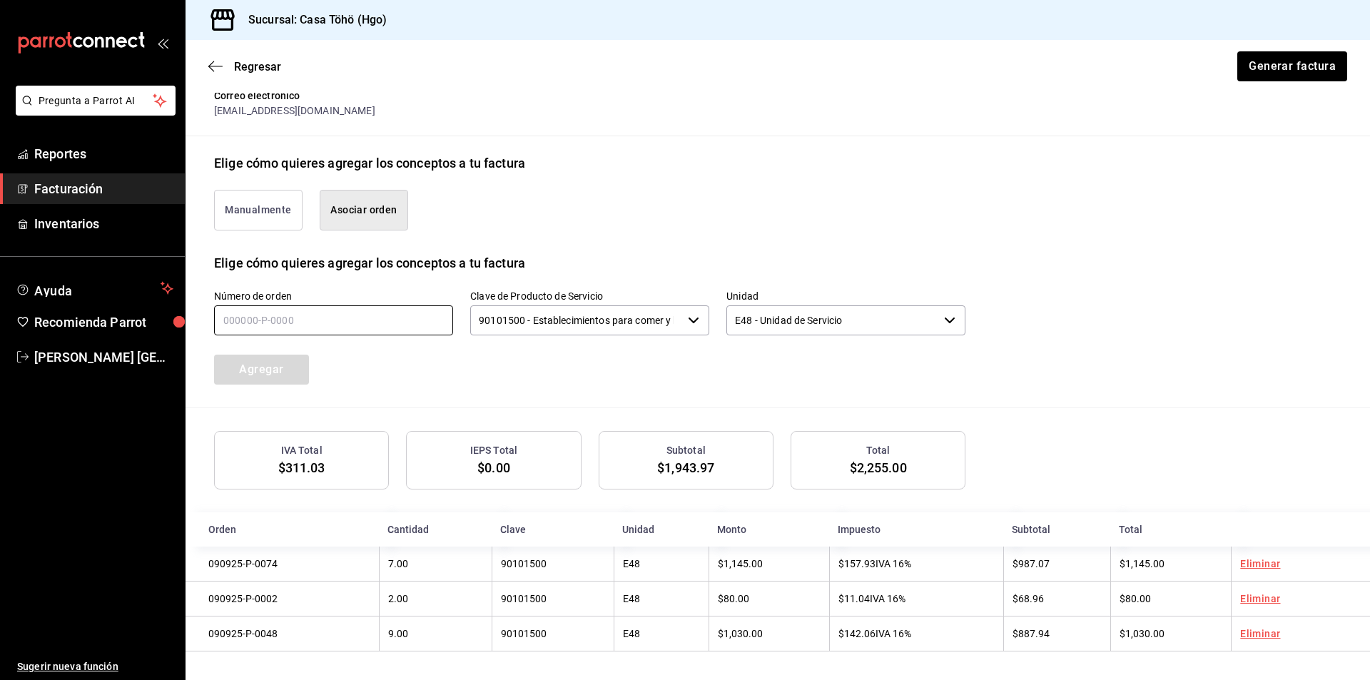
click at [347, 326] on input "text" at bounding box center [333, 320] width 239 height 30
type input "090925-P-0047"
click at [305, 365] on button "Agregar" at bounding box center [261, 370] width 95 height 30
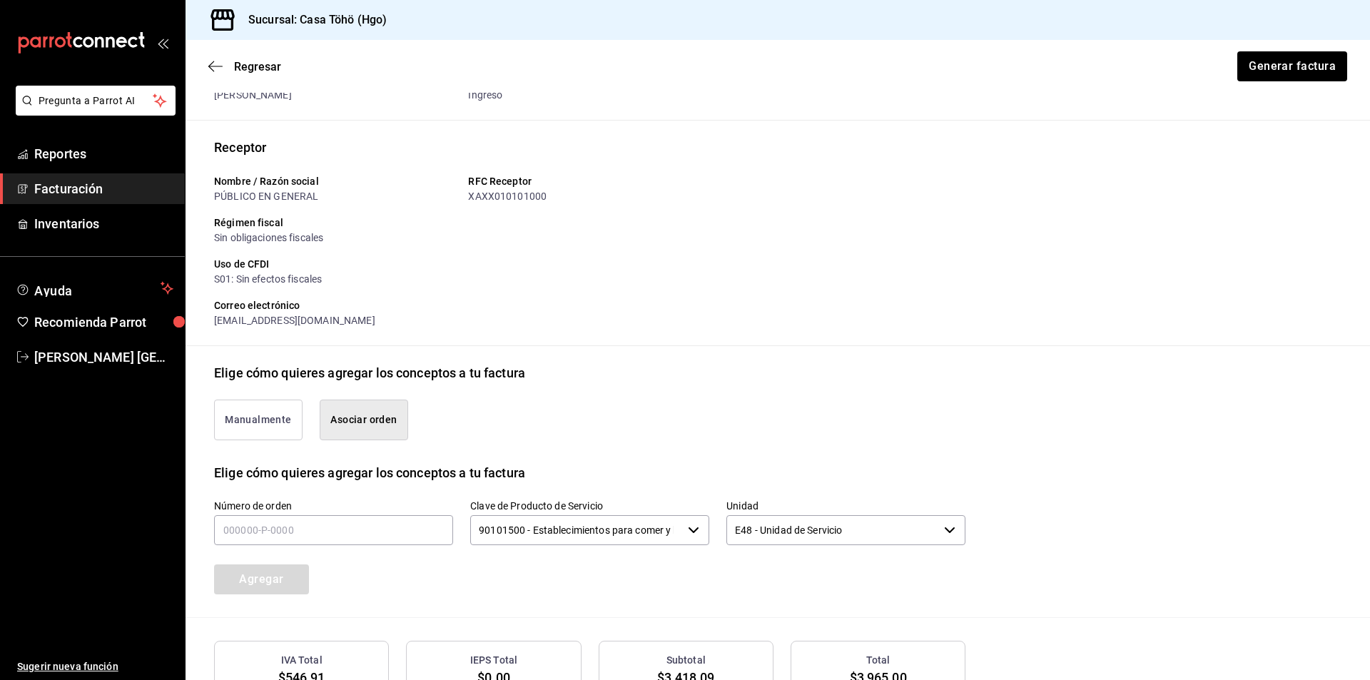
scroll to position [0, 0]
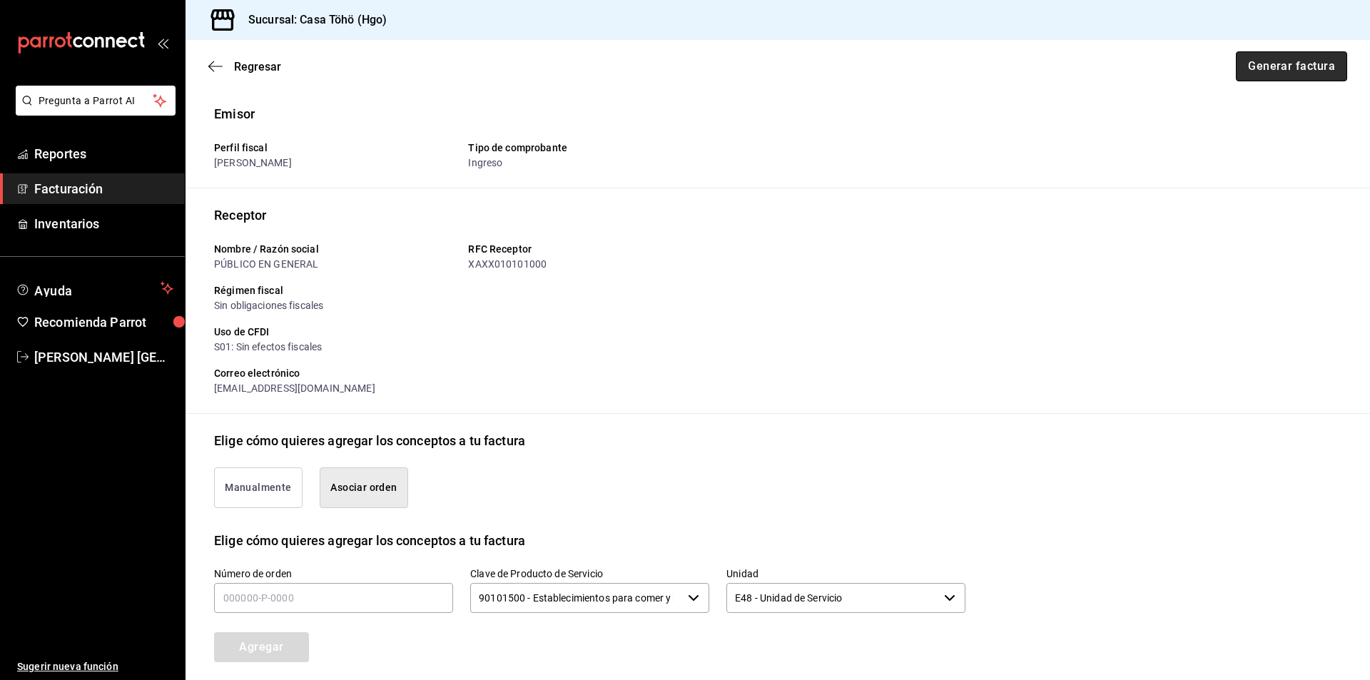
click at [1277, 73] on button "Generar factura" at bounding box center [1290, 66] width 111 height 30
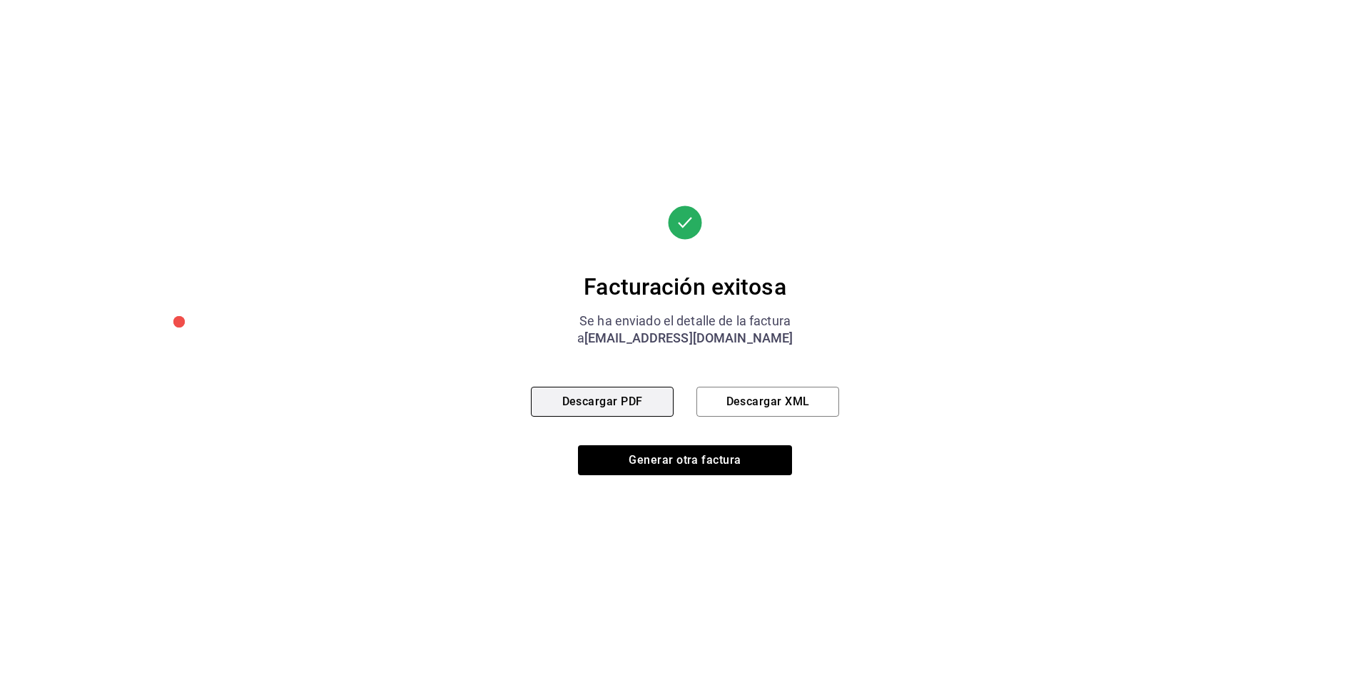
click at [557, 402] on button "Descargar PDF" at bounding box center [602, 402] width 143 height 30
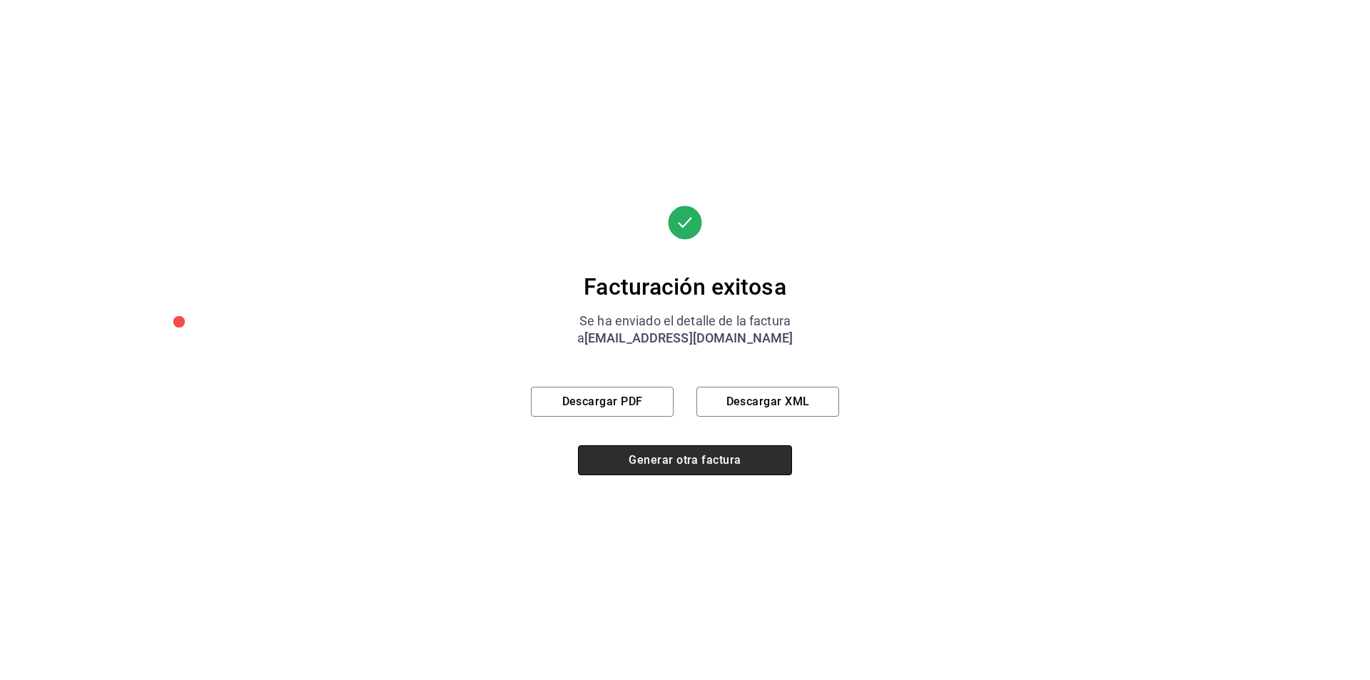
click at [678, 461] on button "Generar otra factura" at bounding box center [685, 460] width 214 height 30
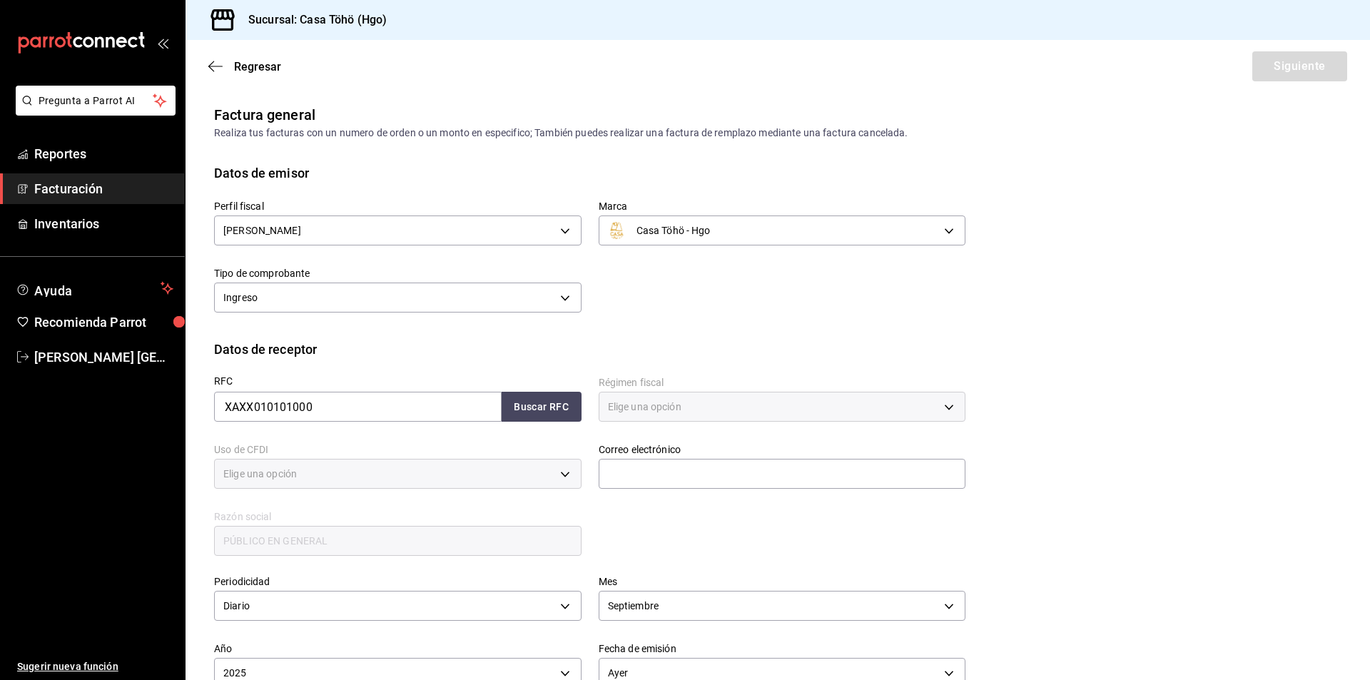
type input "616"
type input "S01"
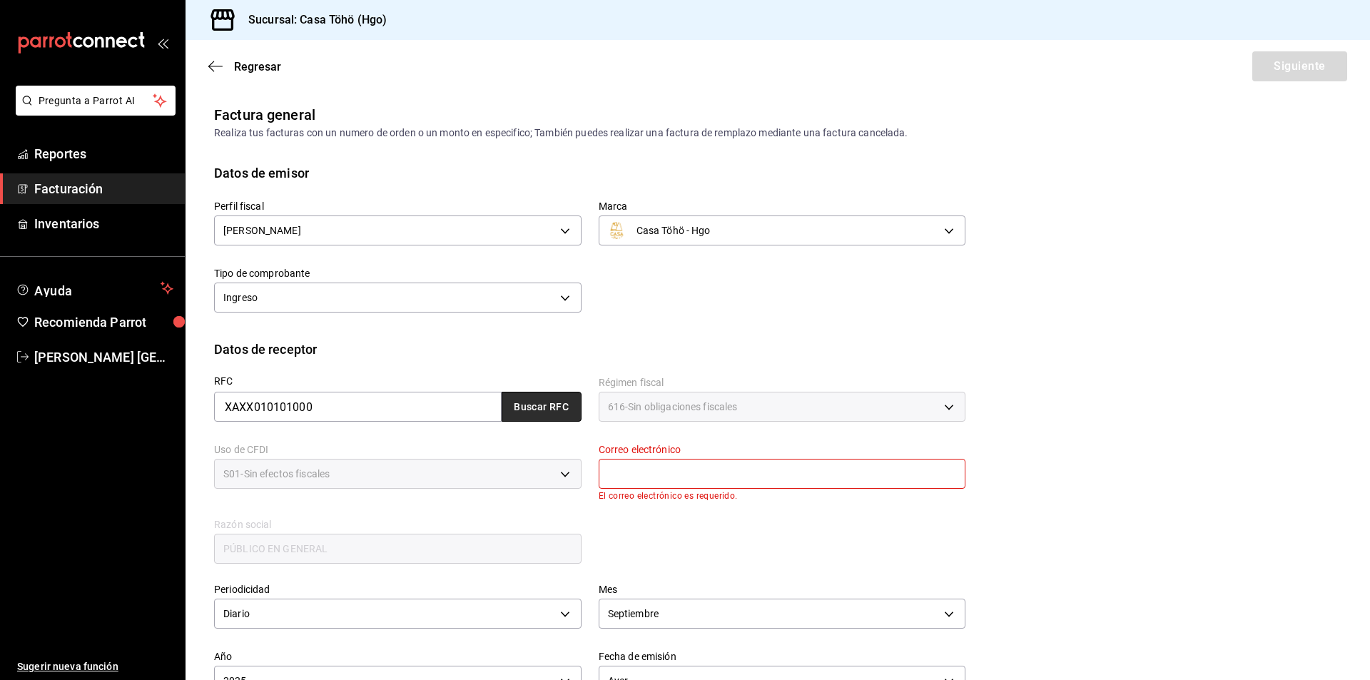
click at [538, 414] on button "Buscar RFC" at bounding box center [541, 407] width 80 height 30
type input "[EMAIL_ADDRESS][DOMAIN_NAME]"
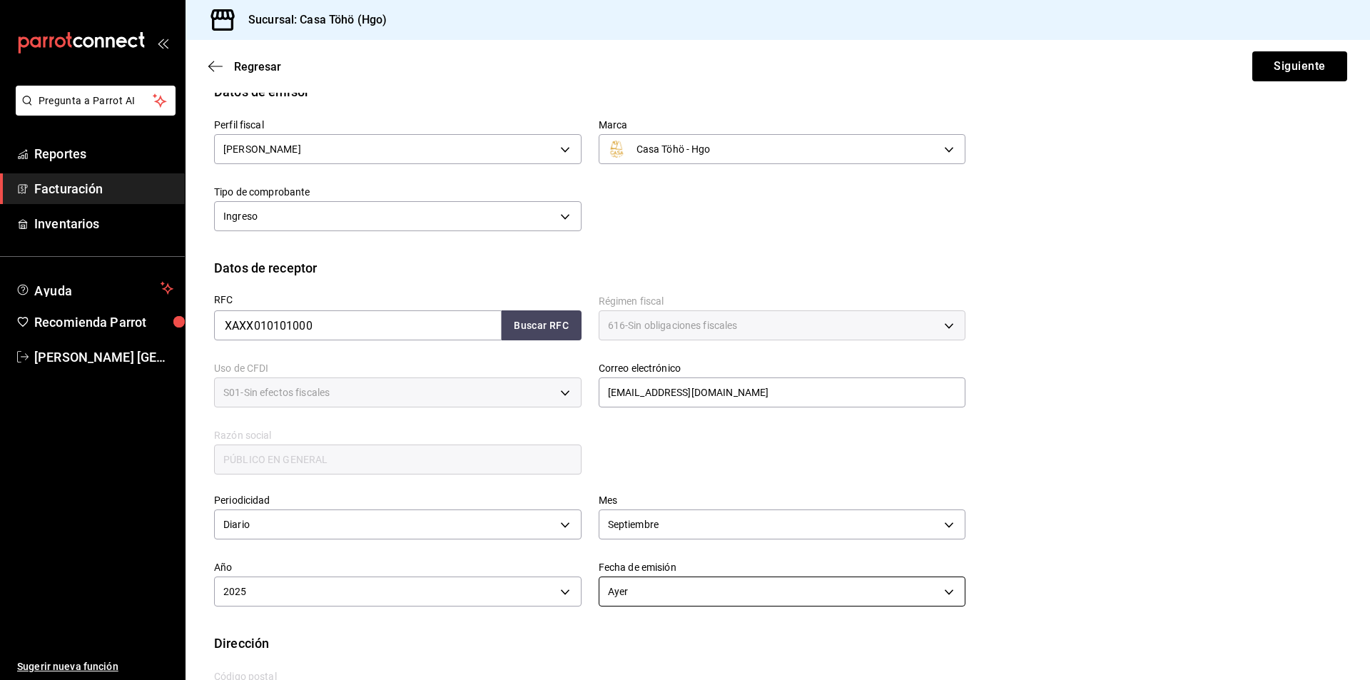
scroll to position [142, 0]
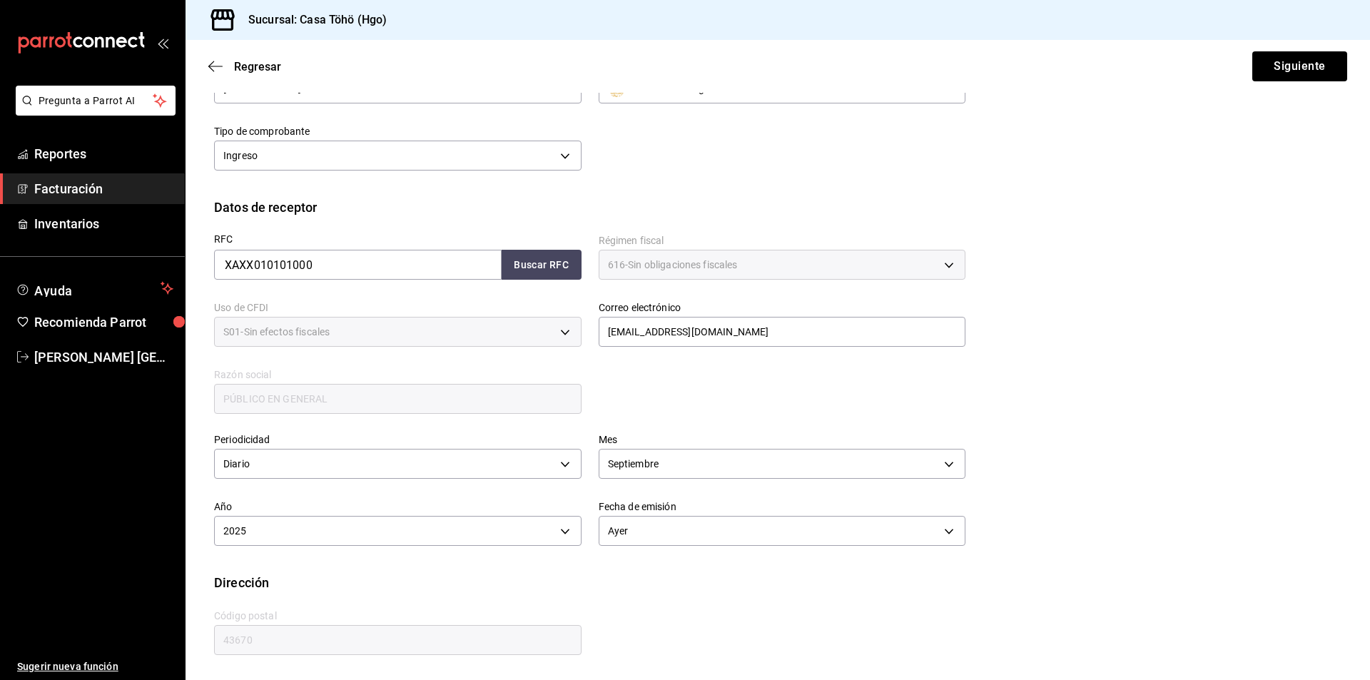
click at [1311, 85] on div "Regresar Siguiente" at bounding box center [777, 66] width 1184 height 53
click at [1309, 71] on button "Siguiente" at bounding box center [1299, 66] width 95 height 30
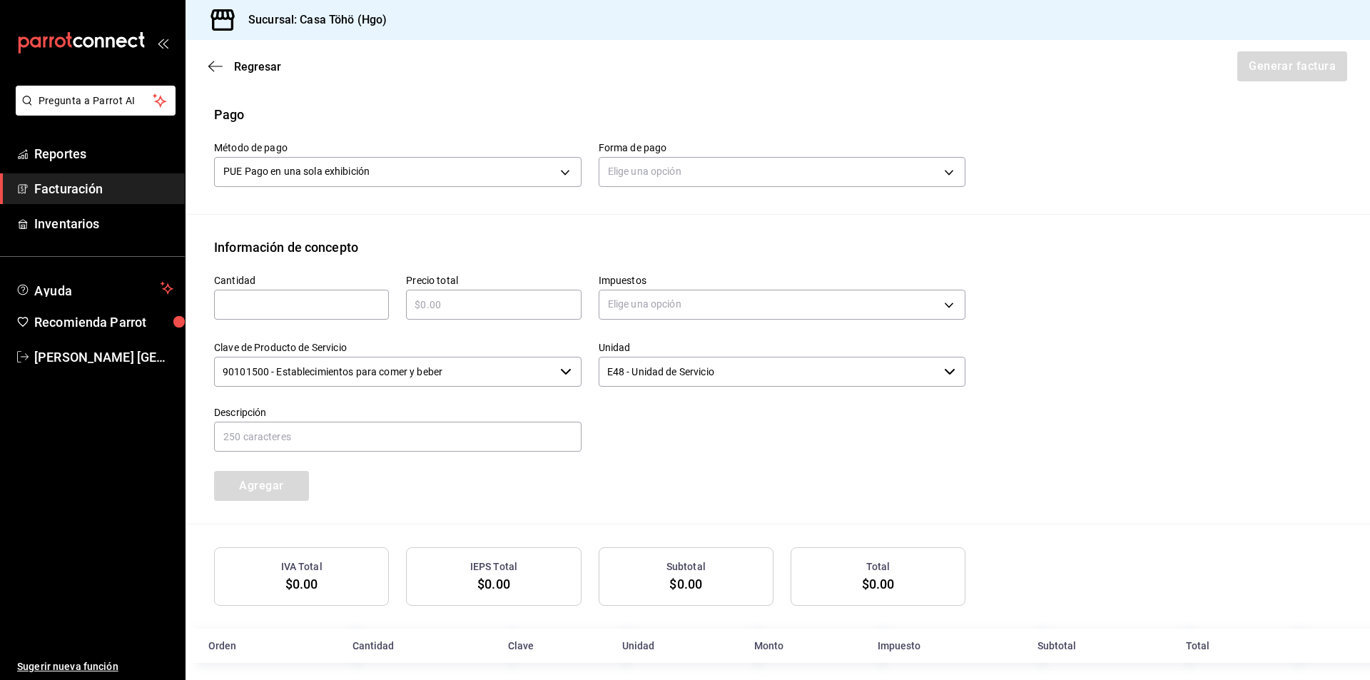
scroll to position [427, 0]
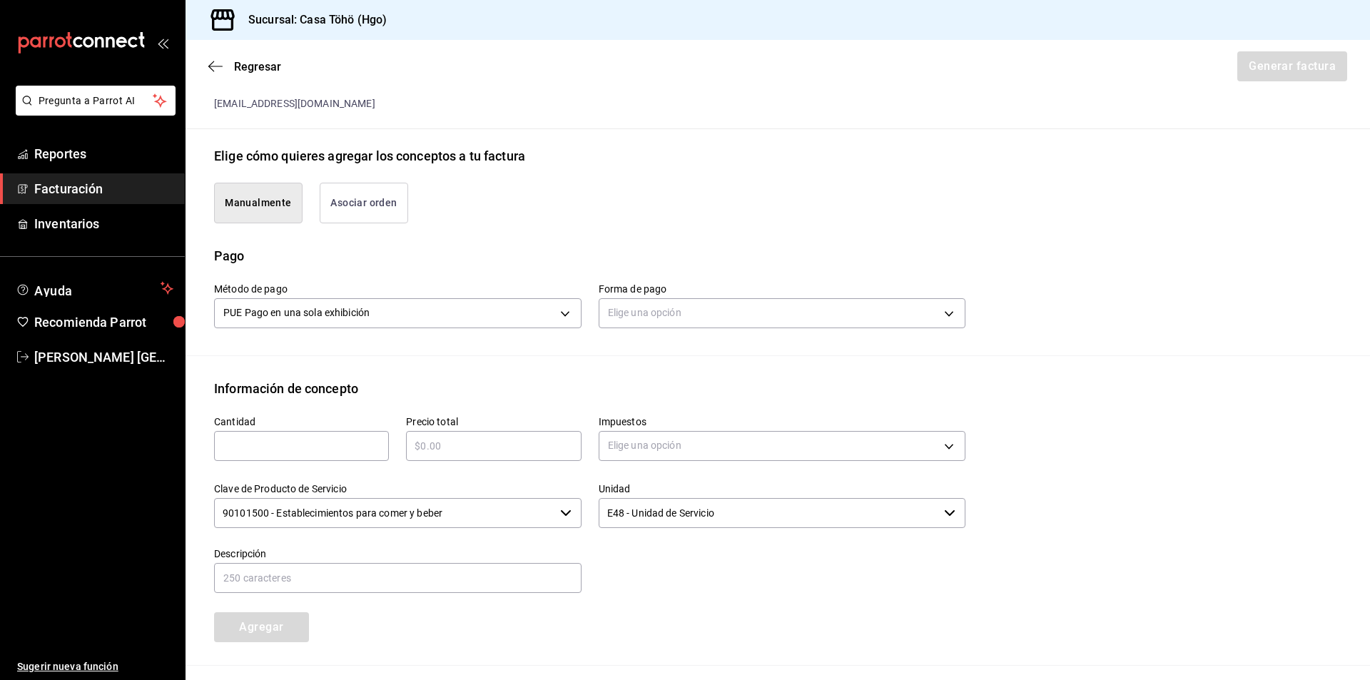
click at [361, 195] on button "Asociar orden" at bounding box center [364, 203] width 88 height 41
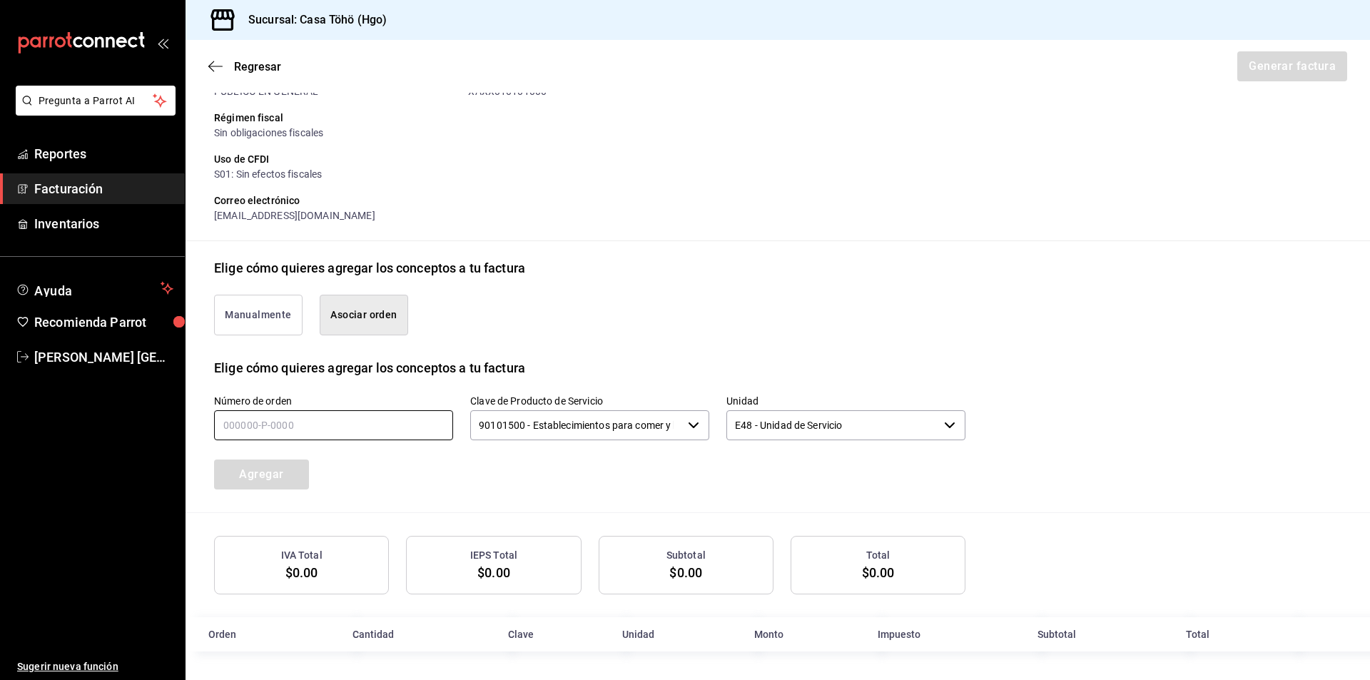
click at [266, 420] on input "text" at bounding box center [333, 425] width 239 height 30
type input "090925-P-0072"
click at [292, 471] on button "Agregar" at bounding box center [261, 474] width 95 height 30
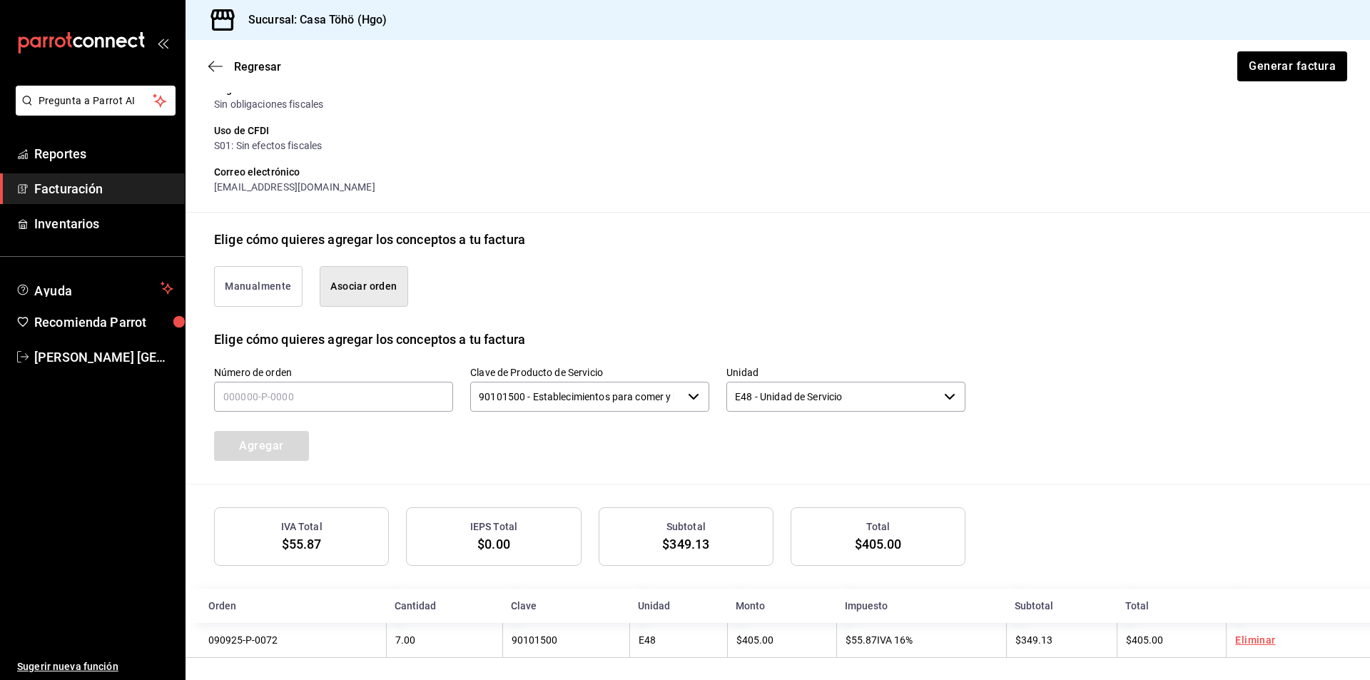
scroll to position [209, 0]
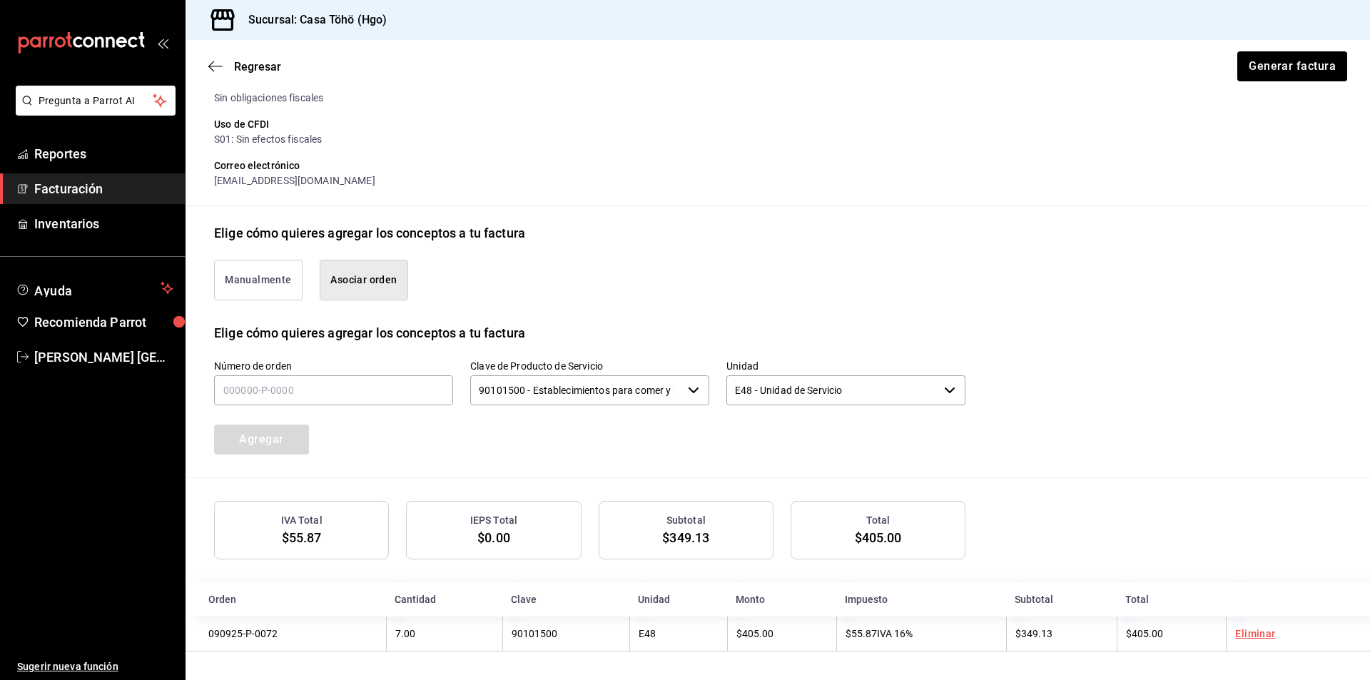
click at [88, 194] on span "Facturación" at bounding box center [103, 188] width 139 height 19
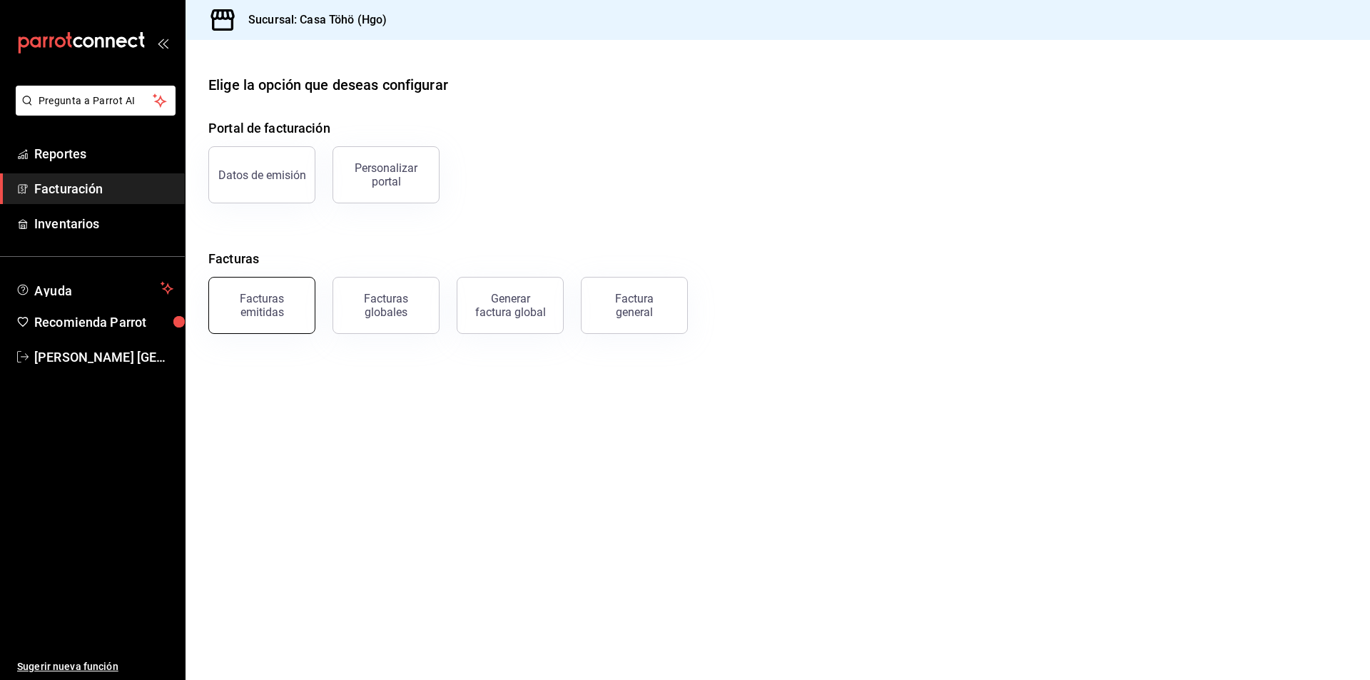
click at [270, 300] on div "Facturas emitidas" at bounding box center [262, 305] width 88 height 27
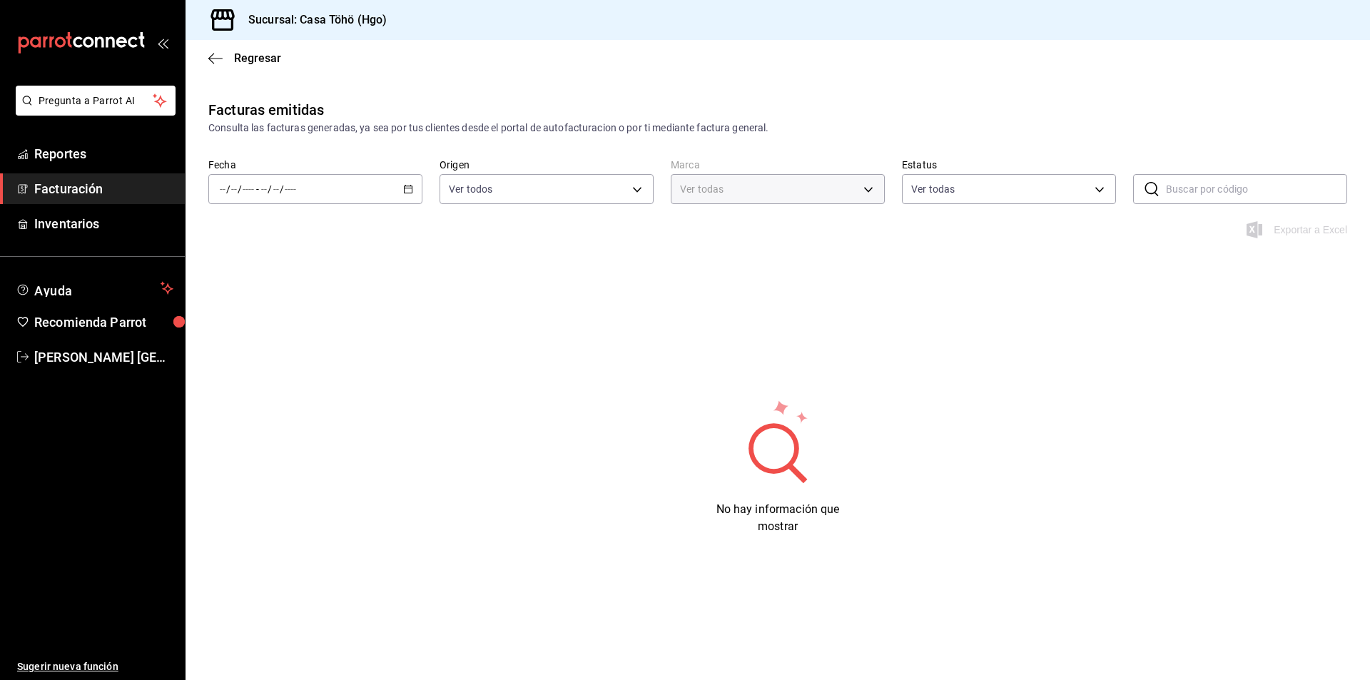
type input "3863094e-80de-4485-9a79-27000a153f73"
click at [404, 188] on \(Stroke\) "button" at bounding box center [408, 189] width 9 height 8
click at [273, 327] on span "Mes actual" at bounding box center [275, 328] width 111 height 15
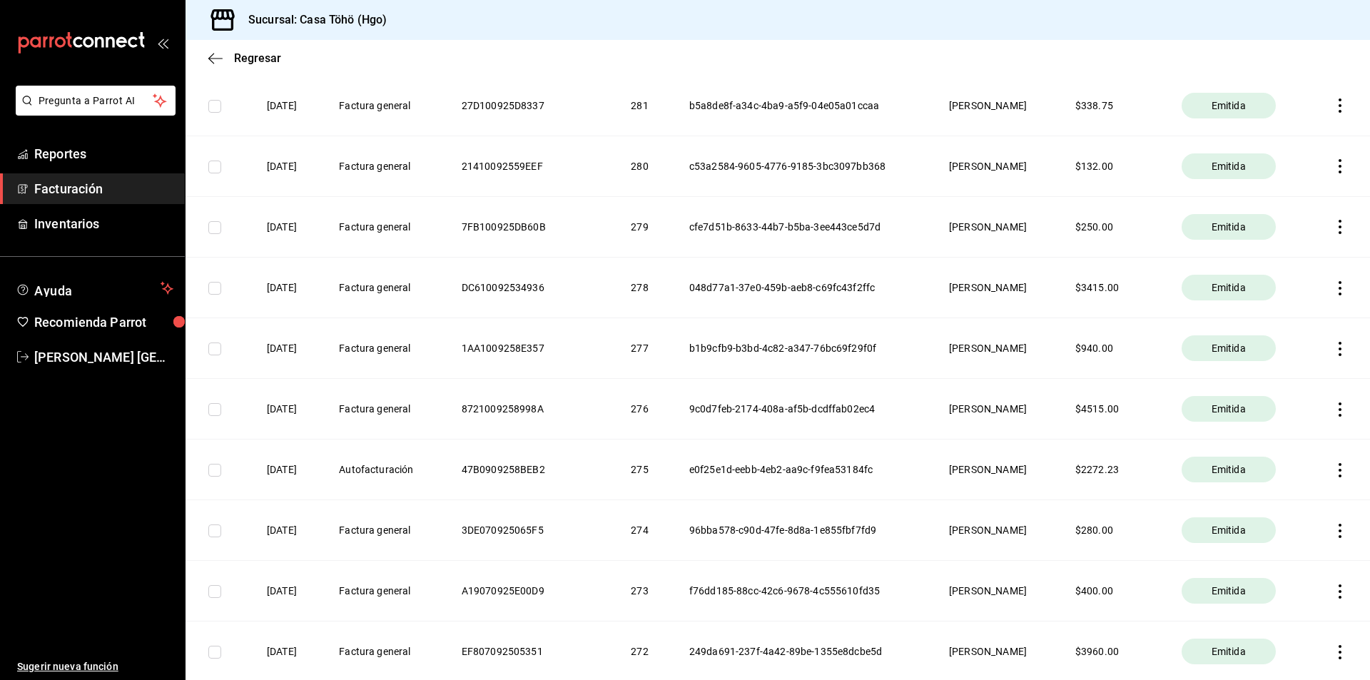
scroll to position [2211, 0]
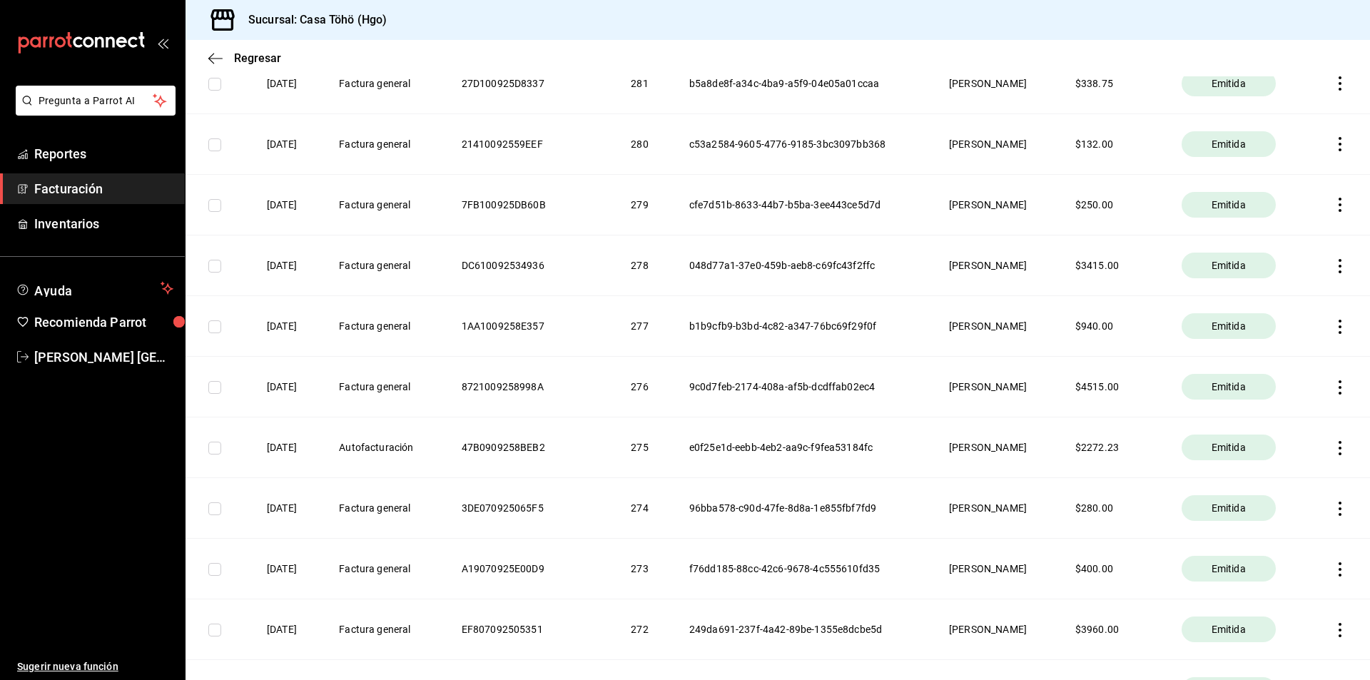
click at [1332, 447] on icon "button" at bounding box center [1339, 448] width 14 height 14
click at [1293, 412] on div "Descargar PDF" at bounding box center [1284, 412] width 68 height 11
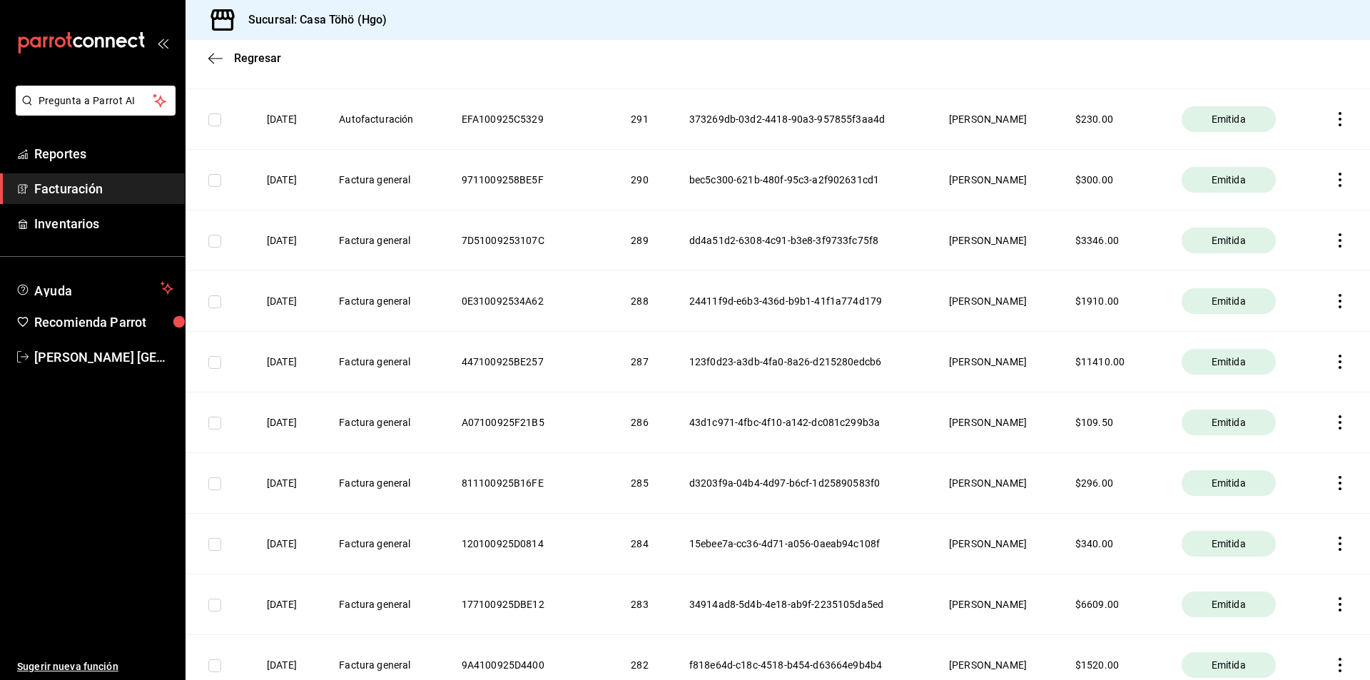
click at [93, 191] on span "Facturación" at bounding box center [103, 188] width 139 height 19
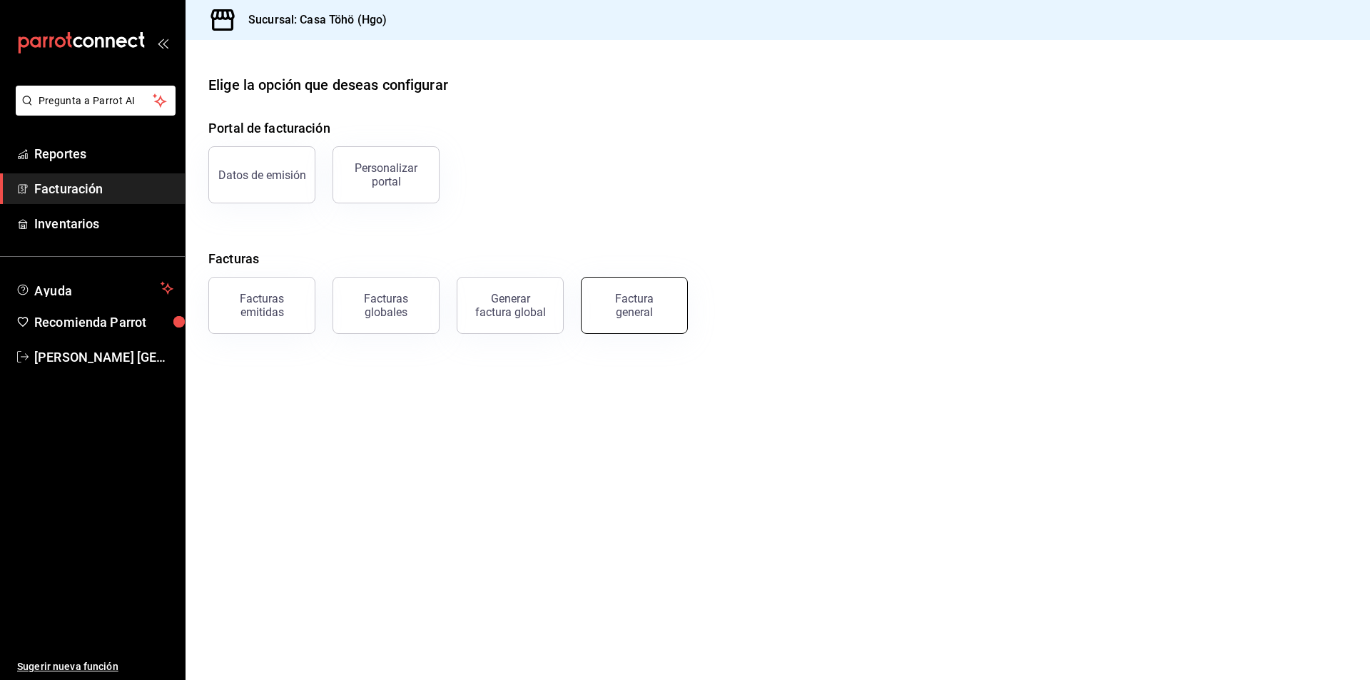
click at [620, 314] on div "Factura general" at bounding box center [633, 305] width 71 height 27
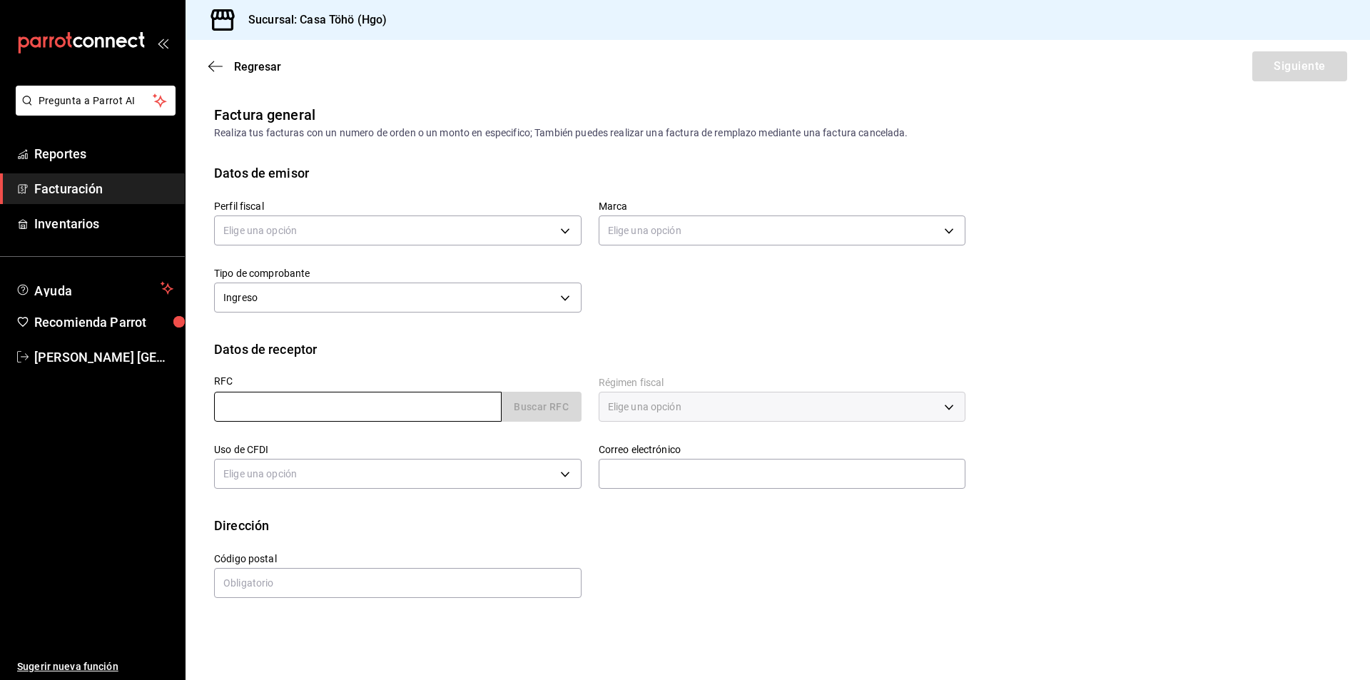
click at [453, 407] on input "text" at bounding box center [357, 407] width 287 height 30
type input "XAXX010101000"
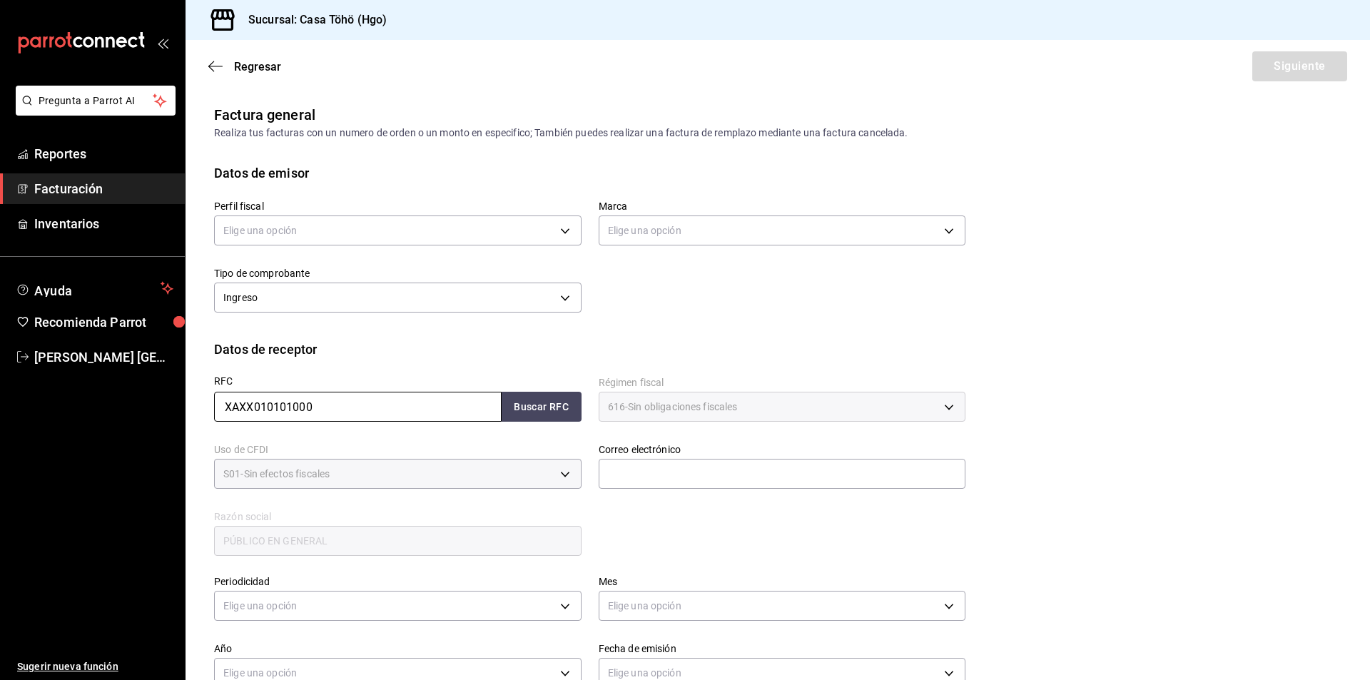
type input "616"
type input "S01"
click at [545, 404] on button "Buscar RFC" at bounding box center [541, 407] width 80 height 30
type input "[EMAIL_ADDRESS][DOMAIN_NAME]"
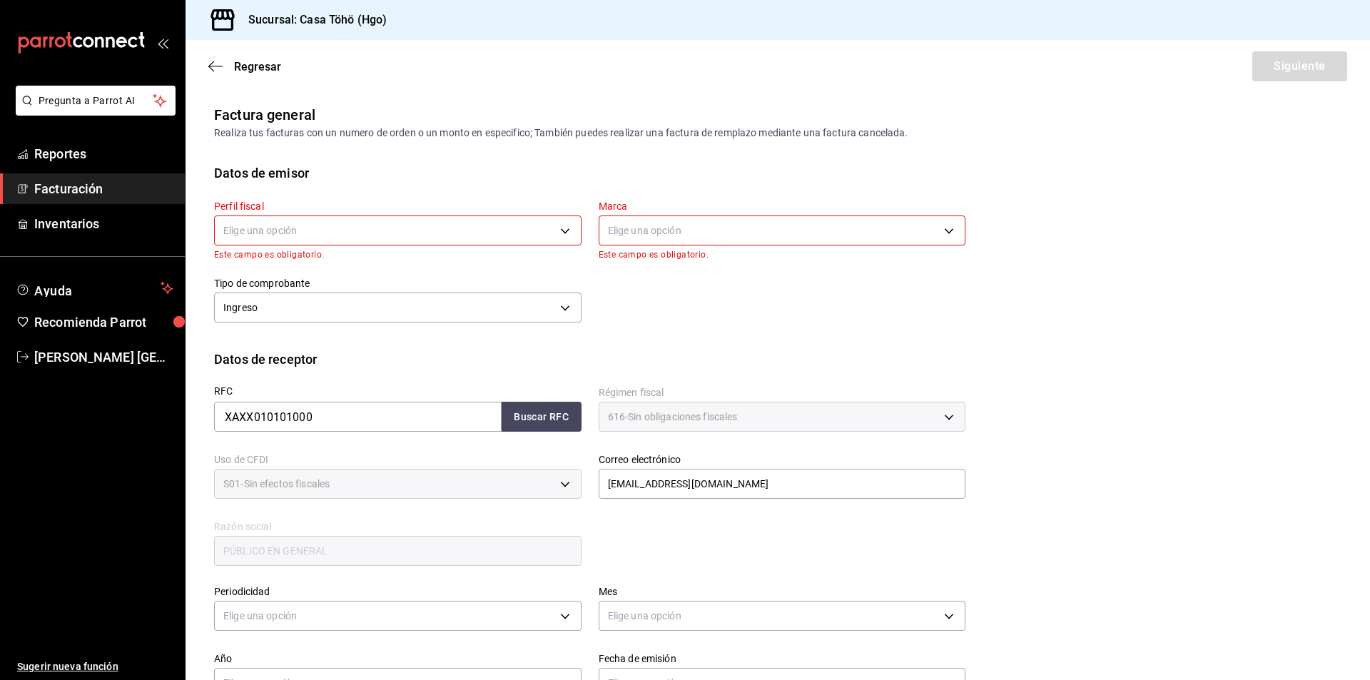
click at [683, 532] on div "RFC XAXX010101000 Buscar RFC Régimen fiscal 616 - Sin obligaciones fiscales 616…" at bounding box center [581, 468] width 768 height 199
click at [432, 228] on body "Pregunta a Parrot AI Reportes Facturación Inventarios Ayuda Recomienda Parrot […" at bounding box center [685, 340] width 1370 height 680
click at [327, 293] on li "[PERSON_NAME]" at bounding box center [396, 303] width 362 height 26
type input "3714fea9-f59b-4145-9474-cc315d4ea63f"
type input "3863094e-80de-4485-9a79-27000a153f73"
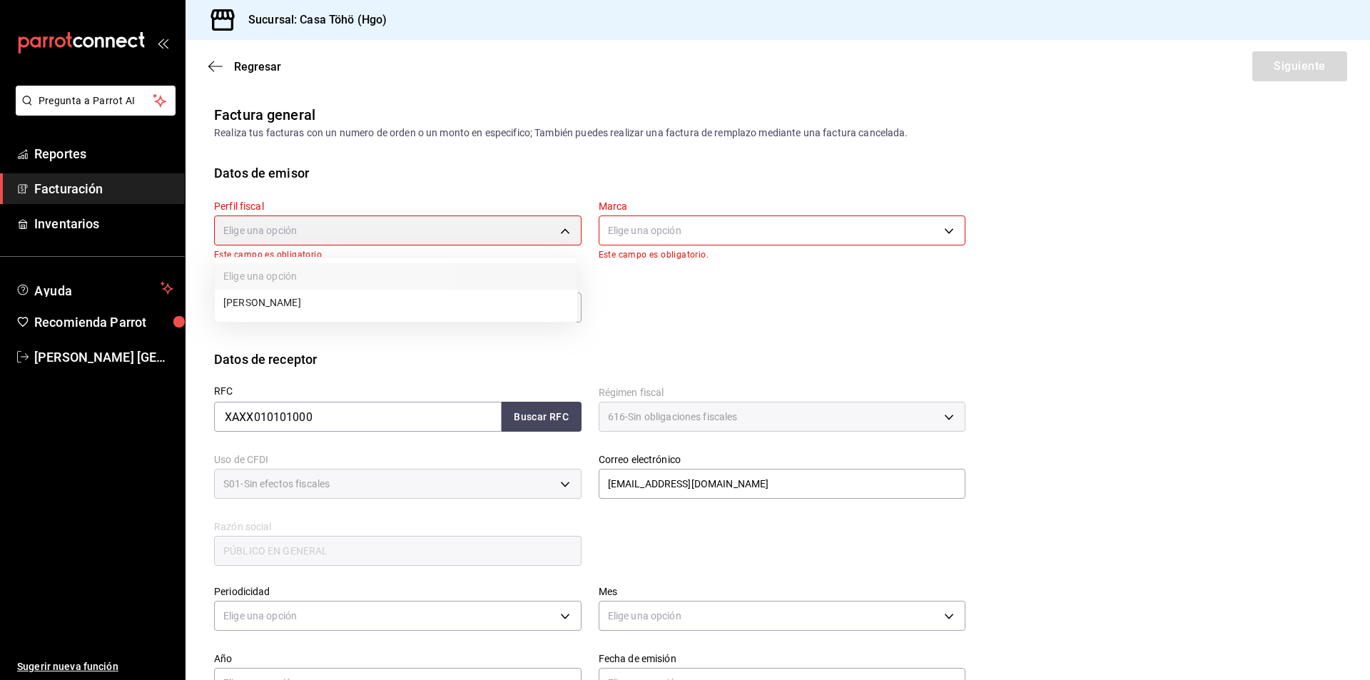
type input "43670"
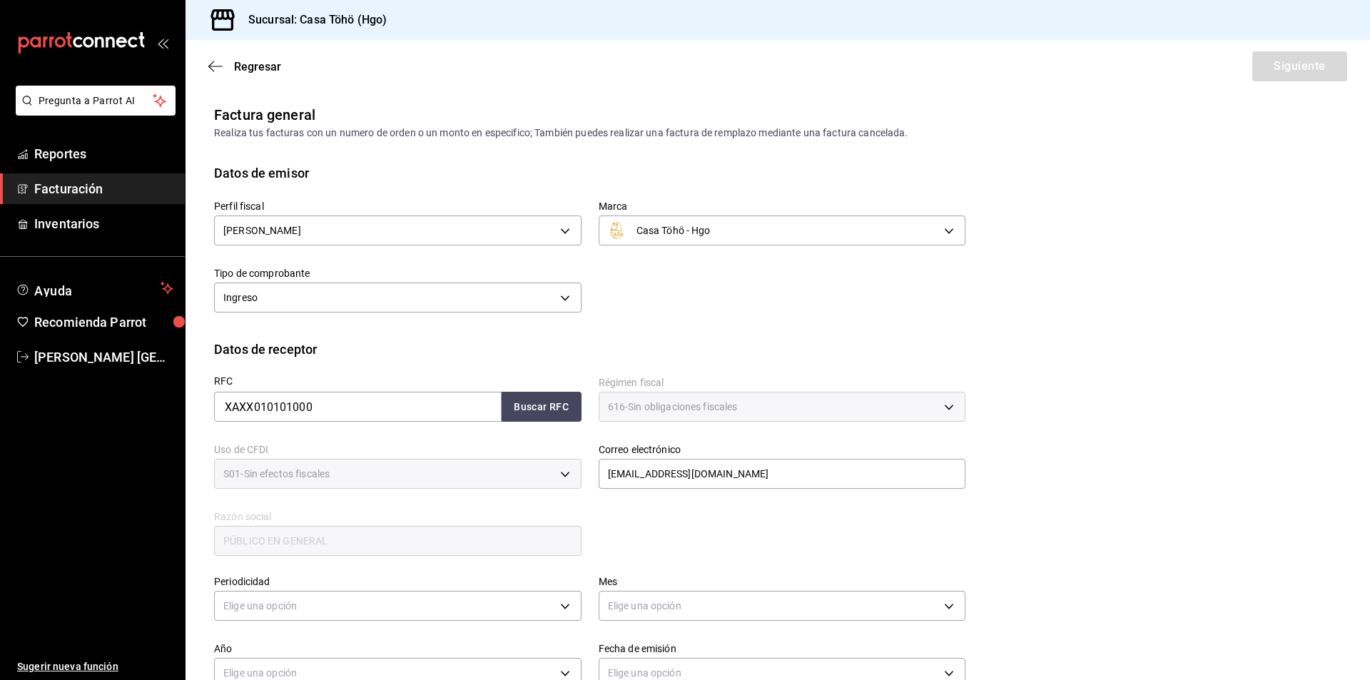
click at [645, 343] on div "Datos de receptor" at bounding box center [777, 349] width 1127 height 19
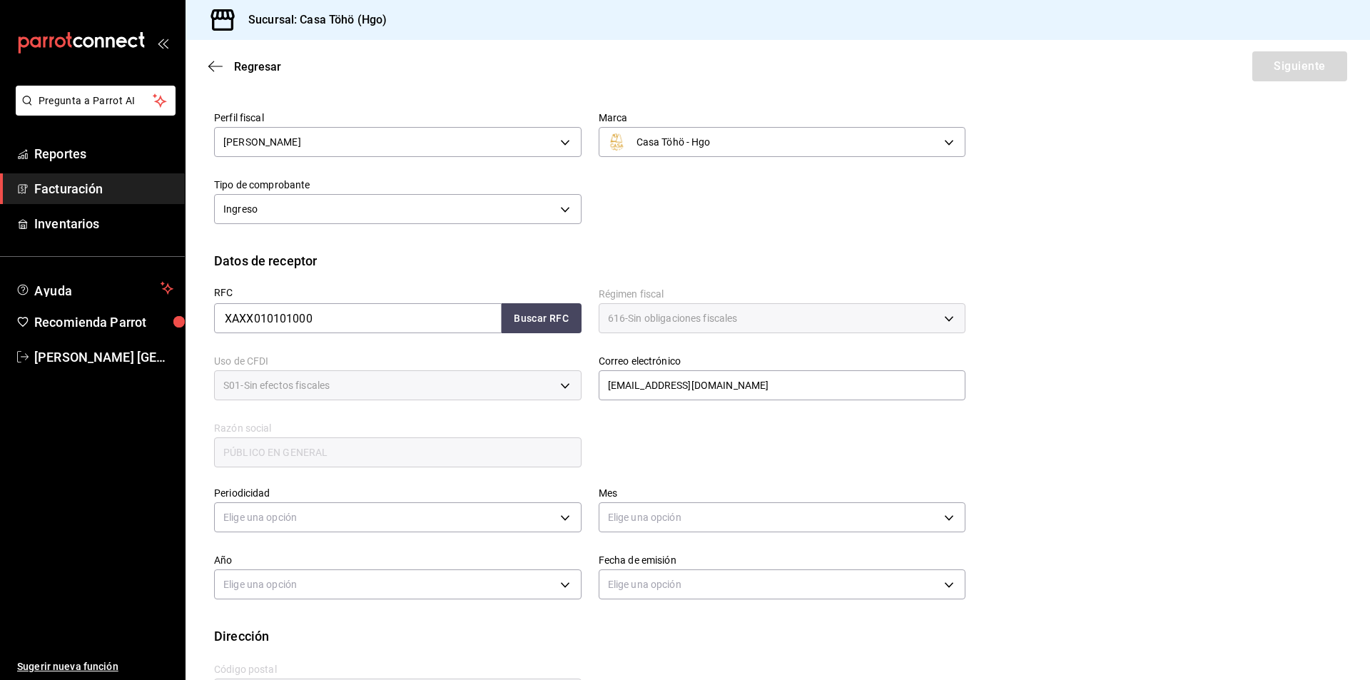
scroll to position [142, 0]
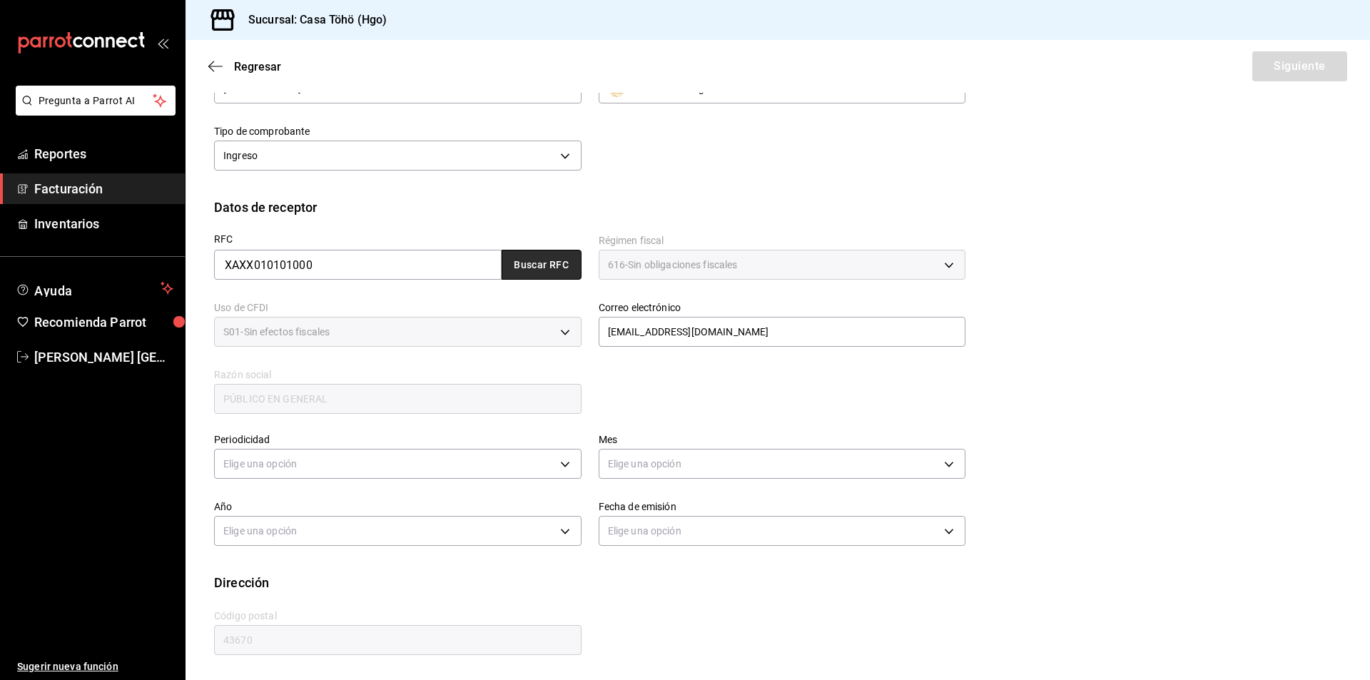
click at [539, 270] on button "Buscar RFC" at bounding box center [541, 265] width 80 height 30
click at [668, 438] on label "Mes" at bounding box center [781, 439] width 367 height 10
click at [327, 464] on body "Pregunta a Parrot AI Reportes Facturación Inventarios Ayuda Recomienda Parrot […" at bounding box center [685, 340] width 1370 height 680
click at [303, 510] on li "Diario" at bounding box center [396, 508] width 362 height 24
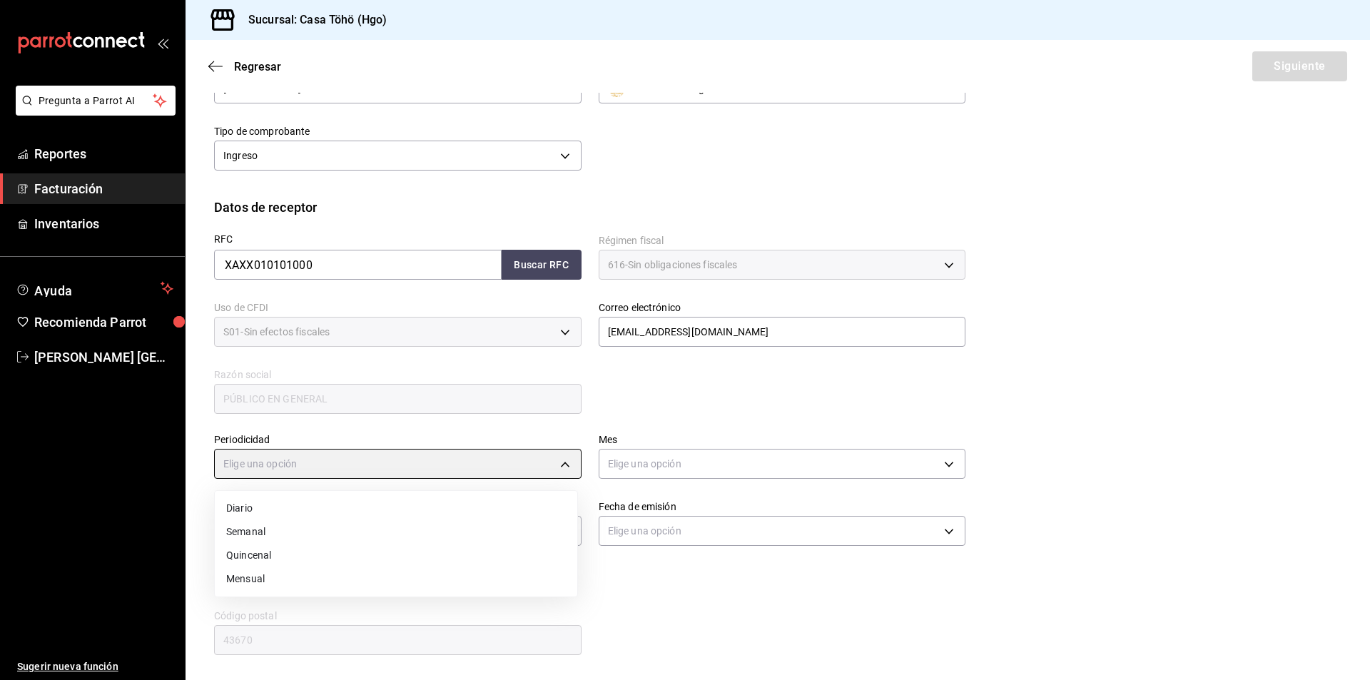
type input "DAILY"
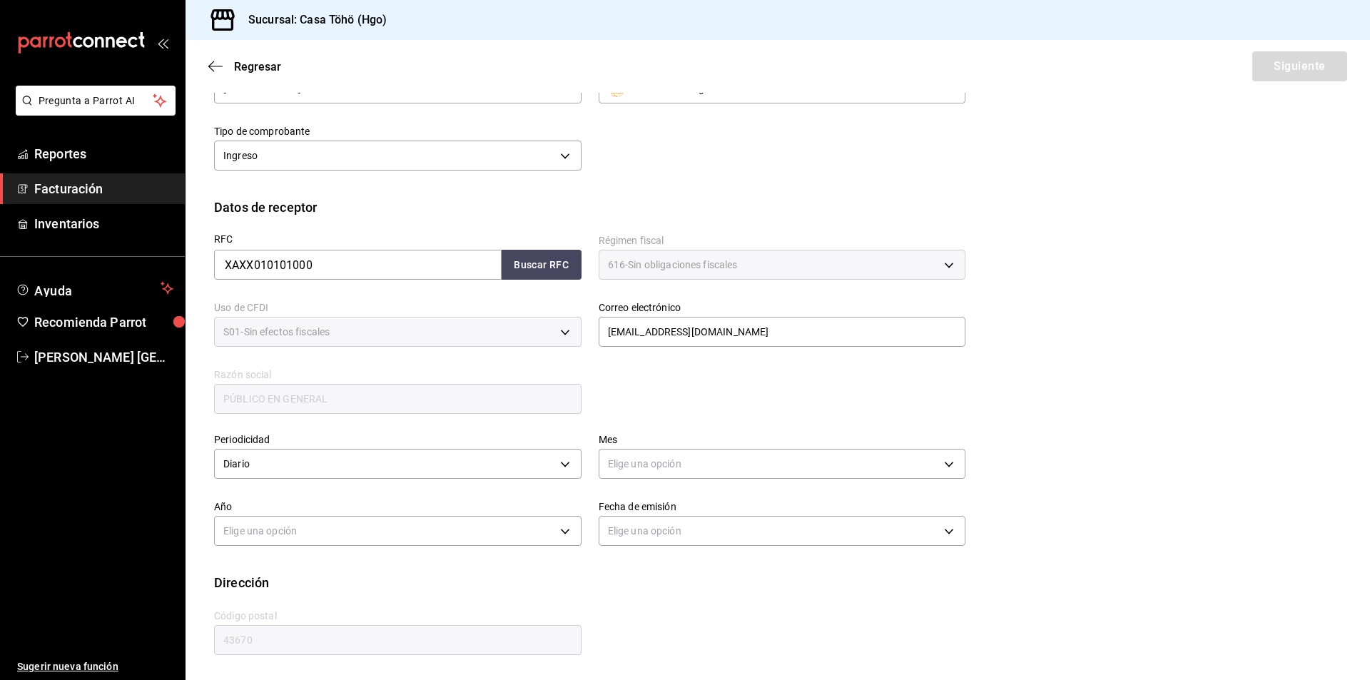
click at [314, 531] on body "Pregunta a Parrot AI Reportes Facturación Inventarios Ayuda Recomienda Parrot […" at bounding box center [685, 340] width 1370 height 680
click at [279, 575] on li "2025" at bounding box center [396, 576] width 362 height 24
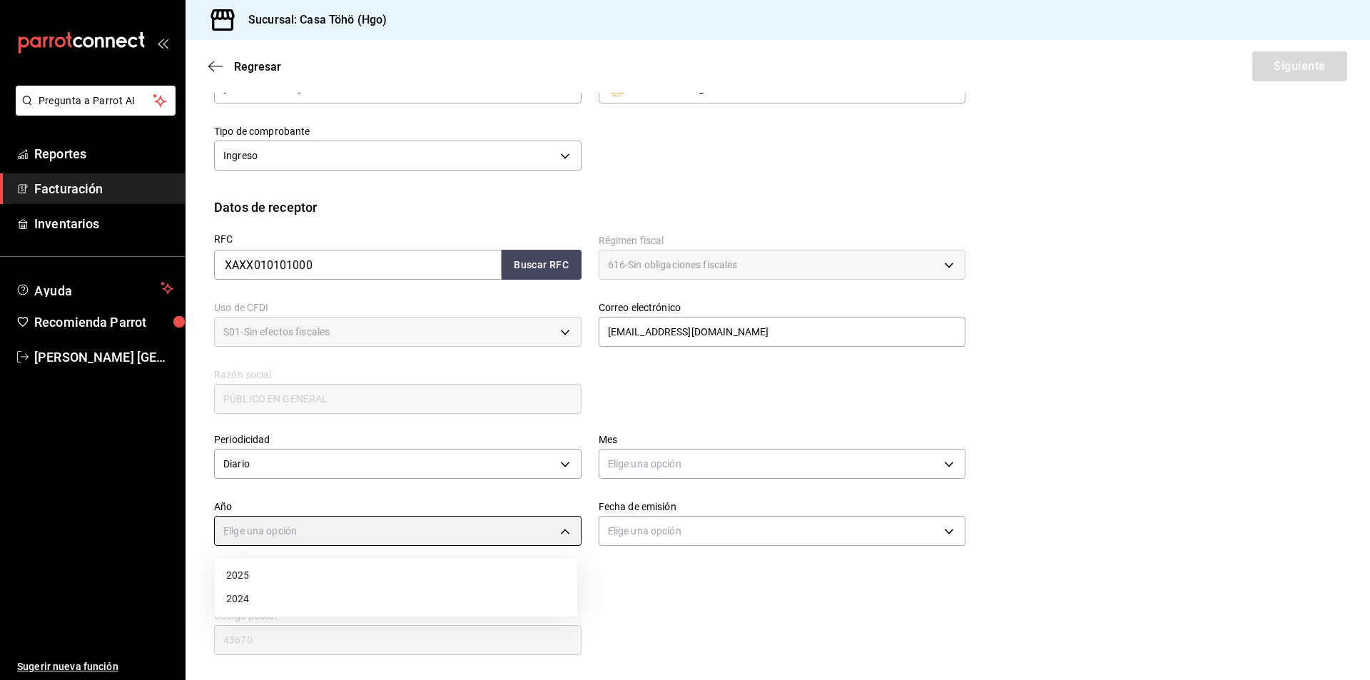
type input "2025"
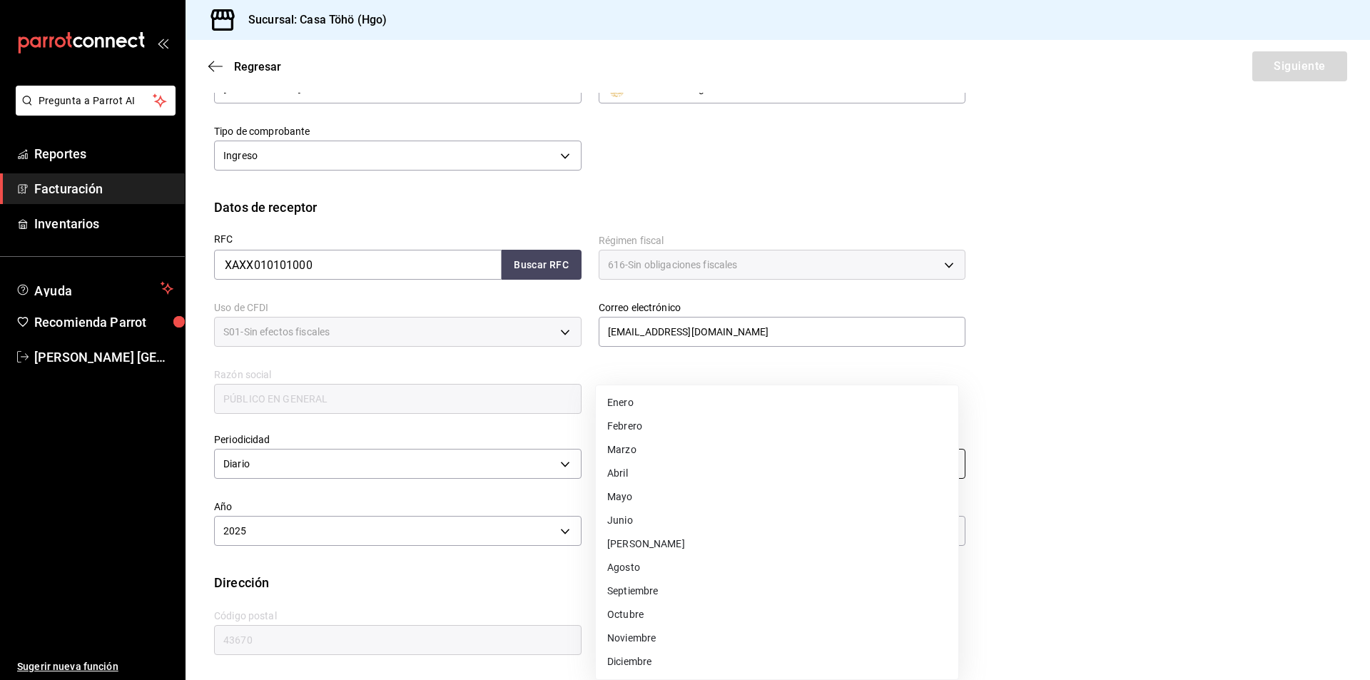
click at [675, 451] on body "Pregunta a Parrot AI Reportes Facturación Inventarios Ayuda Recomienda Parrot […" at bounding box center [685, 340] width 1370 height 680
click at [651, 591] on li "Septiembre" at bounding box center [777, 591] width 362 height 24
type input "9"
click at [681, 531] on body "Pregunta a Parrot AI Reportes Facturación Inventarios Ayuda Recomienda Parrot […" at bounding box center [685, 340] width 1370 height 680
click at [643, 595] on li "Ayer" at bounding box center [777, 599] width 362 height 24
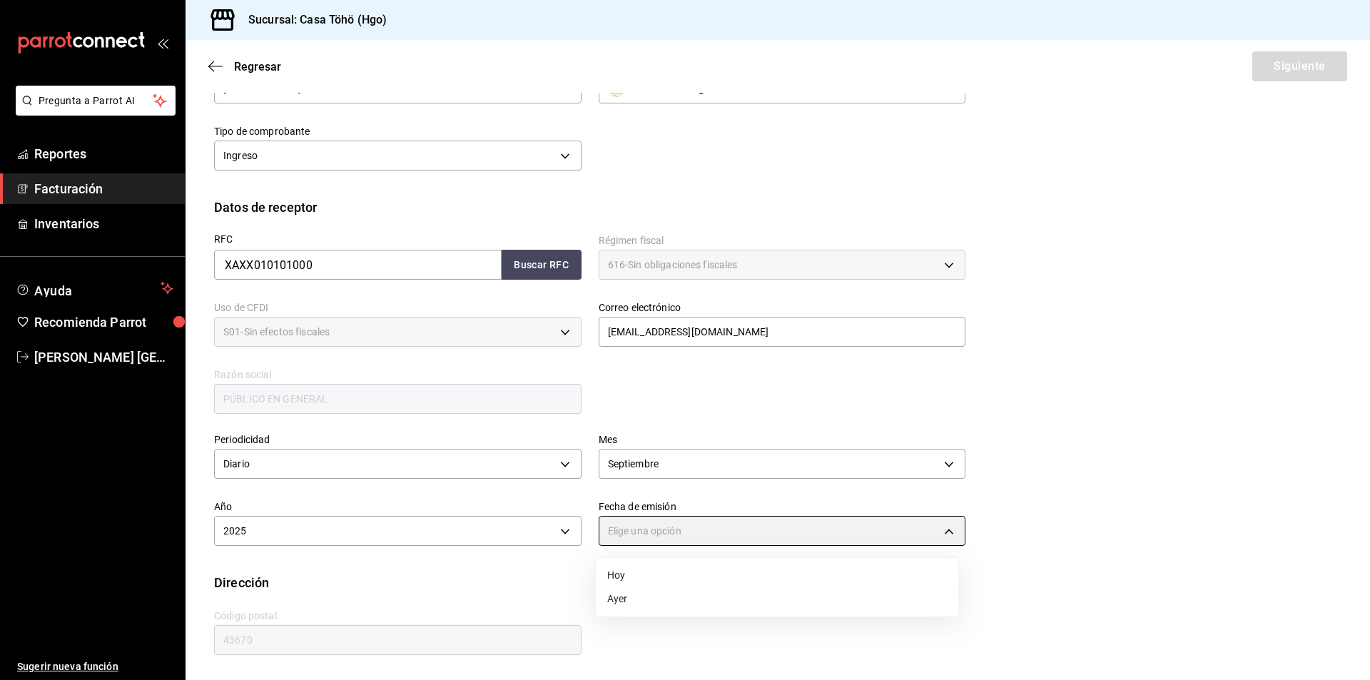
type input "[DATE]"
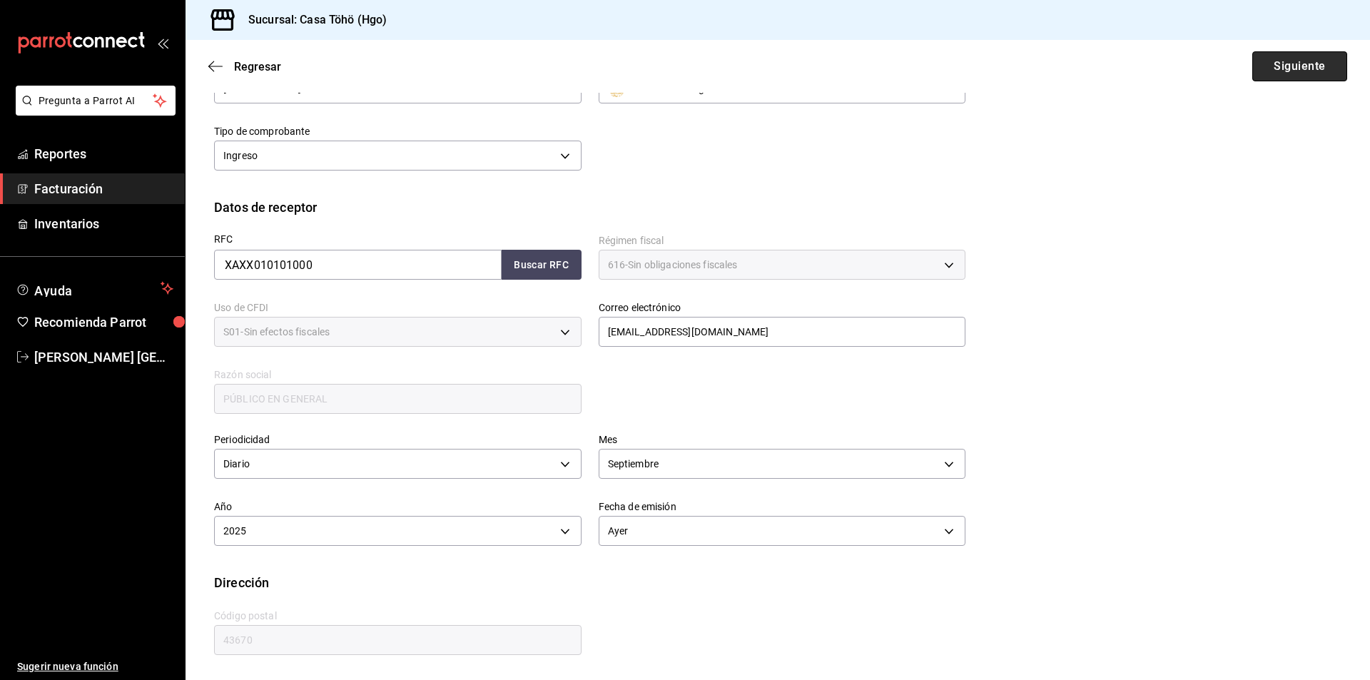
click at [1292, 76] on button "Siguiente" at bounding box center [1299, 66] width 95 height 30
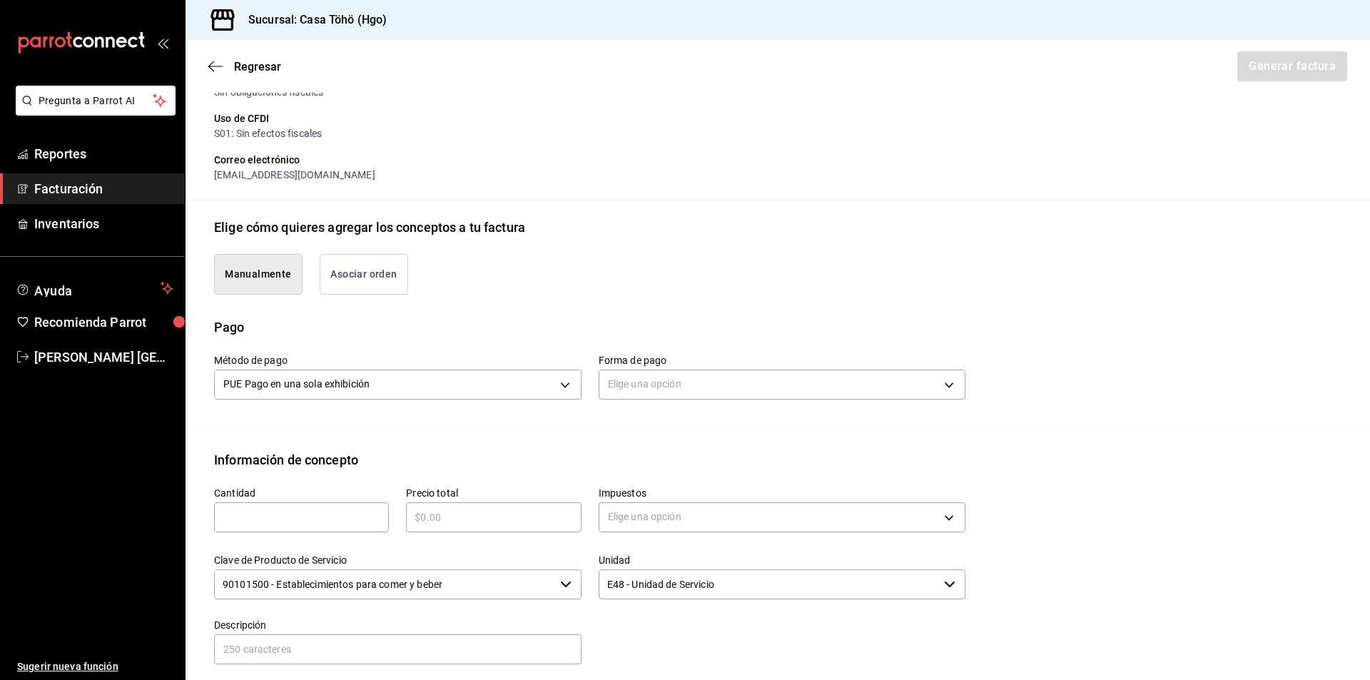
click at [364, 282] on button "Asociar orden" at bounding box center [364, 274] width 88 height 41
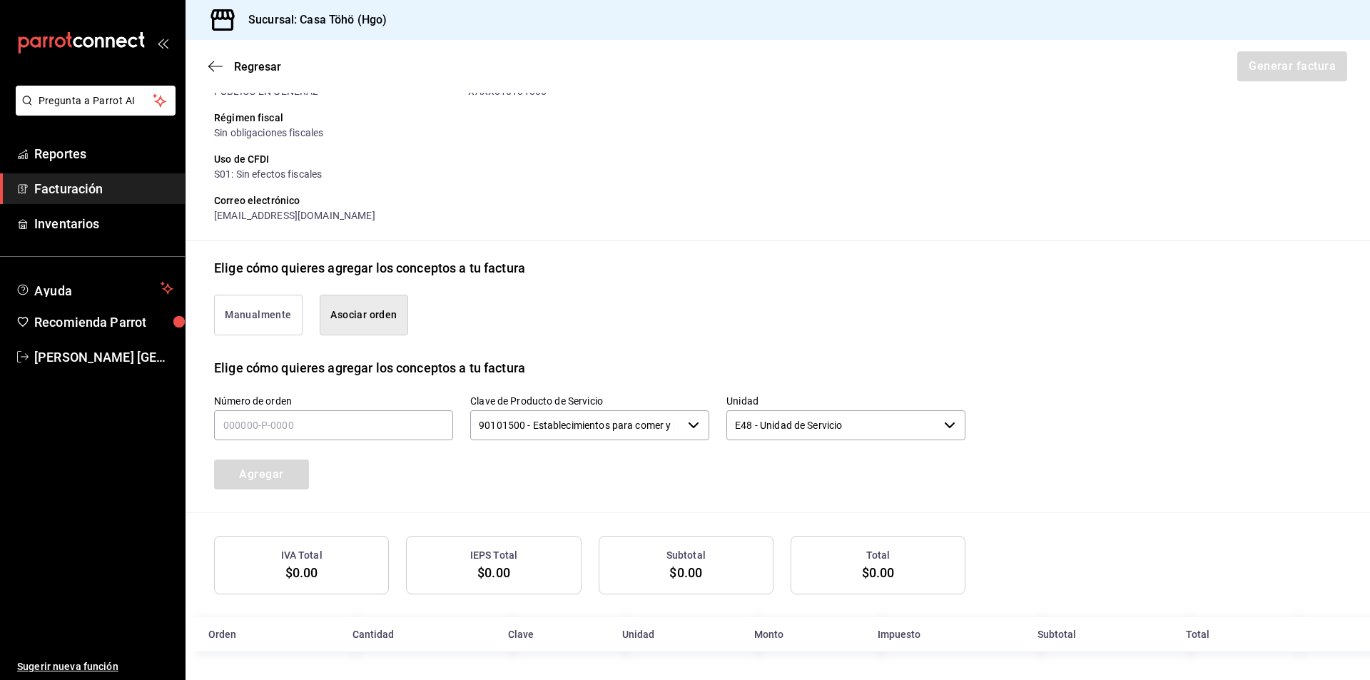
scroll to position [173, 0]
click at [288, 421] on input "text" at bounding box center [333, 425] width 239 height 30
type input "090925-P-0075"
click at [276, 469] on button "Agregar" at bounding box center [261, 474] width 95 height 30
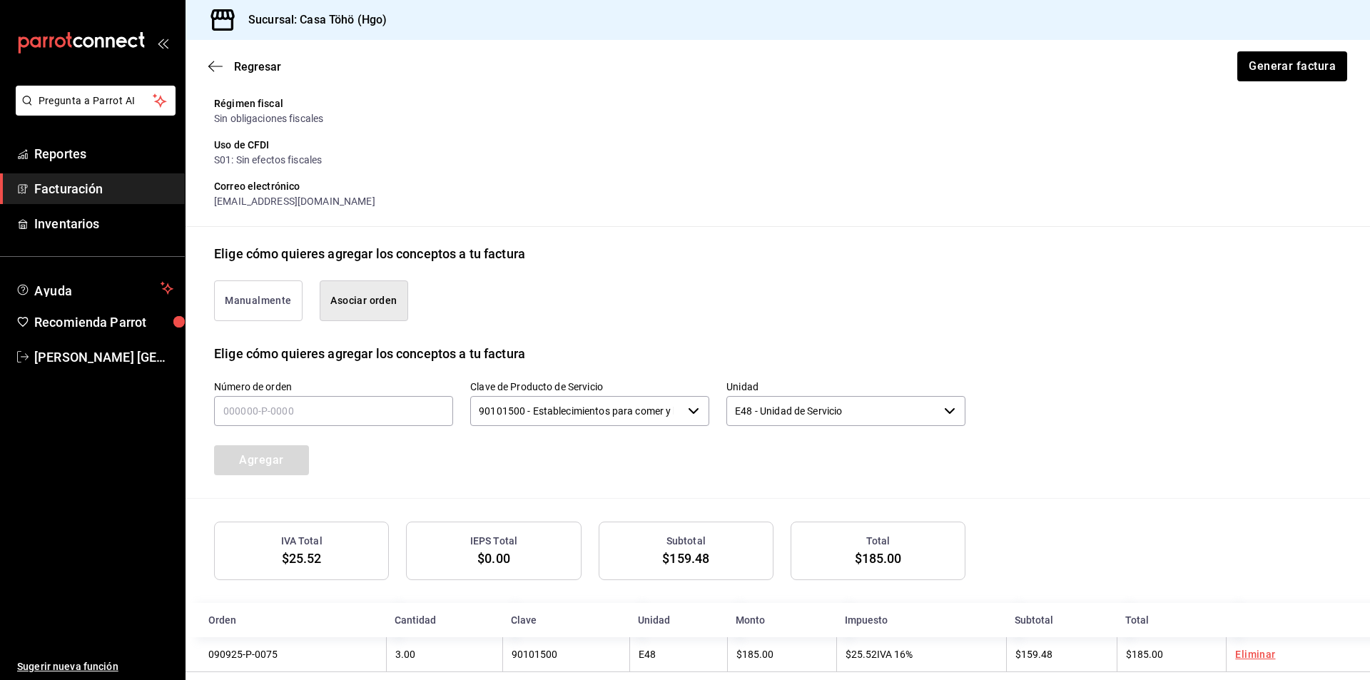
scroll to position [209, 0]
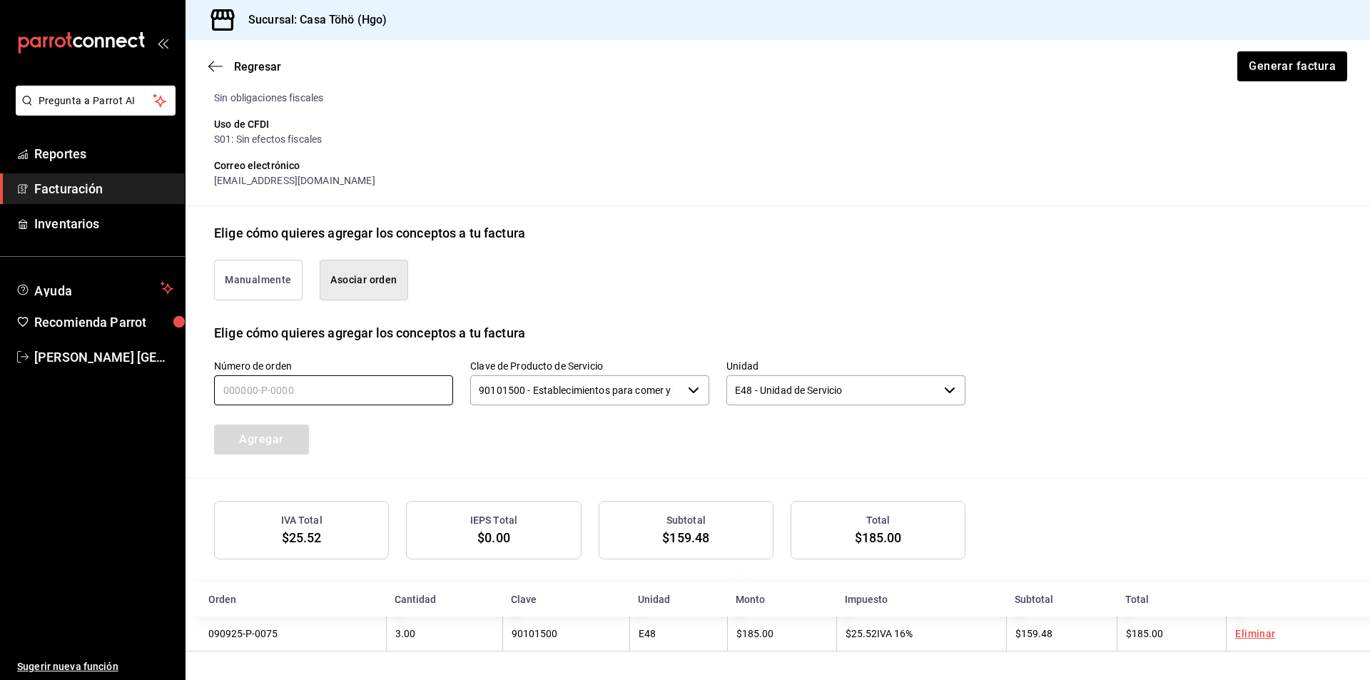
click at [265, 389] on input "text" at bounding box center [333, 390] width 239 height 30
type input "090925-P-0079"
click at [279, 444] on button "Agregar" at bounding box center [261, 439] width 95 height 30
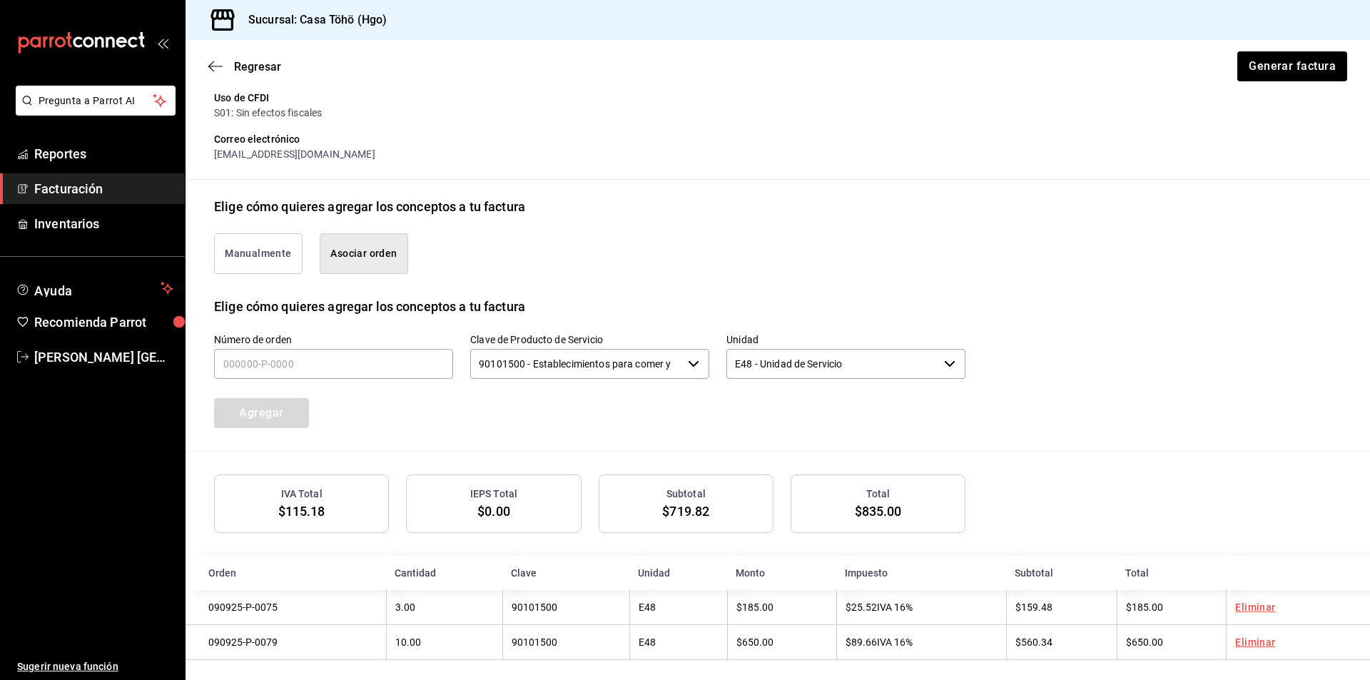
scroll to position [245, 0]
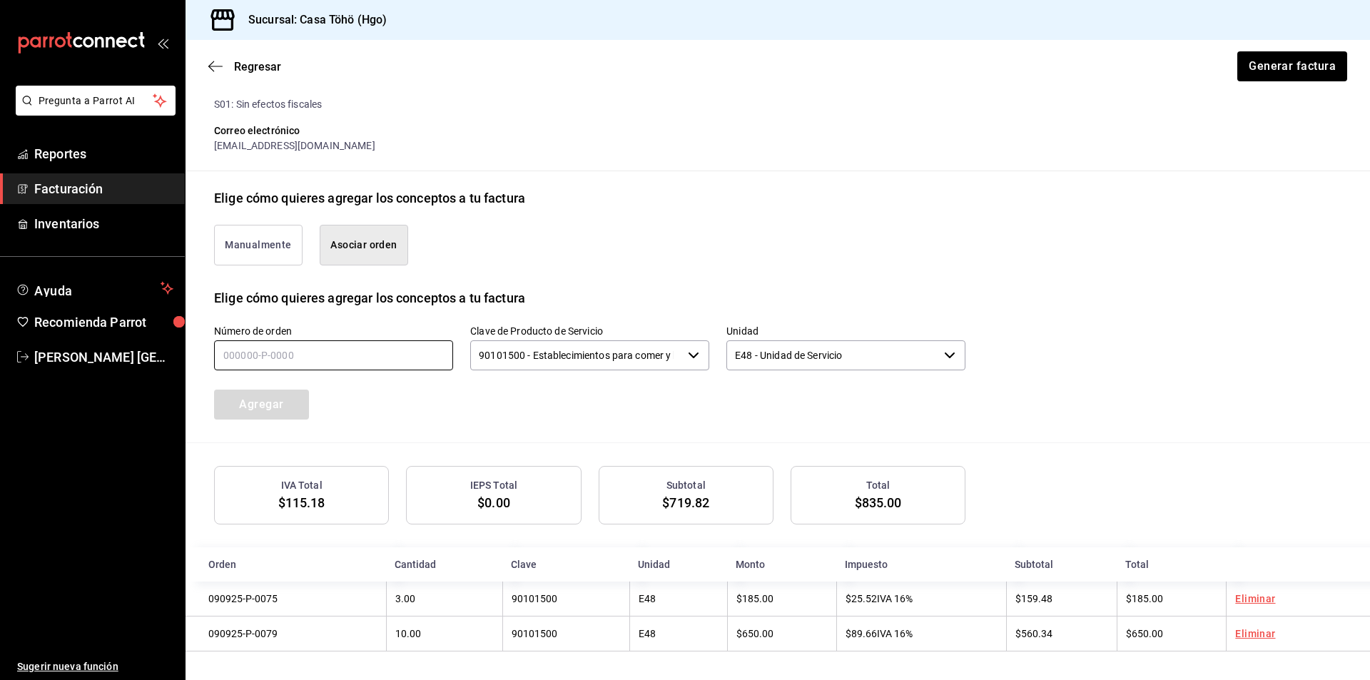
click at [378, 357] on input "text" at bounding box center [333, 355] width 239 height 30
type input "090925-P-0066"
click at [257, 399] on button "Agregar" at bounding box center [261, 404] width 95 height 30
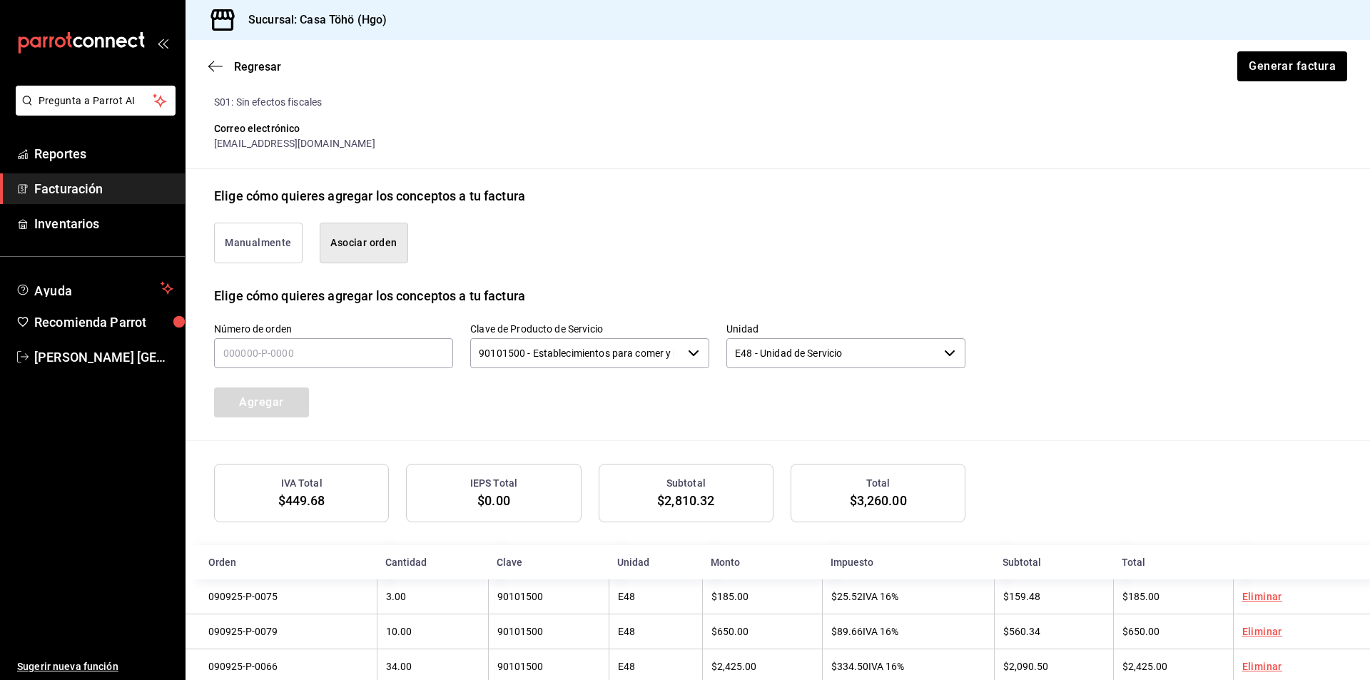
scroll to position [280, 0]
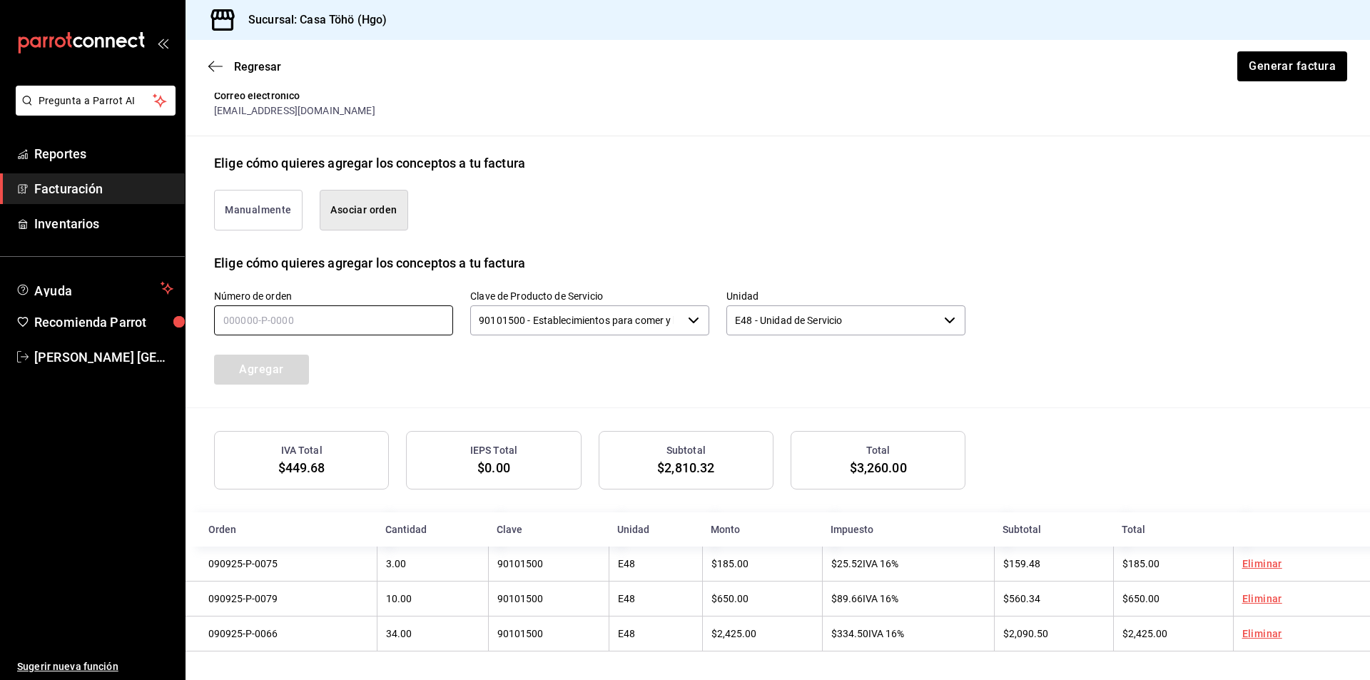
click at [316, 305] on input "text" at bounding box center [333, 320] width 239 height 30
type input "090925-P-0052"
click at [291, 377] on button "Agregar" at bounding box center [261, 370] width 95 height 30
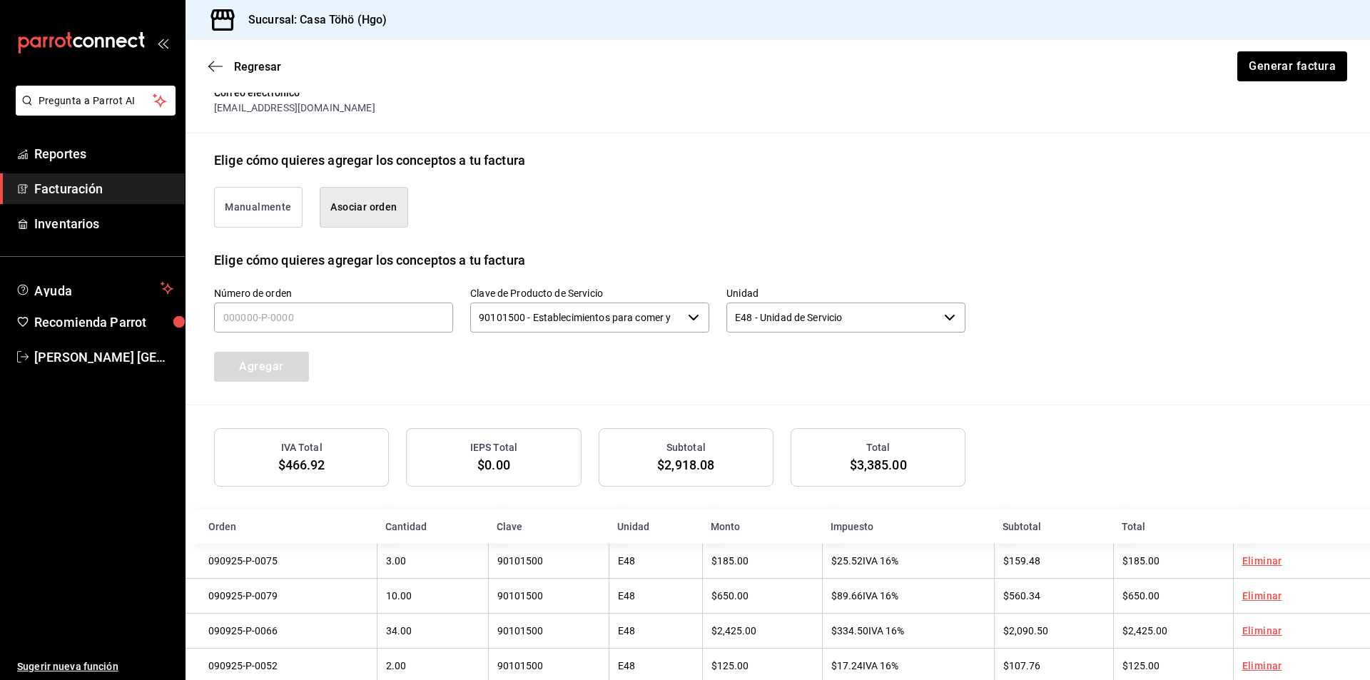
scroll to position [316, 0]
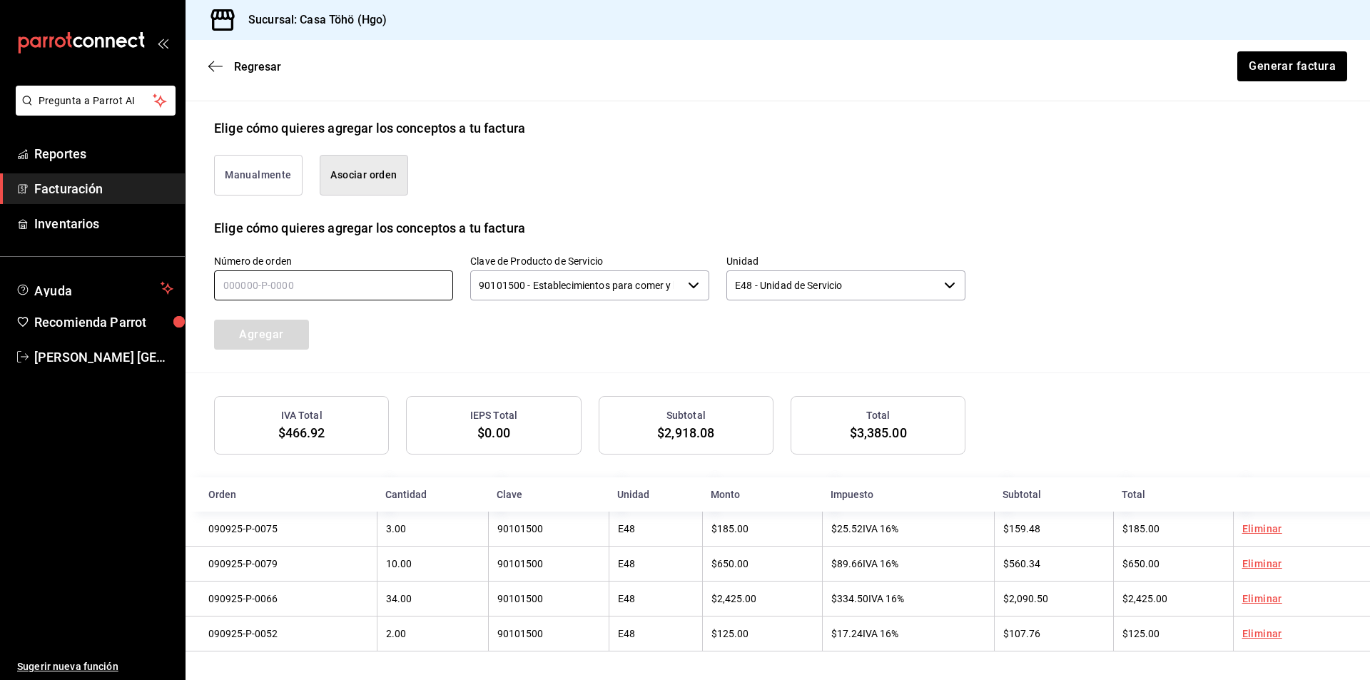
click at [372, 272] on input "text" at bounding box center [333, 285] width 239 height 30
type input "090925-P-0053"
click at [228, 327] on button "Agregar" at bounding box center [261, 335] width 95 height 30
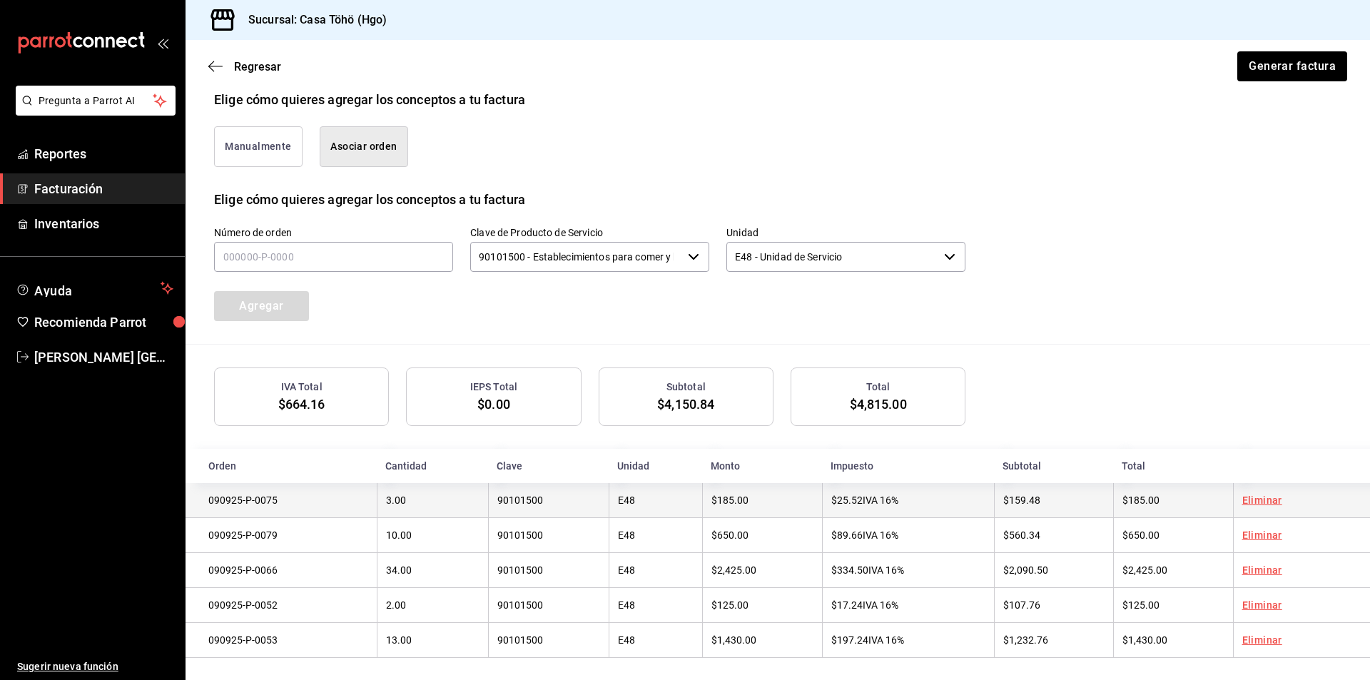
scroll to position [352, 0]
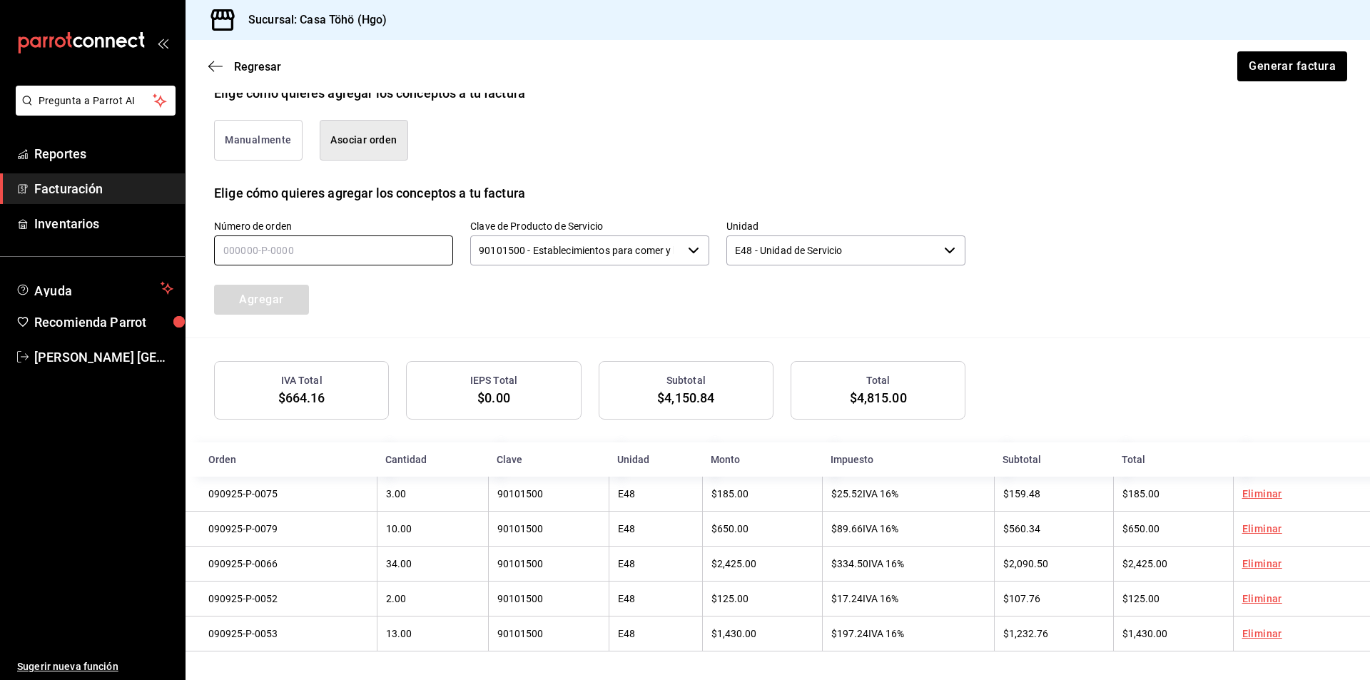
click at [380, 247] on input "text" at bounding box center [333, 250] width 239 height 30
type input "090925-P-0036"
click at [282, 302] on button "Agregar" at bounding box center [261, 300] width 95 height 30
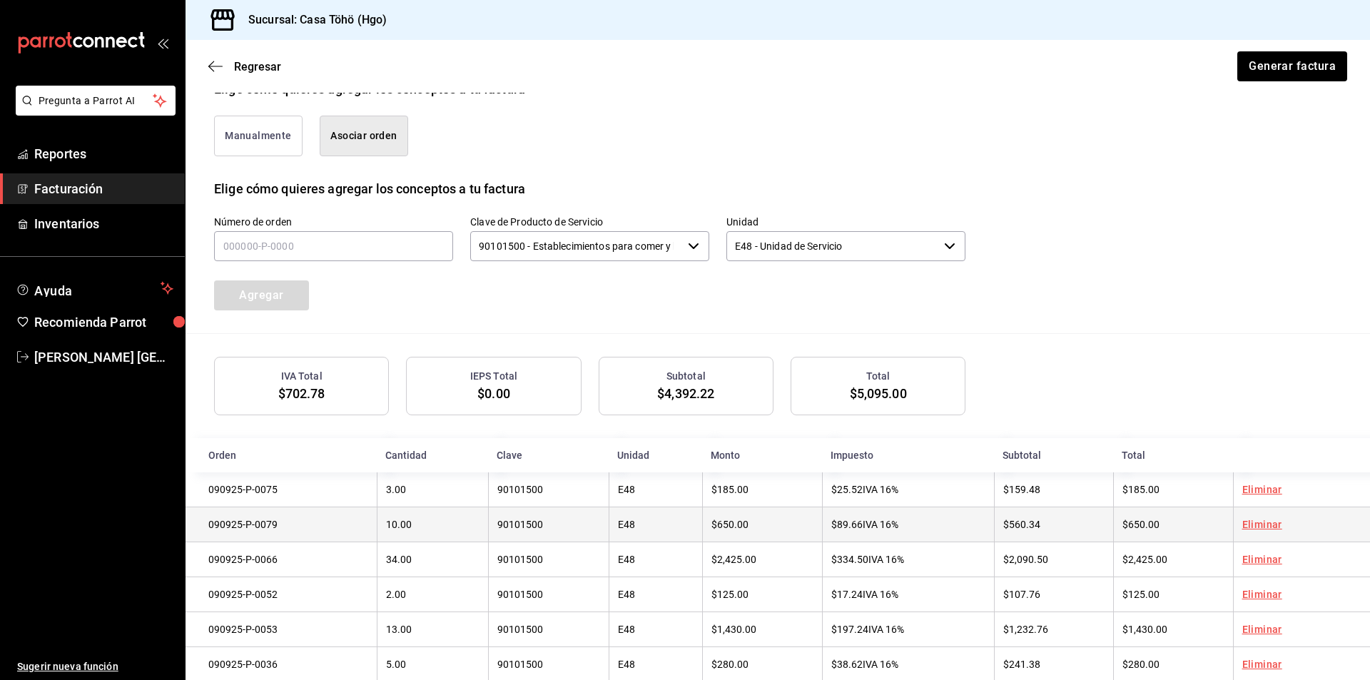
scroll to position [387, 0]
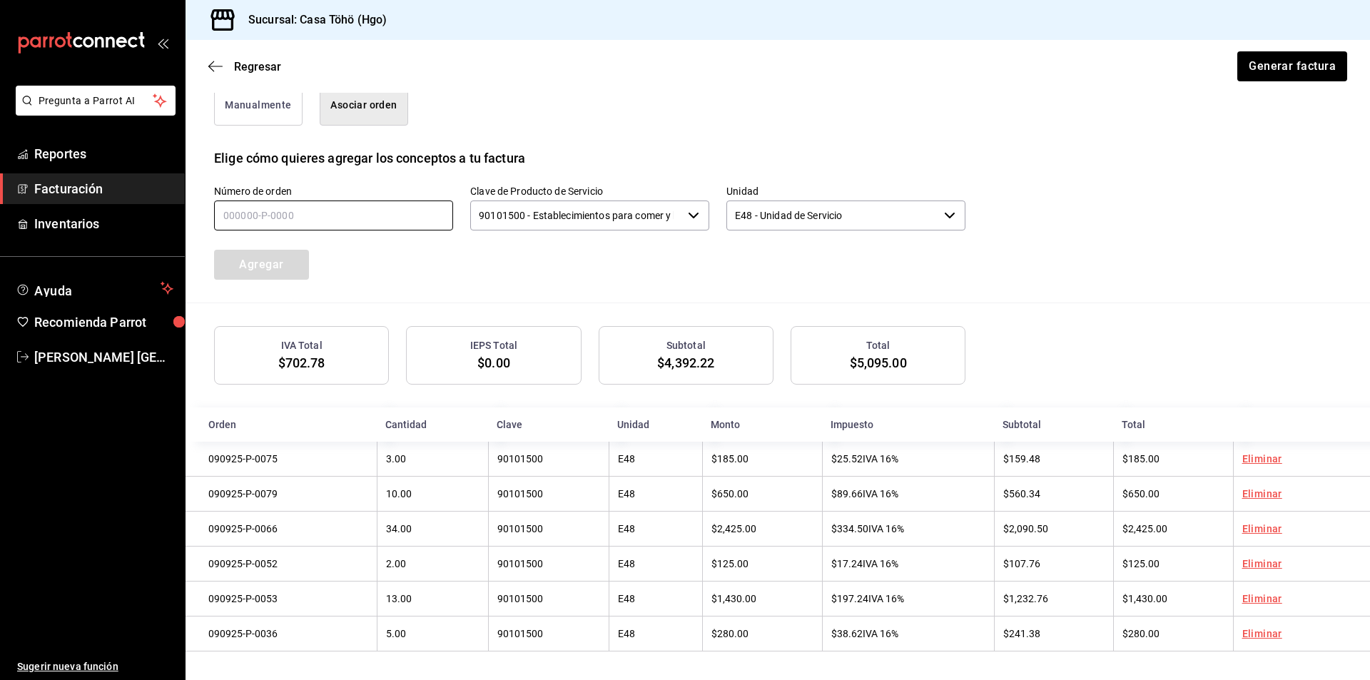
click at [404, 222] on input "text" at bounding box center [333, 215] width 239 height 30
type input "090925-P-0020"
click at [266, 260] on button "Agregar" at bounding box center [261, 265] width 95 height 30
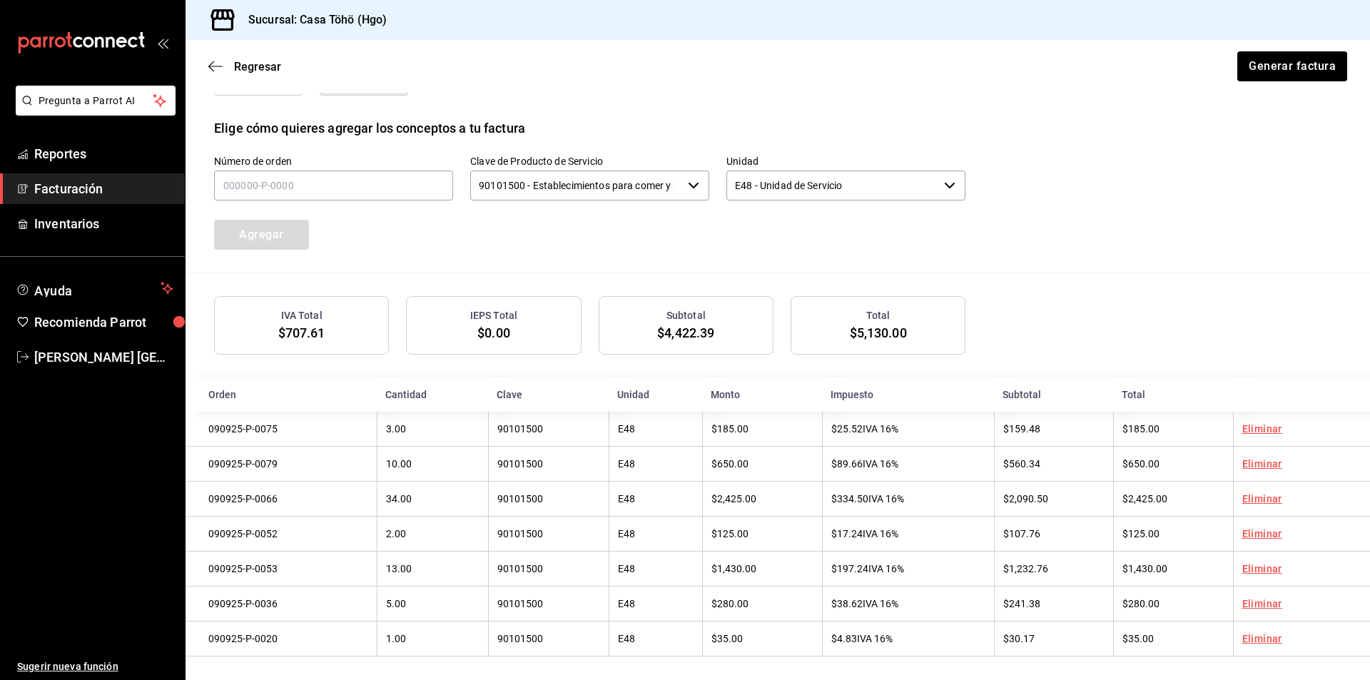
scroll to position [423, 0]
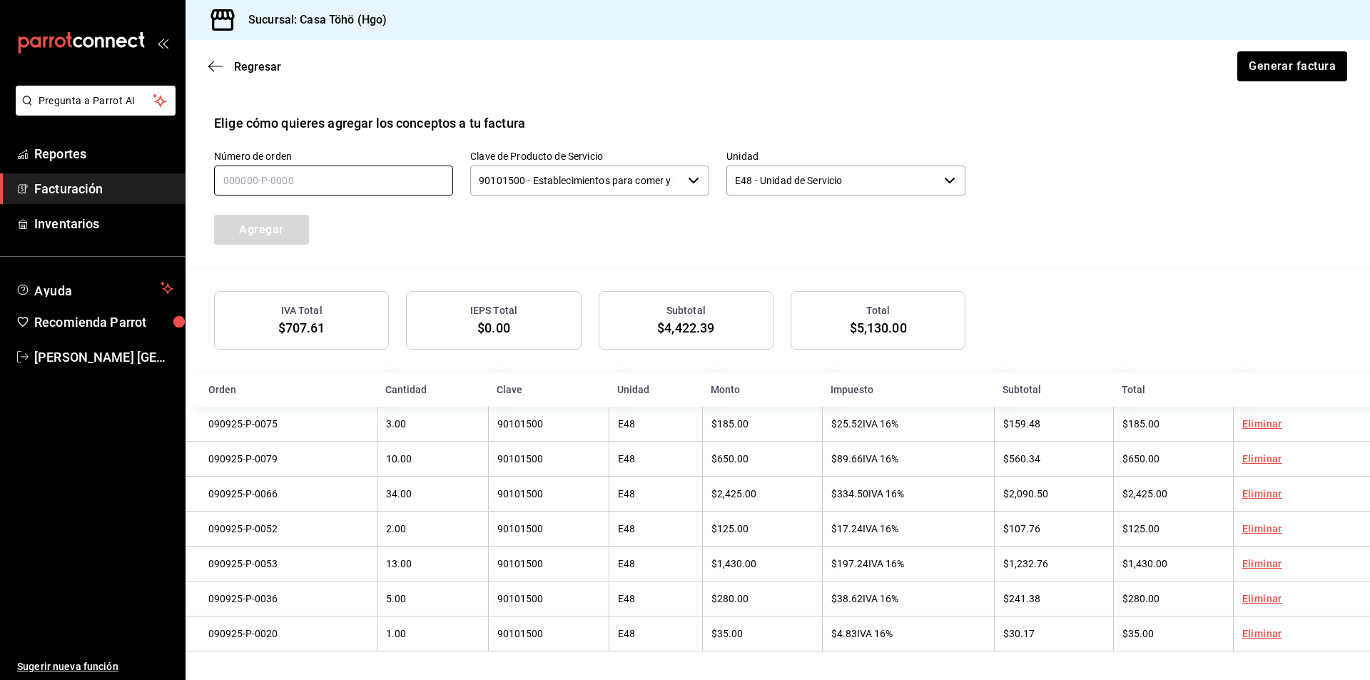
click at [336, 170] on input "text" at bounding box center [333, 180] width 239 height 30
type input "090925-P-0039"
click at [297, 216] on button "Agregar" at bounding box center [261, 230] width 95 height 30
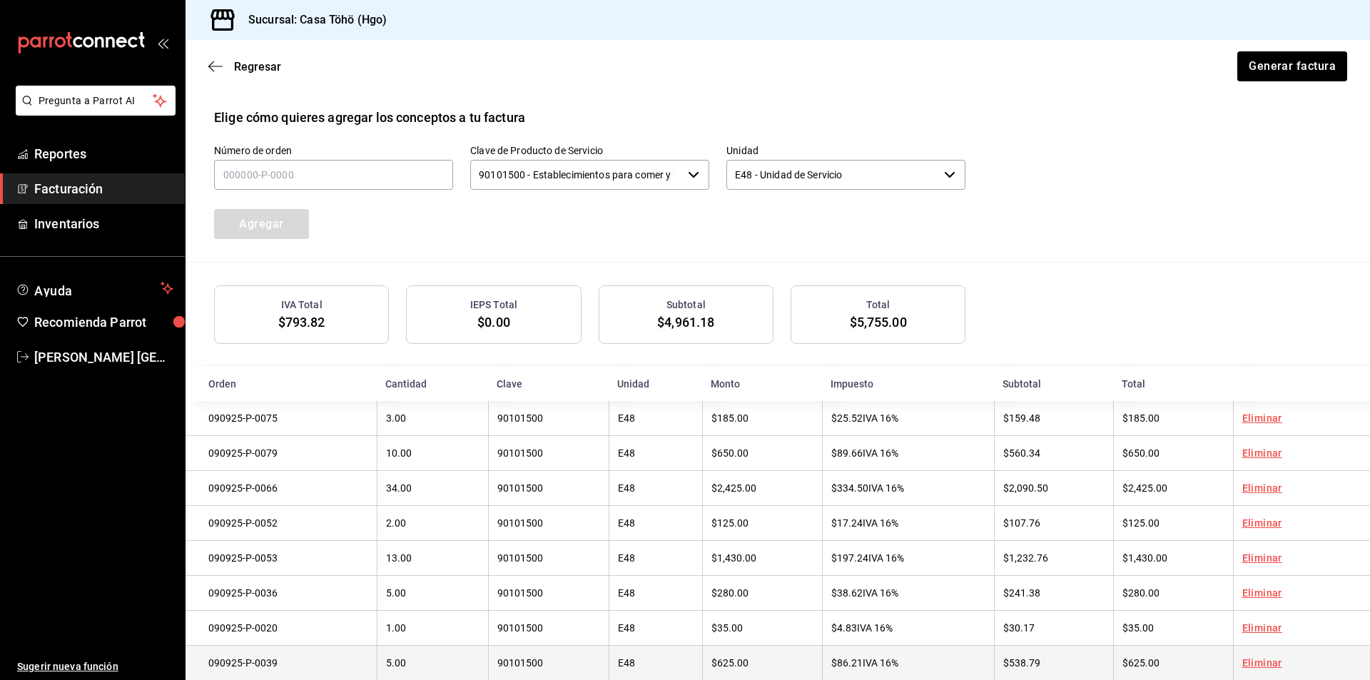
scroll to position [459, 0]
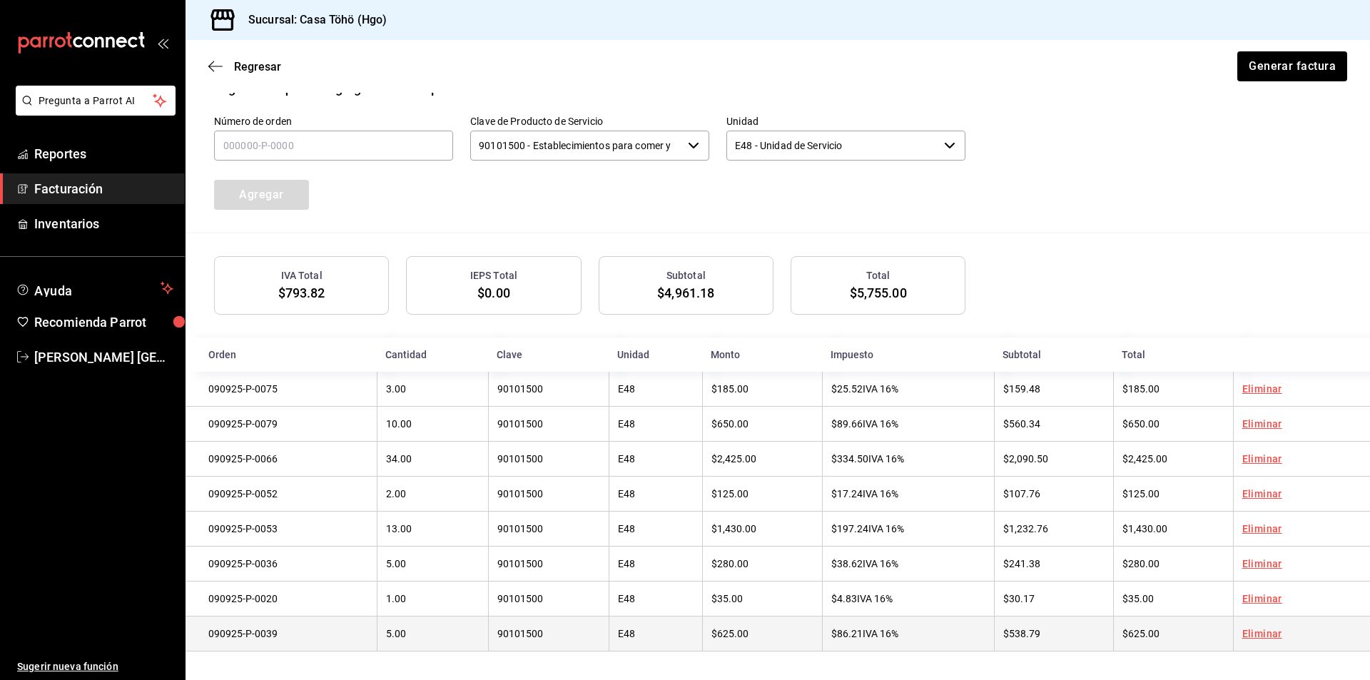
click at [1244, 636] on link "Eliminar" at bounding box center [1262, 633] width 40 height 11
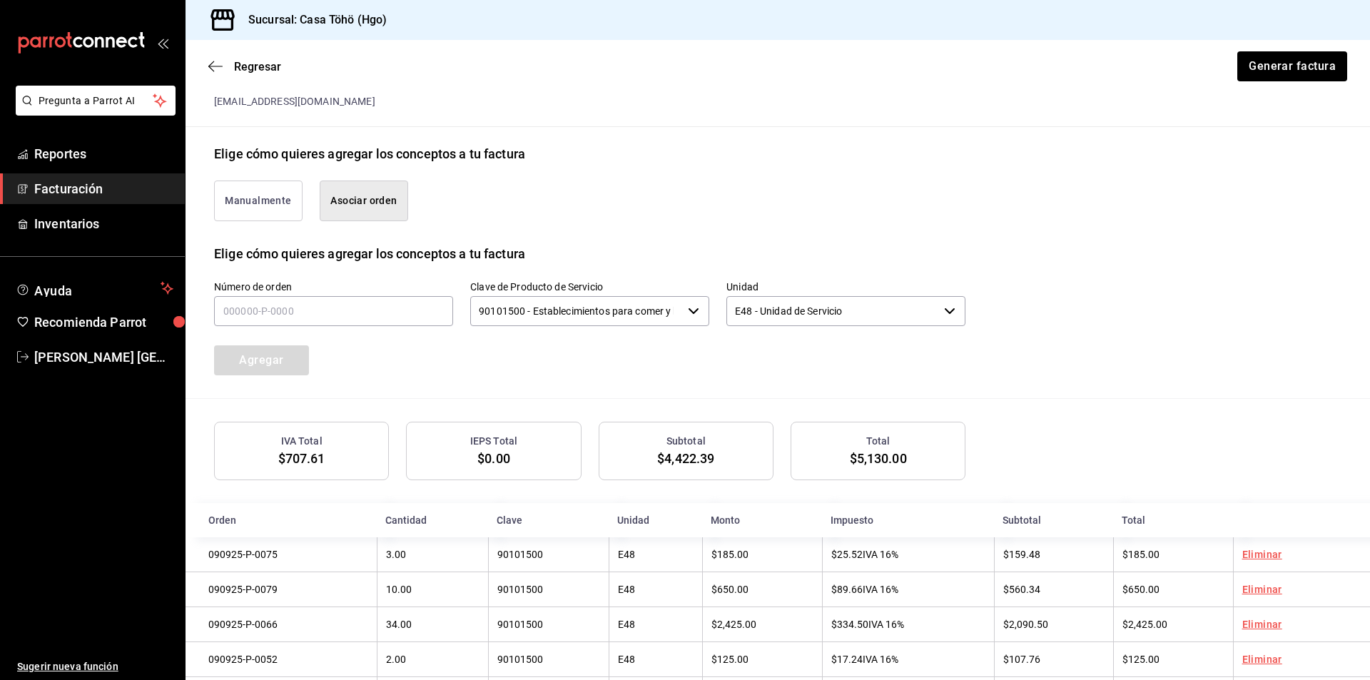
scroll to position [209, 0]
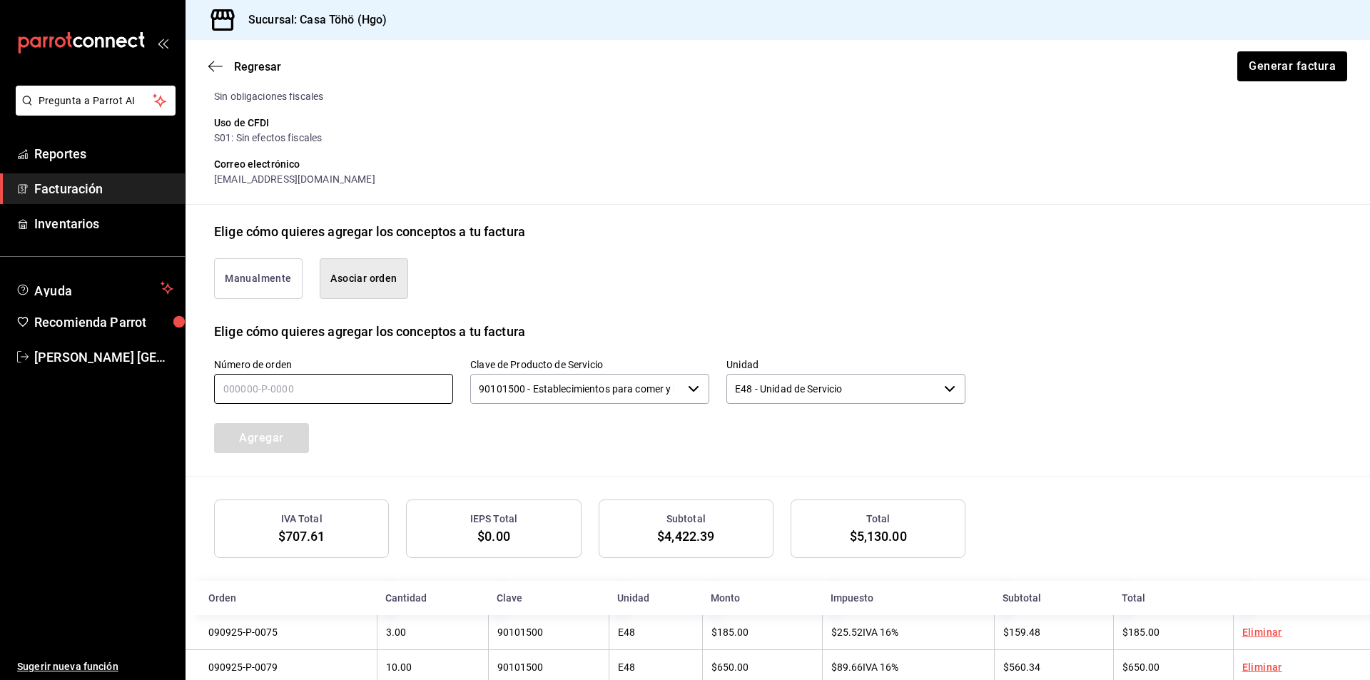
click at [255, 386] on input "text" at bounding box center [333, 389] width 239 height 30
type input "090925-P-0016"
click at [266, 452] on button "Agregar" at bounding box center [261, 438] width 95 height 30
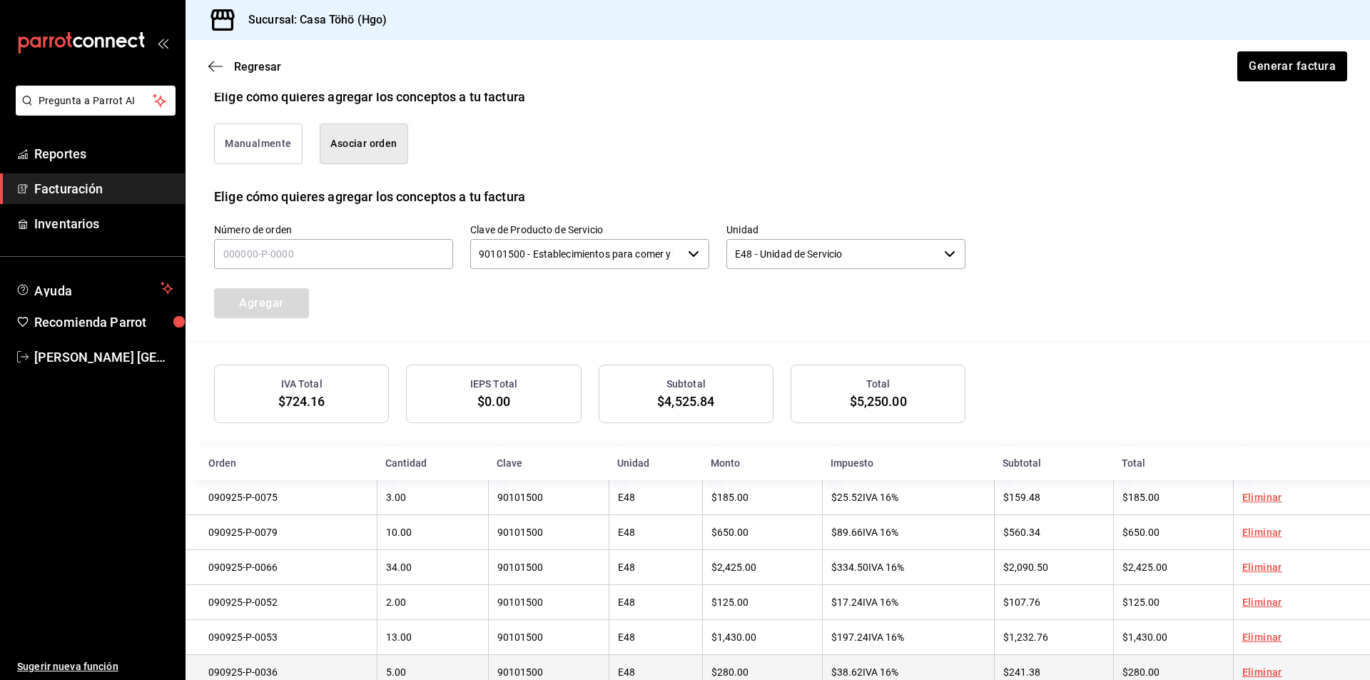
scroll to position [459, 0]
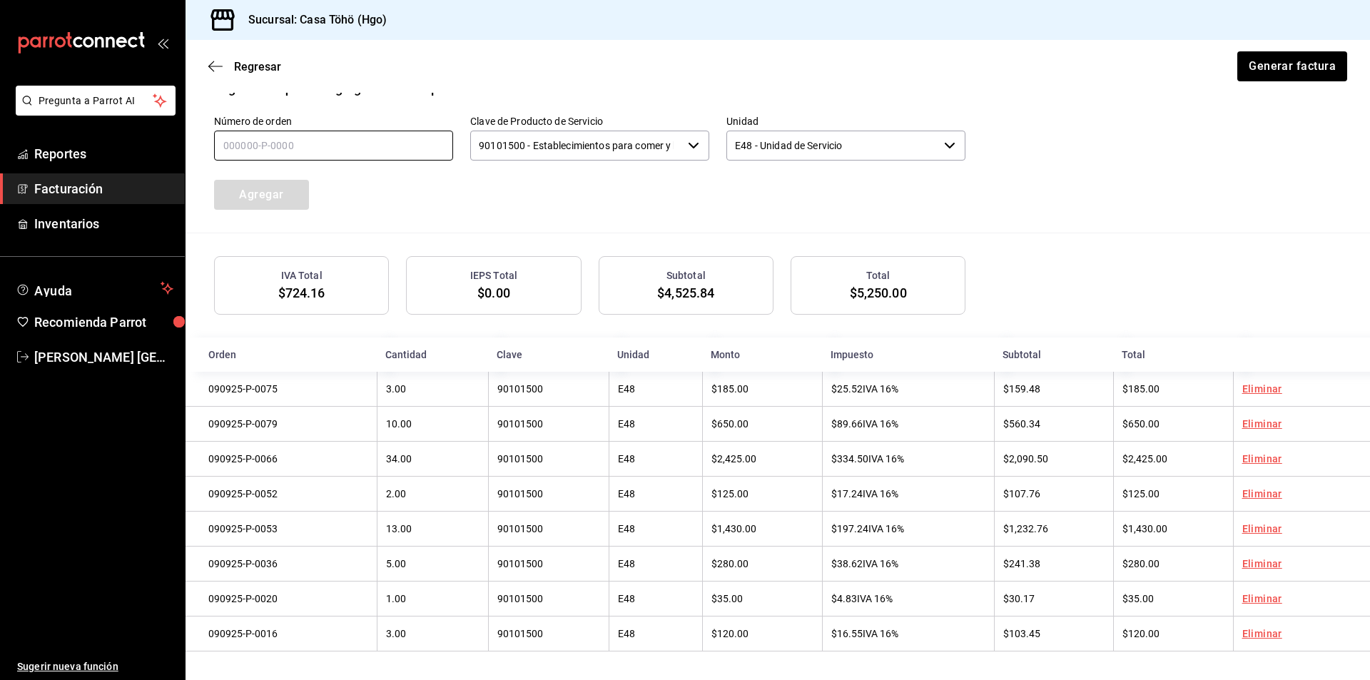
click at [360, 146] on input "text" at bounding box center [333, 146] width 239 height 30
type input "090925-P-0005"
click at [295, 198] on button "Agregar" at bounding box center [261, 195] width 95 height 30
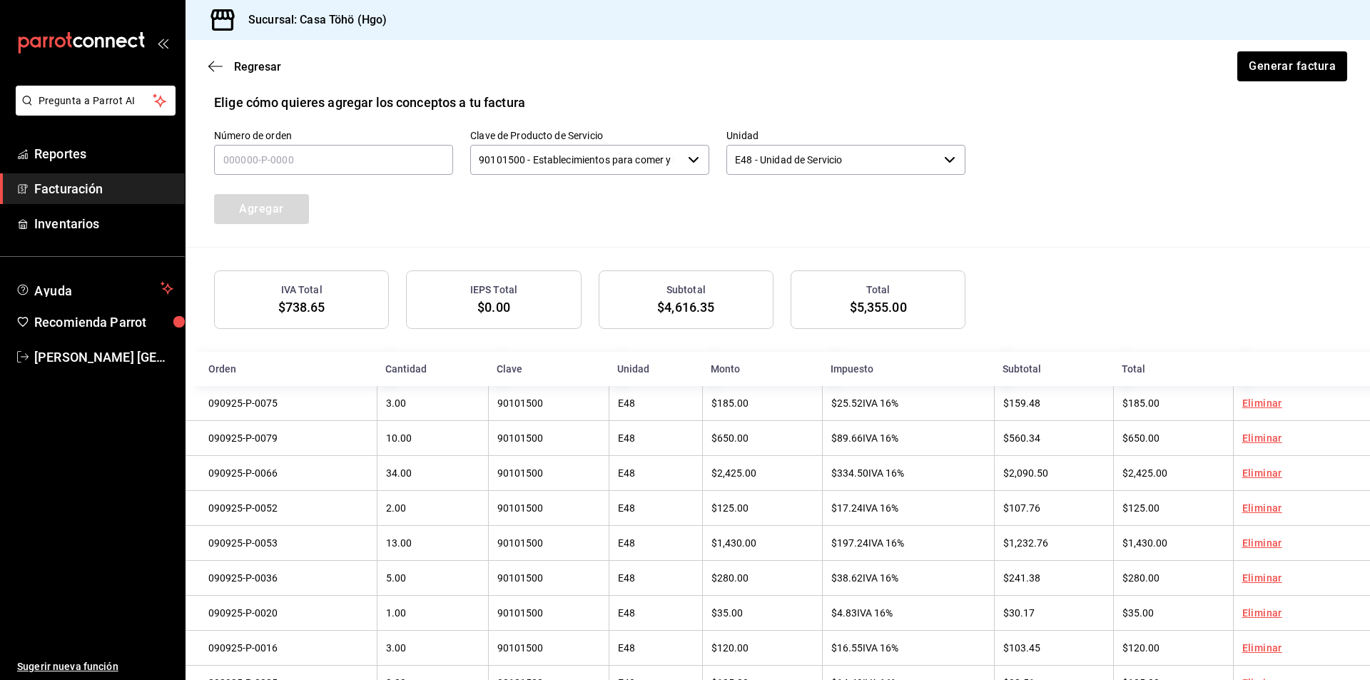
scroll to position [280, 0]
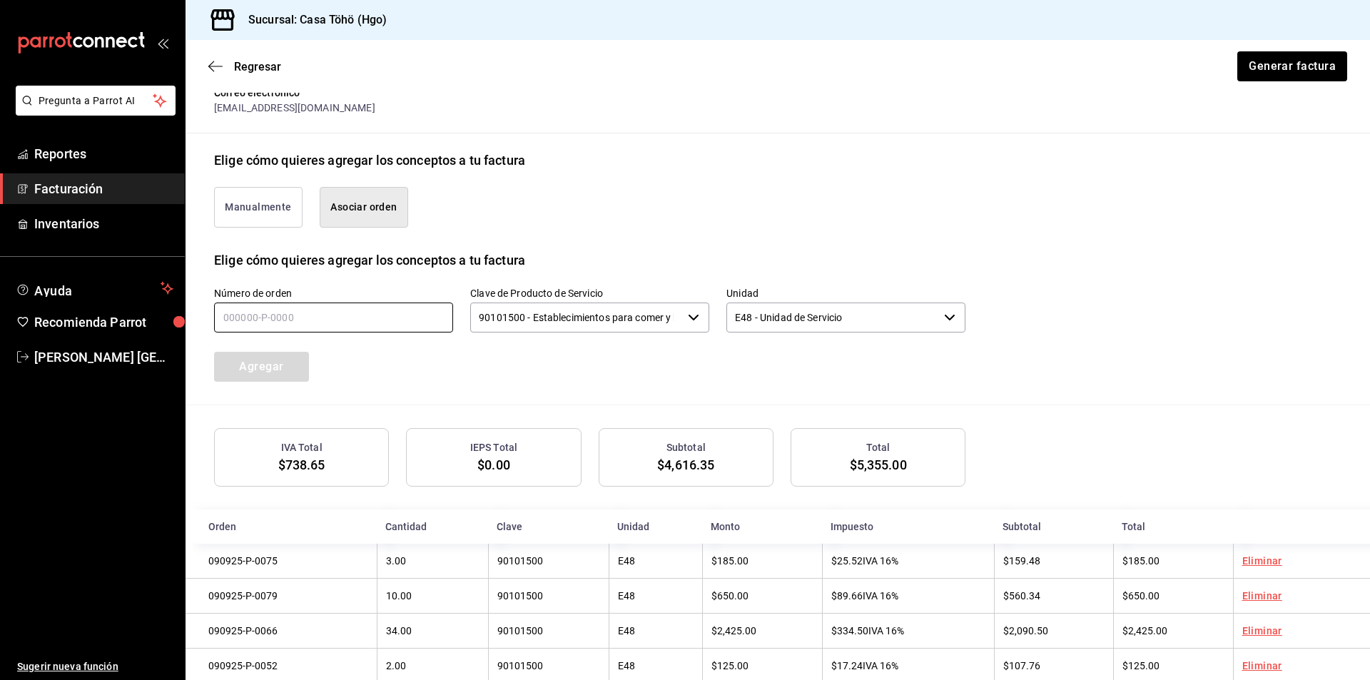
click at [287, 322] on input "text" at bounding box center [333, 317] width 239 height 30
type input "090925-P-0008"
click at [297, 357] on button "Agregar" at bounding box center [261, 367] width 95 height 30
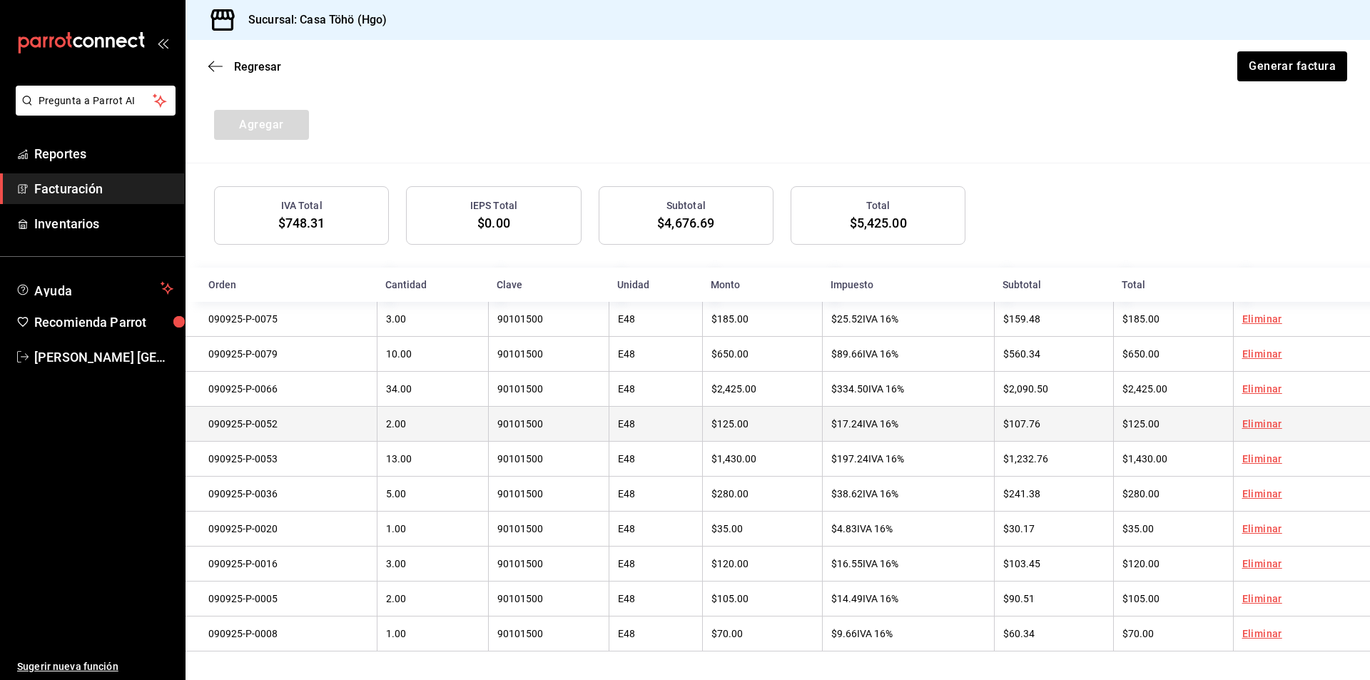
scroll to position [316, 0]
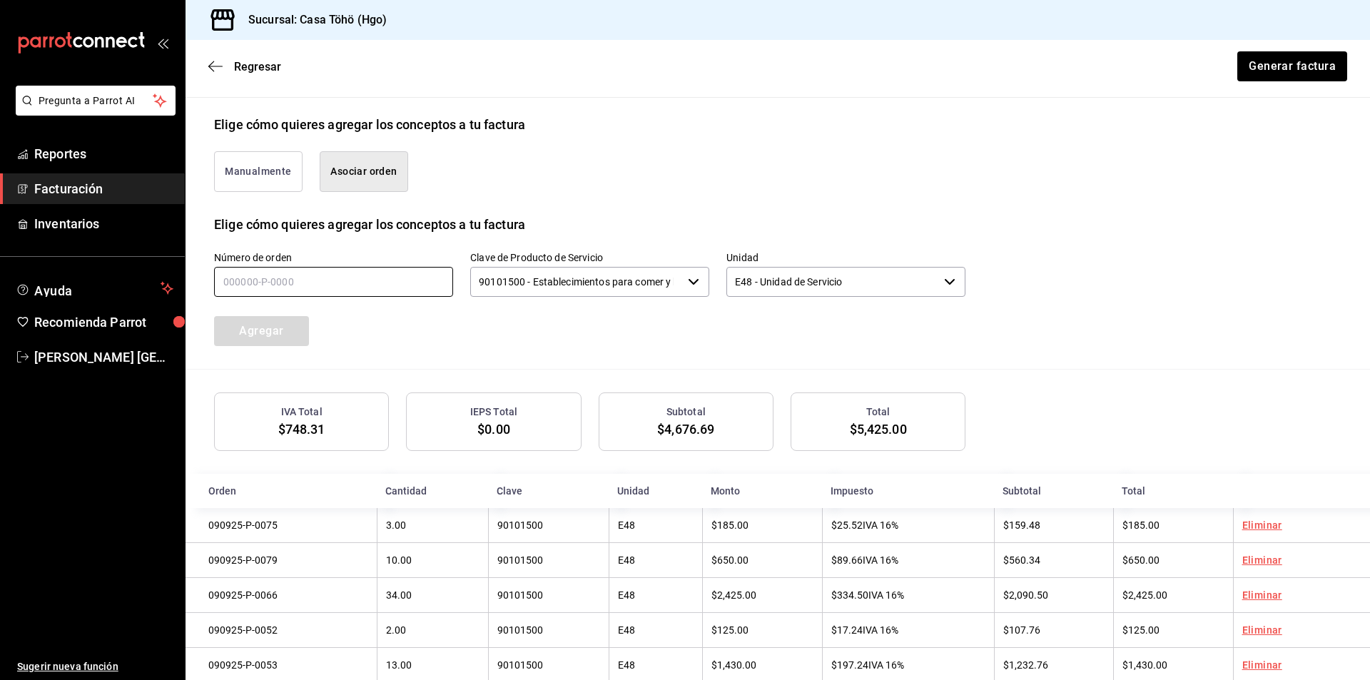
click at [305, 285] on input "text" at bounding box center [333, 282] width 239 height 30
type input "090925-P-0032"
click at [263, 334] on button "Agregar" at bounding box center [261, 331] width 95 height 30
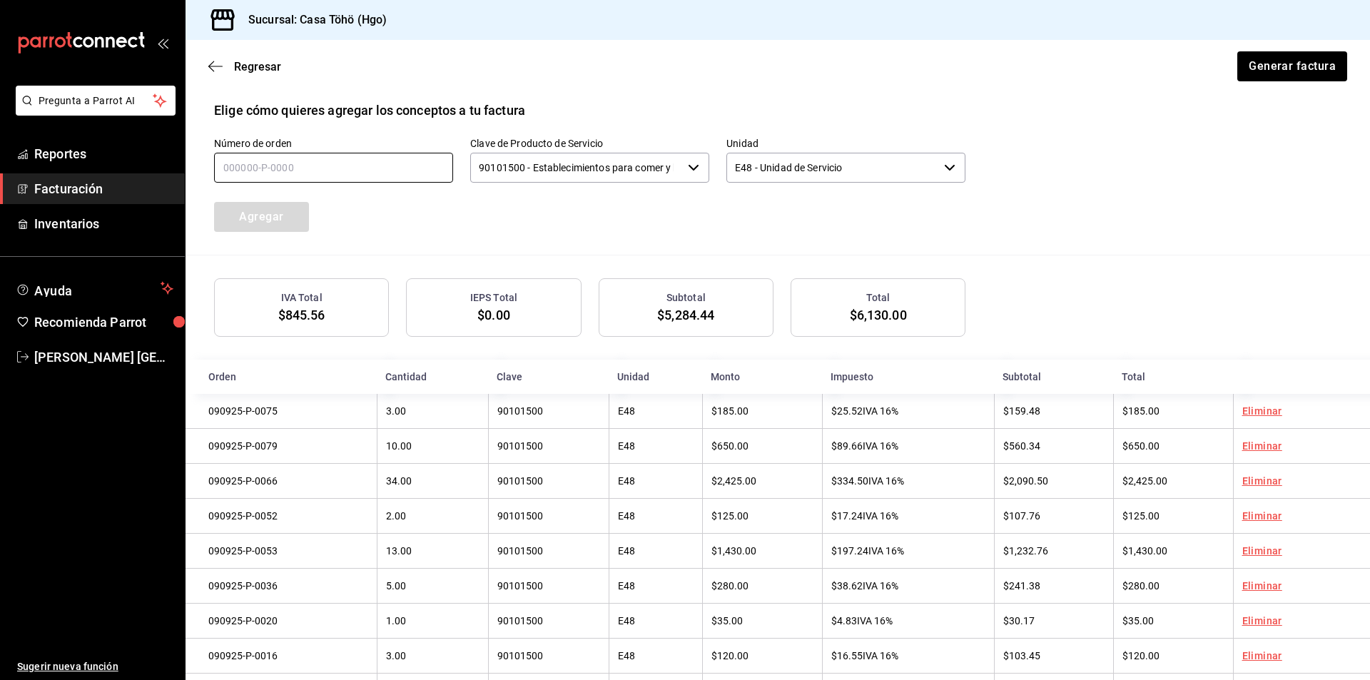
scroll to position [280, 0]
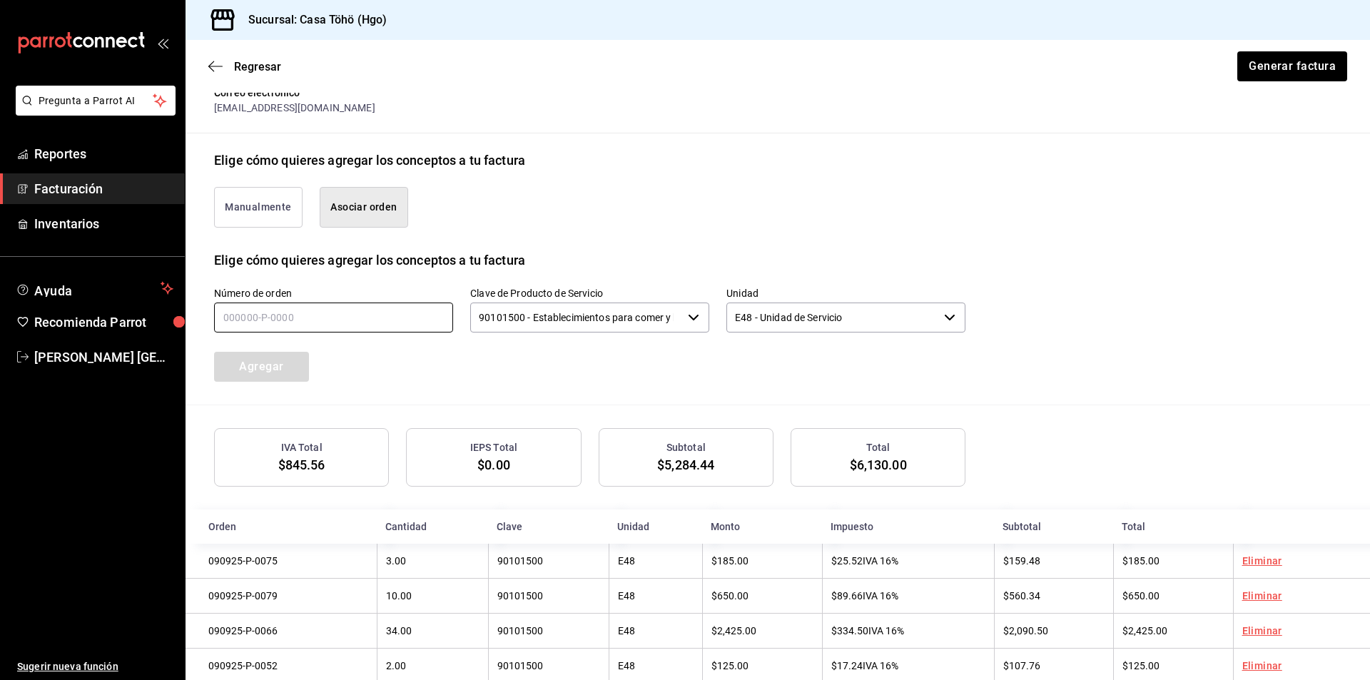
click at [287, 321] on input "text" at bounding box center [333, 317] width 239 height 30
type input "090925-P-0026"
click at [285, 372] on button "Agregar" at bounding box center [261, 367] width 95 height 30
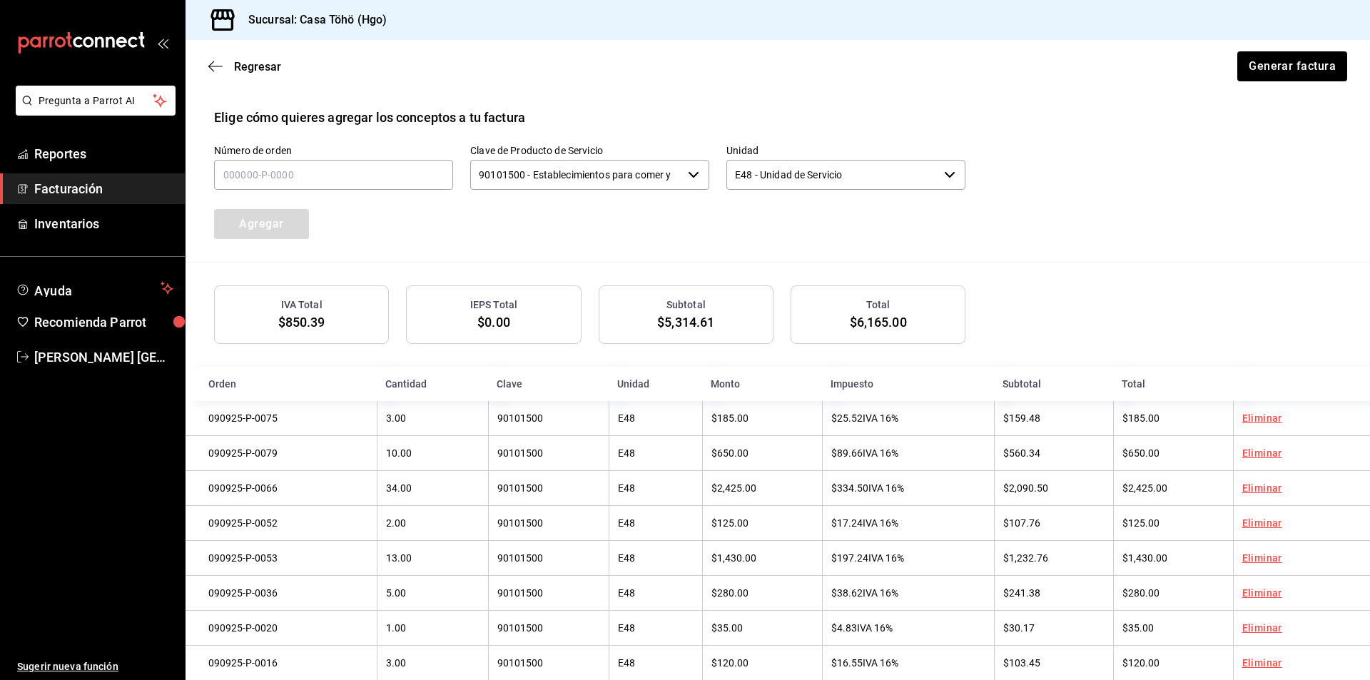
scroll to position [316, 0]
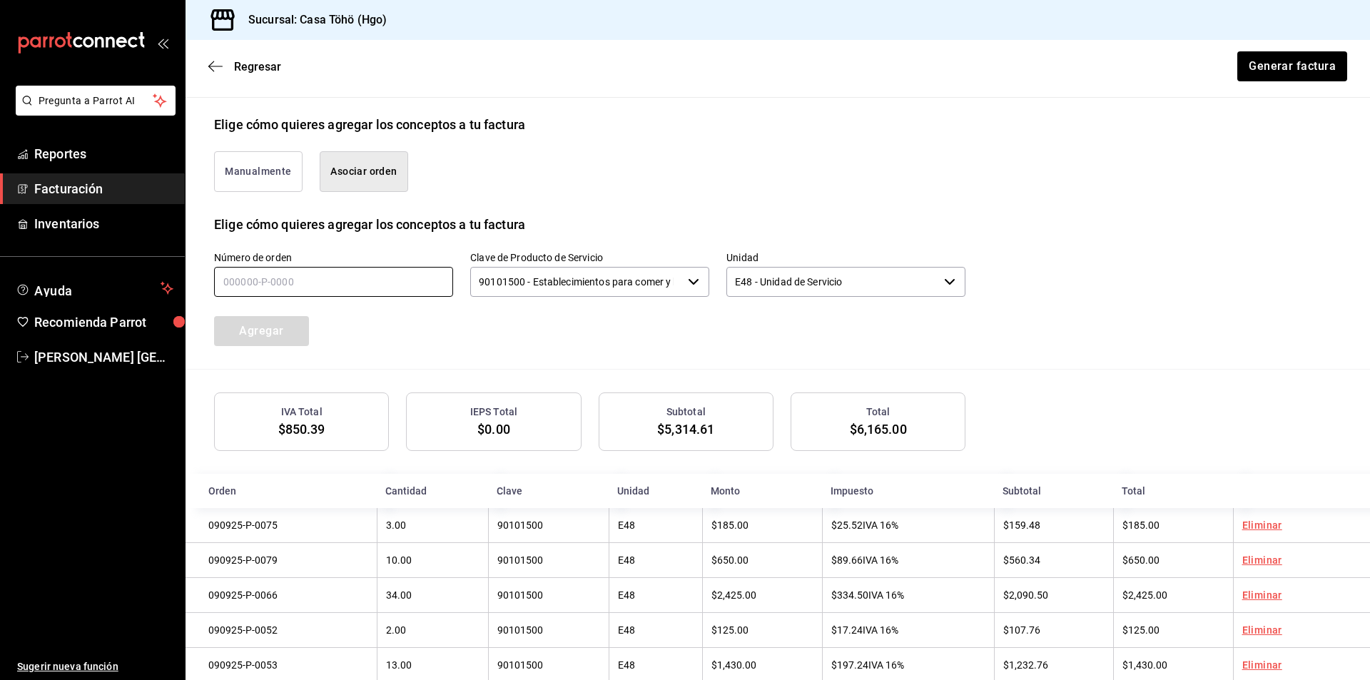
click at [272, 289] on input "text" at bounding box center [333, 282] width 239 height 30
type input "090925-P-0015"
click at [281, 337] on button "Agregar" at bounding box center [261, 331] width 95 height 30
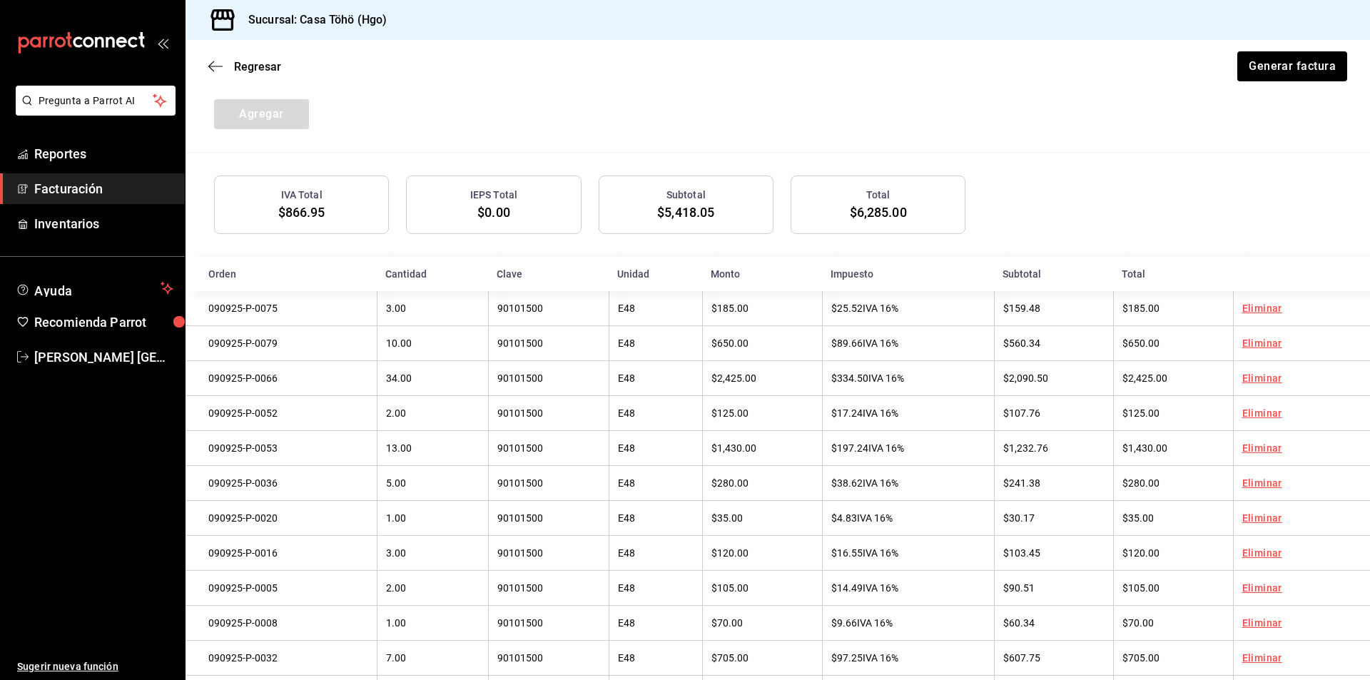
scroll to position [423, 0]
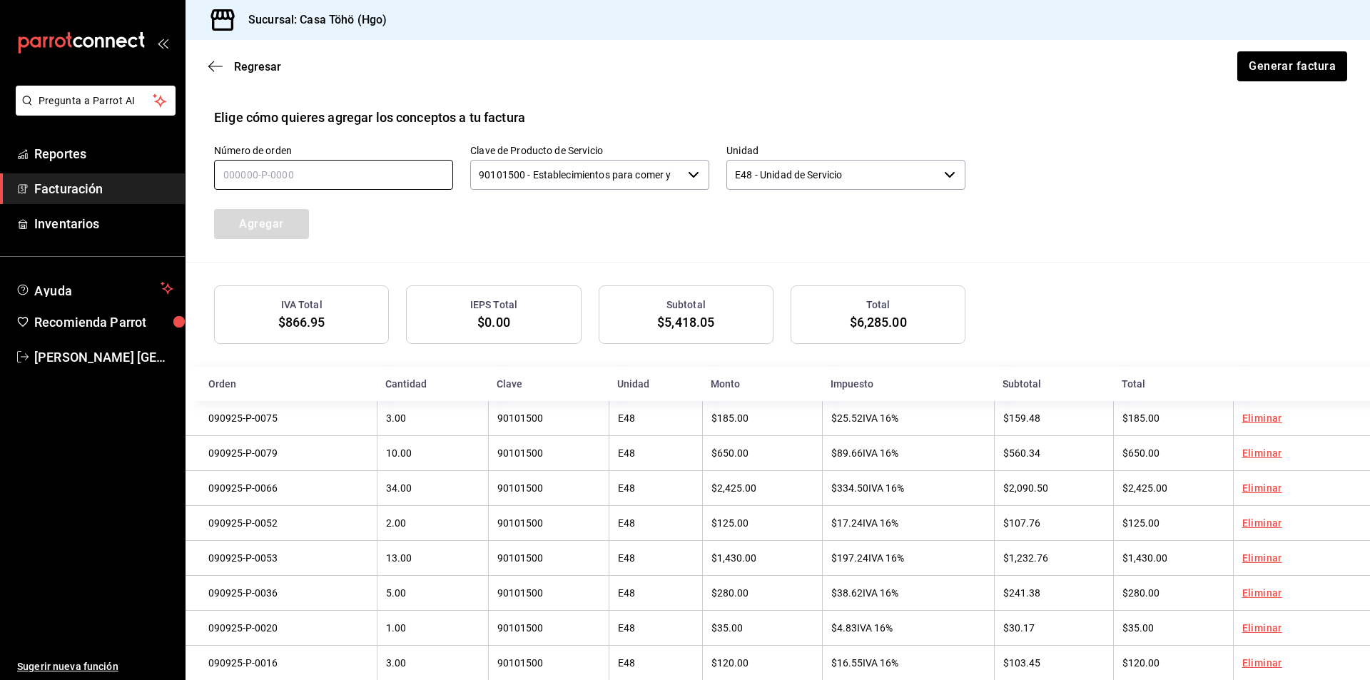
click at [341, 171] on input "text" at bounding box center [333, 175] width 239 height 30
type input "090925-P-0035"
click at [297, 218] on button "Agregar" at bounding box center [261, 224] width 95 height 30
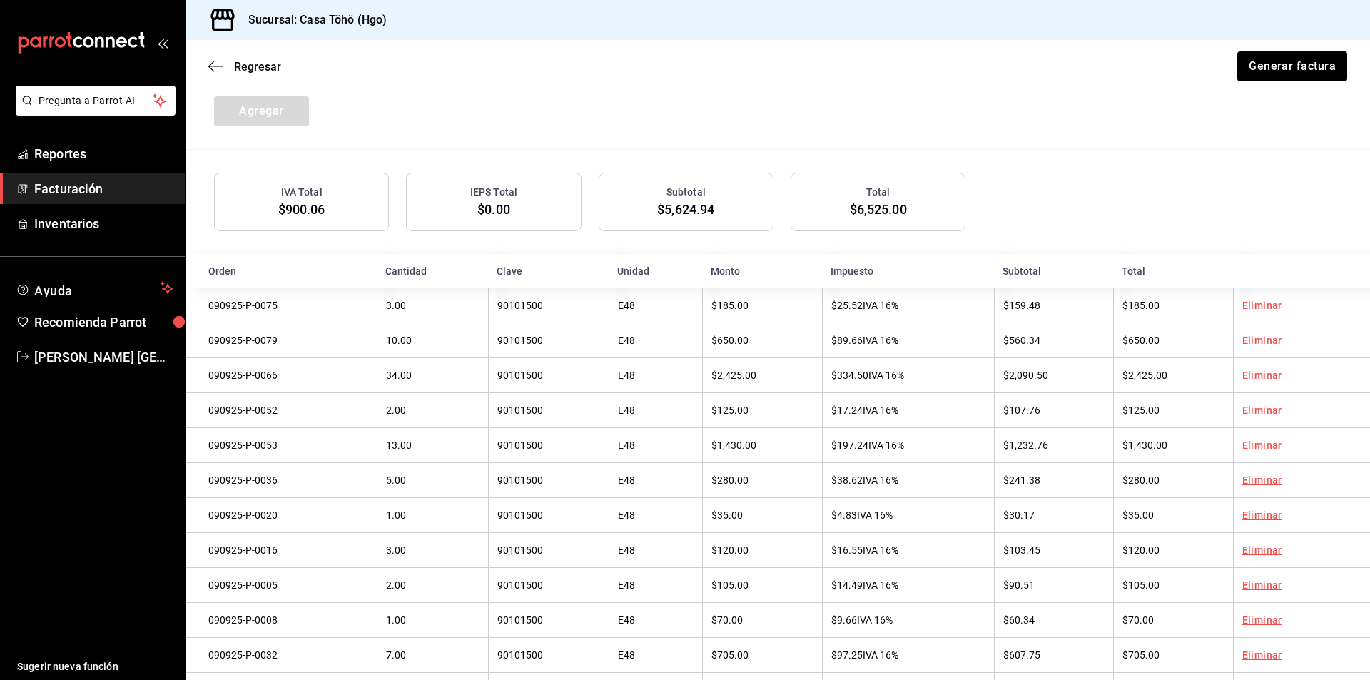
scroll to position [316, 0]
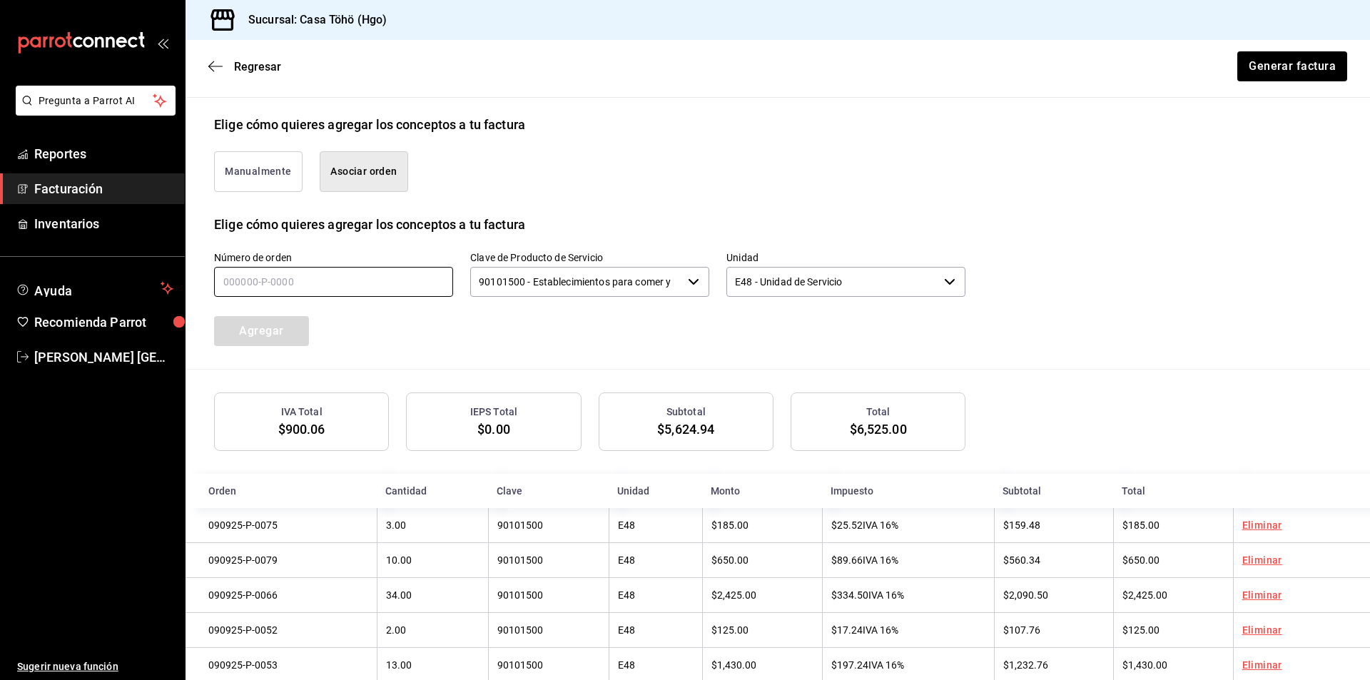
click at [306, 288] on input "text" at bounding box center [333, 282] width 239 height 30
type input "090925-P-0009"
click at [258, 339] on button "Agregar" at bounding box center [261, 331] width 95 height 30
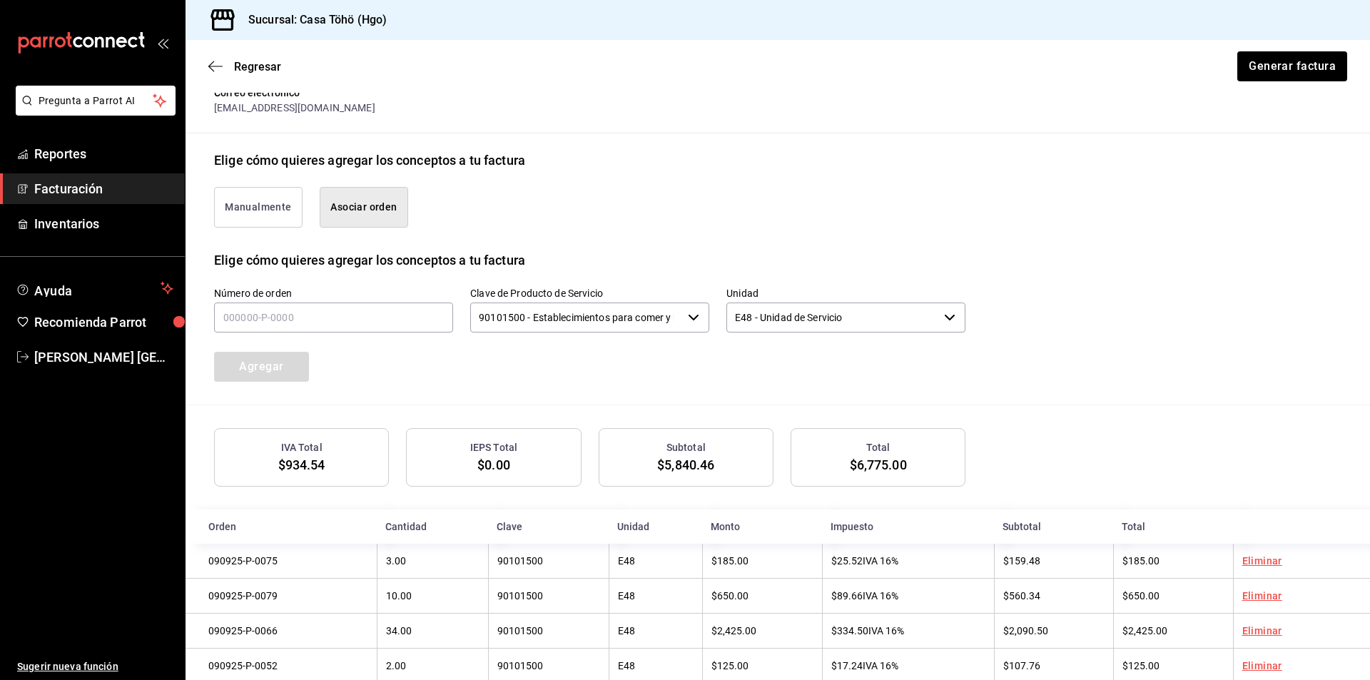
scroll to position [209, 0]
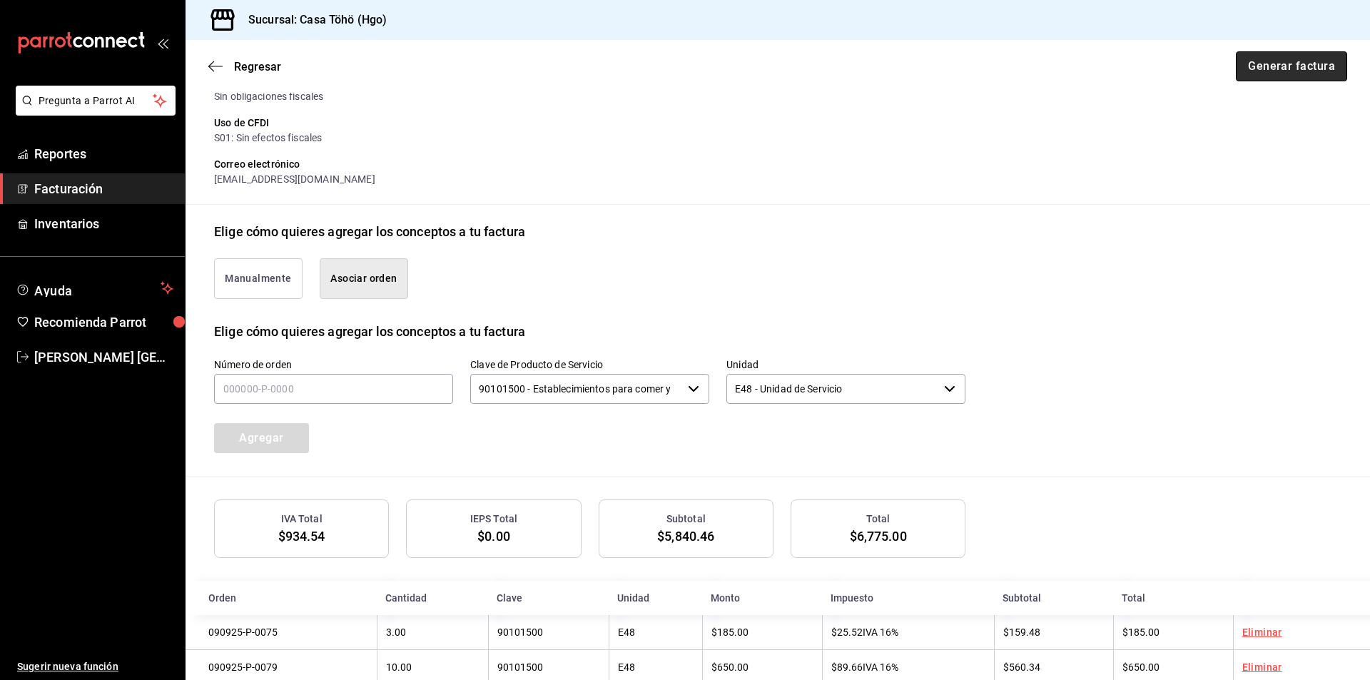
click at [1285, 68] on button "Generar factura" at bounding box center [1290, 66] width 111 height 30
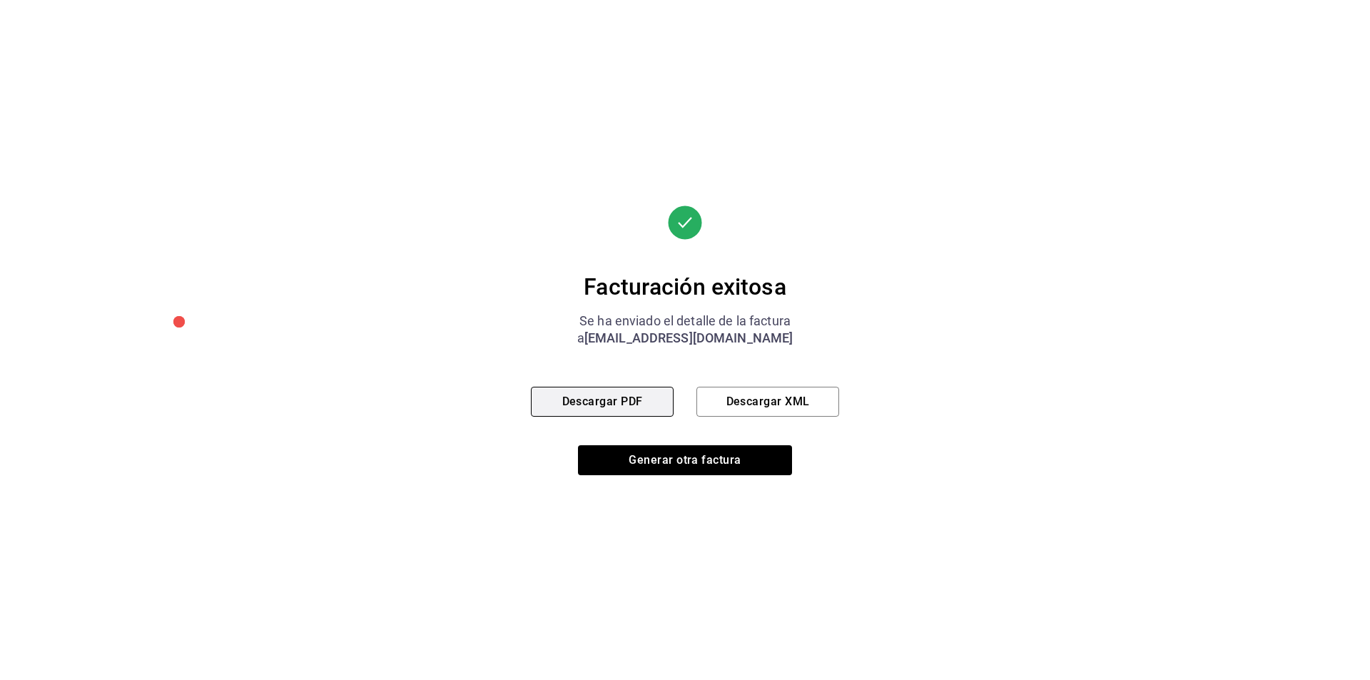
click at [603, 398] on button "Descargar PDF" at bounding box center [602, 402] width 143 height 30
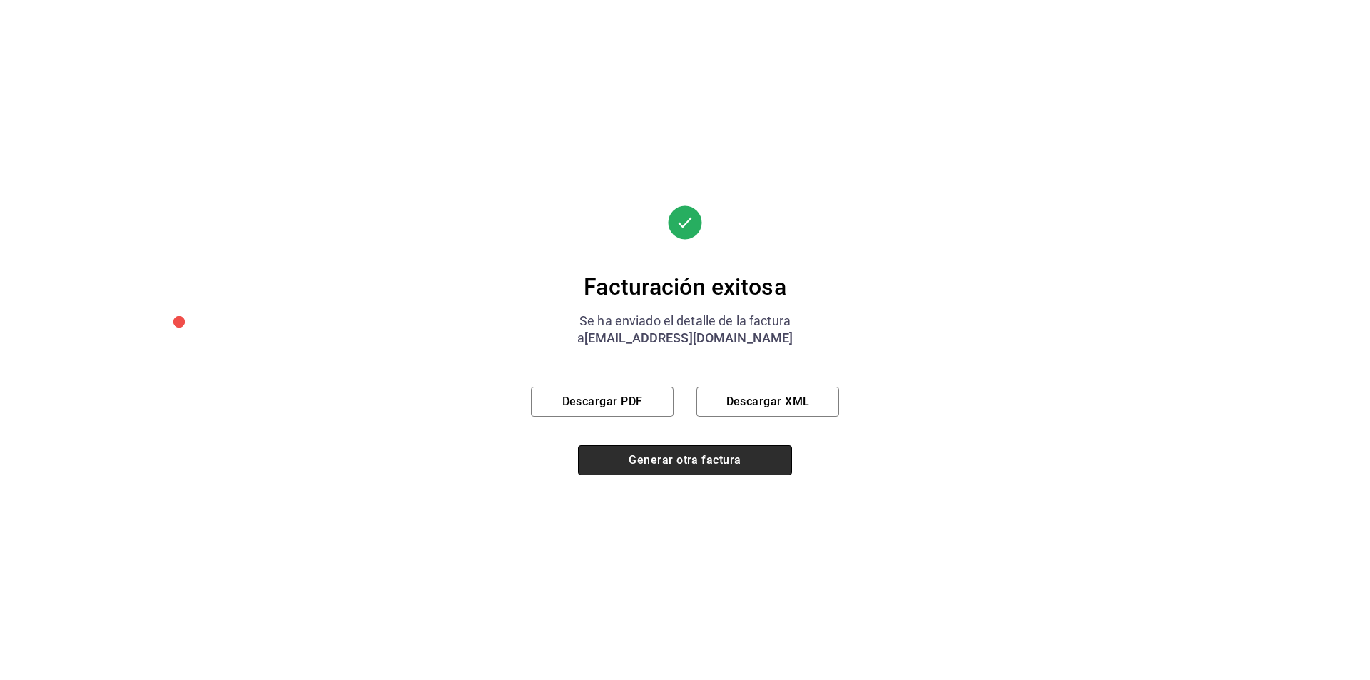
click at [694, 462] on button "Generar otra factura" at bounding box center [685, 460] width 214 height 30
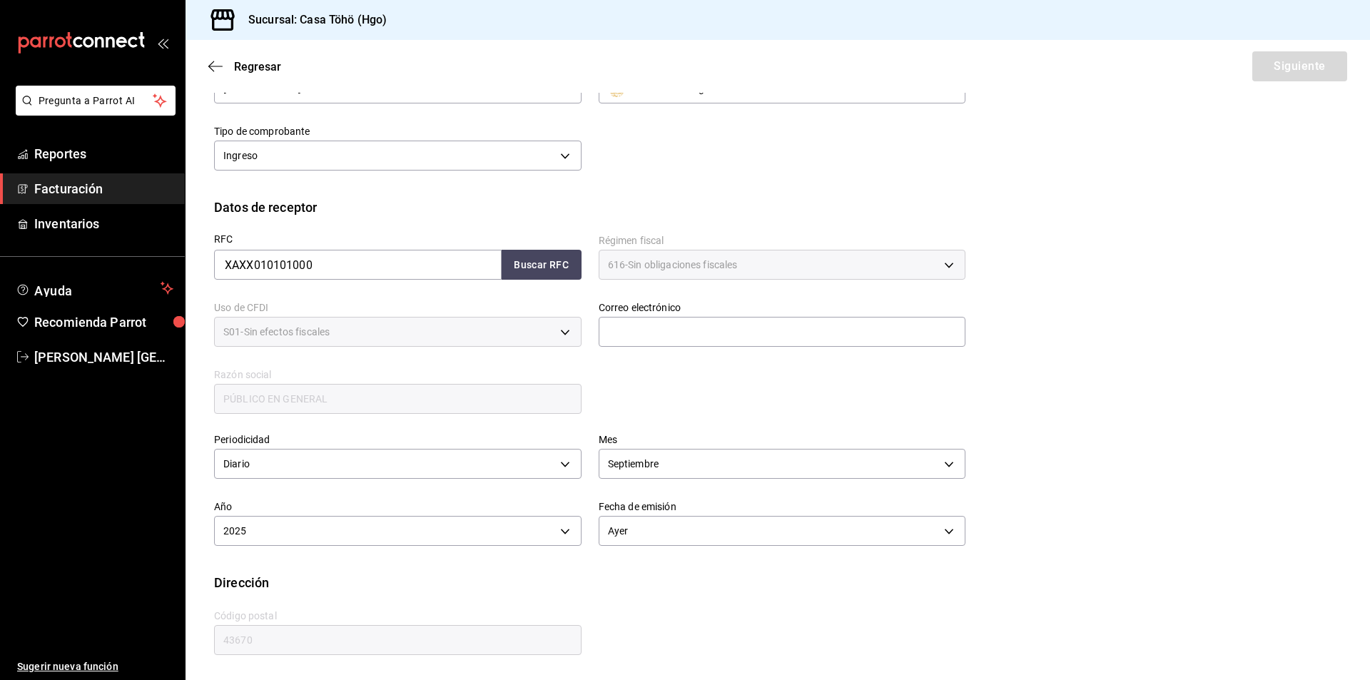
scroll to position [77, 0]
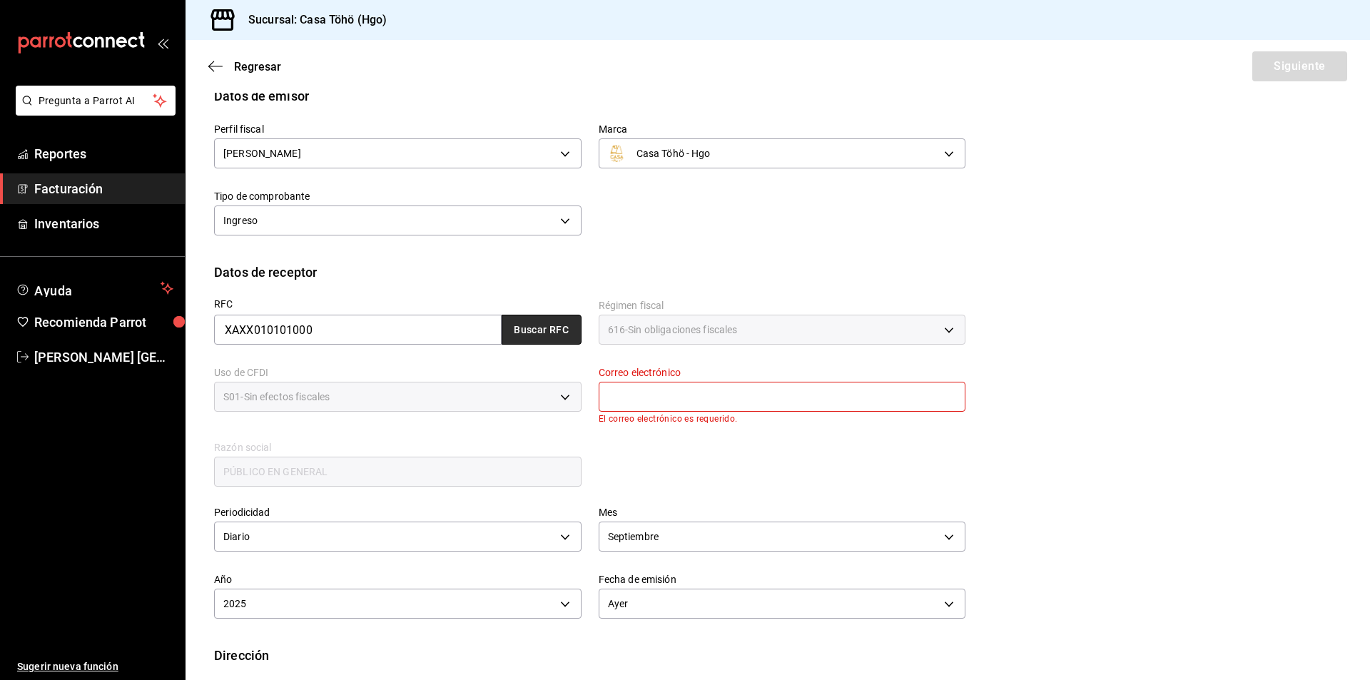
click at [514, 341] on button "Buscar RFC" at bounding box center [541, 330] width 80 height 30
type input "[EMAIL_ADDRESS][DOMAIN_NAME]"
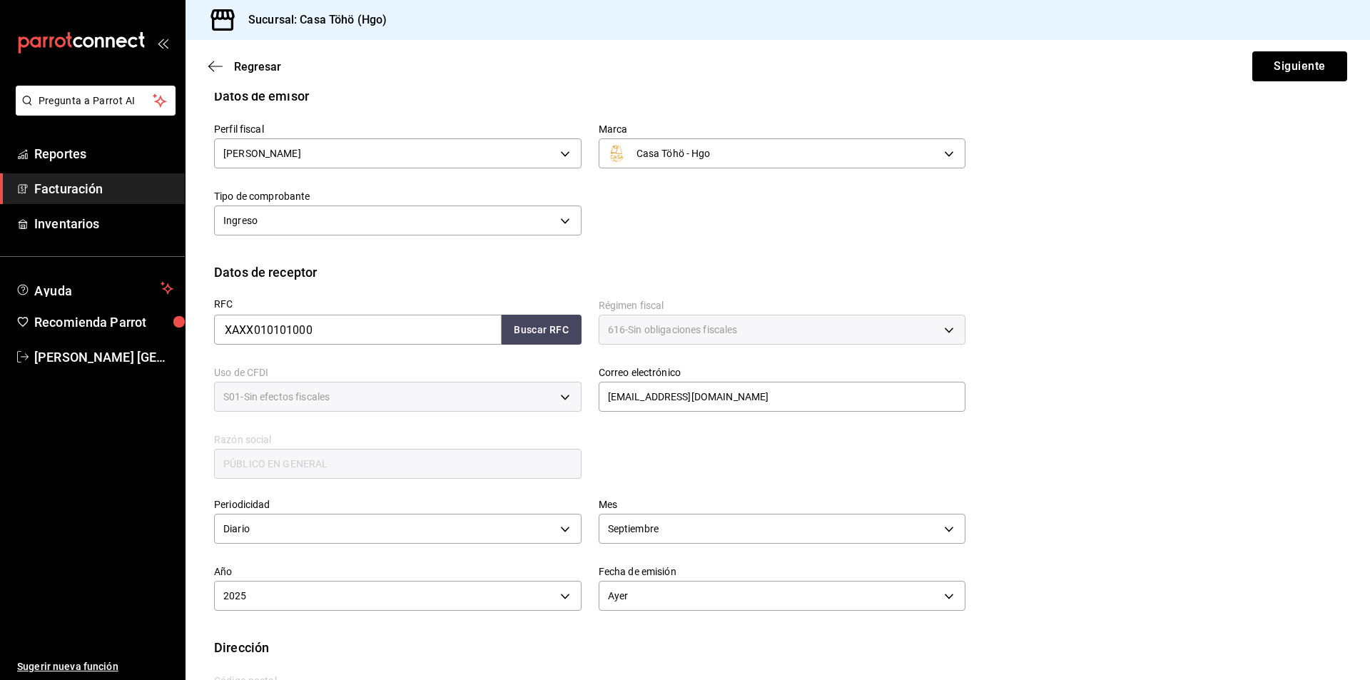
click at [673, 462] on div "RFC XAXX010101000 Buscar RFC Régimen fiscal 616 - Sin obligaciones fiscales 616…" at bounding box center [581, 381] width 768 height 199
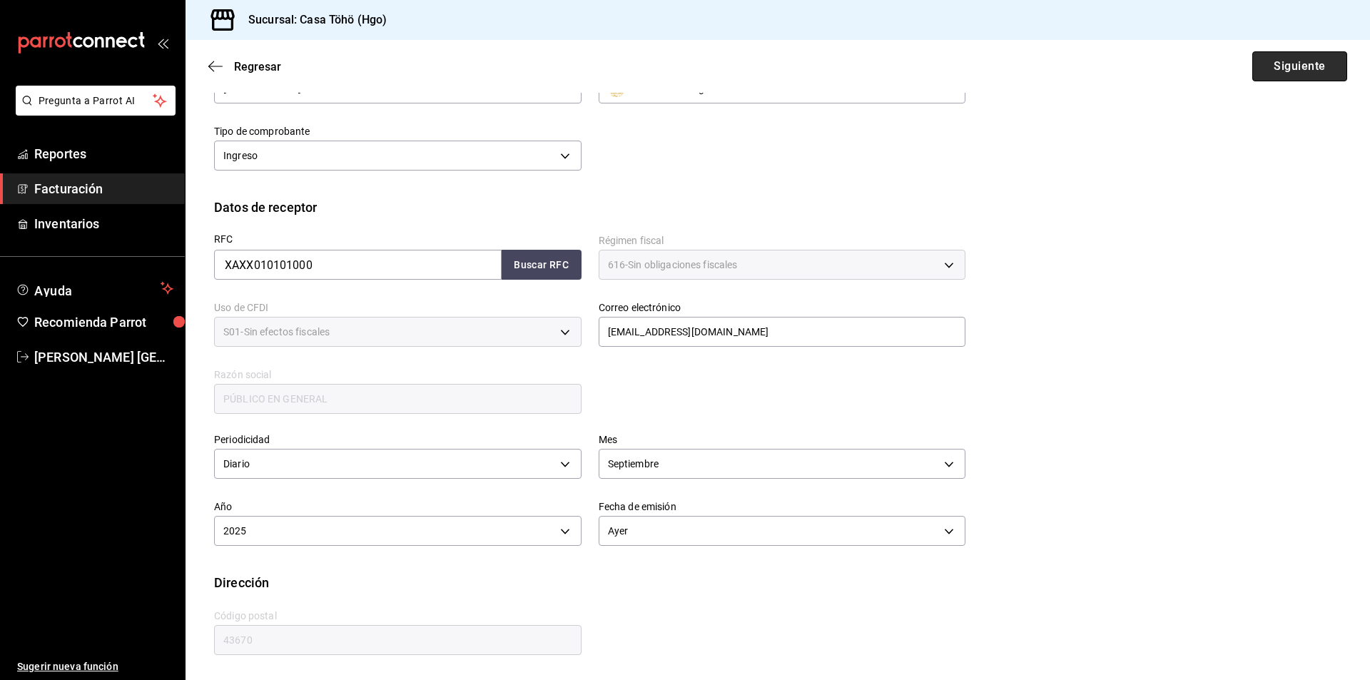
click at [1258, 76] on button "Siguiente" at bounding box center [1299, 66] width 95 height 30
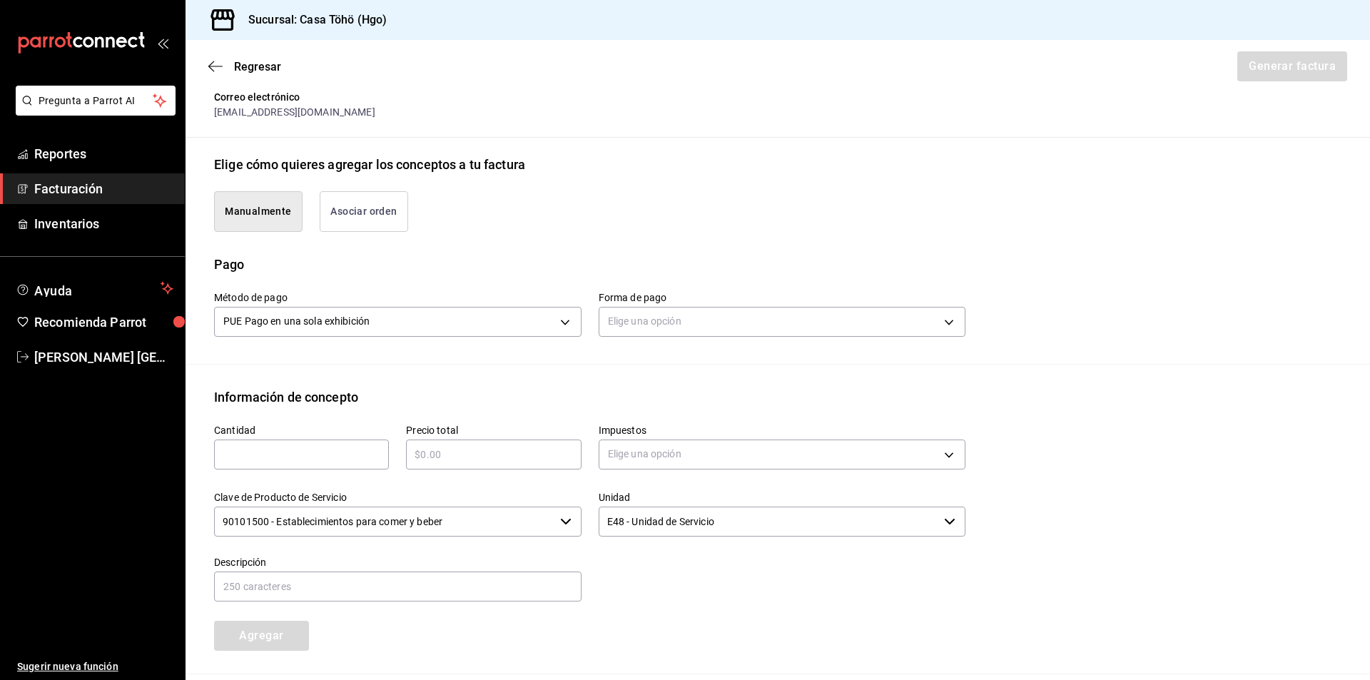
scroll to position [356, 0]
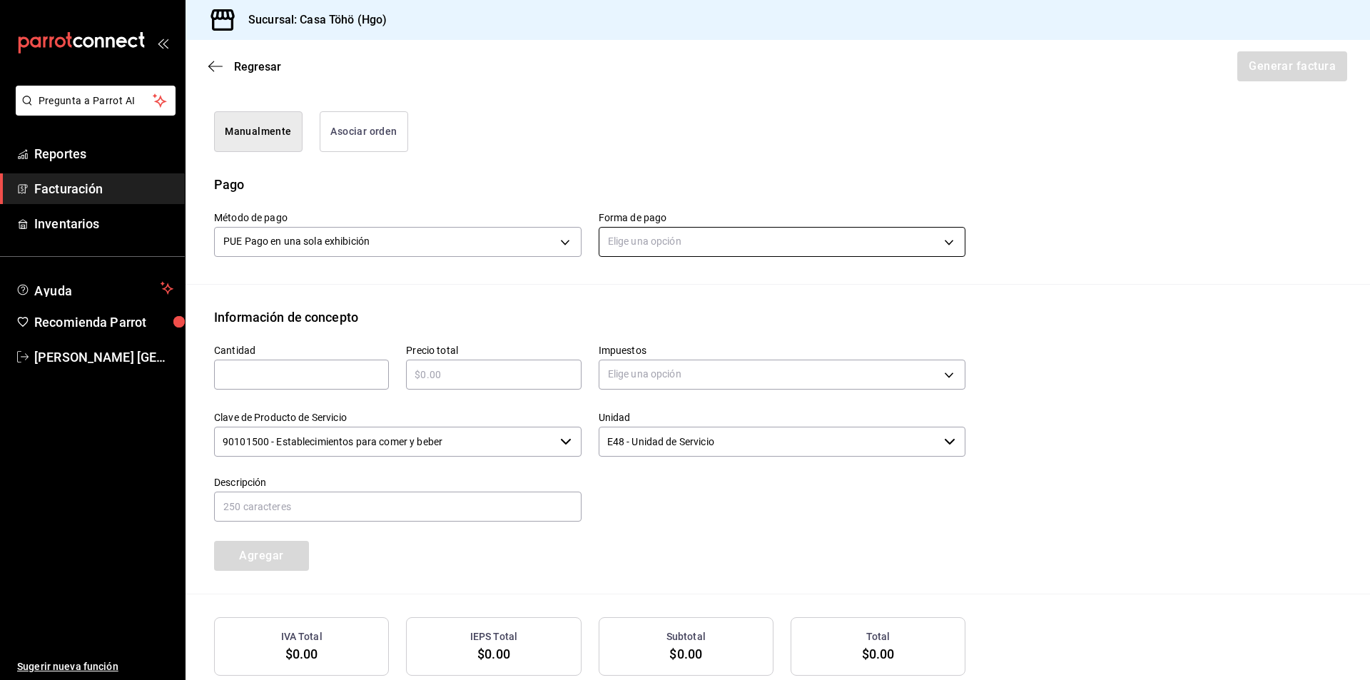
click at [636, 247] on body "Pregunta a Parrot AI Reportes Facturación Inventarios Ayuda Recomienda Parrot […" at bounding box center [685, 340] width 1370 height 680
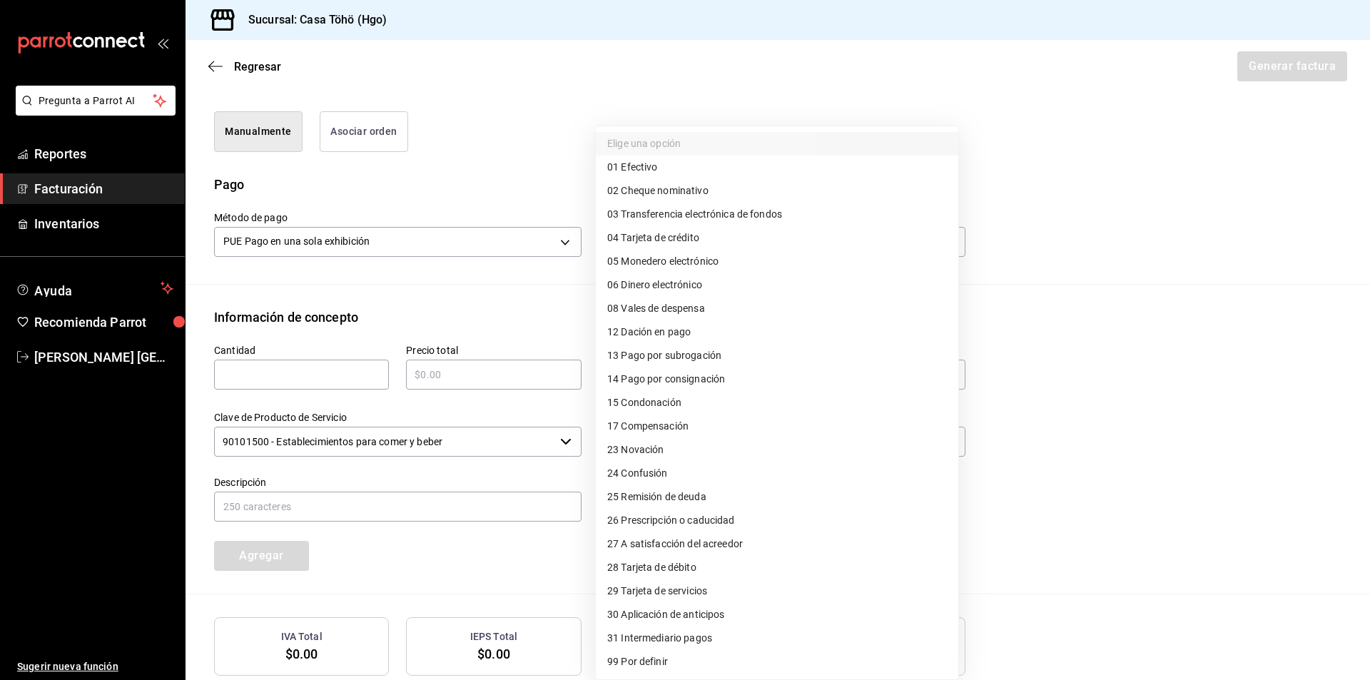
click at [698, 570] on li "28 Tarjeta de débito" at bounding box center [777, 568] width 362 height 24
type input "28"
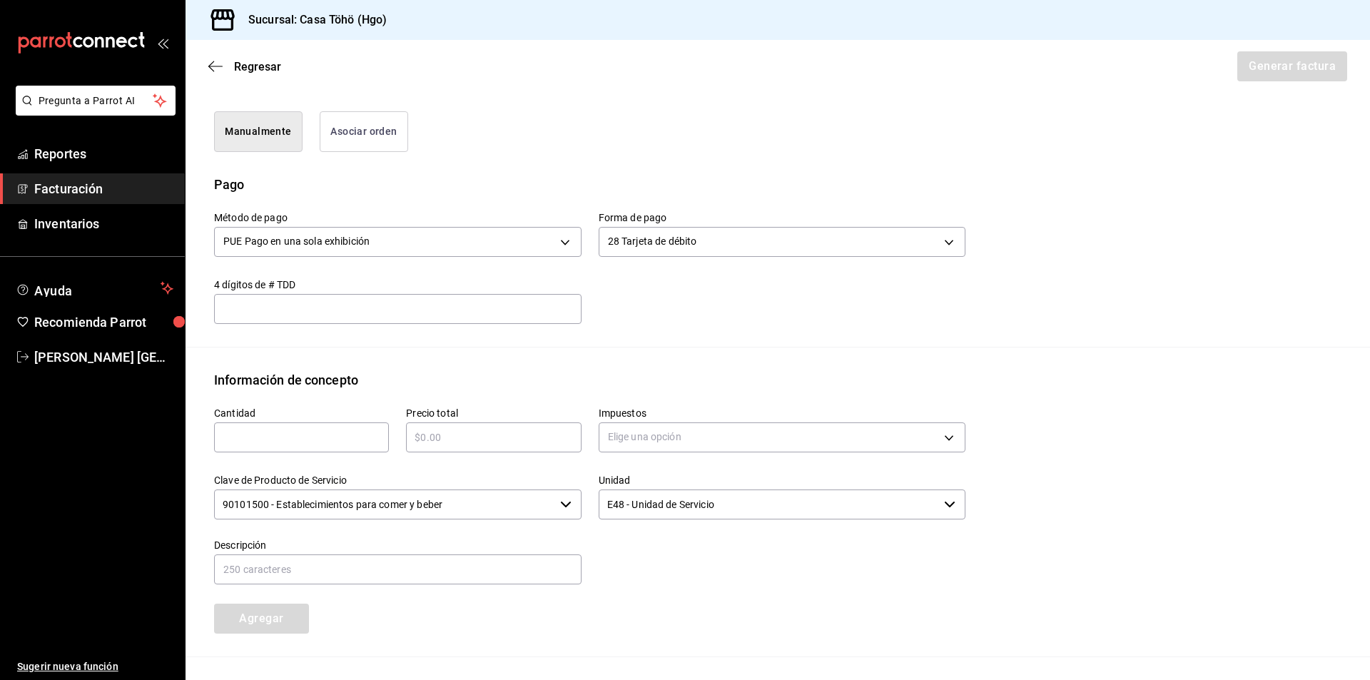
click at [315, 442] on input "text" at bounding box center [301, 437] width 175 height 17
type input "1"
click at [464, 439] on input "text" at bounding box center [493, 437] width 175 height 17
type input "$125"
click at [651, 422] on body "Pregunta a Parrot AI Reportes Facturación Inventarios Ayuda Recomienda Parrot […" at bounding box center [685, 340] width 1370 height 680
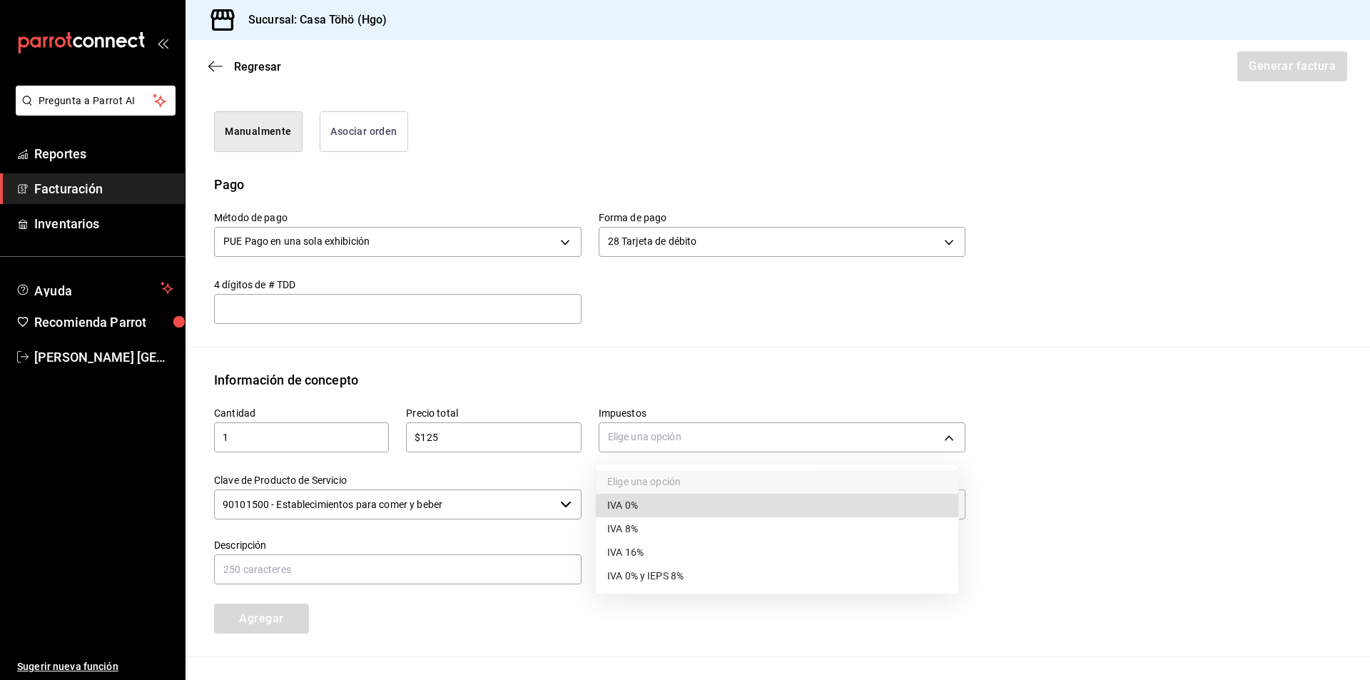
click at [649, 548] on li "IVA 16%" at bounding box center [777, 553] width 362 height 24
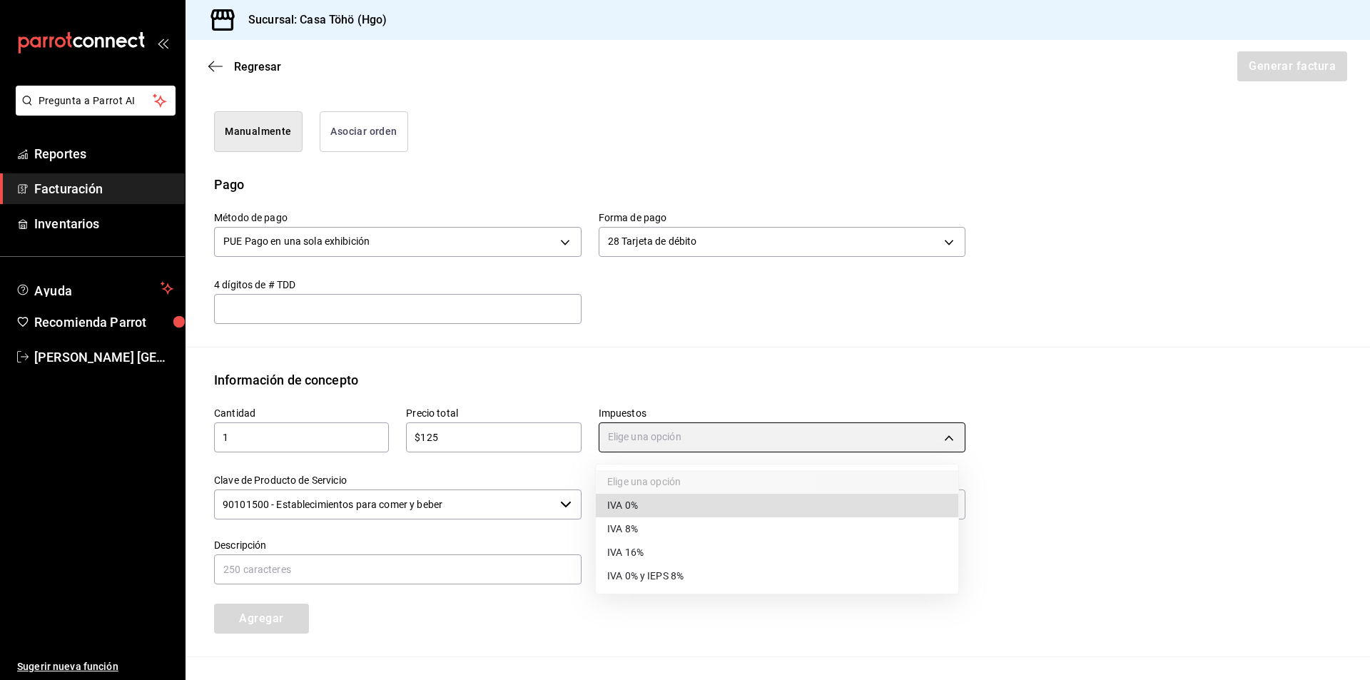
type input "IVA_16"
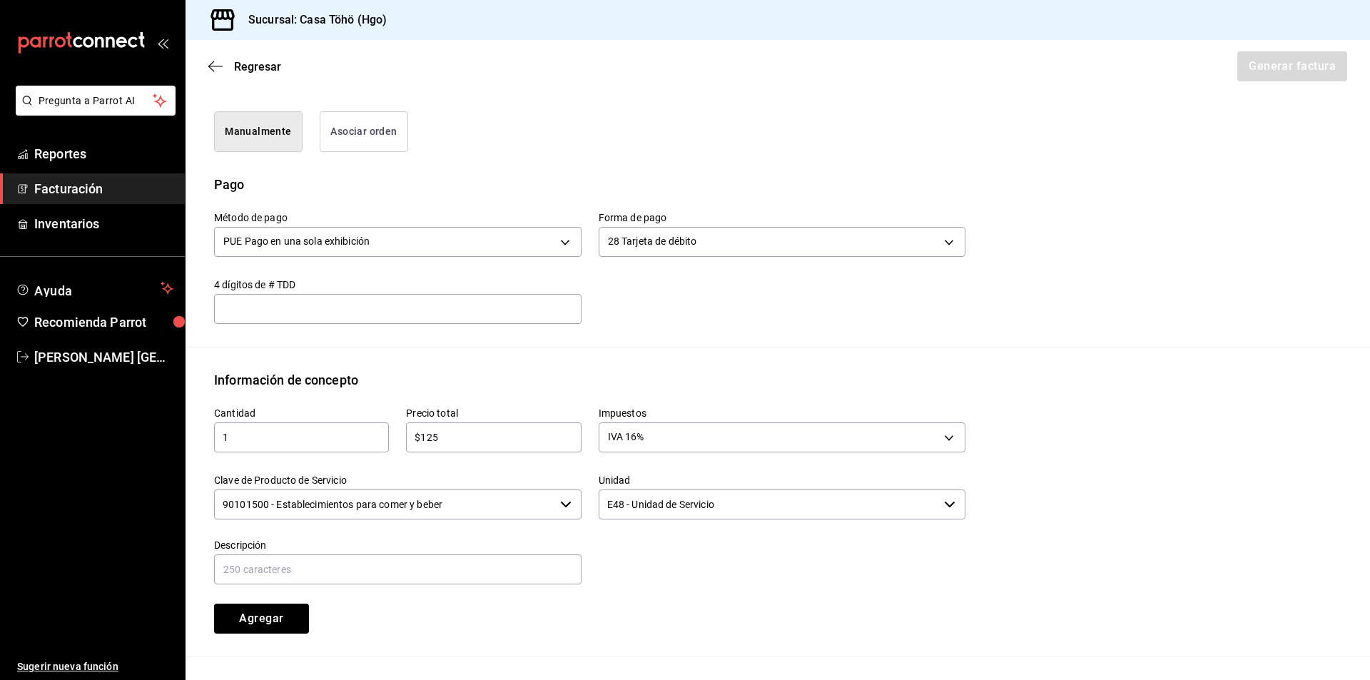
click at [680, 599] on div "Cantidad 1 ​ Precio total $125 ​ Impuestos IVA 16% IVA_16 Clave de Producto de …" at bounding box center [581, 511] width 768 height 244
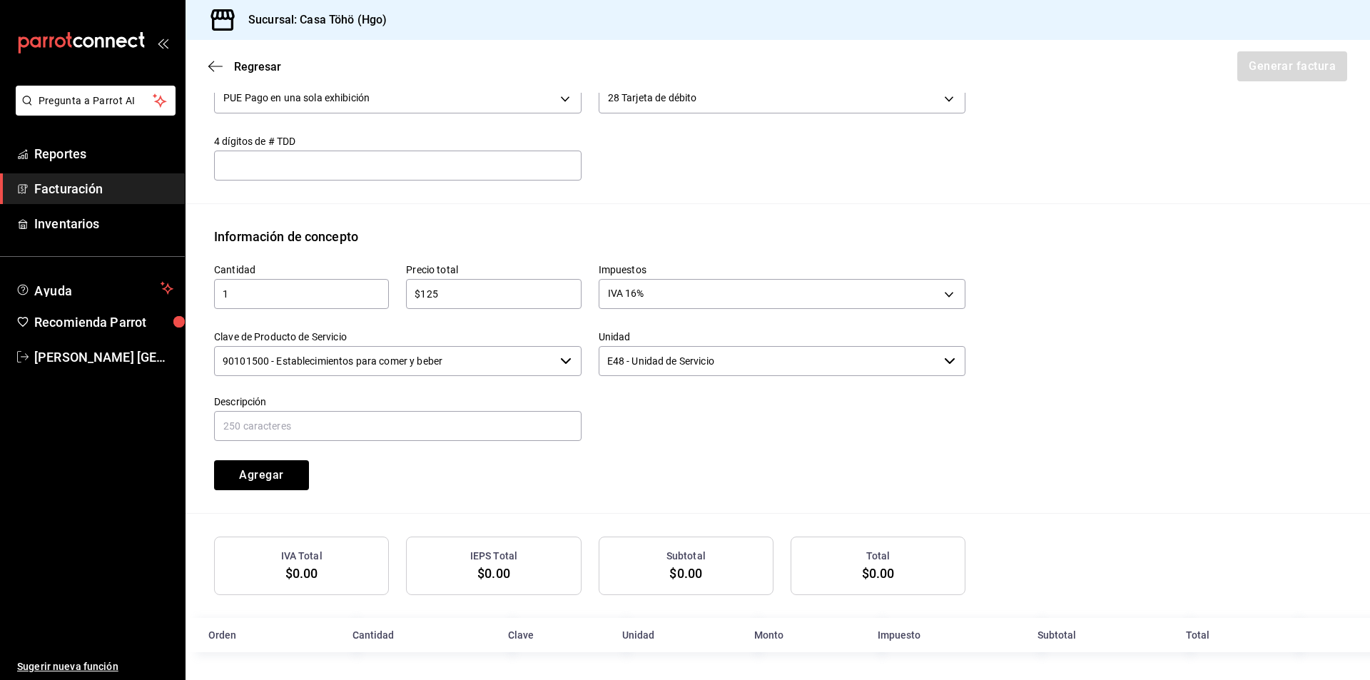
scroll to position [501, 0]
click at [444, 428] on input "text" at bounding box center [397, 425] width 367 height 30
click at [375, 422] on input "VENTA PUBLICO EN GENERAL [DATE][PERSON_NAME]" at bounding box center [397, 425] width 367 height 30
type input "VENTA PUBLICO EN GENERAL [DATE]"
click at [281, 479] on button "Agregar" at bounding box center [261, 474] width 95 height 30
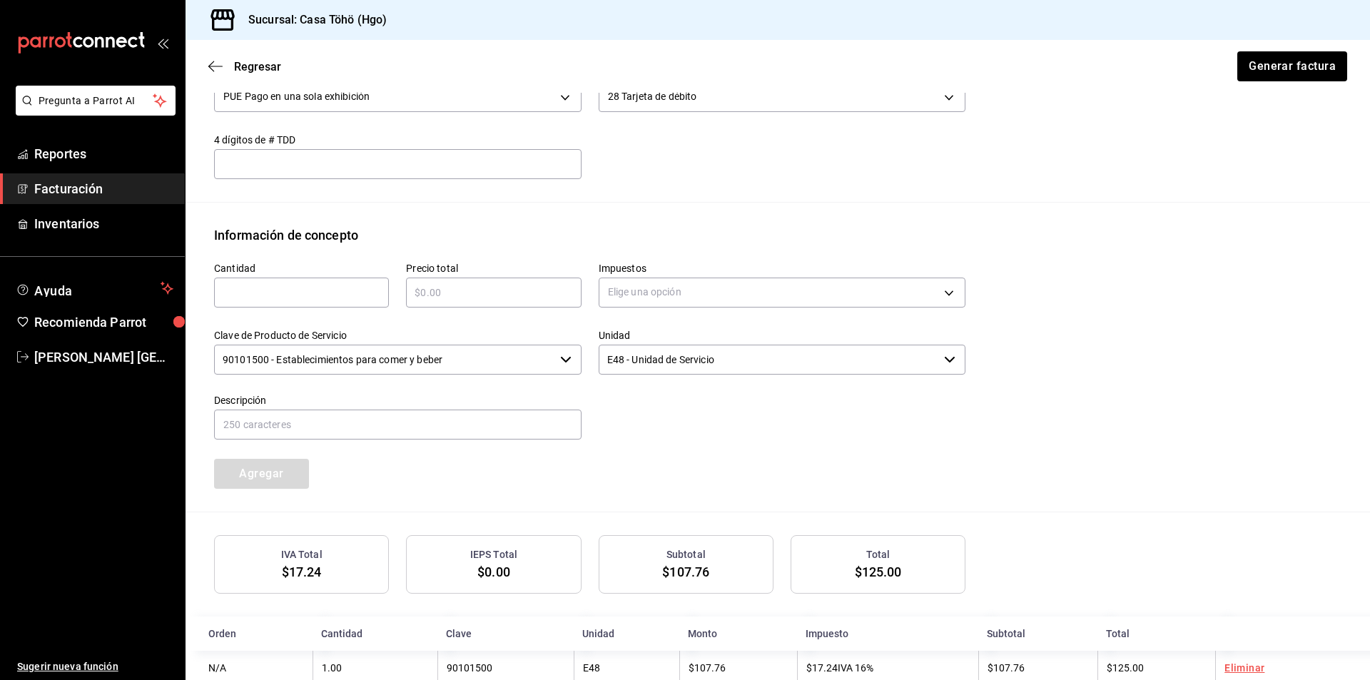
click at [290, 292] on input "text" at bounding box center [301, 292] width 175 height 17
type input "1"
click at [459, 293] on input "text" at bounding box center [493, 292] width 175 height 17
type input "$500"
click at [683, 290] on body "Pregunta a Parrot AI Reportes Facturación Inventarios Ayuda Recomienda Parrot […" at bounding box center [685, 340] width 1370 height 680
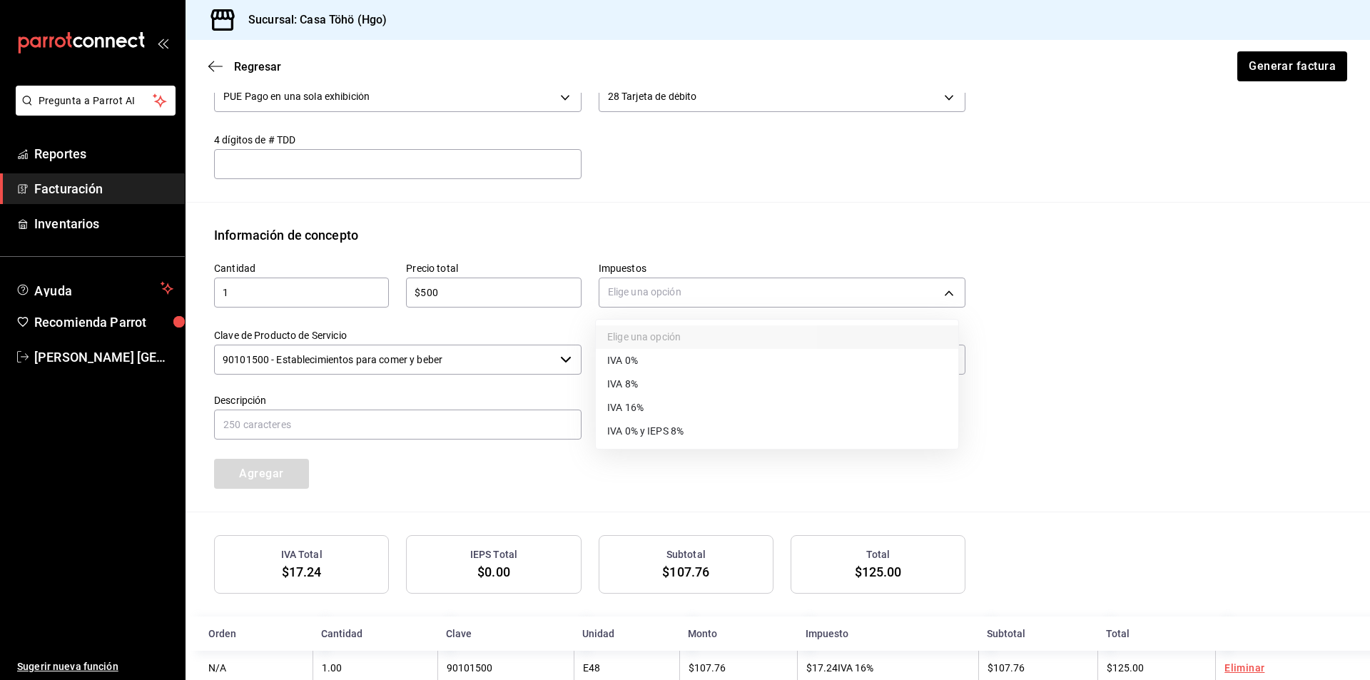
click at [631, 411] on span "IVA 16%" at bounding box center [625, 407] width 36 height 15
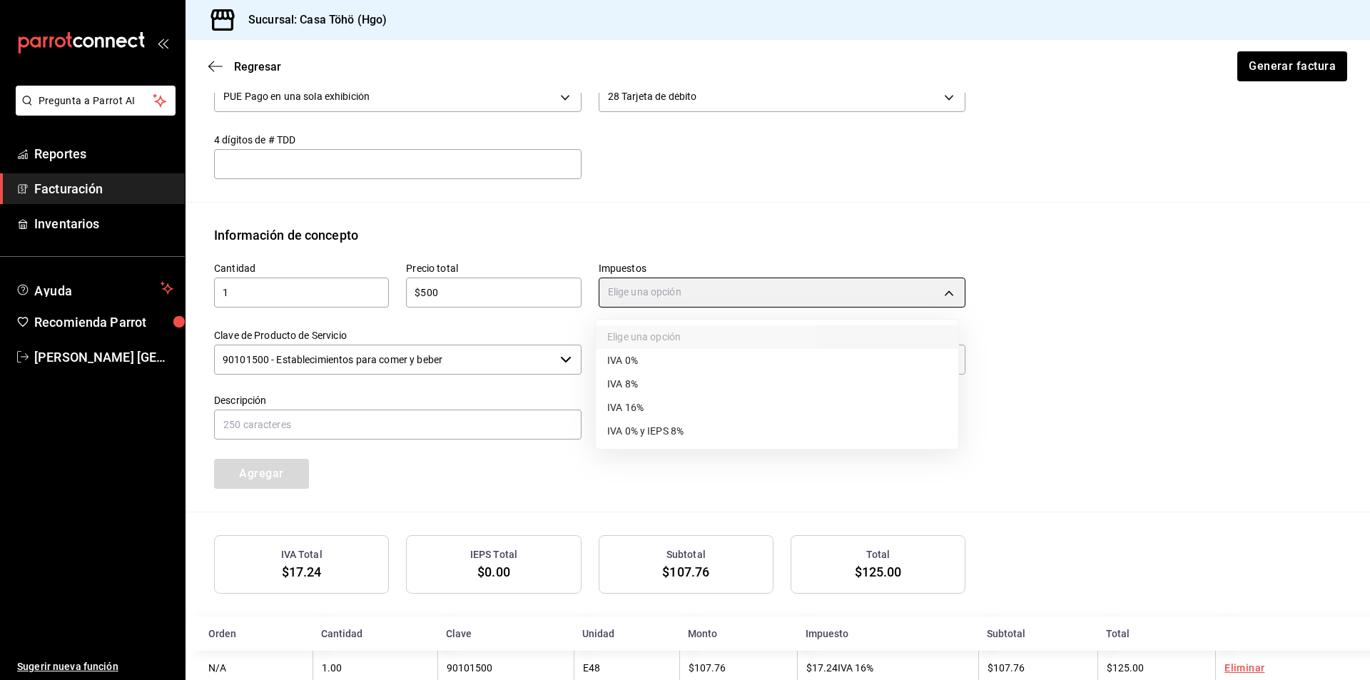
type input "IVA_16"
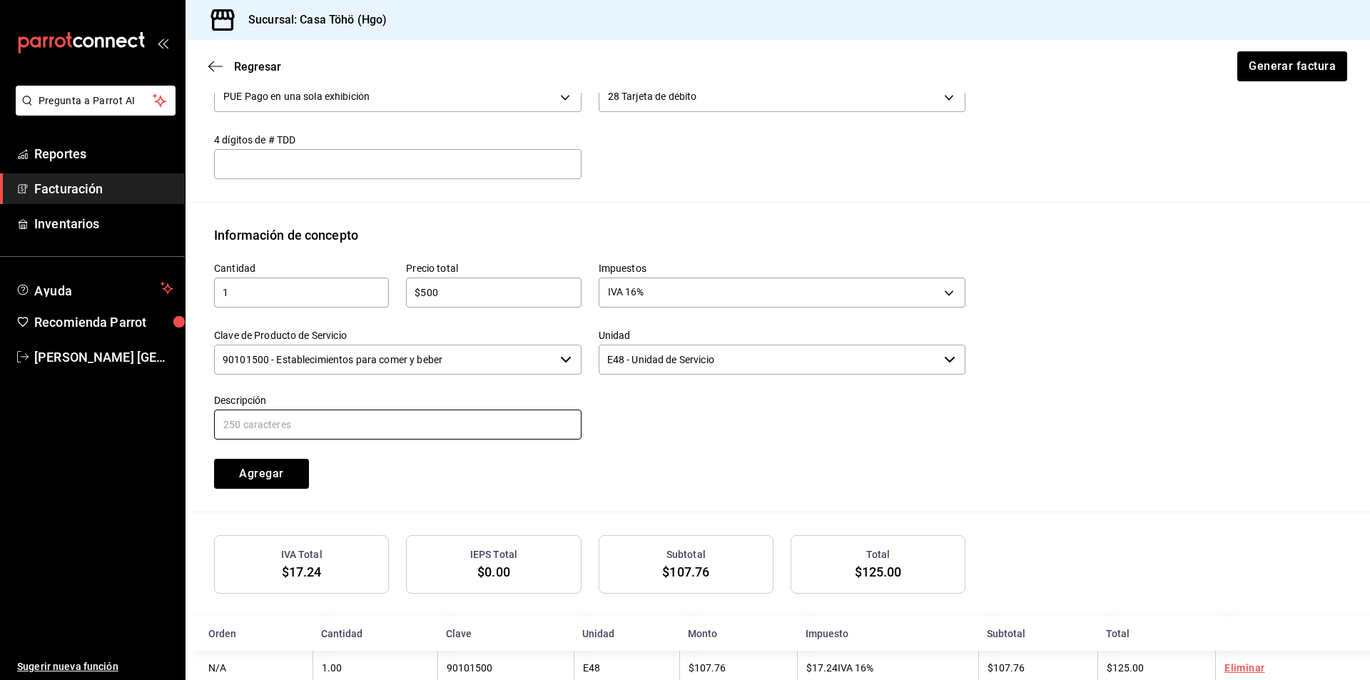
click at [404, 421] on input "text" at bounding box center [397, 424] width 367 height 30
click at [374, 421] on input "VENTA PUBLICO EN GENERAL [DATE][PERSON_NAME]" at bounding box center [397, 424] width 367 height 30
drag, startPoint x: 430, startPoint y: 426, endPoint x: 393, endPoint y: 425, distance: 37.1
click at [393, 425] on input "VENTA PUBLICO EN GENERAL [DATE][PERSON_NAME]" at bounding box center [397, 424] width 367 height 30
type input "VENTA PUBLICO EN GENERAL [DATE]"
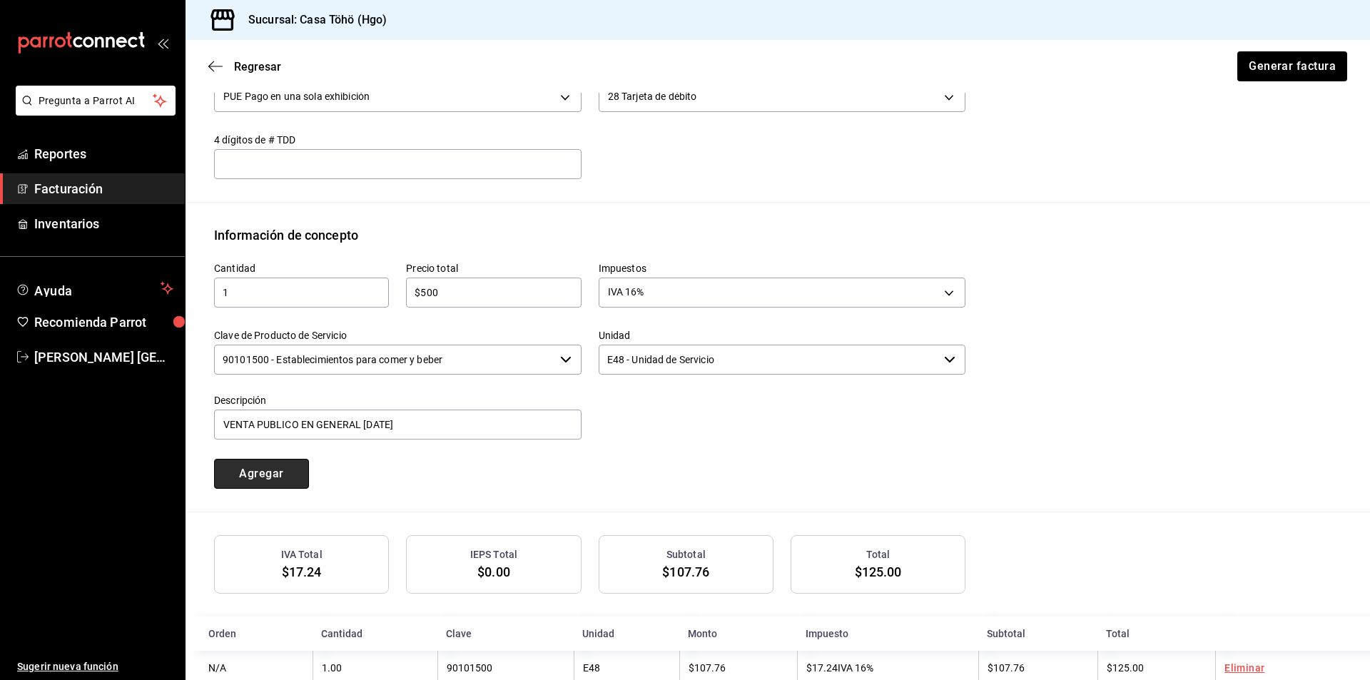
click at [260, 484] on button "Agregar" at bounding box center [261, 474] width 95 height 30
click at [841, 406] on div at bounding box center [773, 409] width 384 height 65
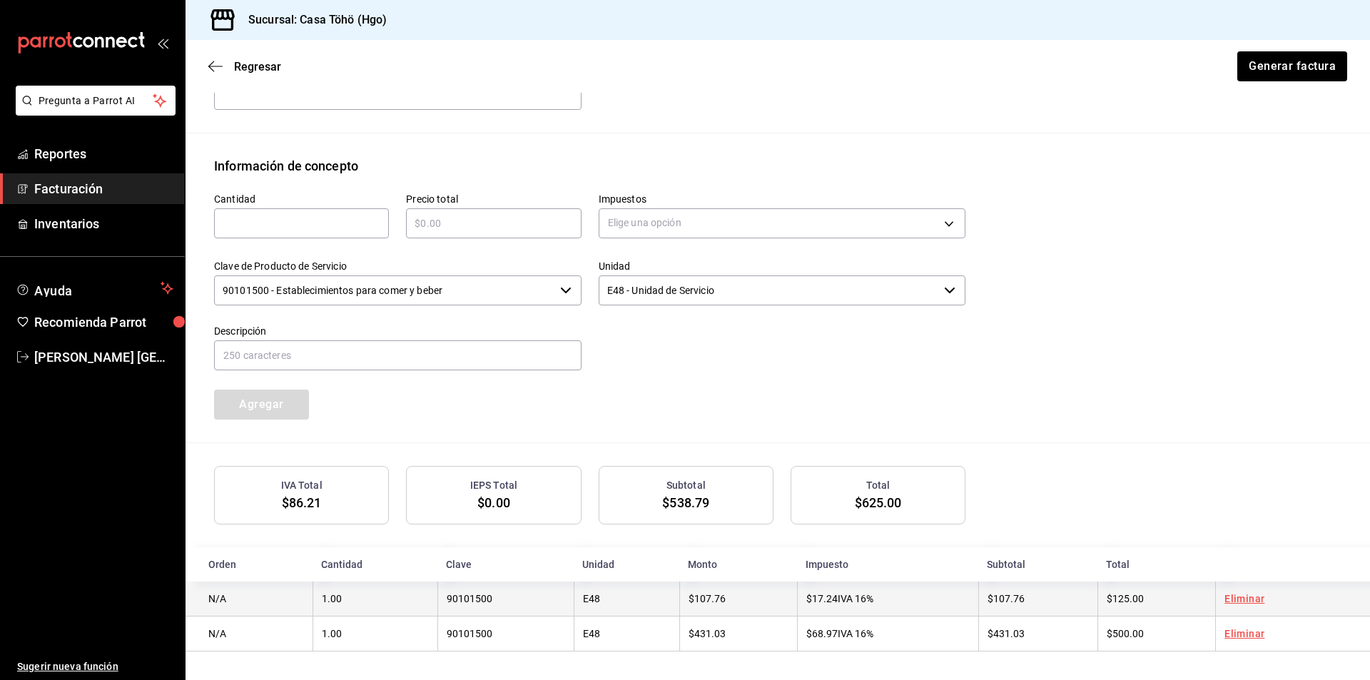
click at [1128, 599] on span "$125.00" at bounding box center [1124, 598] width 37 height 11
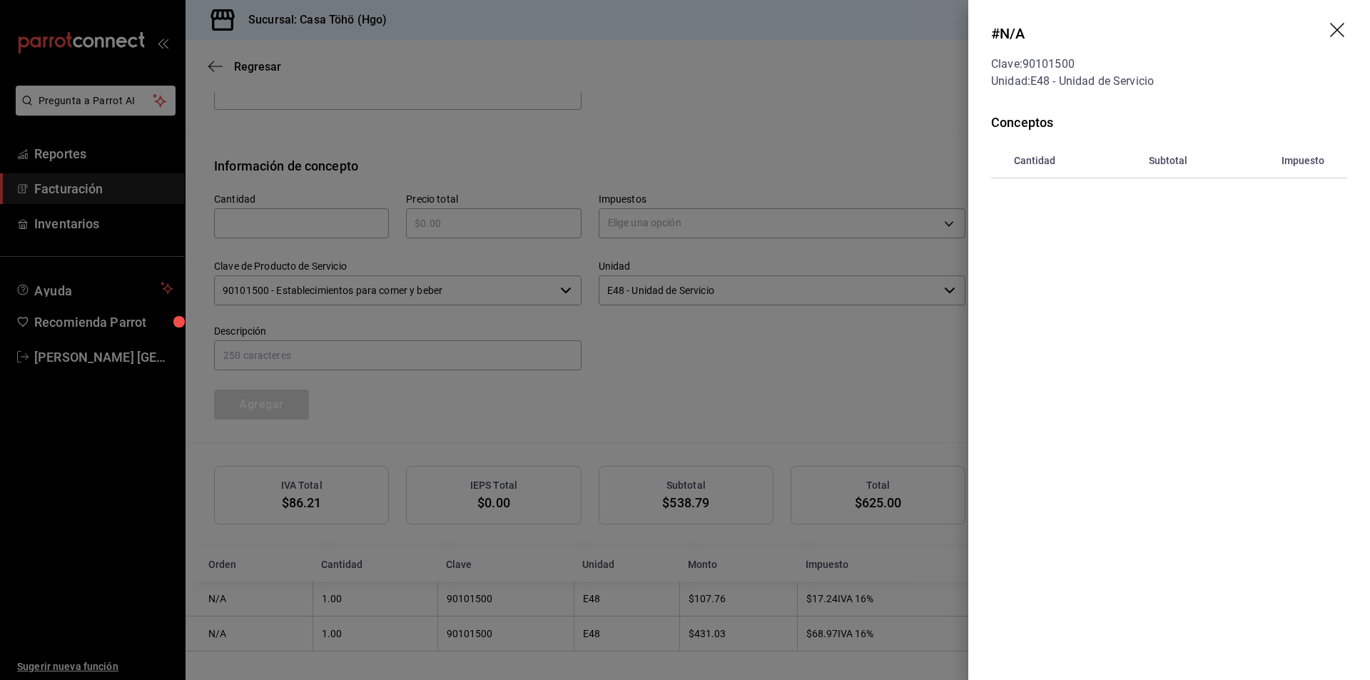
click at [1332, 31] on icon "drag" at bounding box center [1338, 31] width 17 height 17
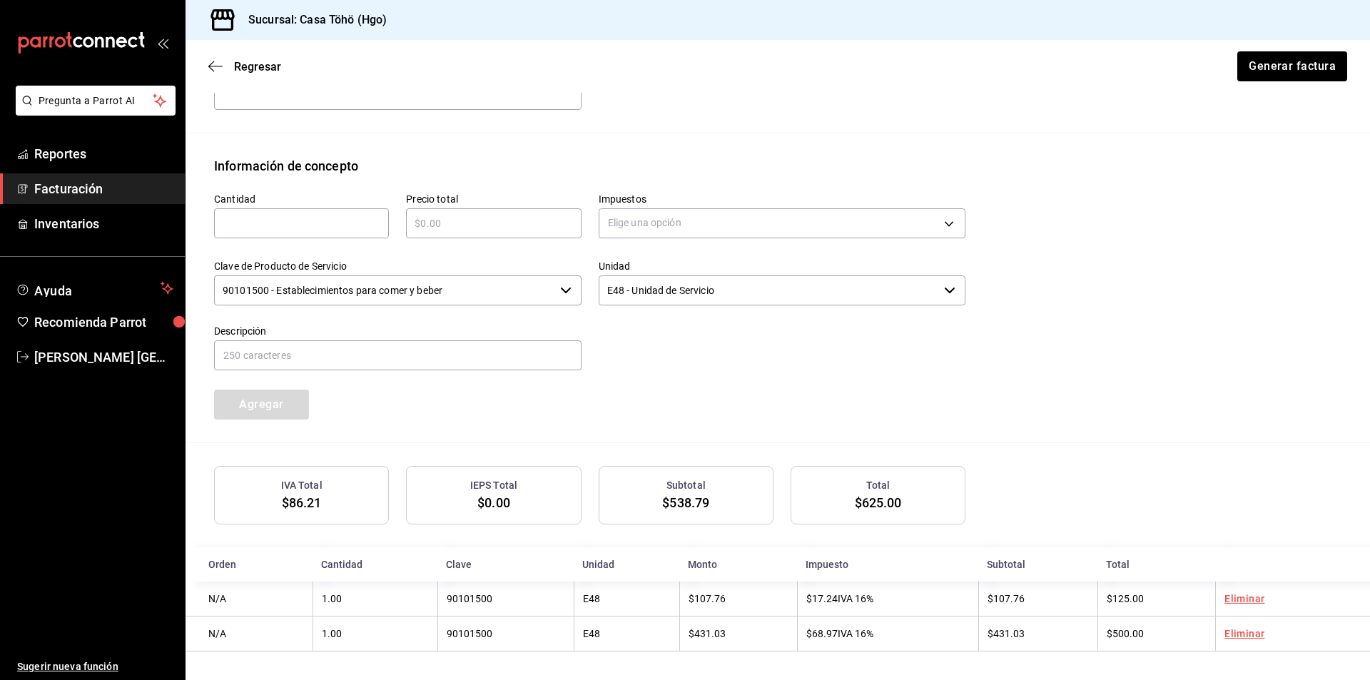
click at [1053, 414] on div "Cantidad ​ Precio total ​ Impuestos Elige una opción Clave de Producto de Servi…" at bounding box center [777, 308] width 1127 height 267
click at [1276, 68] on button "Generar factura" at bounding box center [1290, 66] width 111 height 30
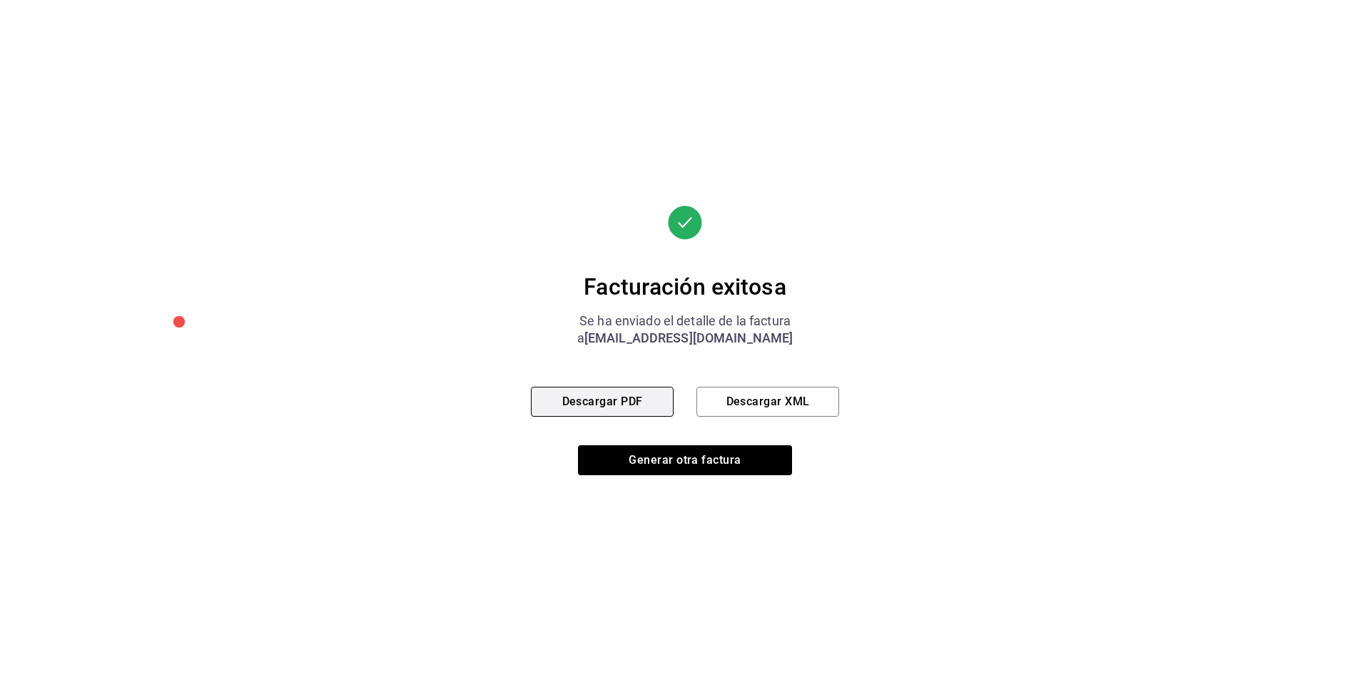
click at [587, 402] on button "Descargar PDF" at bounding box center [602, 402] width 143 height 30
drag, startPoint x: 418, startPoint y: 141, endPoint x: 461, endPoint y: 188, distance: 63.6
click at [418, 141] on div "Facturación exitosa Se ha enviado el detalle de la factura a [EMAIL_ADDRESS][DO…" at bounding box center [685, 340] width 1370 height 680
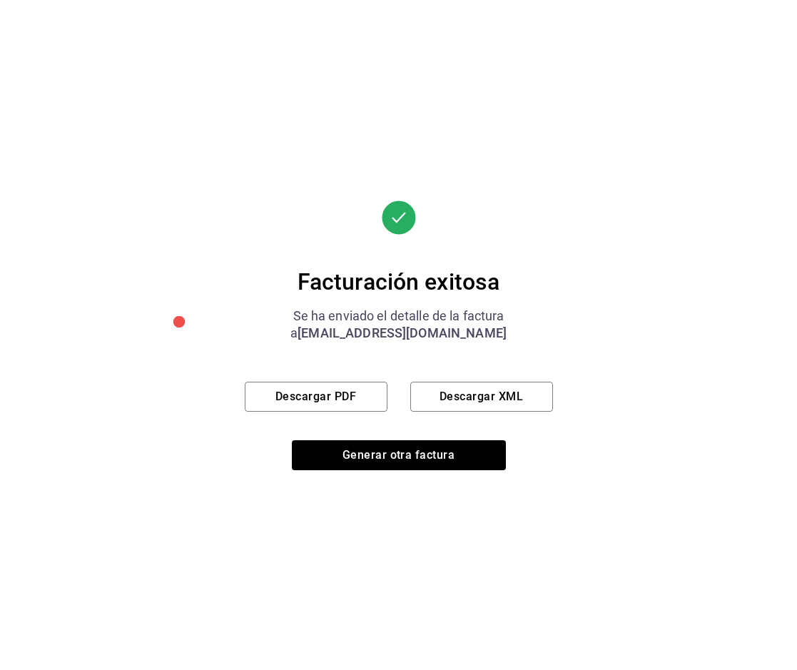
click at [593, 352] on div "Facturación exitosa Se ha enviado el detalle de la factura a [EMAIL_ADDRESS][DO…" at bounding box center [398, 335] width 797 height 670
click at [394, 460] on button "Generar otra factura" at bounding box center [399, 455] width 214 height 30
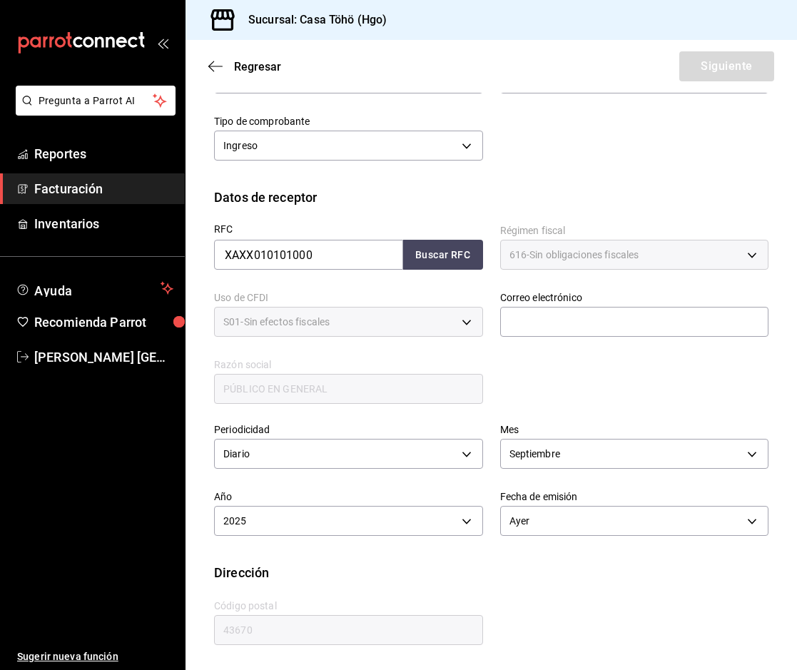
scroll to position [102, 0]
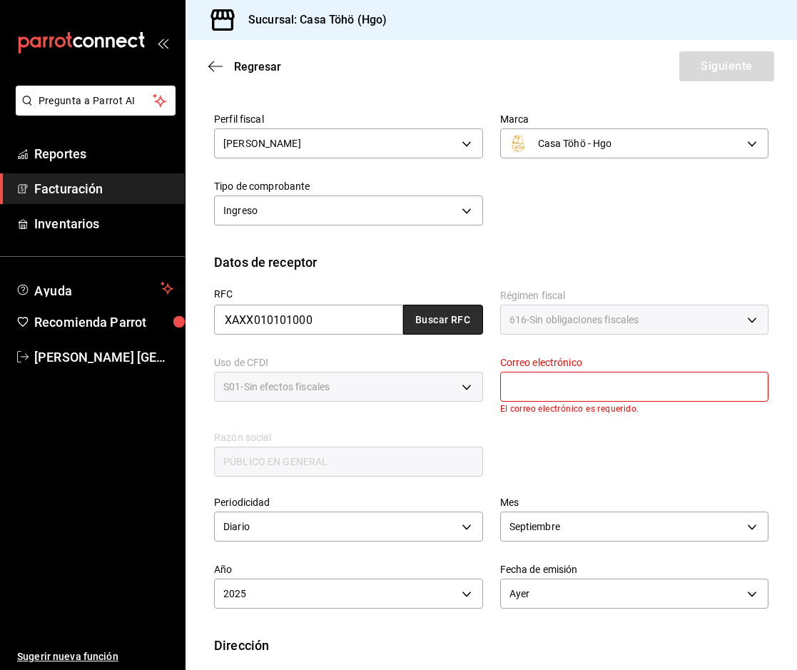
click at [458, 321] on button "Buscar RFC" at bounding box center [443, 320] width 80 height 30
type input "[EMAIL_ADDRESS][DOMAIN_NAME]"
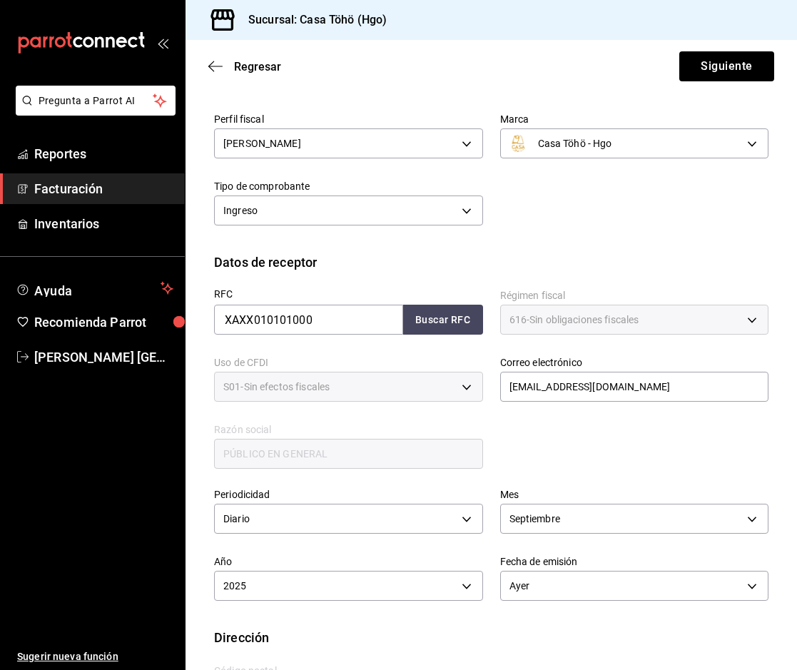
click at [531, 462] on div "RFC XAXX010101000 Buscar RFC Régimen fiscal 616 - Sin obligaciones fiscales 616…" at bounding box center [482, 371] width 571 height 199
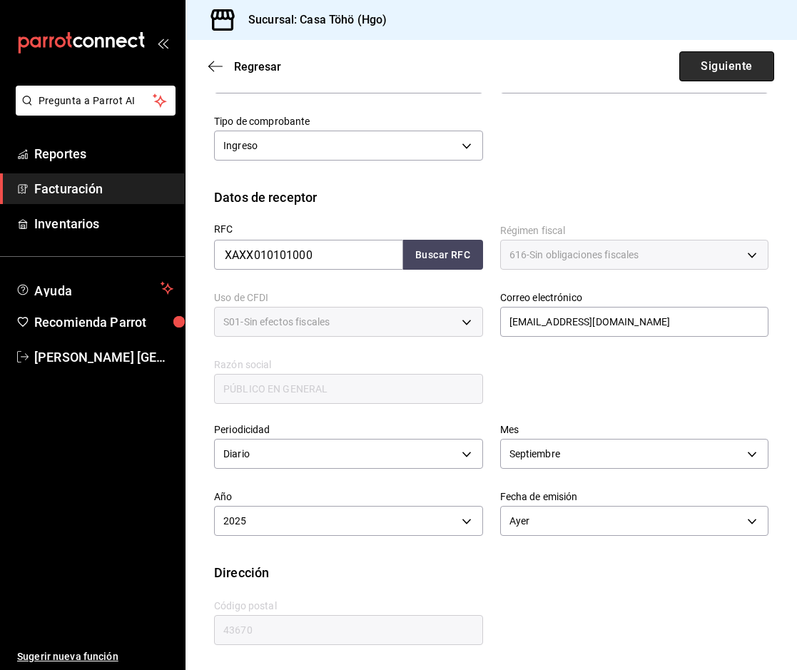
click at [716, 68] on button "Siguiente" at bounding box center [726, 66] width 95 height 30
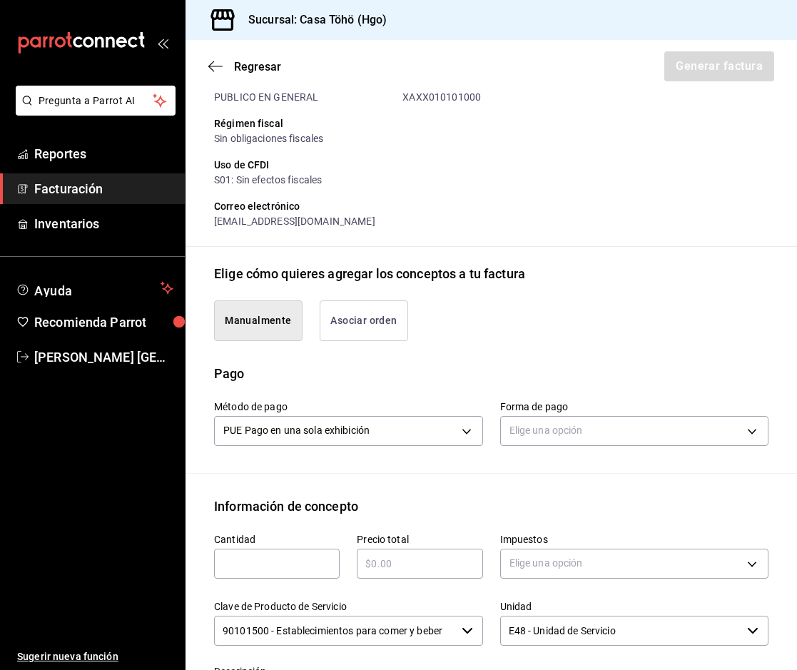
click at [484, 365] on div "Pago" at bounding box center [491, 373] width 554 height 19
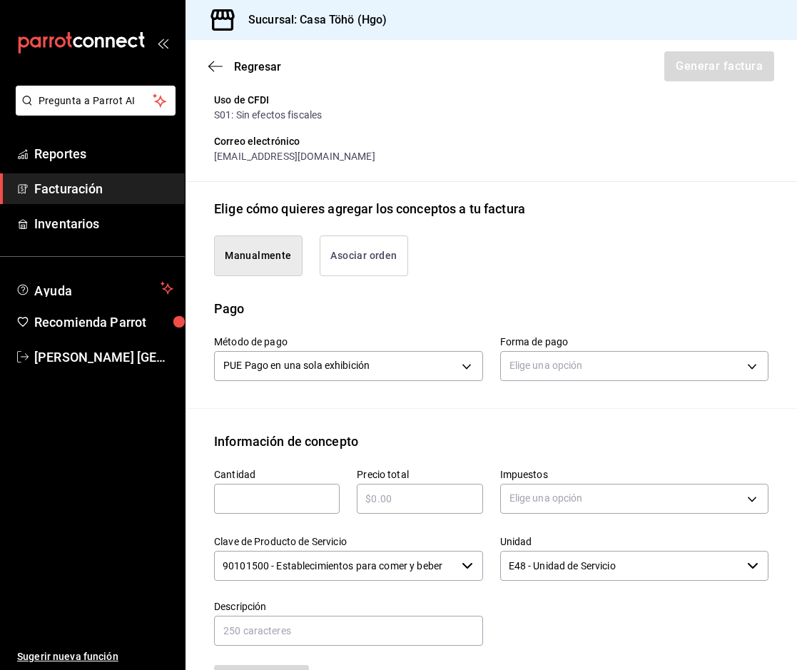
scroll to position [310, 0]
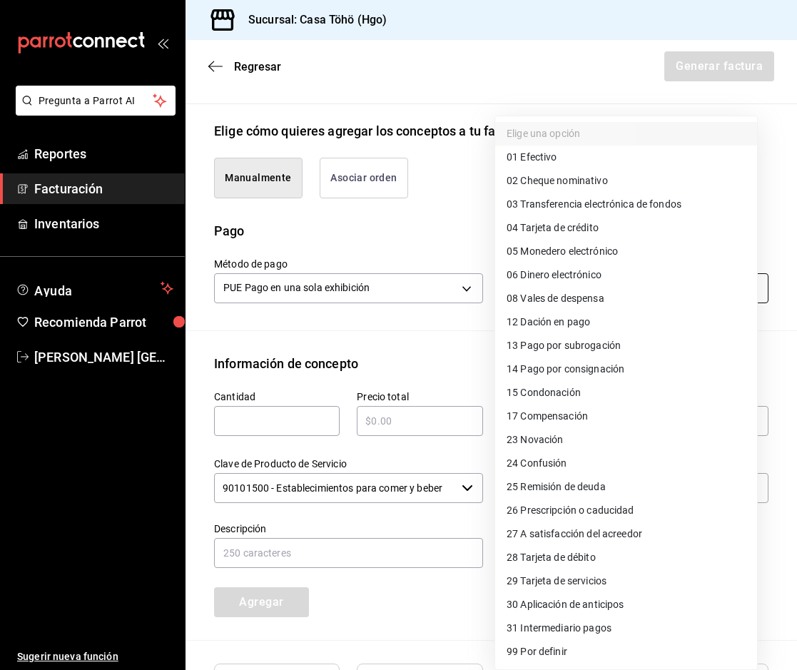
click at [593, 287] on body "Pregunta a Parrot AI Reportes Facturación Inventarios Ayuda Recomienda Parrot […" at bounding box center [398, 335] width 797 height 670
click at [583, 562] on span "28 Tarjeta de débito" at bounding box center [550, 557] width 89 height 15
type input "28"
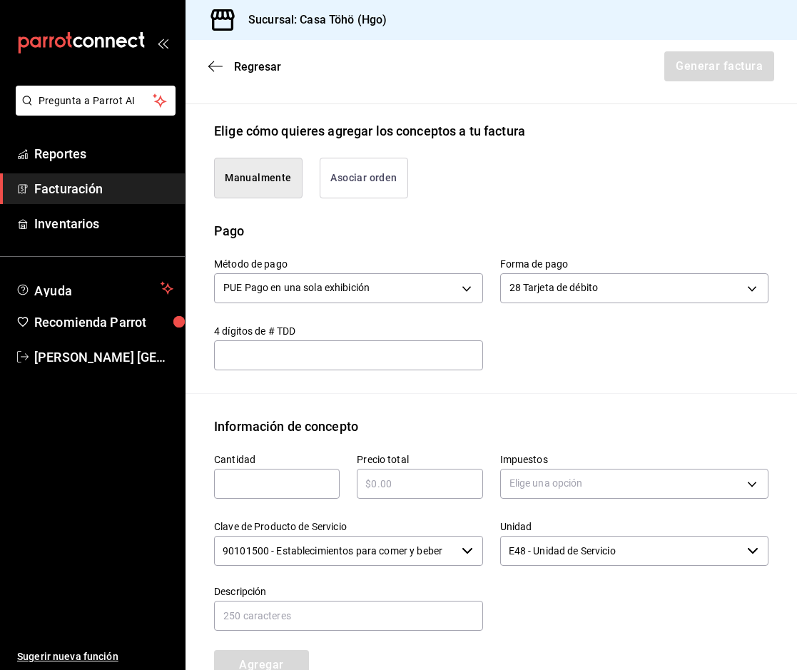
click at [541, 365] on div "Método de pago PUE Pago en una sola exhibición PUE Forma de pago 28 Tarjeta de …" at bounding box center [482, 305] width 571 height 130
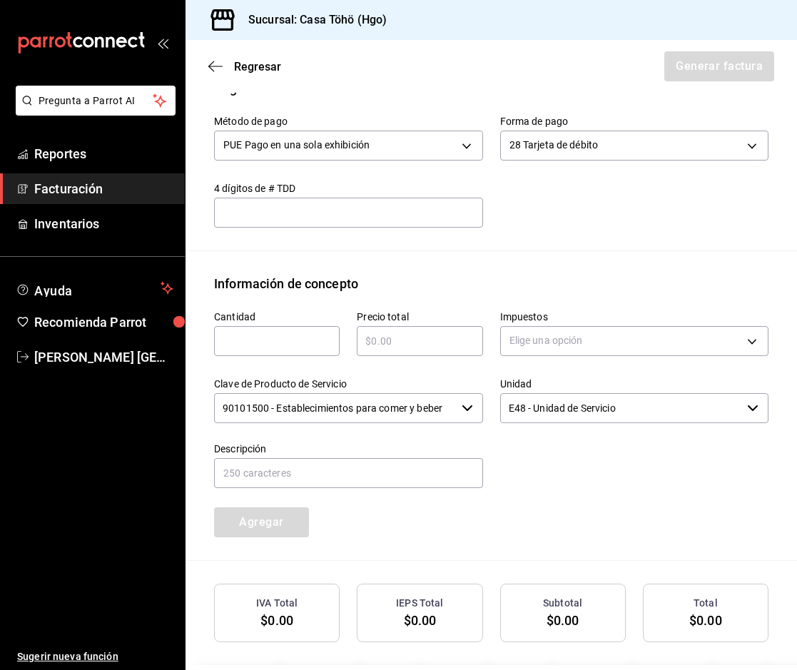
click at [267, 338] on input "text" at bounding box center [277, 340] width 126 height 17
type input "1"
click at [406, 342] on input "text" at bounding box center [420, 340] width 126 height 17
type input "$332"
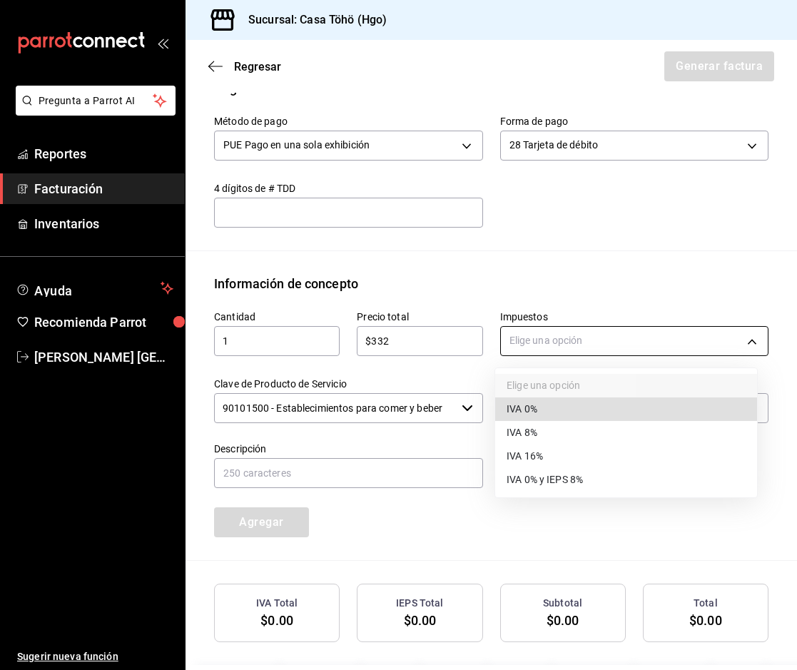
click at [561, 350] on body "Pregunta a Parrot AI Reportes Facturación Inventarios Ayuda Recomienda Parrot […" at bounding box center [398, 335] width 797 height 670
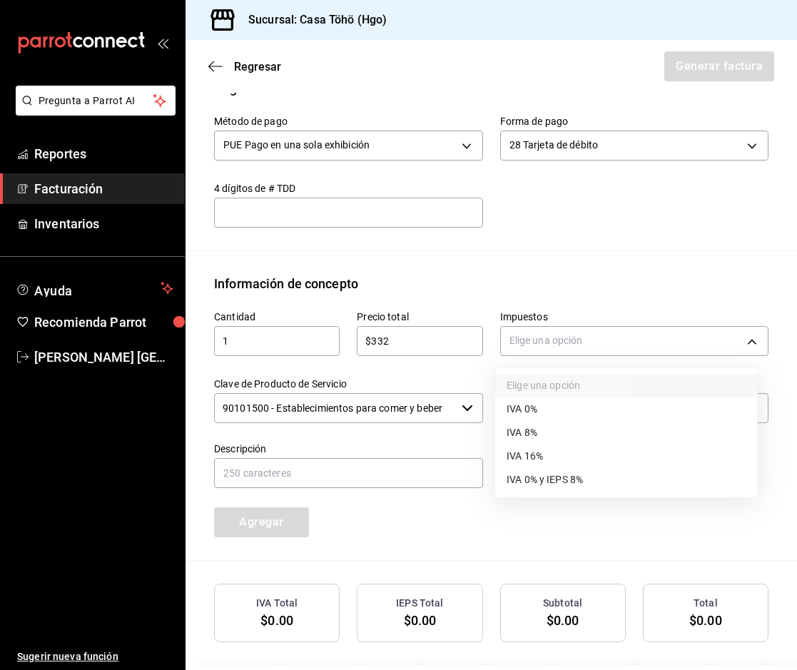
click at [539, 453] on span "IVA 16%" at bounding box center [524, 456] width 36 height 15
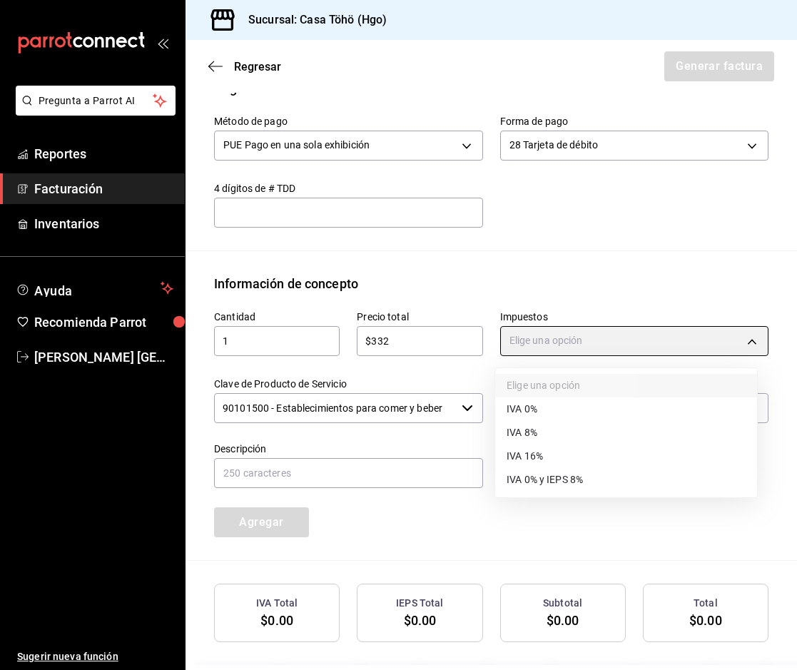
type input "IVA_16"
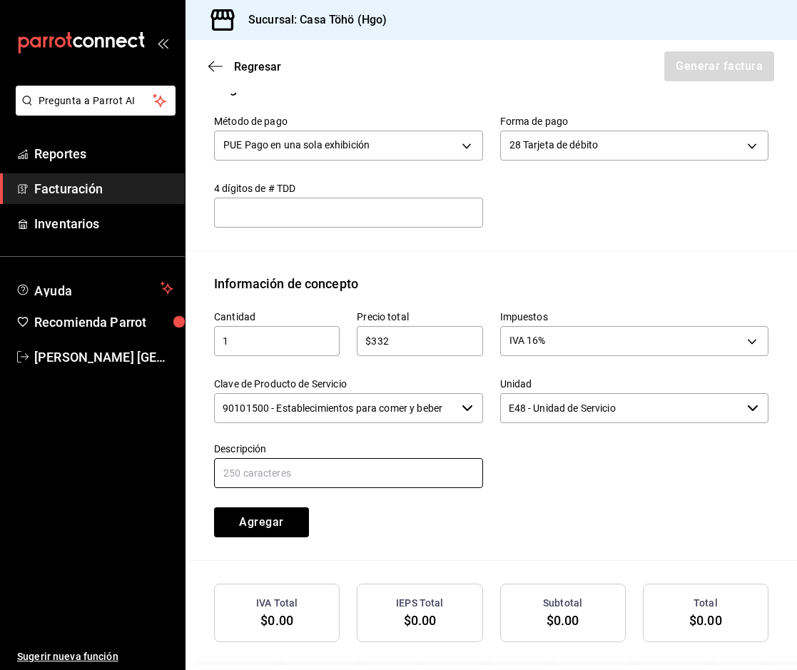
click at [308, 481] on input "text" at bounding box center [348, 473] width 269 height 30
click at [374, 473] on input "VENTA PUBLICO EN GENERAL [DATE][PERSON_NAME]" at bounding box center [348, 473] width 269 height 30
type input "VENTA PUBLICO EN GENERAL [DATE] [PERSON_NAME]"
click at [544, 239] on div "Método de pago PUE Pago en una sola exhibición PUE Forma de pago 28 Tarjeta de …" at bounding box center [491, 174] width 554 height 153
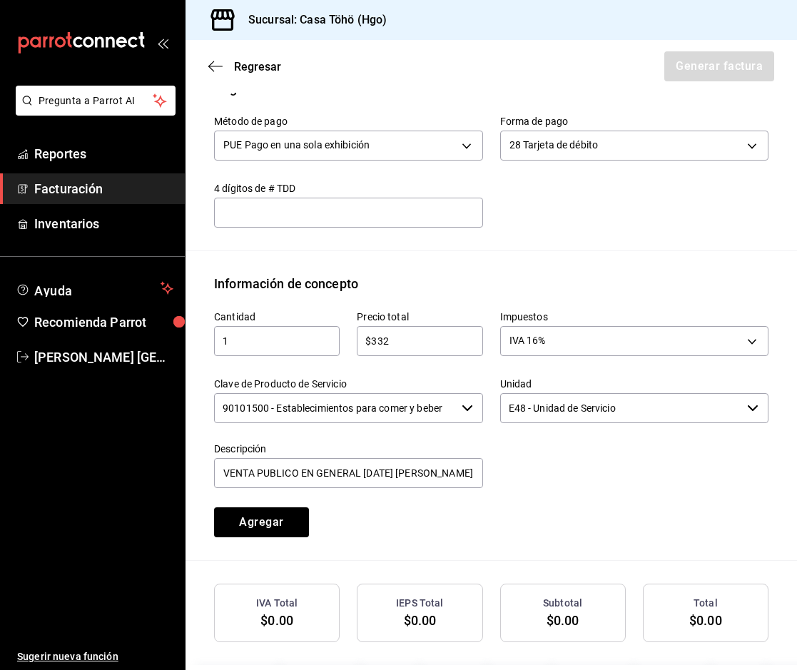
scroll to position [0, 0]
click at [562, 476] on div at bounding box center [626, 457] width 286 height 65
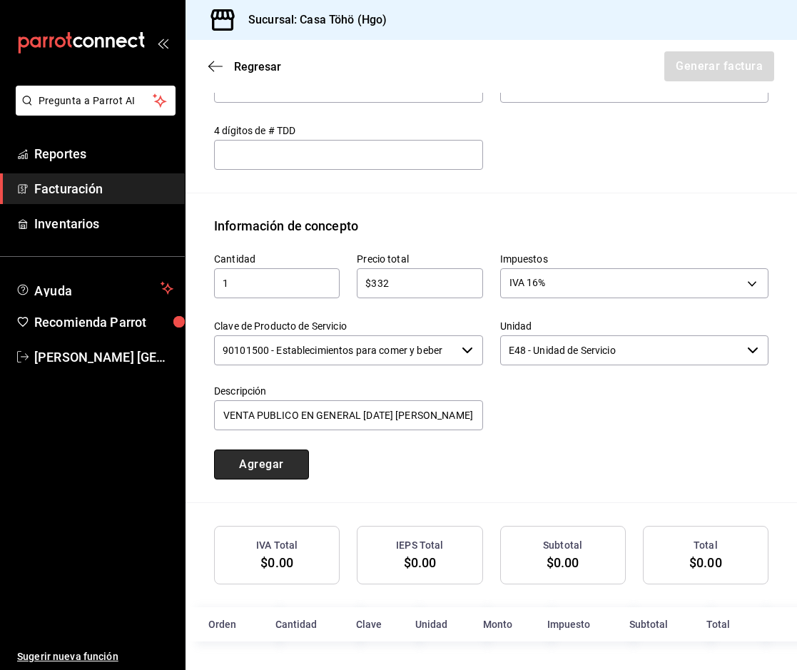
click at [259, 465] on button "Agregar" at bounding box center [261, 464] width 95 height 30
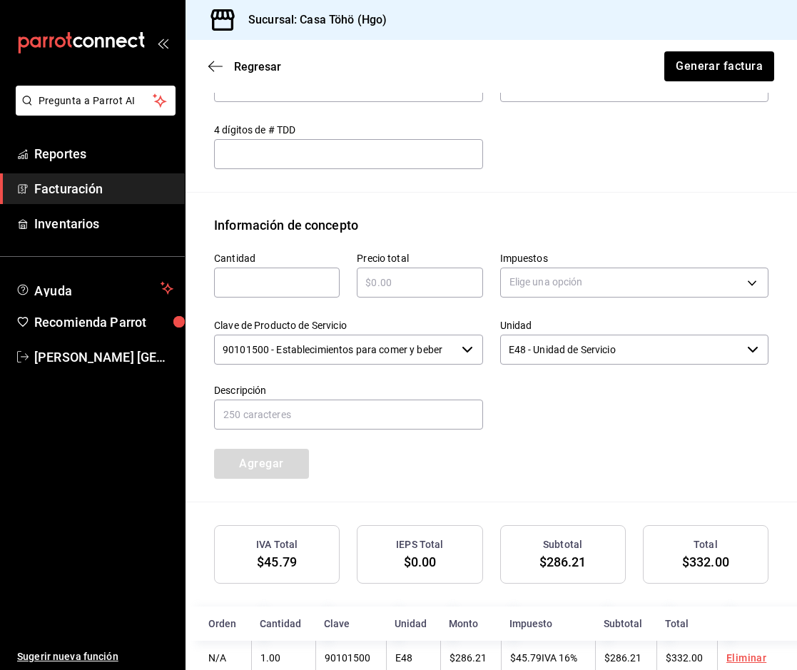
scroll to position [546, 0]
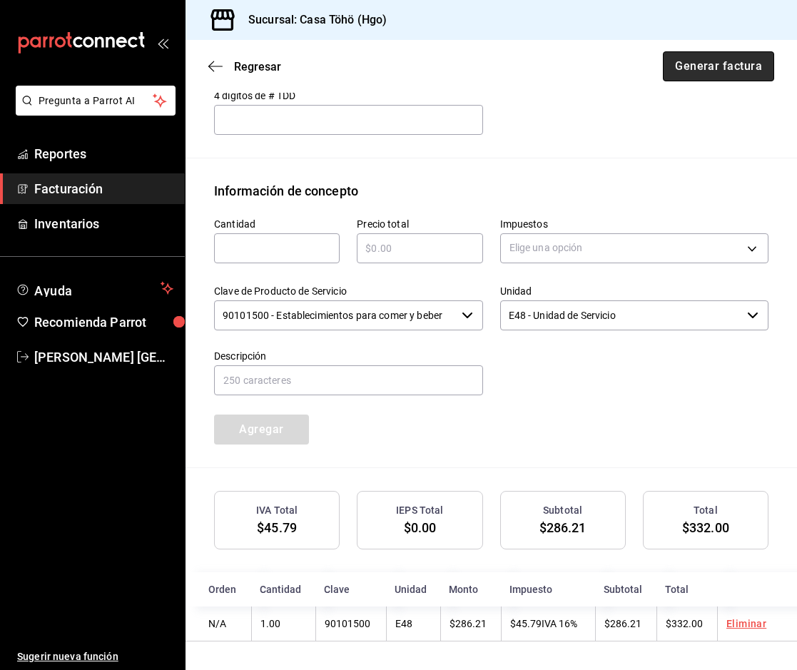
click at [722, 60] on button "Generar factura" at bounding box center [718, 66] width 111 height 30
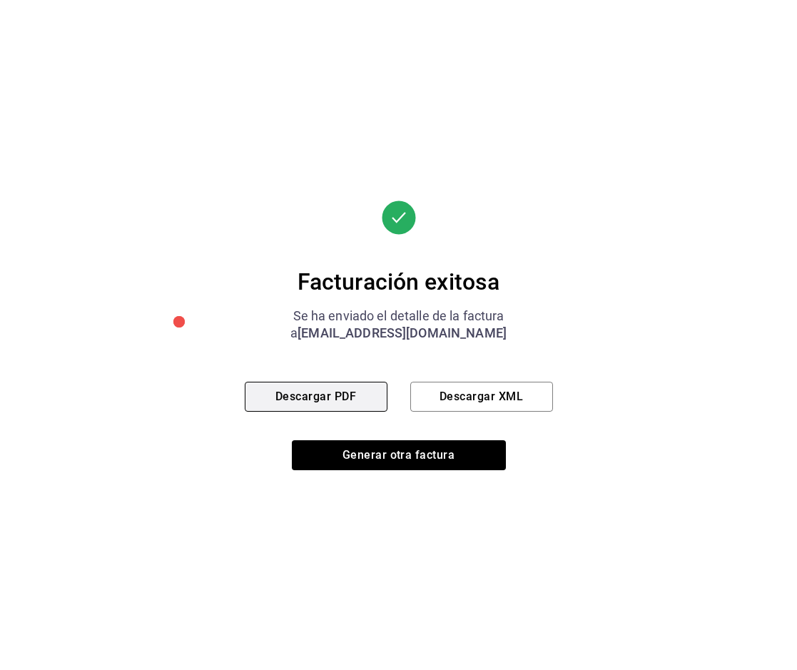
click at [342, 402] on button "Descargar PDF" at bounding box center [316, 397] width 143 height 30
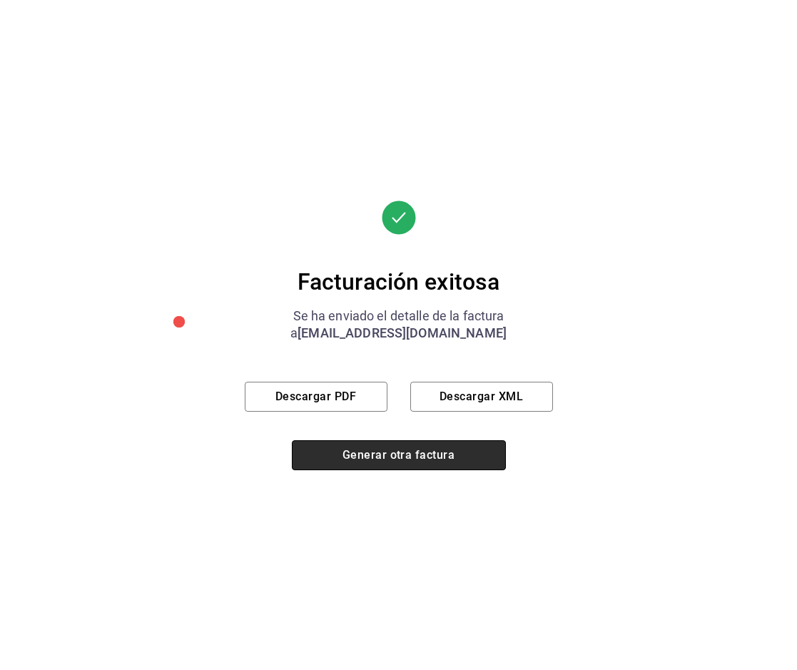
click at [373, 462] on button "Generar otra factura" at bounding box center [399, 455] width 214 height 30
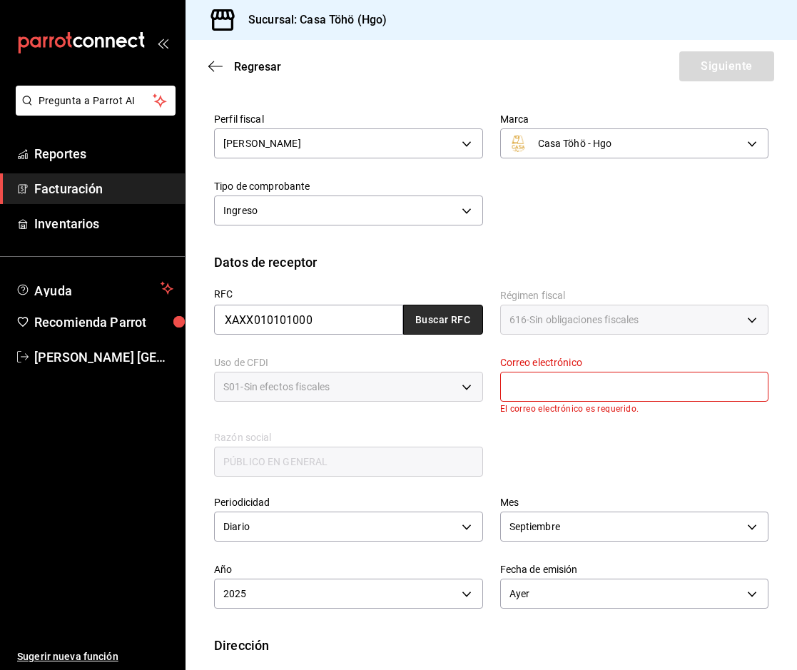
click at [442, 322] on button "Buscar RFC" at bounding box center [443, 320] width 80 height 30
type input "[EMAIL_ADDRESS][DOMAIN_NAME]"
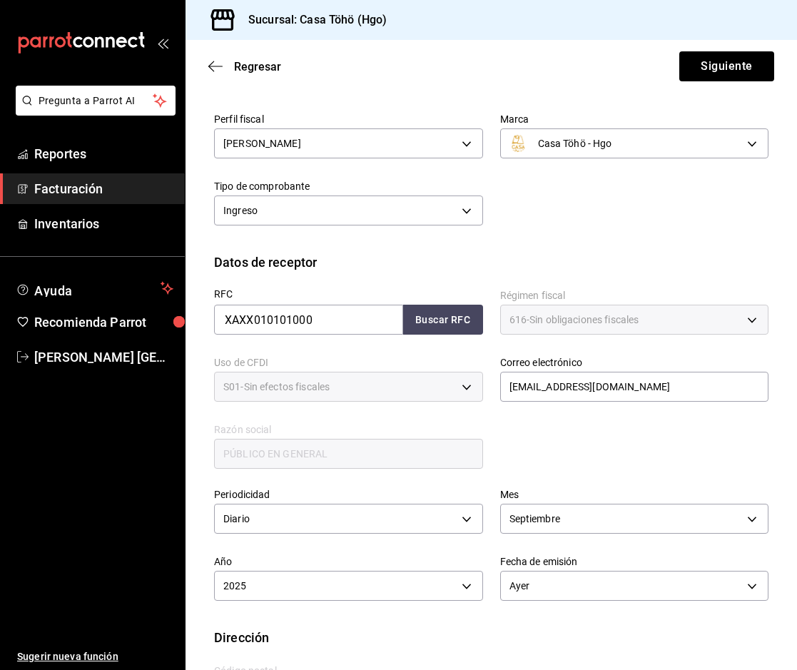
click at [557, 455] on div "RFC XAXX010101000 Buscar RFC Régimen fiscal 616 - Sin obligaciones fiscales 616…" at bounding box center [482, 371] width 571 height 199
click at [679, 68] on button "Siguiente" at bounding box center [726, 66] width 95 height 30
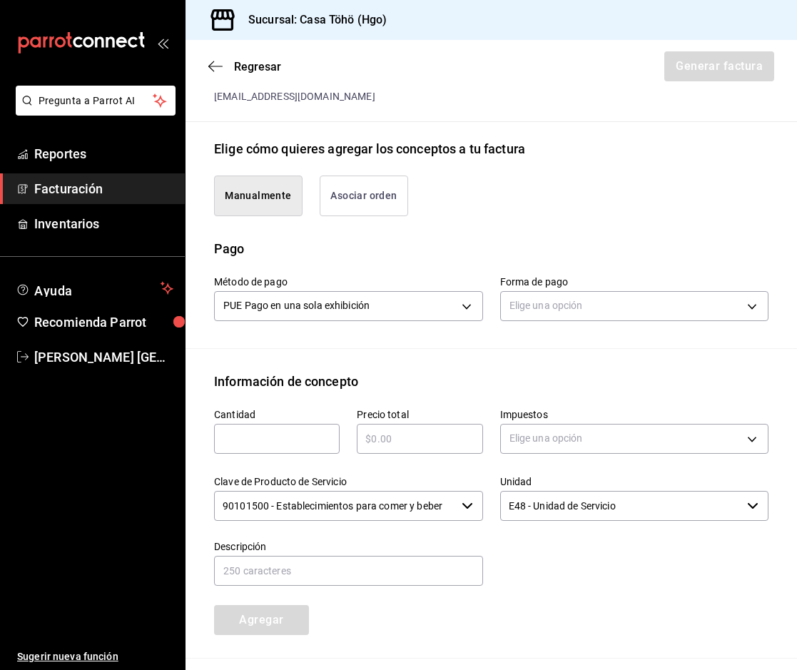
scroll to position [316, 0]
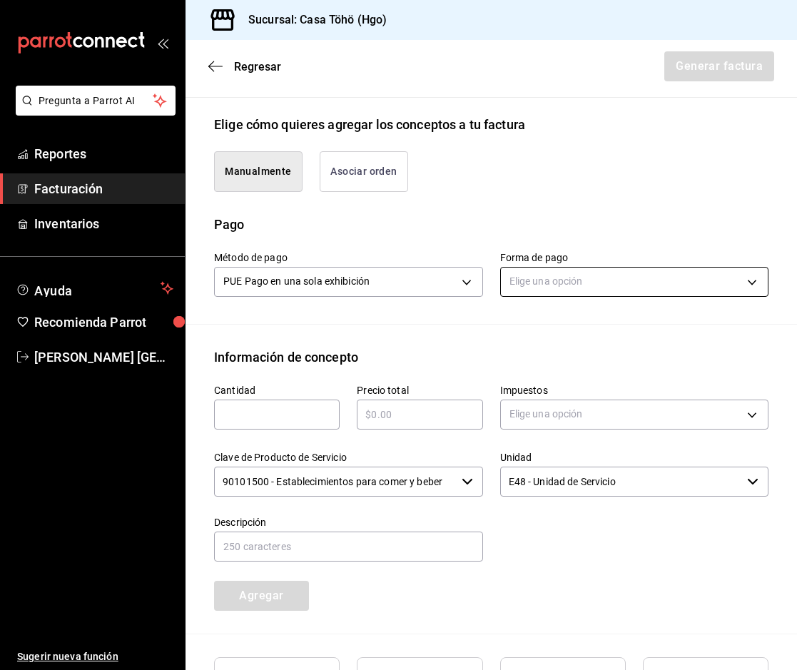
click at [544, 277] on body "Pregunta a Parrot AI Reportes Facturación Inventarios Ayuda Recomienda Parrot […" at bounding box center [398, 335] width 797 height 670
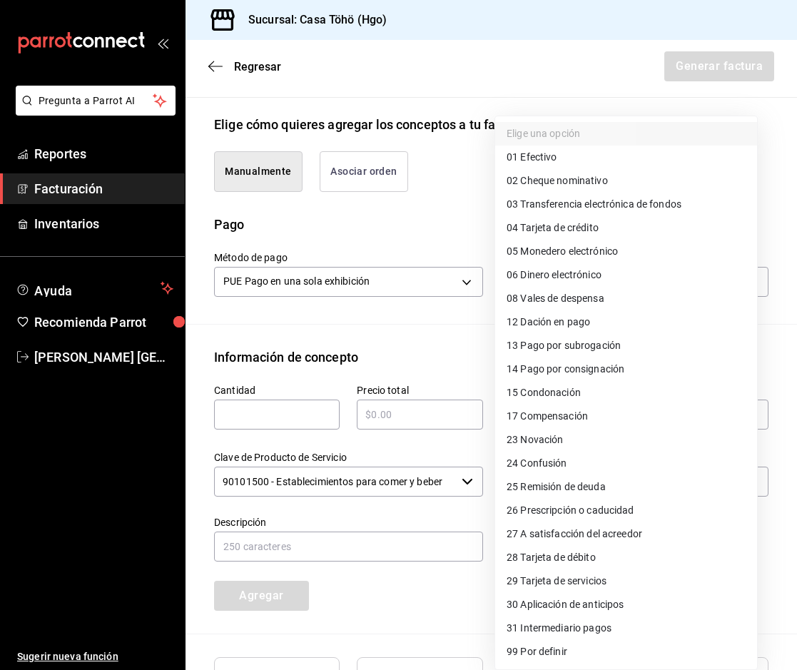
click at [581, 231] on span "04 Tarjeta de crédito" at bounding box center [552, 227] width 92 height 15
type input "04"
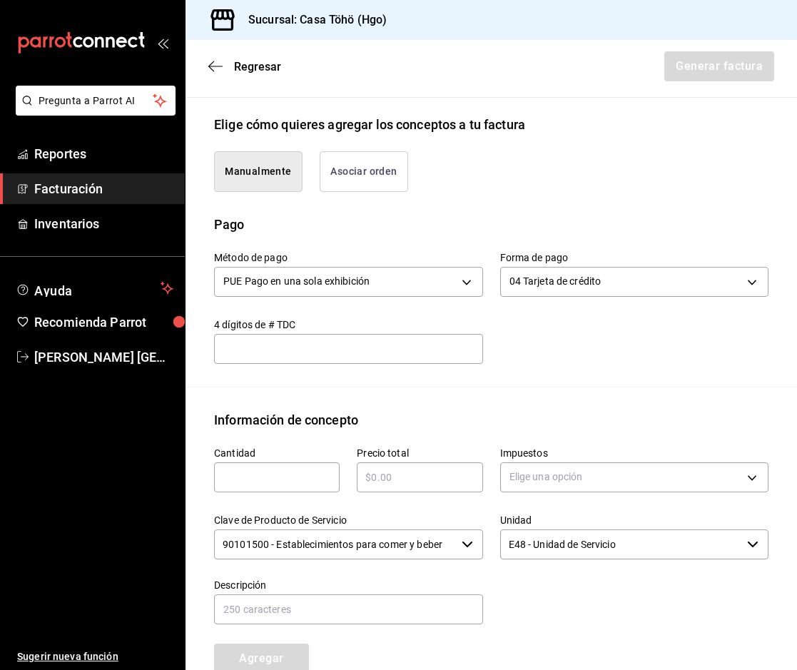
click at [539, 397] on div "Emisor Perfil fiscal [PERSON_NAME] Tipo de comprobante Ingreso Receptor Nombre …" at bounding box center [490, 311] width 611 height 1047
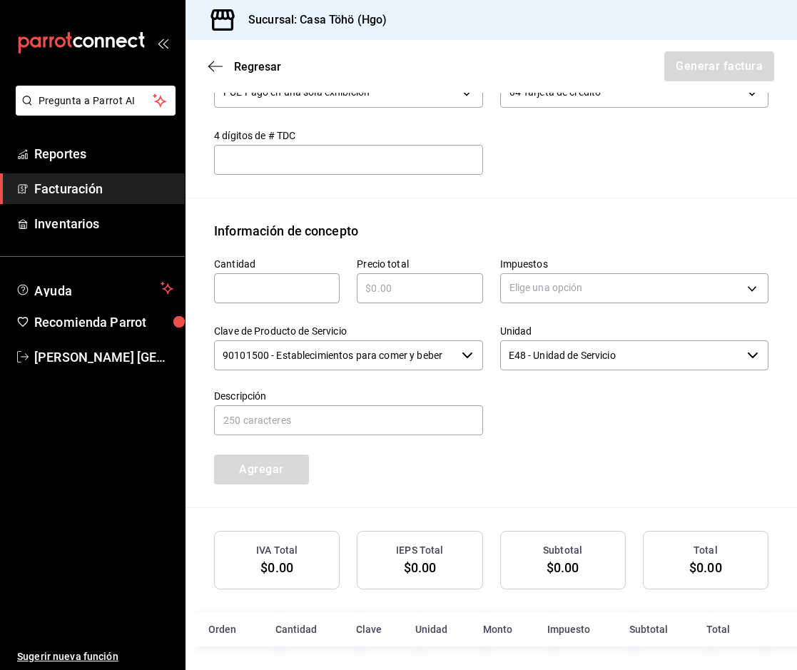
scroll to position [511, 0]
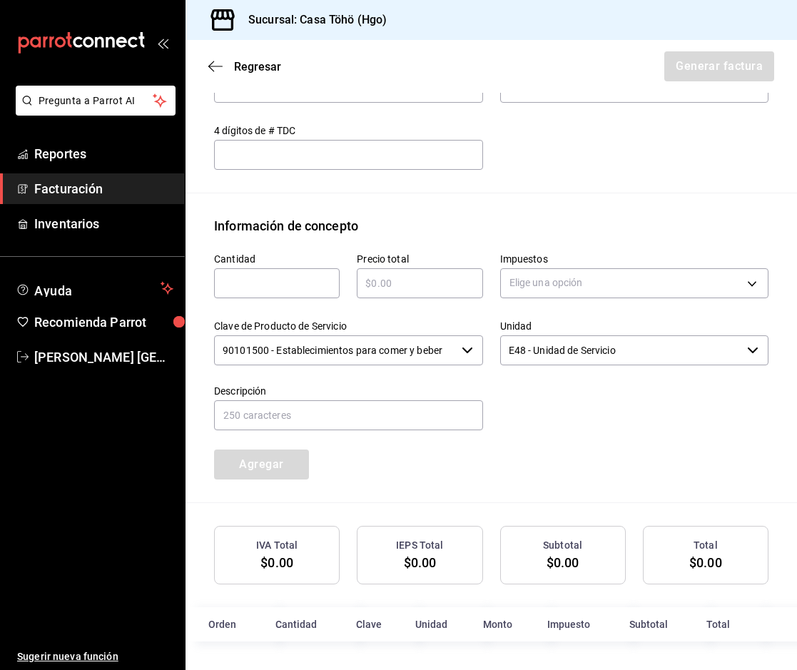
click at [267, 285] on input "text" at bounding box center [277, 283] width 126 height 17
type input "1"
click at [389, 282] on input "text" at bounding box center [420, 283] width 126 height 17
type input "$618.20"
click at [555, 285] on body "Pregunta a Parrot AI Reportes Facturación Inventarios Ayuda Recomienda Parrot […" at bounding box center [398, 335] width 797 height 670
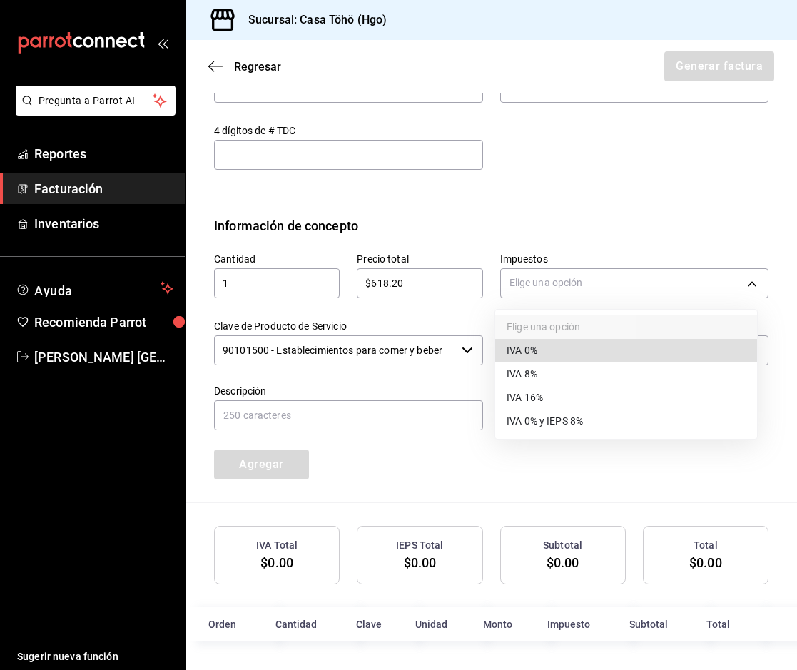
click at [558, 399] on li "IVA 16%" at bounding box center [626, 398] width 262 height 24
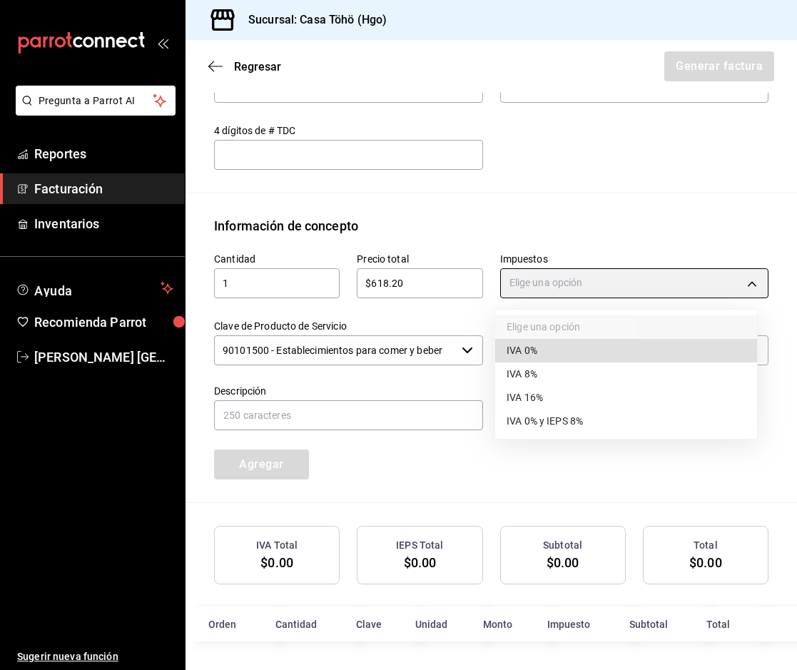
type input "IVA_16"
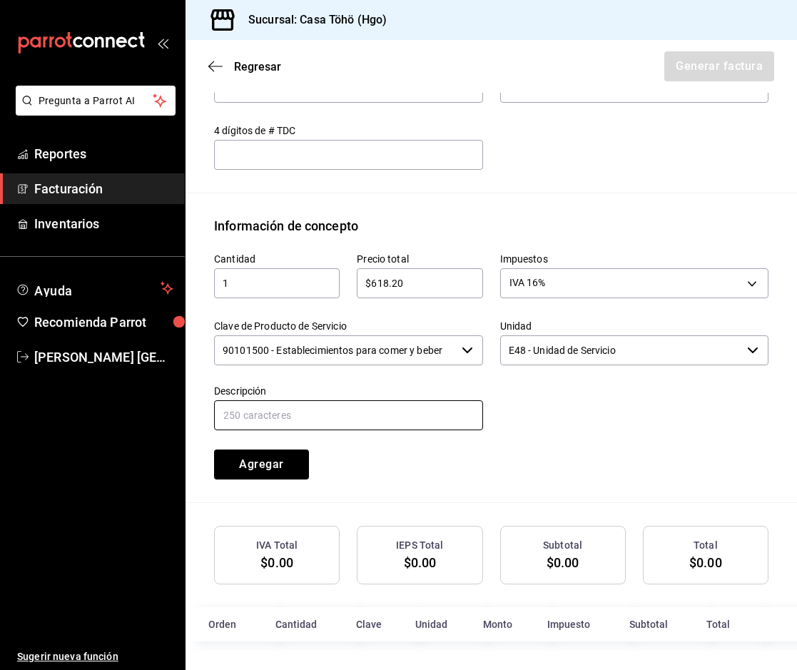
click at [382, 414] on input "text" at bounding box center [348, 415] width 269 height 30
drag, startPoint x: 362, startPoint y: 417, endPoint x: 501, endPoint y: 419, distance: 139.8
click at [501, 419] on div "Cantidad 1 ​ Precio total $618.20 ​ Impuestos IVA 16% IVA_16 Clave de Producto …" at bounding box center [482, 357] width 571 height 244
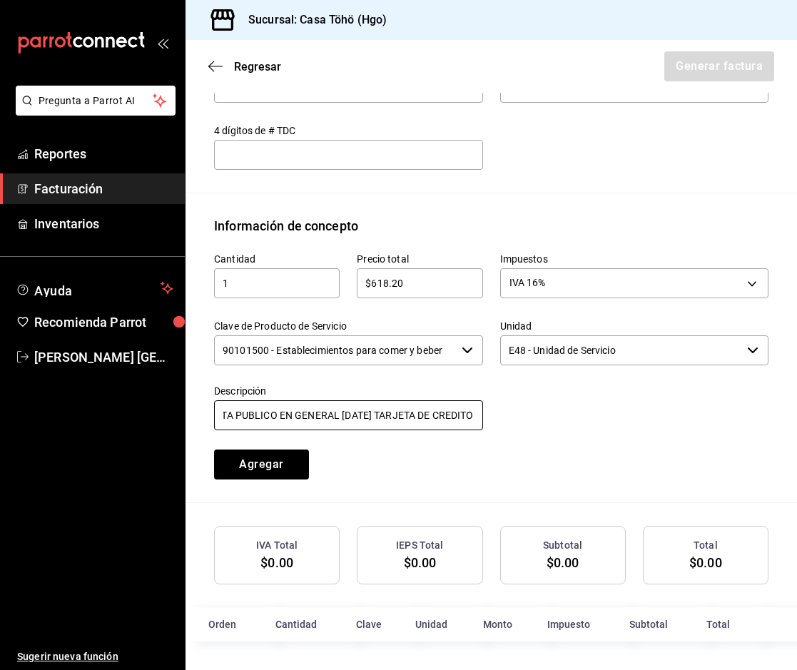
type input "VENTA PUBLICO EN GENERAL [DATE] TARJETA DE CREDITO"
click at [607, 452] on div "Cantidad 1 ​ Precio total $618.20 ​ Impuestos IVA 16% IVA_16 Clave de Producto …" at bounding box center [482, 357] width 571 height 244
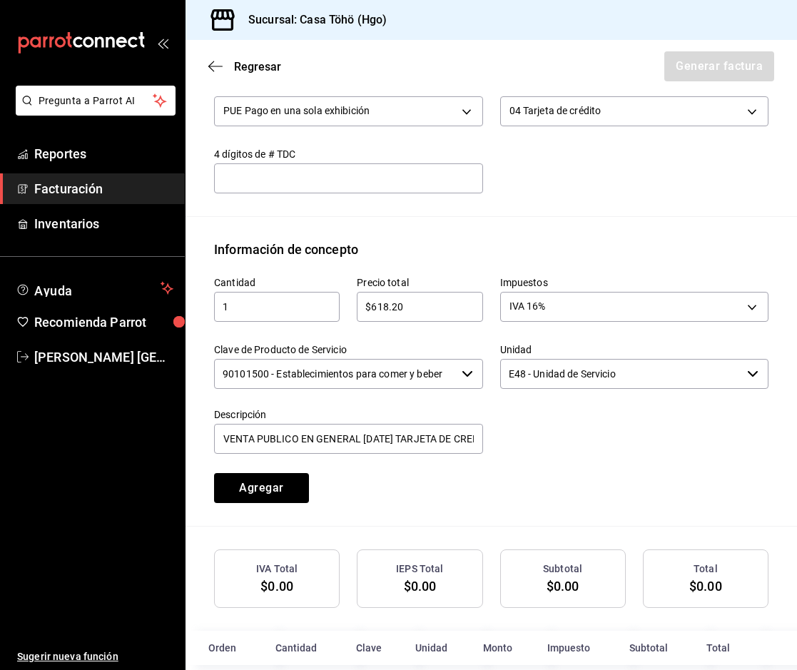
scroll to position [511, 0]
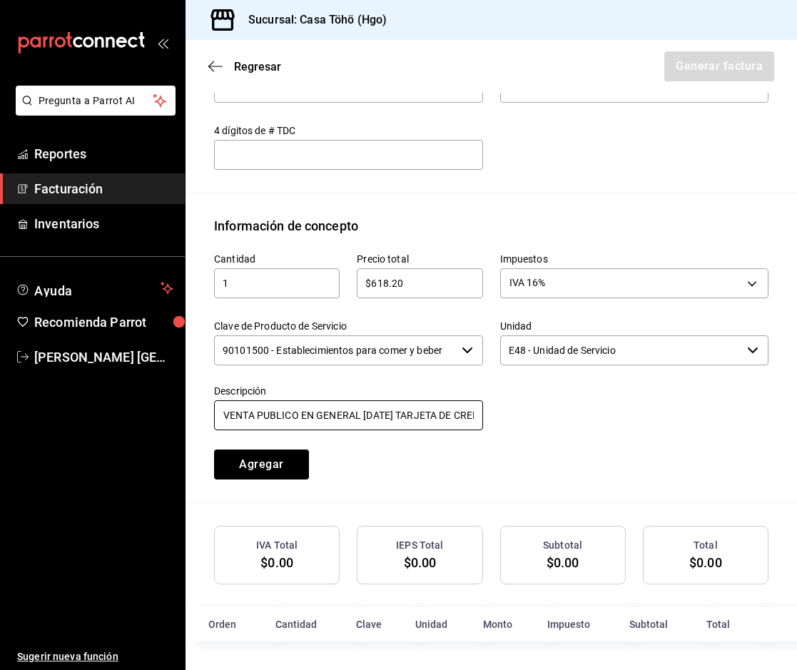
click at [422, 422] on input "VENTA PUBLICO EN GENERAL [DATE] TARJETA DE CREDITO" at bounding box center [348, 415] width 269 height 30
drag, startPoint x: 232, startPoint y: 417, endPoint x: 544, endPoint y: 415, distance: 311.7
click at [544, 415] on div "Cantidad 1 ​ Precio total $618.20 ​ Impuestos IVA 16% IVA_16 Clave de Producto …" at bounding box center [482, 357] width 571 height 244
click at [517, 429] on div at bounding box center [626, 399] width 286 height 65
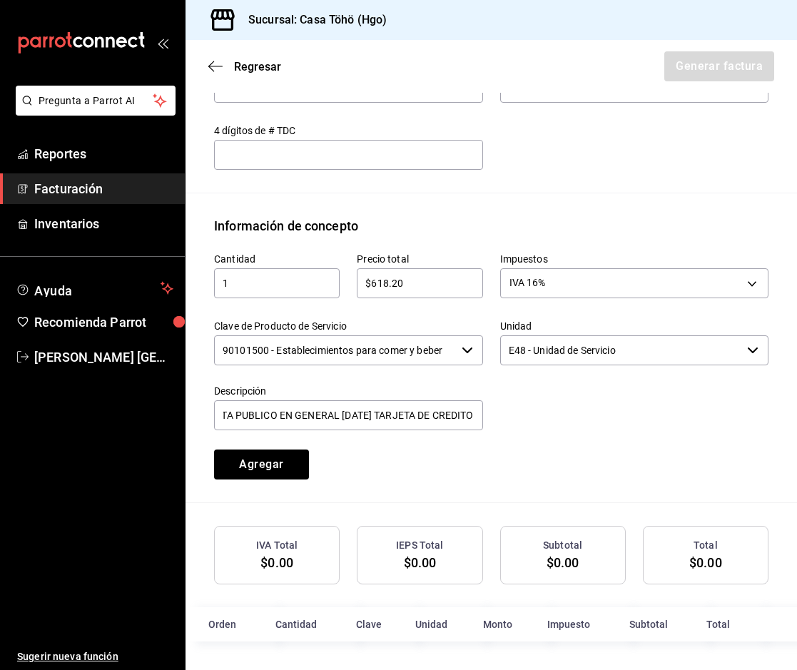
scroll to position [0, 0]
click at [459, 419] on input "VENTA PUBLICO EN GENERAL [DATE] TARJETA DE CREDITO" at bounding box center [348, 415] width 269 height 30
drag, startPoint x: 229, startPoint y: 419, endPoint x: 505, endPoint y: 417, distance: 276.1
click at [505, 417] on div "Cantidad 1 ​ Precio total $618.20 ​ Impuestos IVA 16% IVA_16 Clave de Producto …" at bounding box center [482, 357] width 571 height 244
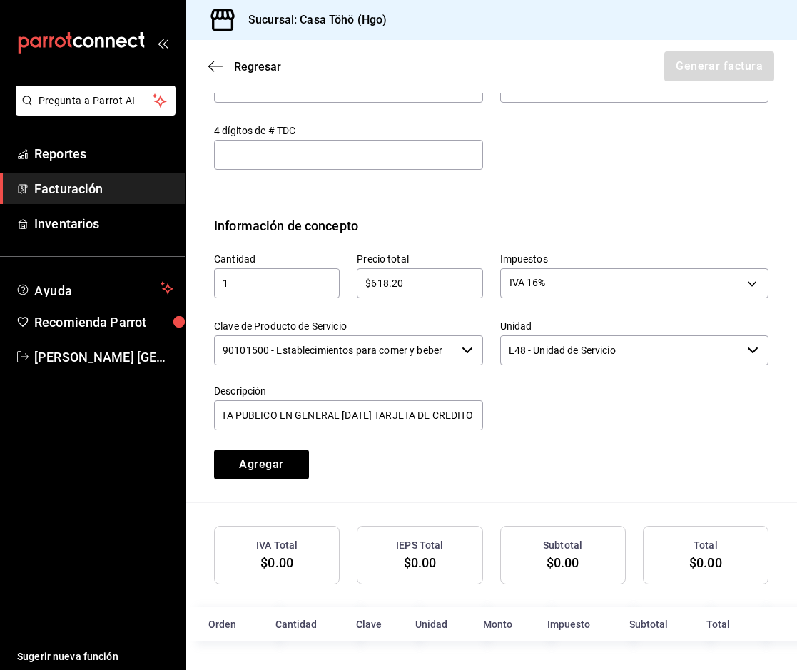
click at [516, 409] on div at bounding box center [626, 399] width 286 height 65
click at [406, 420] on input "VENTA PUBLICO EN GENERAL [DATE] TARJETA DE CREDITO" at bounding box center [348, 415] width 269 height 30
drag, startPoint x: 393, startPoint y: 417, endPoint x: 476, endPoint y: 417, distance: 82.7
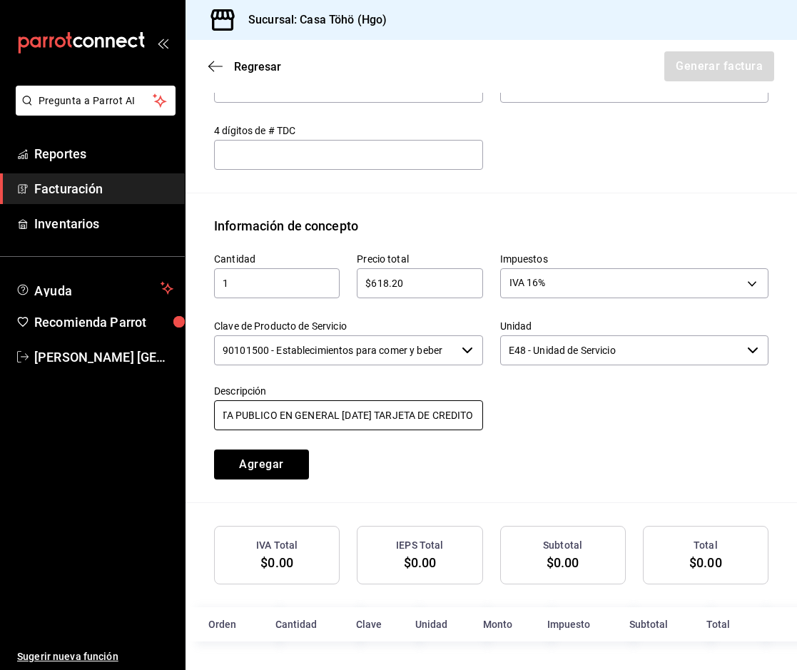
click at [476, 417] on input "VENTA PUBLICO EN GENERAL [DATE] TARJETA DE CREDITO" at bounding box center [348, 415] width 269 height 30
click at [539, 410] on div at bounding box center [626, 399] width 286 height 65
click at [541, 428] on div at bounding box center [626, 399] width 286 height 65
click at [583, 492] on div "Cantidad 1 ​ Precio total $618.20 ​ Impuestos IVA 16% IVA_16 Clave de Producto …" at bounding box center [491, 368] width 554 height 267
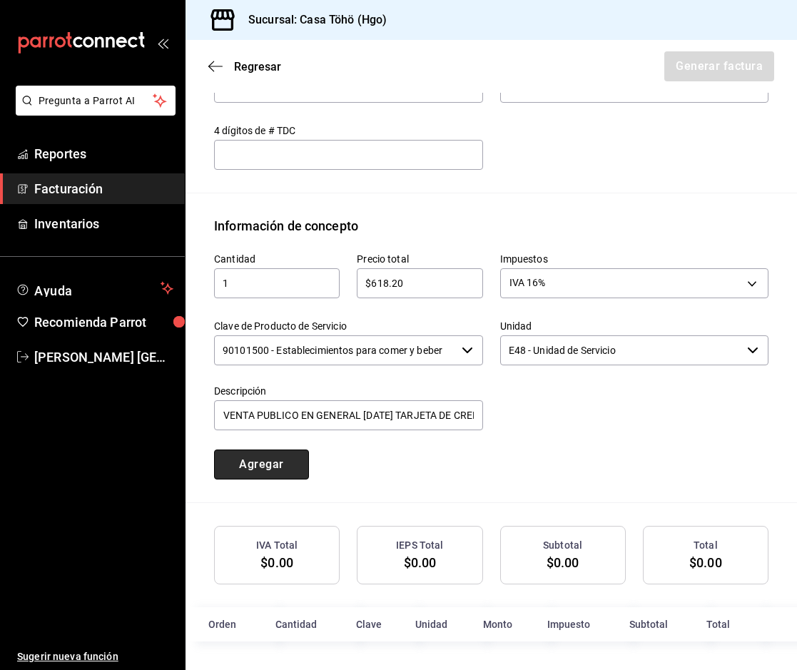
click at [272, 475] on button "Agregar" at bounding box center [261, 464] width 95 height 30
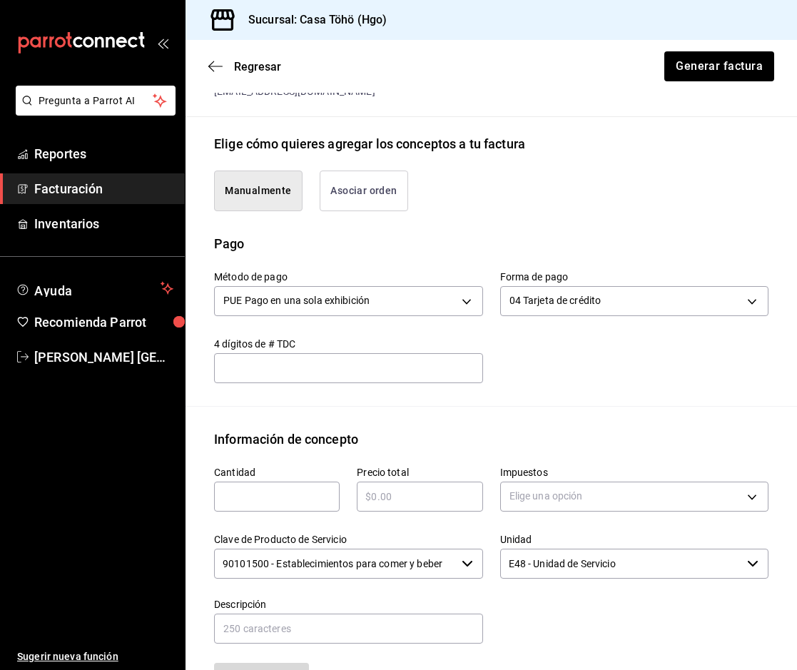
scroll to position [546, 0]
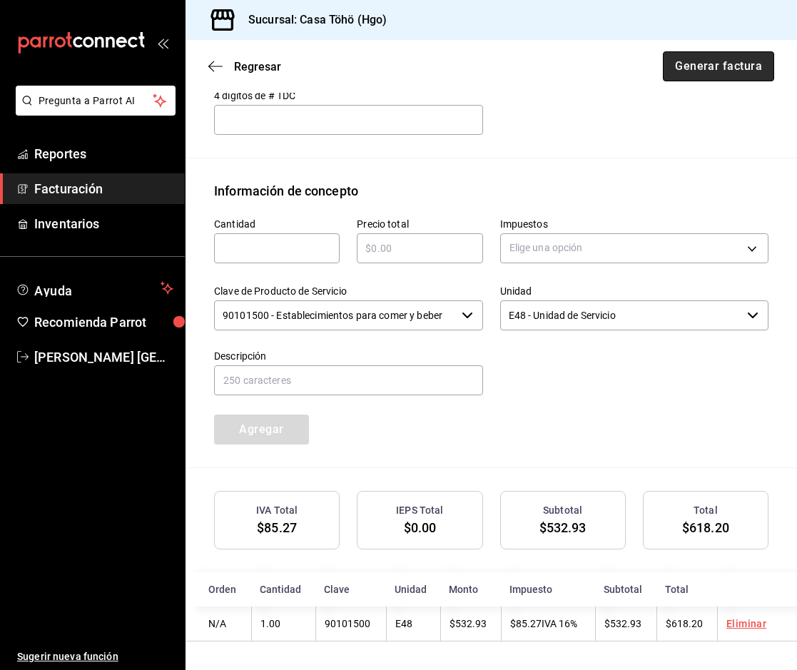
click at [681, 68] on button "Generar factura" at bounding box center [718, 66] width 111 height 30
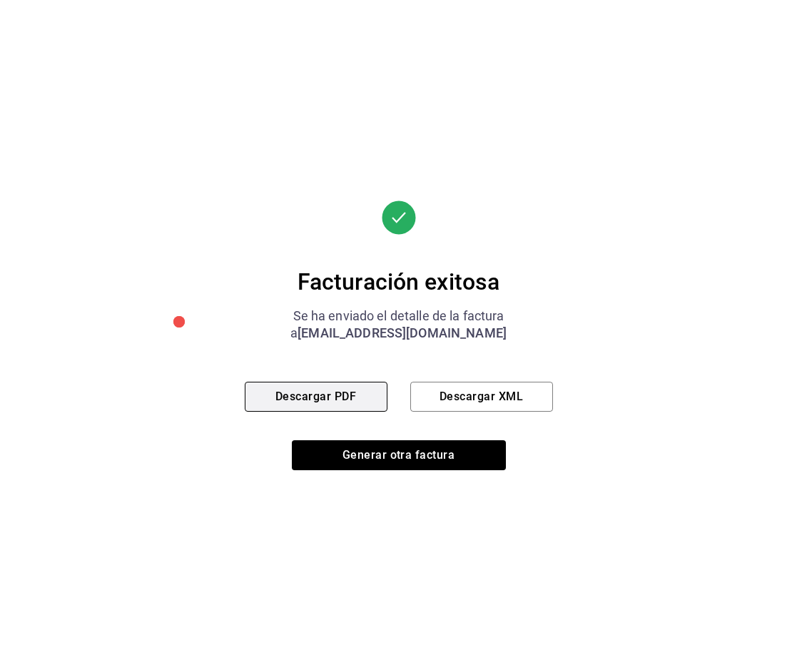
click at [339, 402] on button "Descargar PDF" at bounding box center [316, 397] width 143 height 30
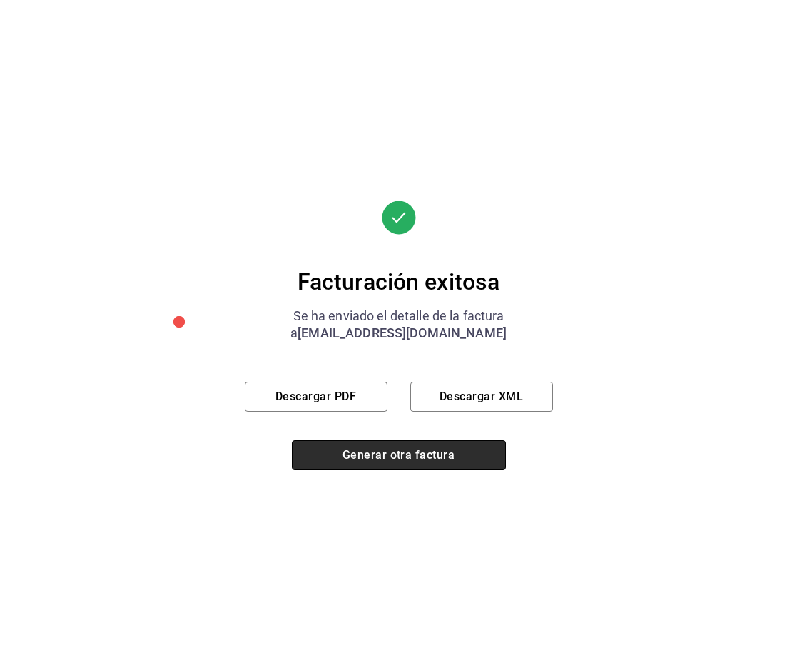
click at [401, 460] on button "Generar otra factura" at bounding box center [399, 455] width 214 height 30
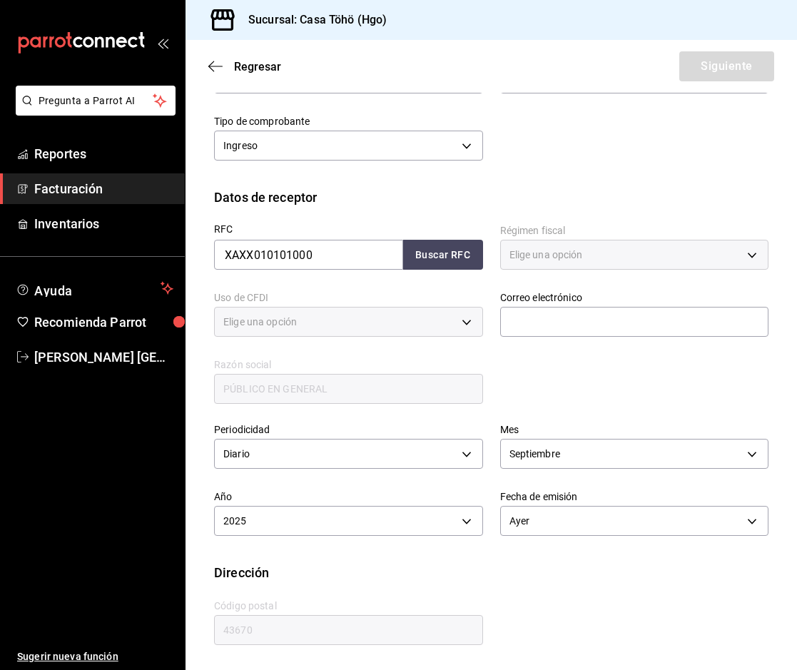
type input "616"
type input "S01"
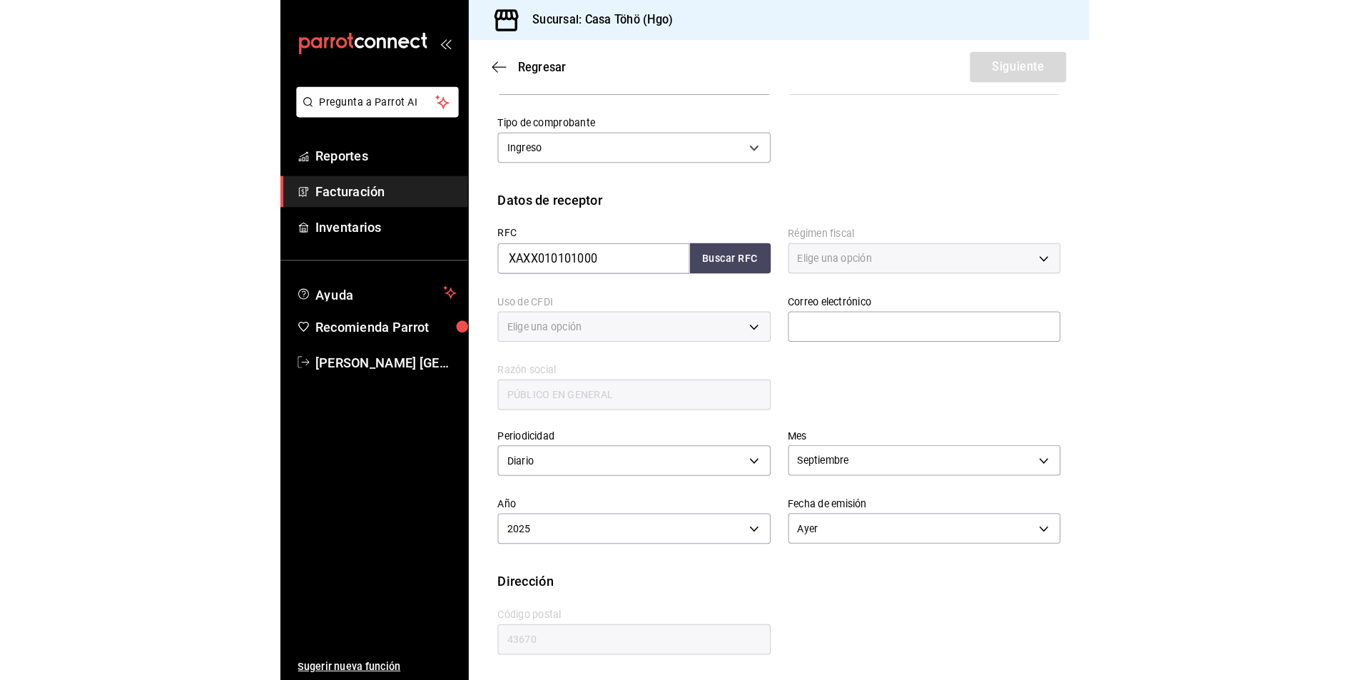
scroll to position [102, 0]
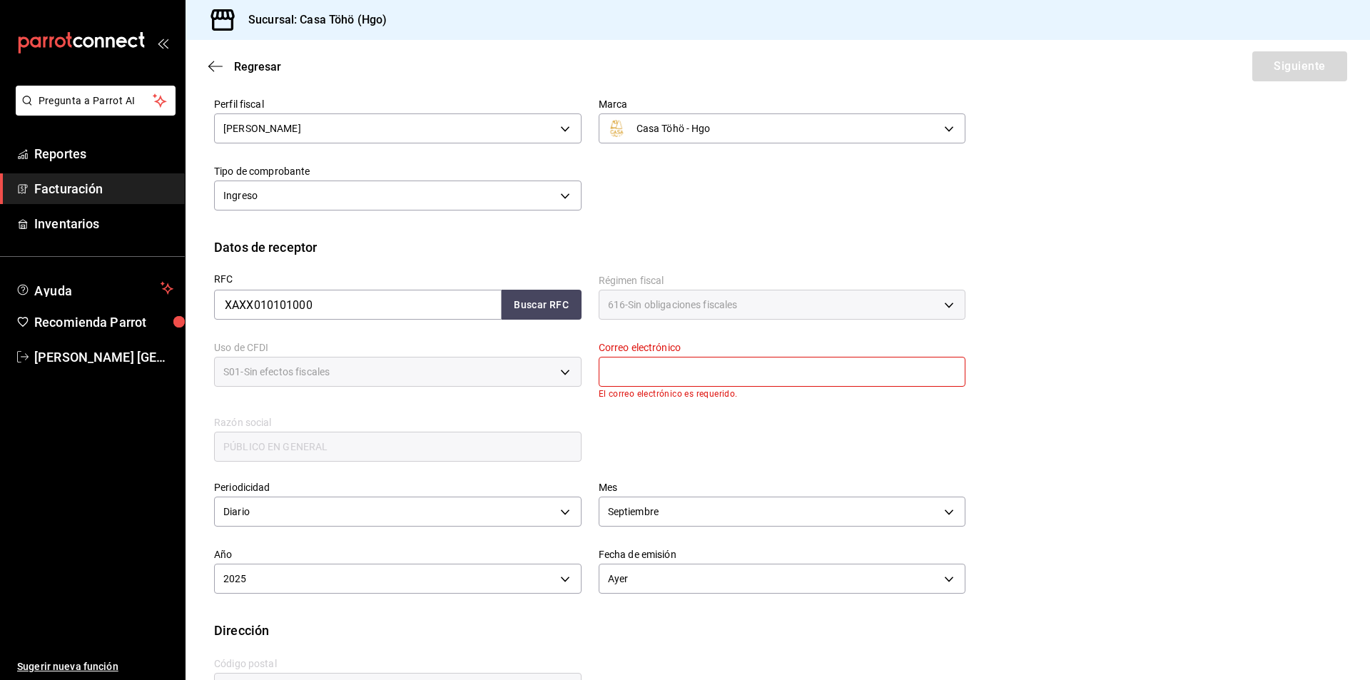
click at [866, 230] on div "Perfil fiscal [PERSON_NAME] 3714fea9-f59b-4145-9474-cc315d4ea63f Marca Casa Töh…" at bounding box center [777, 159] width 1127 height 157
click at [78, 198] on span "Facturación" at bounding box center [103, 188] width 139 height 19
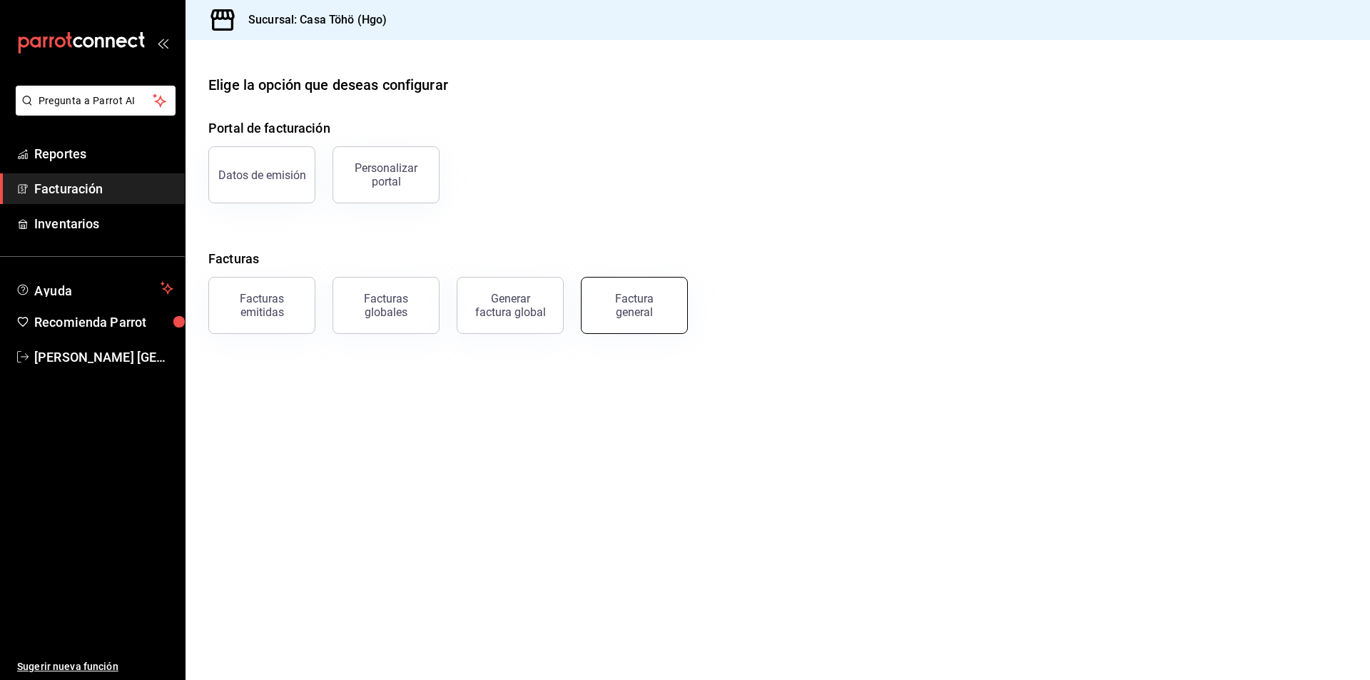
click at [621, 304] on div "Factura general" at bounding box center [633, 305] width 71 height 27
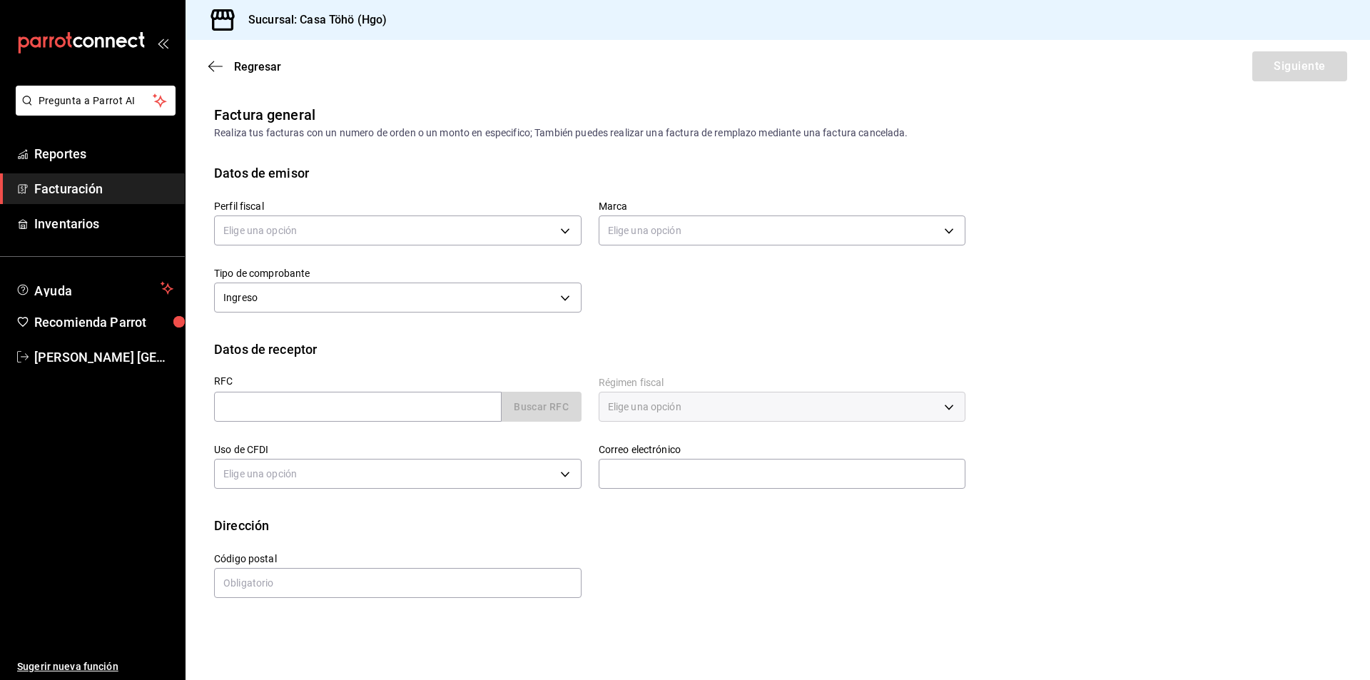
click at [695, 352] on div "Datos de receptor" at bounding box center [777, 349] width 1127 height 19
click at [378, 417] on input "text" at bounding box center [357, 407] width 287 height 30
type input "XAXX010101000"
type input "616"
type input "S01"
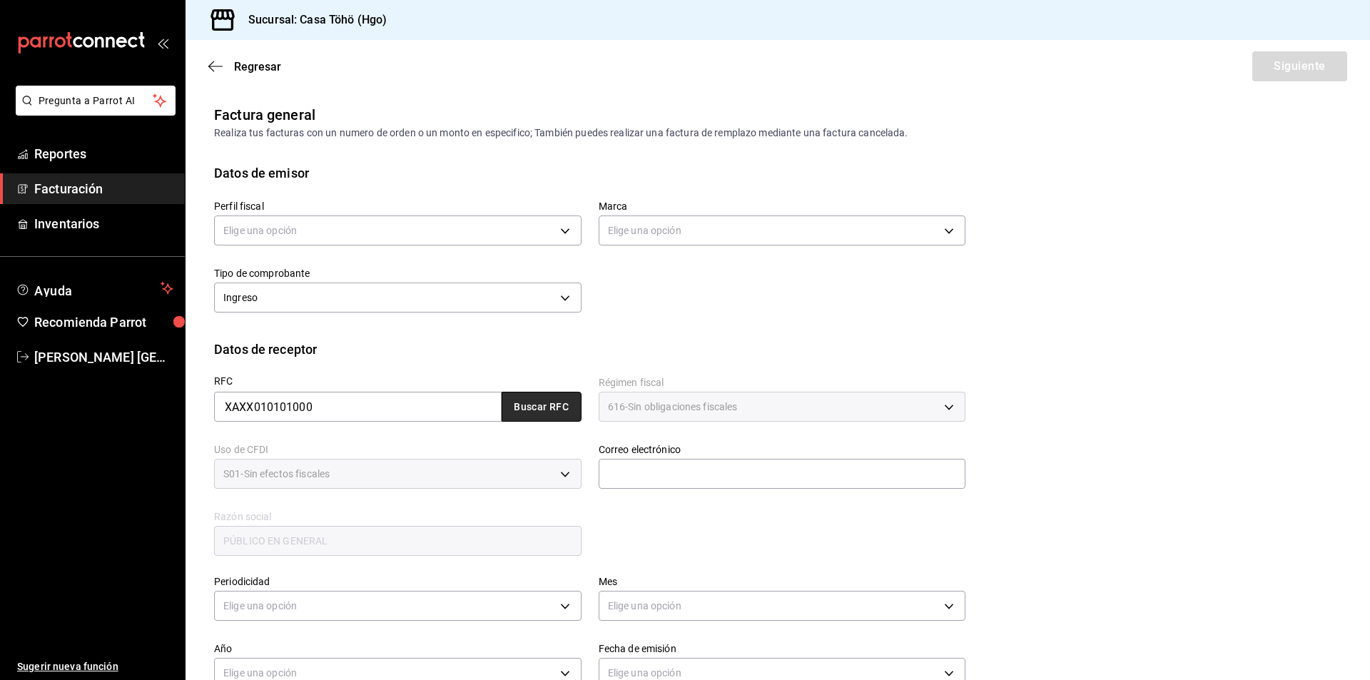
click at [542, 412] on button "Buscar RFC" at bounding box center [541, 407] width 80 height 30
type input "[EMAIL_ADDRESS][DOMAIN_NAME]"
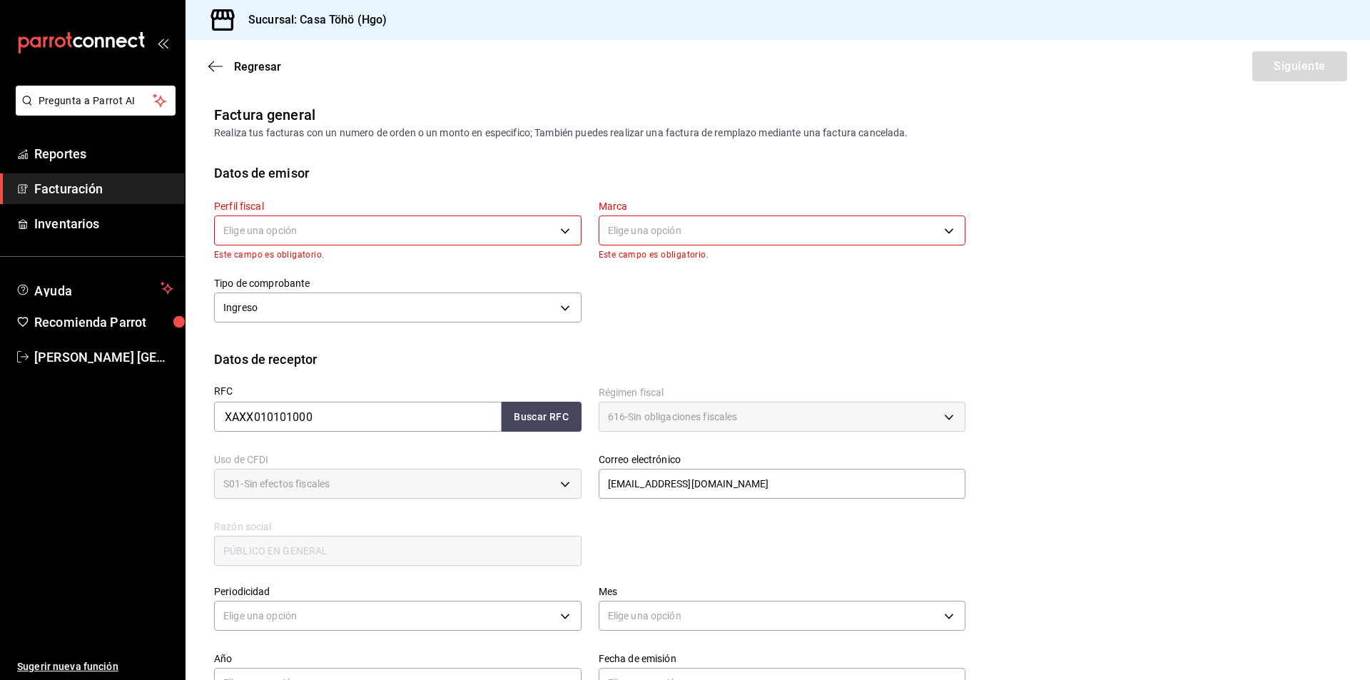
click at [683, 576] on div "Mes Elige una opción" at bounding box center [773, 601] width 384 height 67
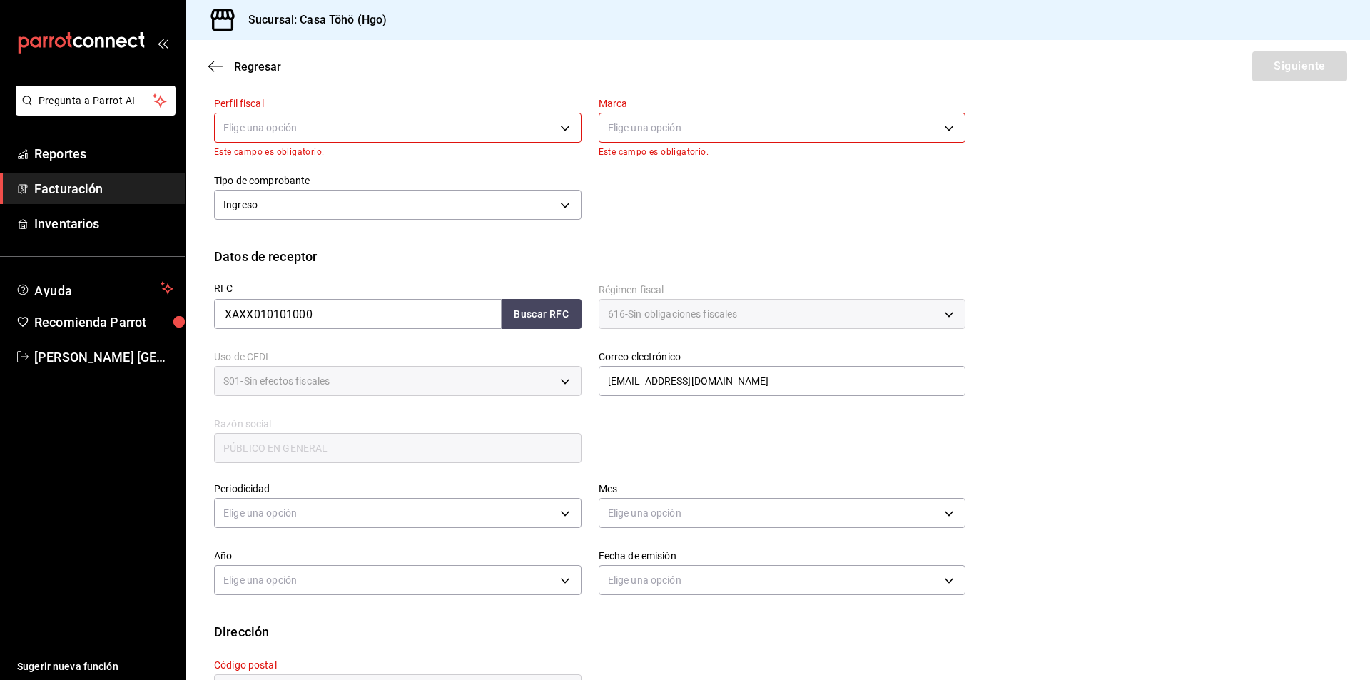
scroll to position [20, 0]
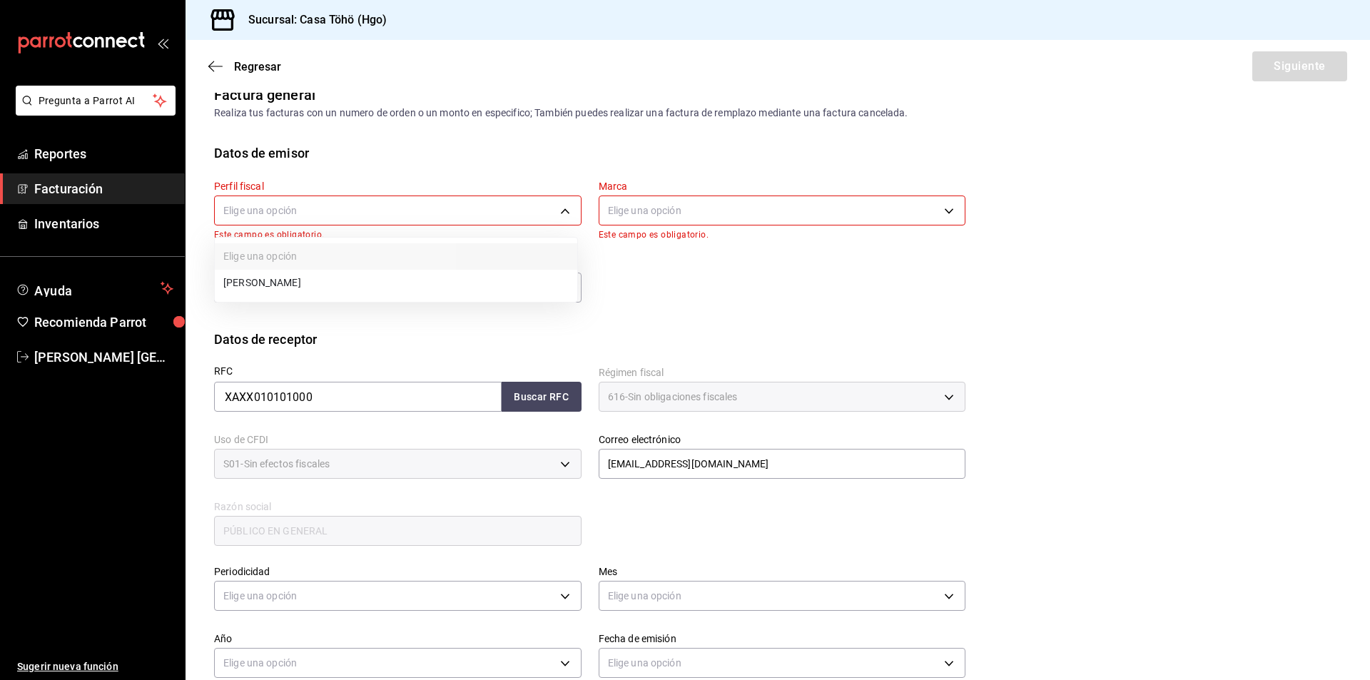
click at [520, 213] on body "Pregunta a Parrot AI Reportes Facturación Inventarios Ayuda Recomienda Parrot […" at bounding box center [685, 340] width 1370 height 680
click at [397, 281] on li "[PERSON_NAME]" at bounding box center [396, 283] width 362 height 26
type input "3714fea9-f59b-4145-9474-cc315d4ea63f"
type input "3863094e-80de-4485-9a79-27000a153f73"
type input "43670"
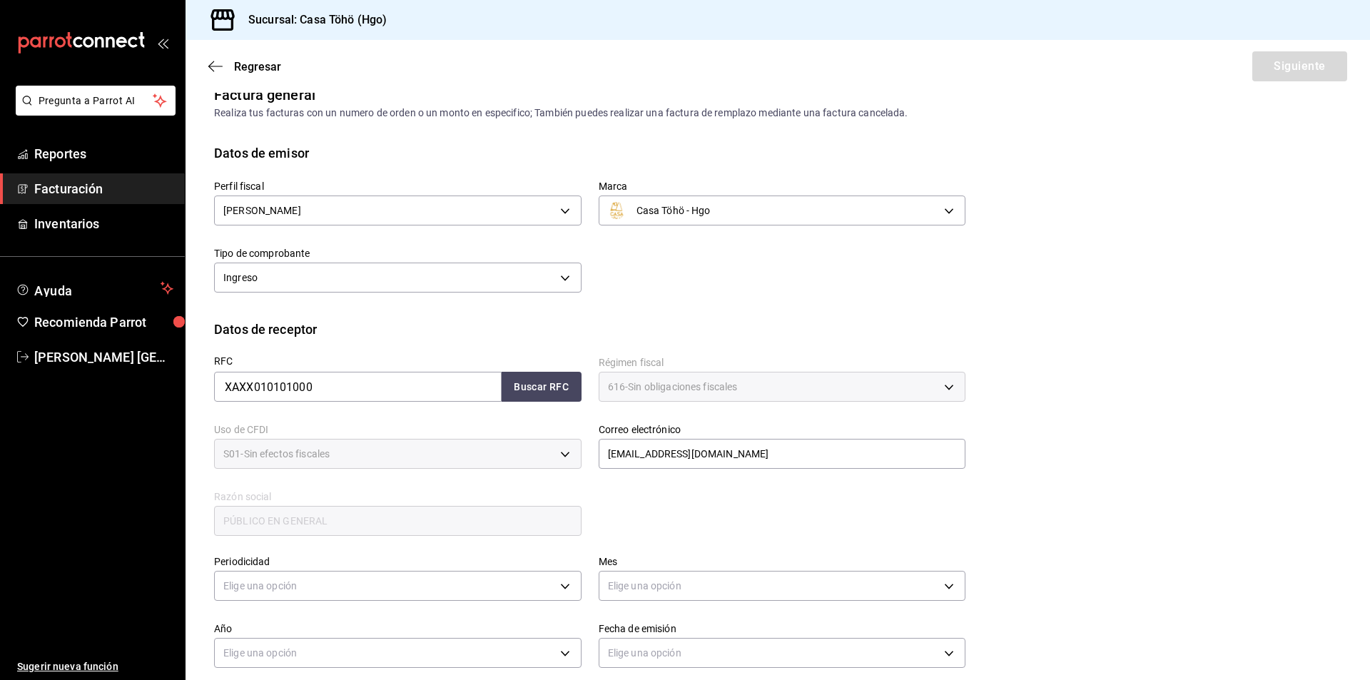
click at [696, 300] on div "Perfil fiscal [PERSON_NAME] 3714fea9-f59b-4145-9474-cc315d4ea63f Marca Casa Töh…" at bounding box center [777, 241] width 1127 height 157
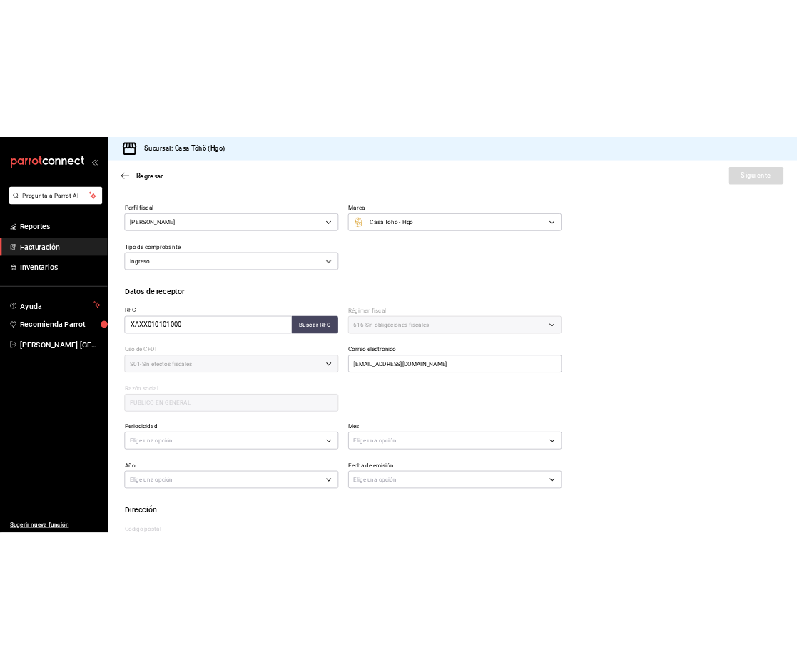
scroll to position [142, 0]
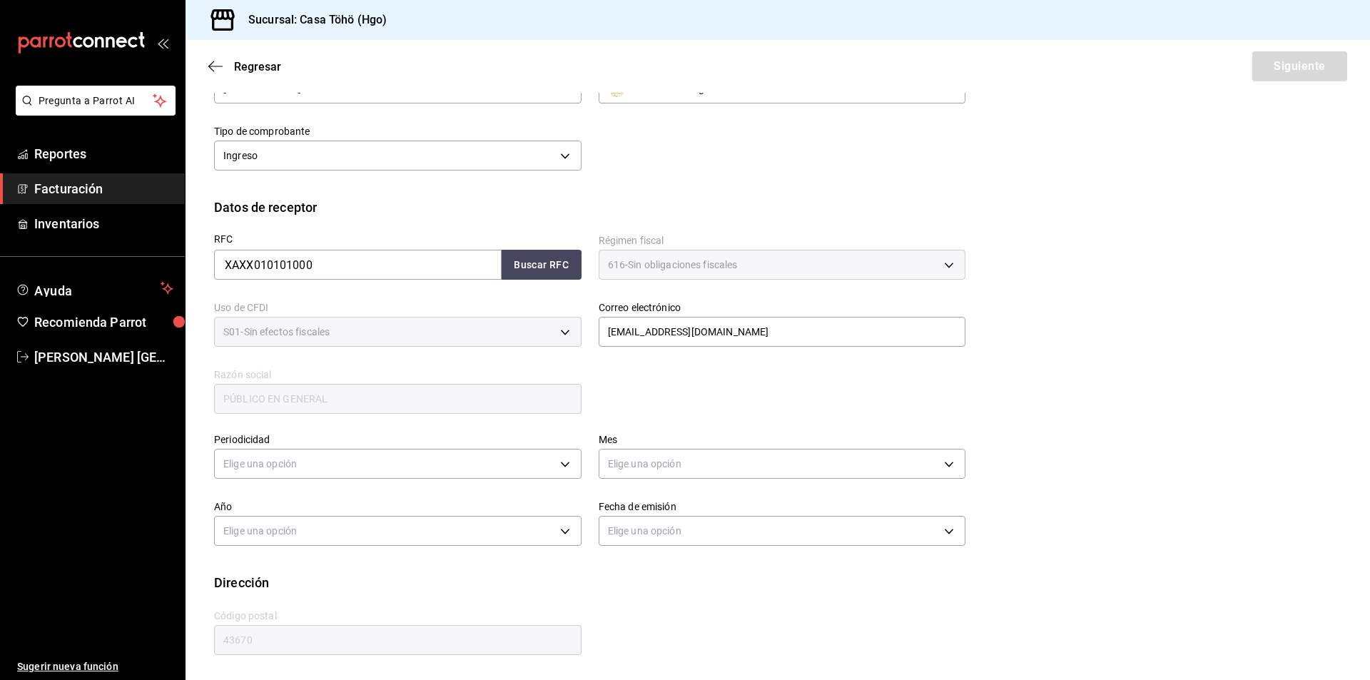
click at [947, 404] on div "RFC XAXX010101000 Buscar RFC Régimen fiscal 616 - Sin obligaciones fiscales 616…" at bounding box center [581, 316] width 768 height 199
click at [71, 151] on span "Reportes" at bounding box center [103, 153] width 139 height 19
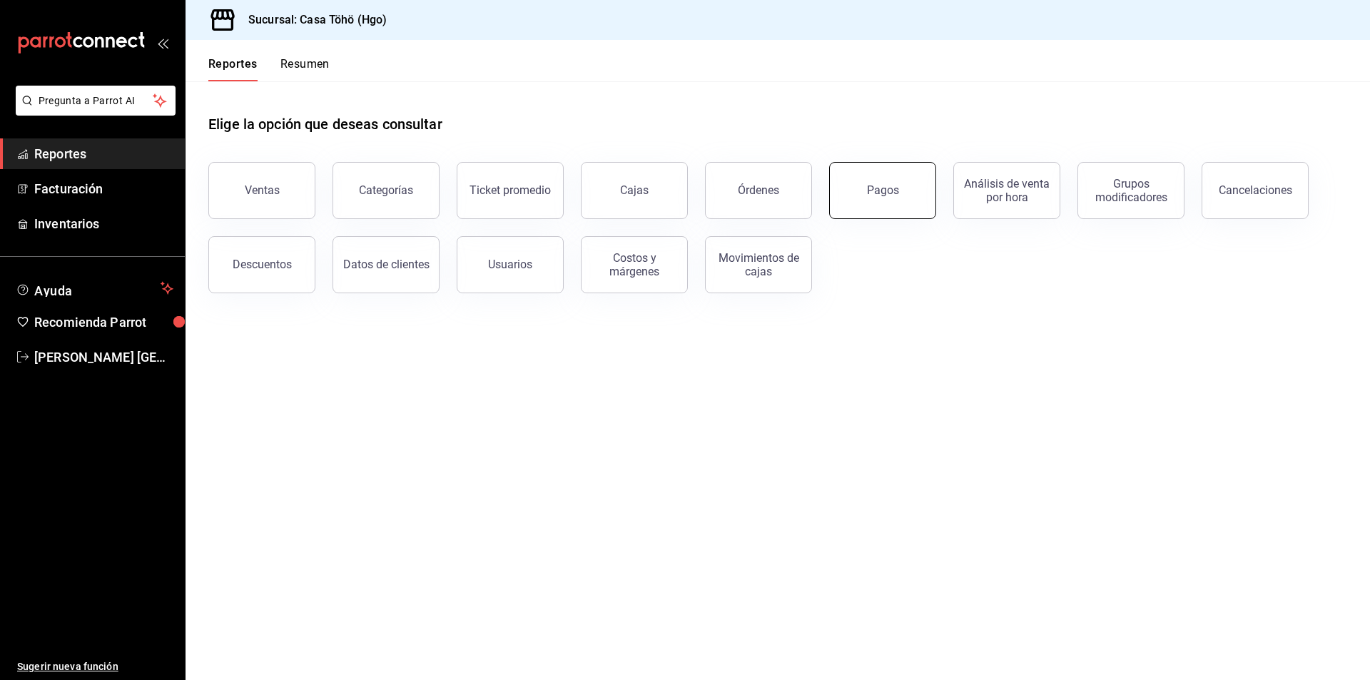
click at [865, 206] on button "Pagos" at bounding box center [882, 190] width 107 height 57
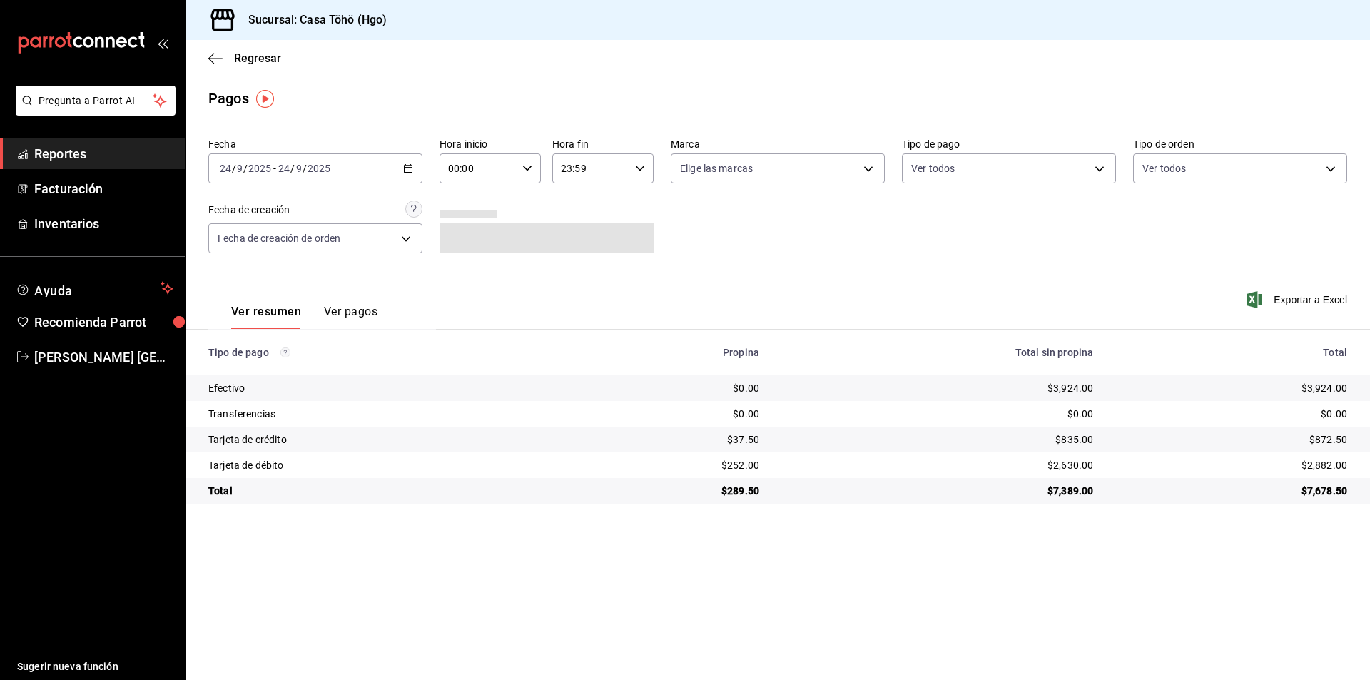
click at [407, 172] on \(Stroke\) "button" at bounding box center [408, 169] width 9 height 8
click at [267, 370] on span "Rango de fechas" at bounding box center [275, 372] width 111 height 15
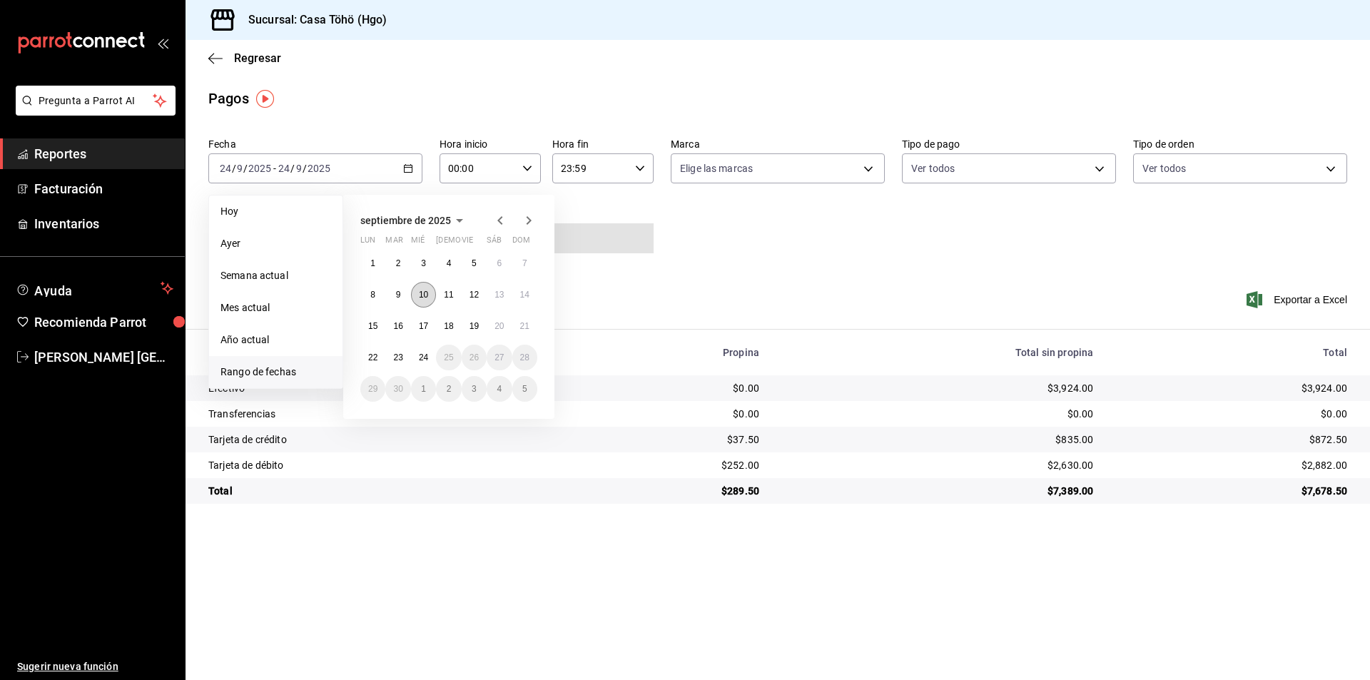
click at [427, 295] on abbr "10" at bounding box center [423, 295] width 9 height 10
click at [427, 295] on div "Ver resumen Ver pagos" at bounding box center [322, 299] width 228 height 58
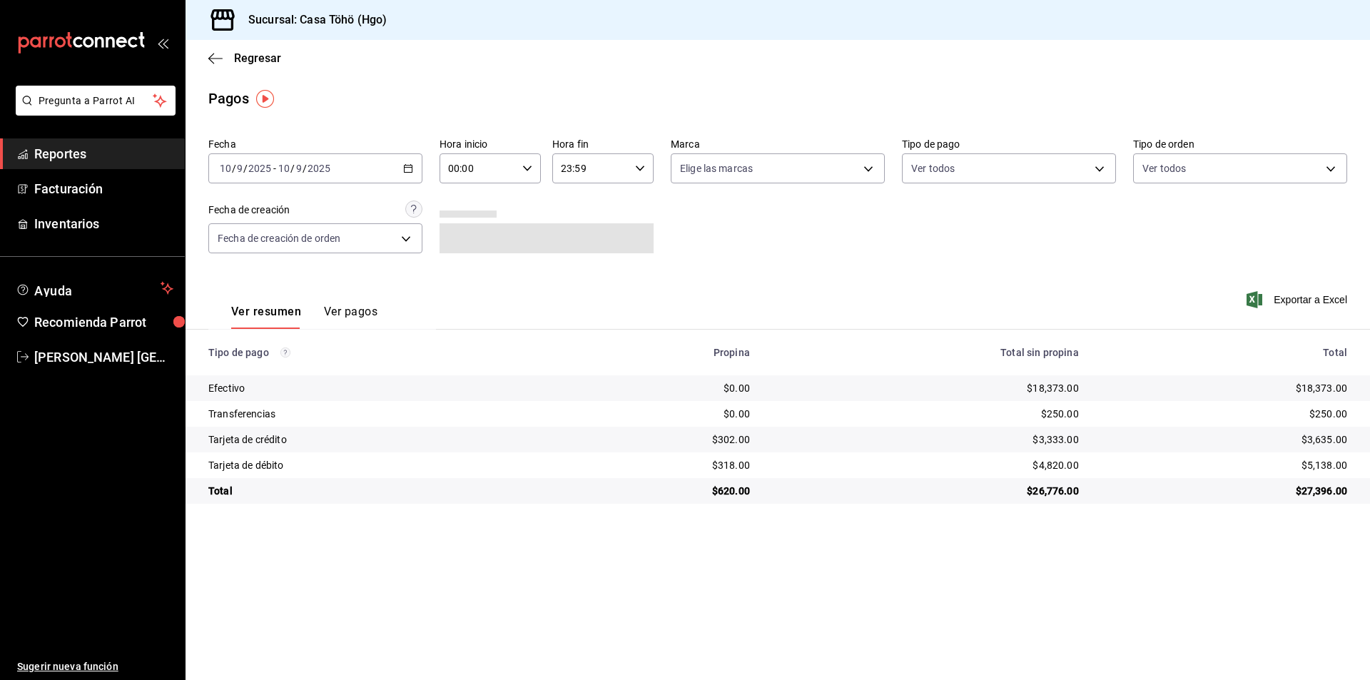
click at [911, 280] on div "Ver resumen Ver pagos Exportar a Excel" at bounding box center [777, 308] width 1184 height 76
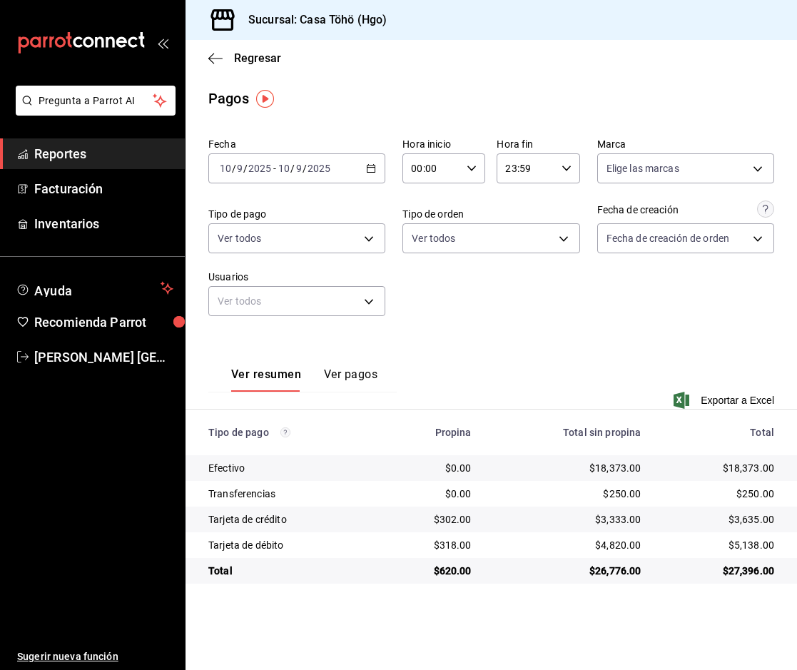
click at [524, 360] on div "Ver resumen Ver pagos Exportar a Excel" at bounding box center [490, 379] width 611 height 93
click at [734, 399] on span "Exportar a Excel" at bounding box center [725, 400] width 98 height 17
click at [513, 315] on div "Fecha [DATE] [DATE] - [DATE] [DATE] Hora inicio 00:00 Hora inicio Hora fin 23:5…" at bounding box center [491, 232] width 566 height 201
